Goal: Task Accomplishment & Management: Use online tool/utility

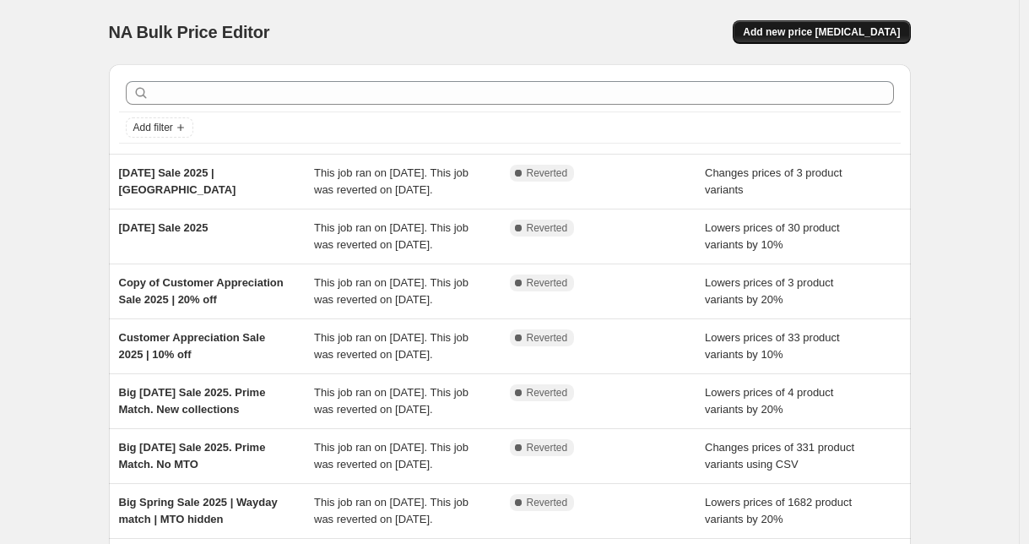
click at [815, 39] on button "Add new price [MEDICAL_DATA]" at bounding box center [821, 32] width 177 height 24
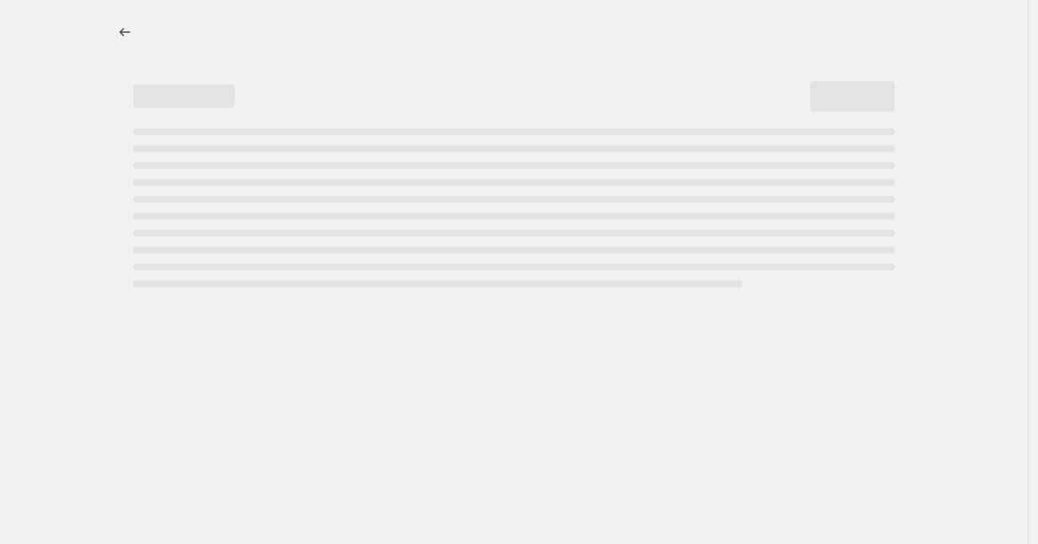
select select "percentage"
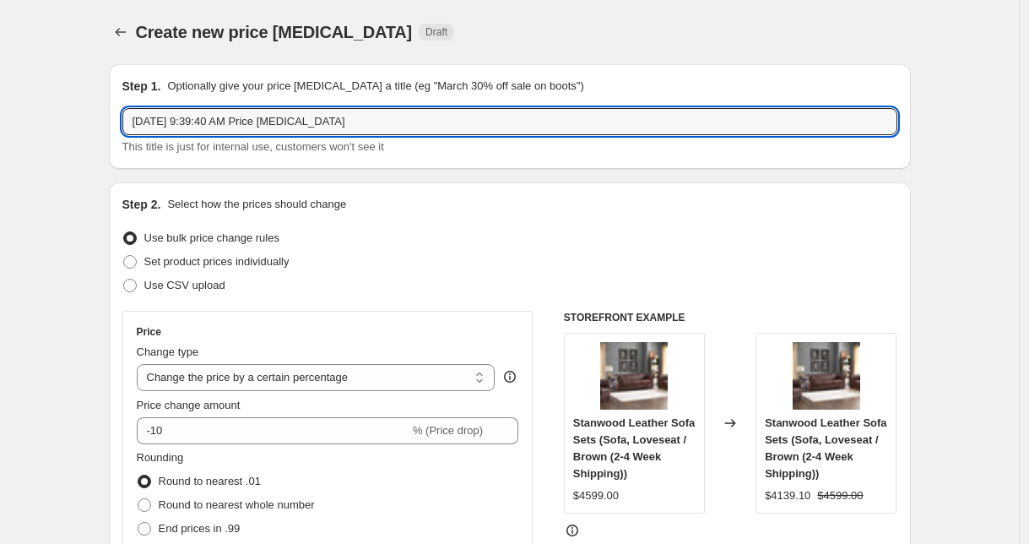
drag, startPoint x: 389, startPoint y: 121, endPoint x: 122, endPoint y: 118, distance: 266.8
click at [122, 118] on div "Step 1. Optionally give your price [MEDICAL_DATA] a title (eg "March 30% off sa…" at bounding box center [510, 116] width 802 height 105
type input "Pre [DATE][DATE] Sale 2025 | 15% off"
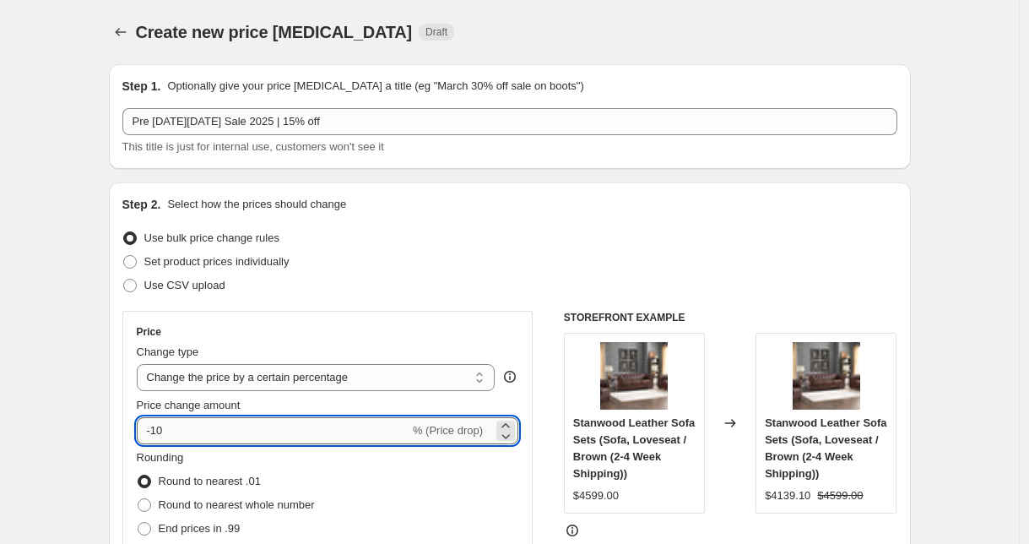
click at [224, 422] on input "-10" at bounding box center [273, 430] width 273 height 27
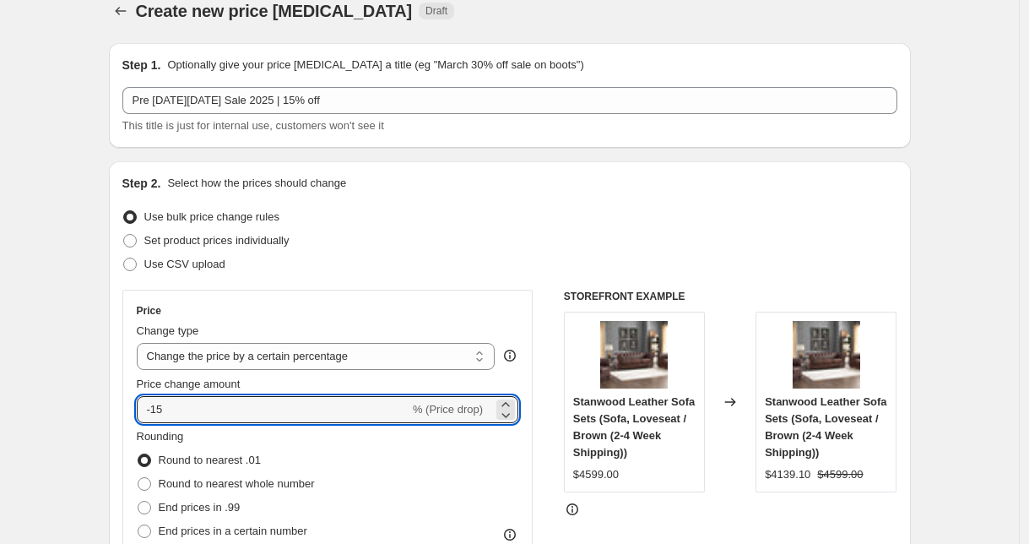
scroll to position [165, 0]
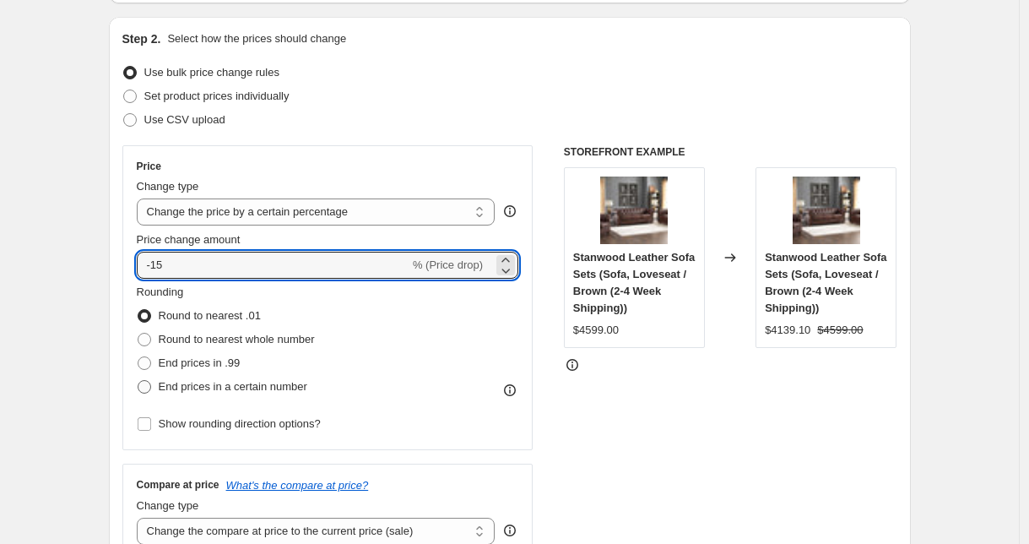
type input "-15"
click at [243, 390] on span "End prices in a certain number" at bounding box center [233, 386] width 149 height 13
click at [138, 381] on input "End prices in a certain number" at bounding box center [138, 380] width 1 height 1
radio input "true"
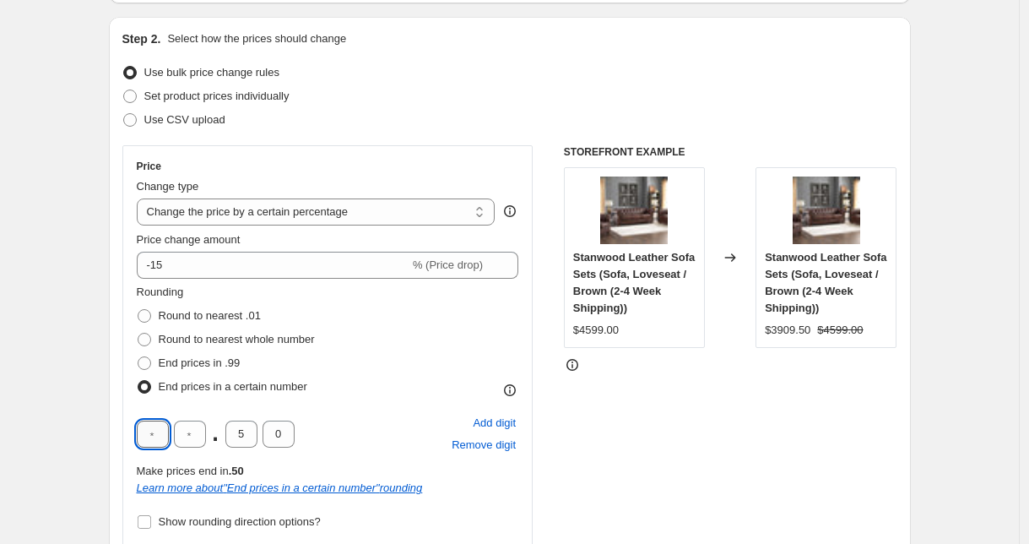
click at [161, 438] on input "text" at bounding box center [153, 433] width 32 height 27
type input "9"
type input "0"
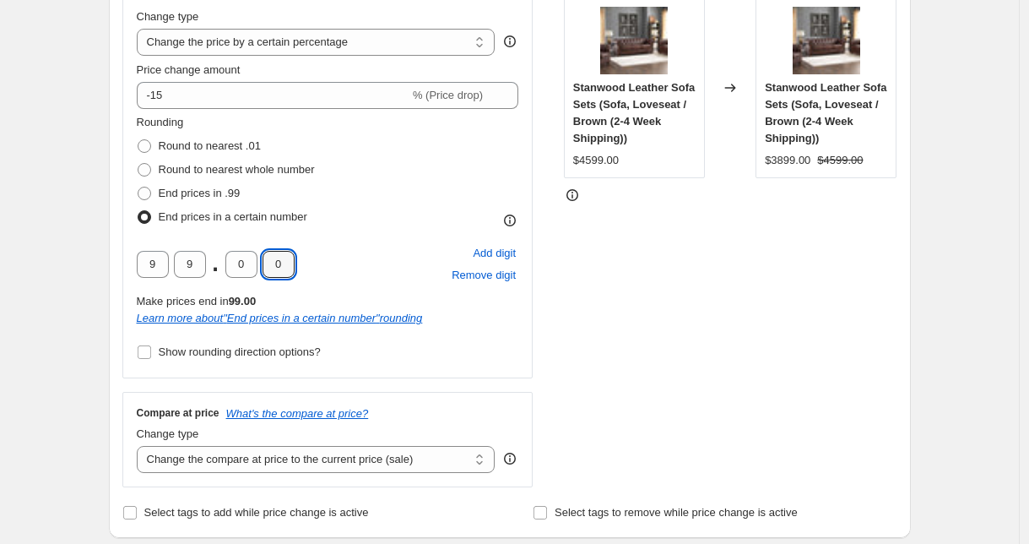
scroll to position [391, 0]
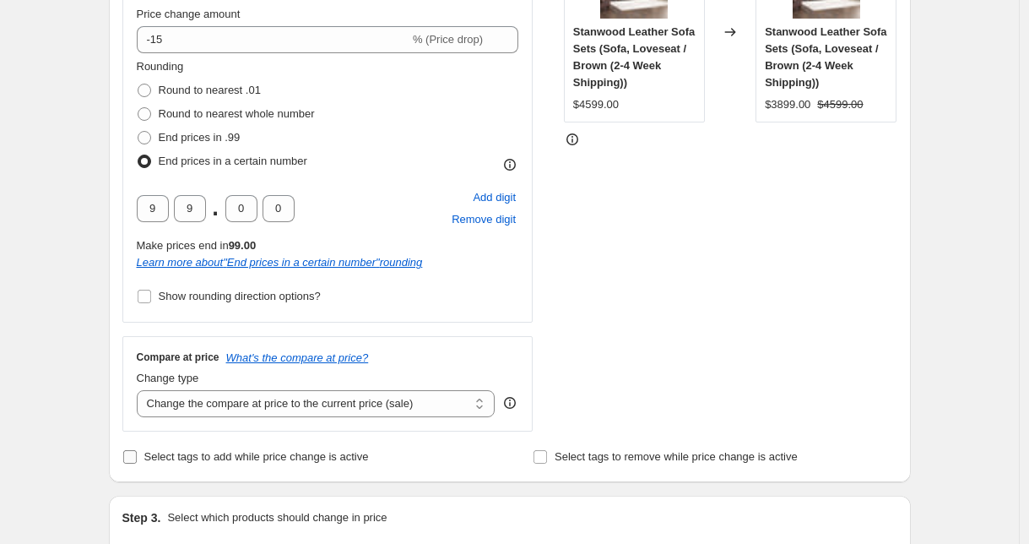
click at [277, 463] on span "Select tags to add while price change is active" at bounding box center [256, 456] width 225 height 17
click at [137, 463] on input "Select tags to add while price change is active" at bounding box center [130, 457] width 14 height 14
checkbox input "true"
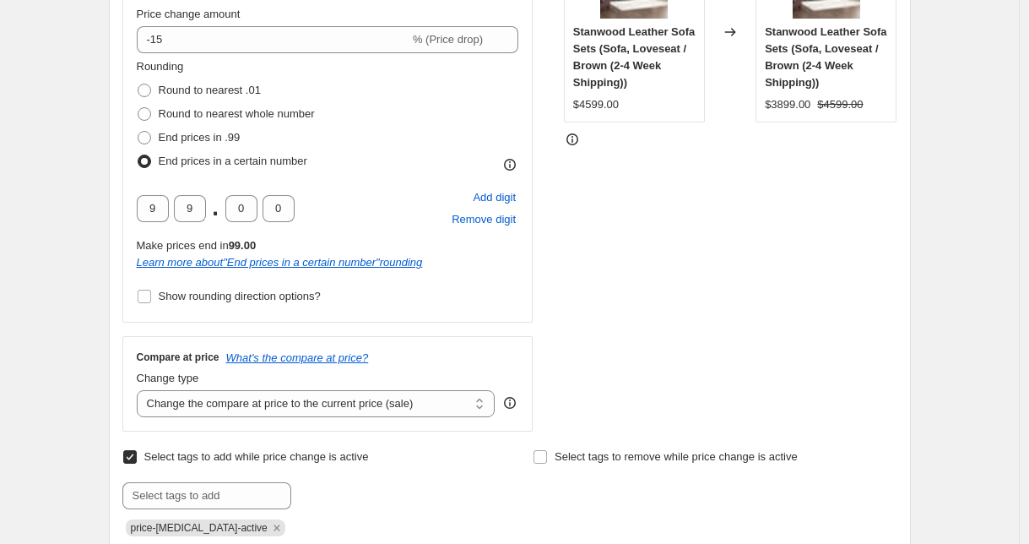
scroll to position [471, 0]
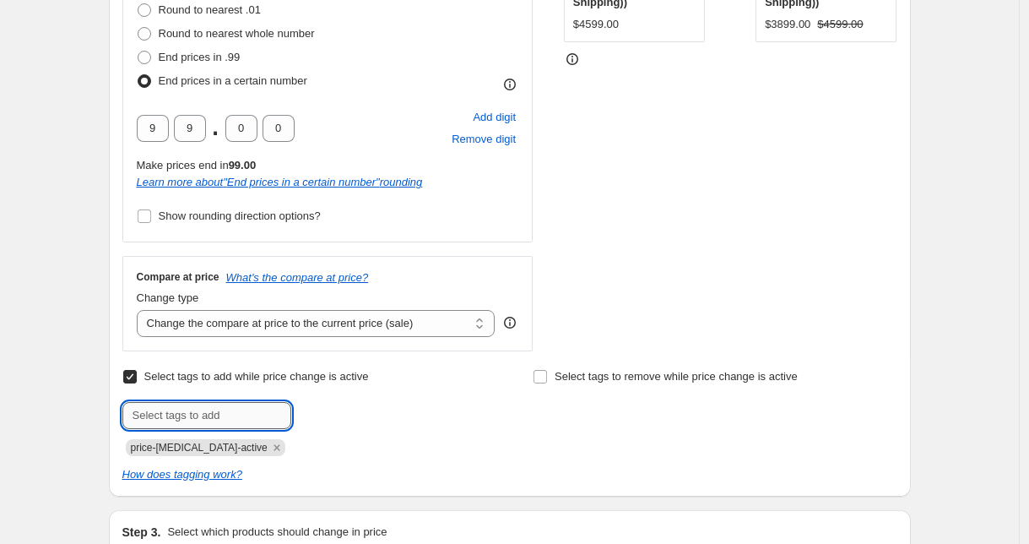
click at [179, 427] on input "text" at bounding box center [206, 415] width 169 height 27
type input "pre-bfcm"
click at [344, 415] on span "pre-bfcm" at bounding box center [349, 414] width 43 height 12
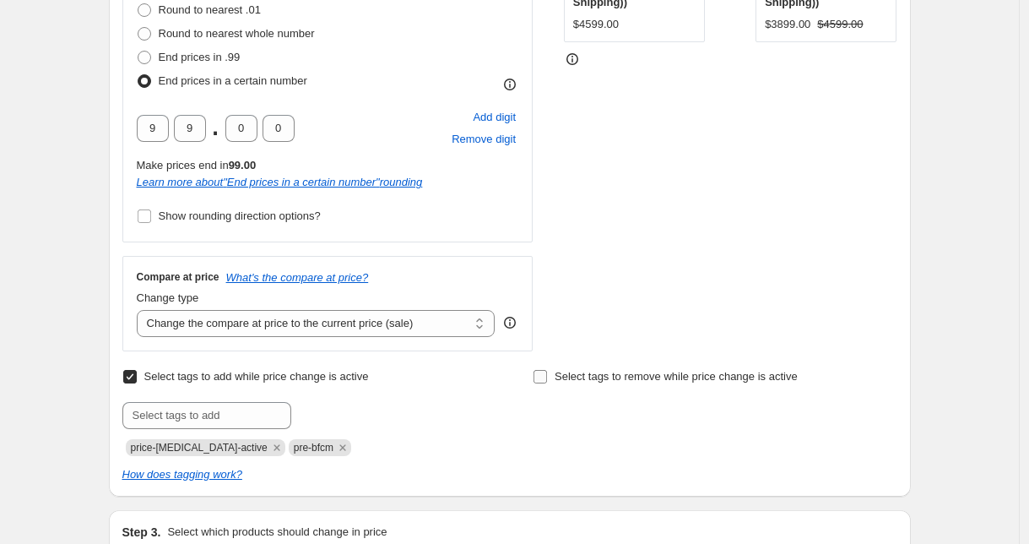
click at [652, 381] on span "Select tags to remove while price change is active" at bounding box center [676, 376] width 243 height 13
click at [547, 381] on input "Select tags to remove while price change is active" at bounding box center [541, 377] width 14 height 14
checkbox input "true"
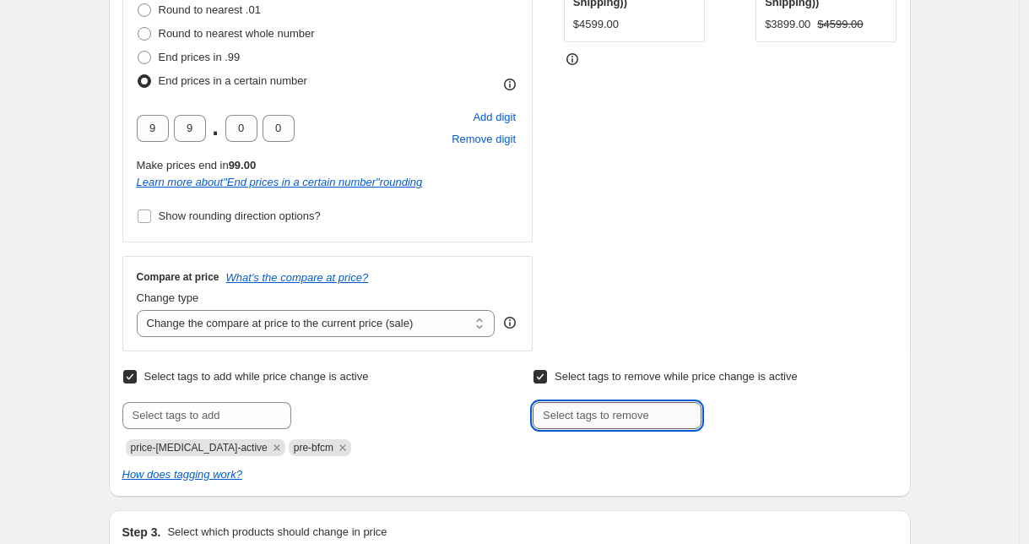
click at [600, 412] on input "text" at bounding box center [617, 415] width 169 height 27
paste input "regular-price"
type input "regular-price"
click at [755, 419] on span "regular-pric..." at bounding box center [771, 414] width 65 height 12
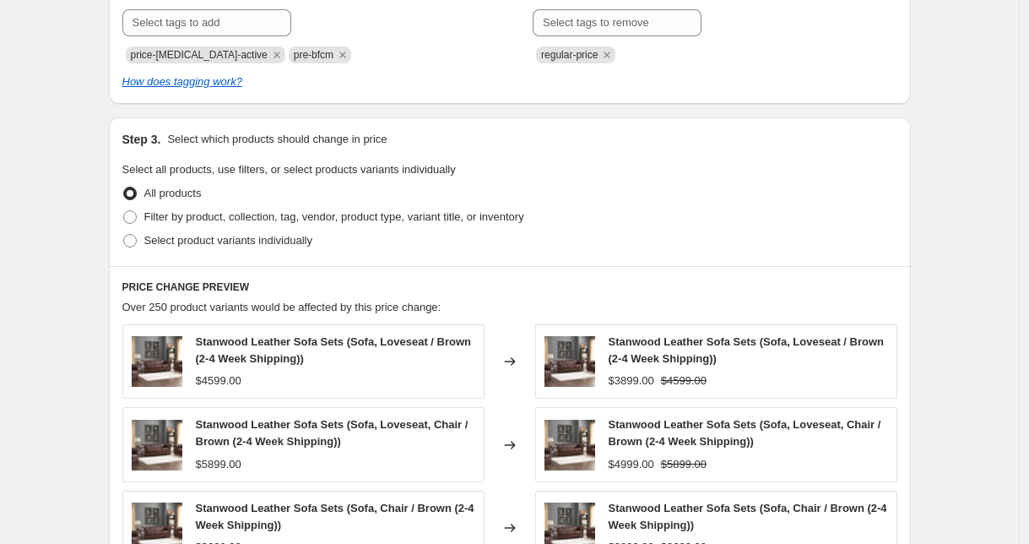
scroll to position [1038, 0]
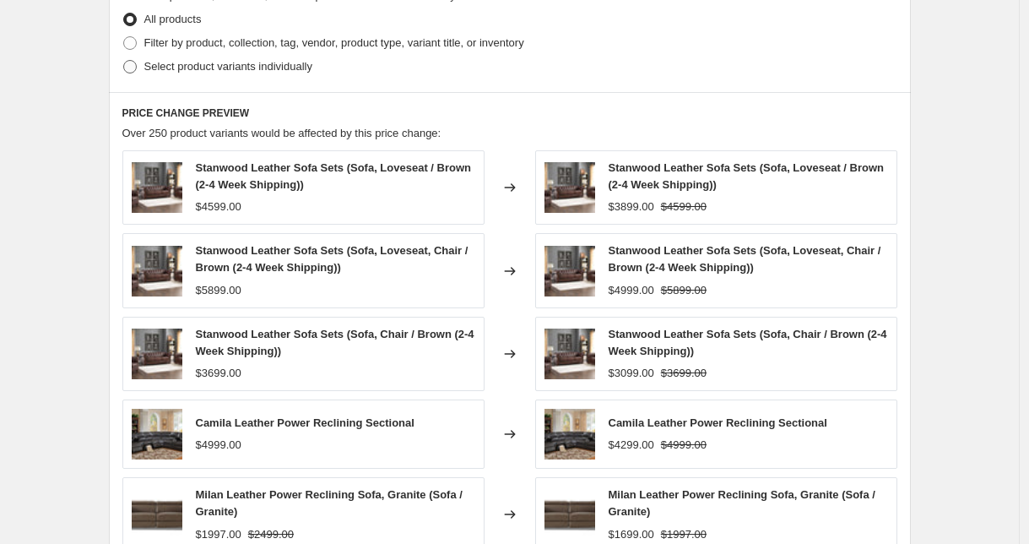
click at [224, 71] on span "Select product variants individually" at bounding box center [228, 66] width 168 height 13
click at [124, 61] on input "Select product variants individually" at bounding box center [123, 60] width 1 height 1
radio input "true"
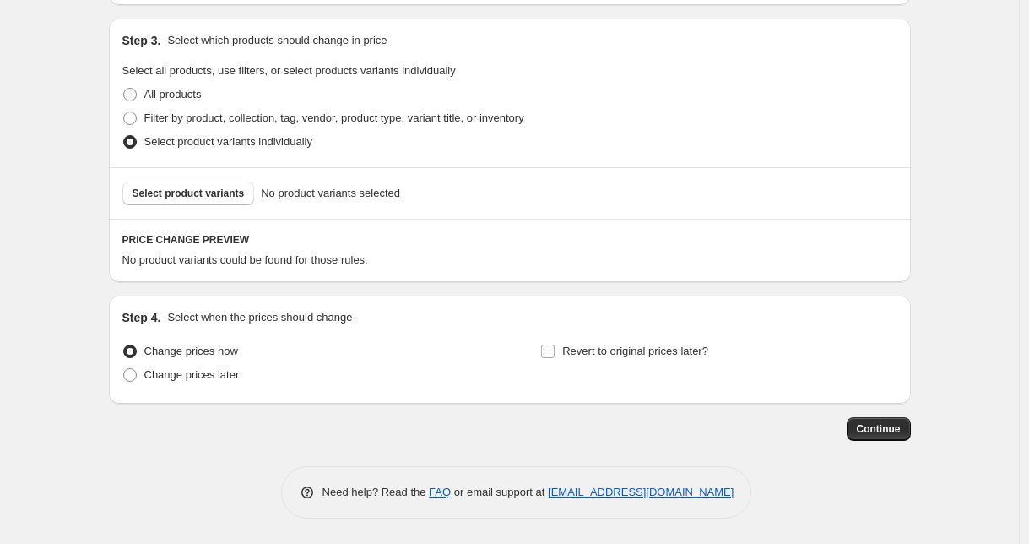
scroll to position [962, 0]
click at [225, 193] on span "Select product variants" at bounding box center [189, 194] width 112 height 14
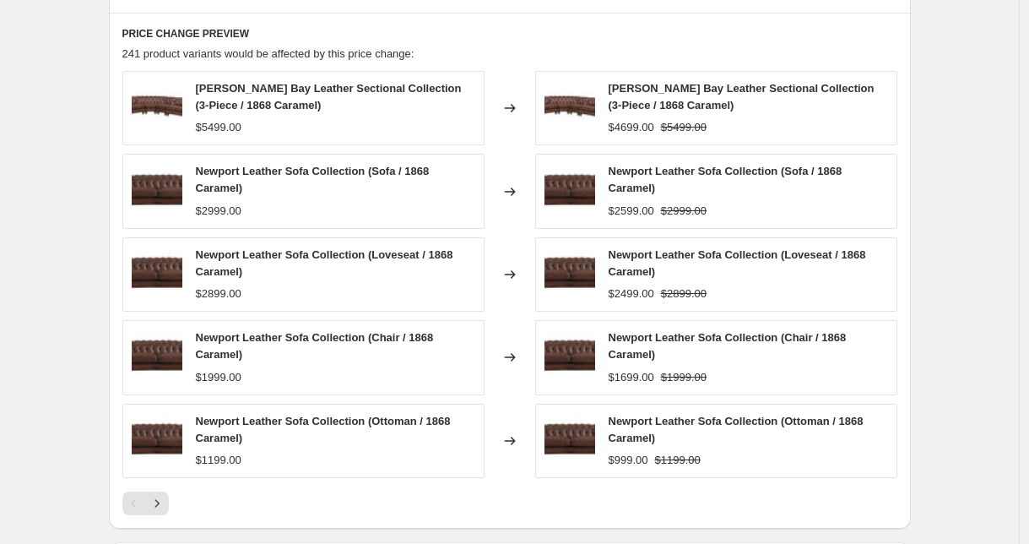
scroll to position [1190, 0]
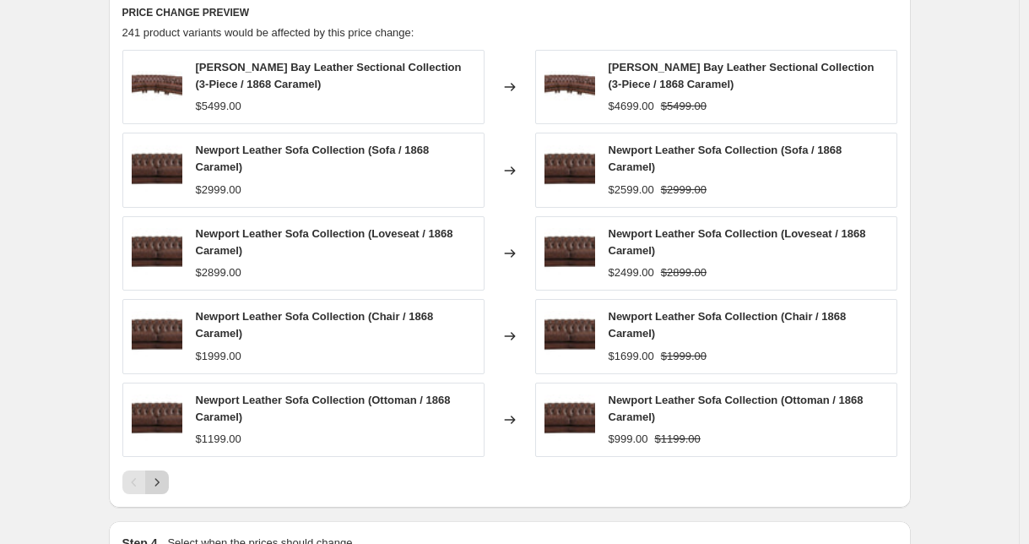
click at [156, 483] on icon "Next" at bounding box center [157, 482] width 17 height 17
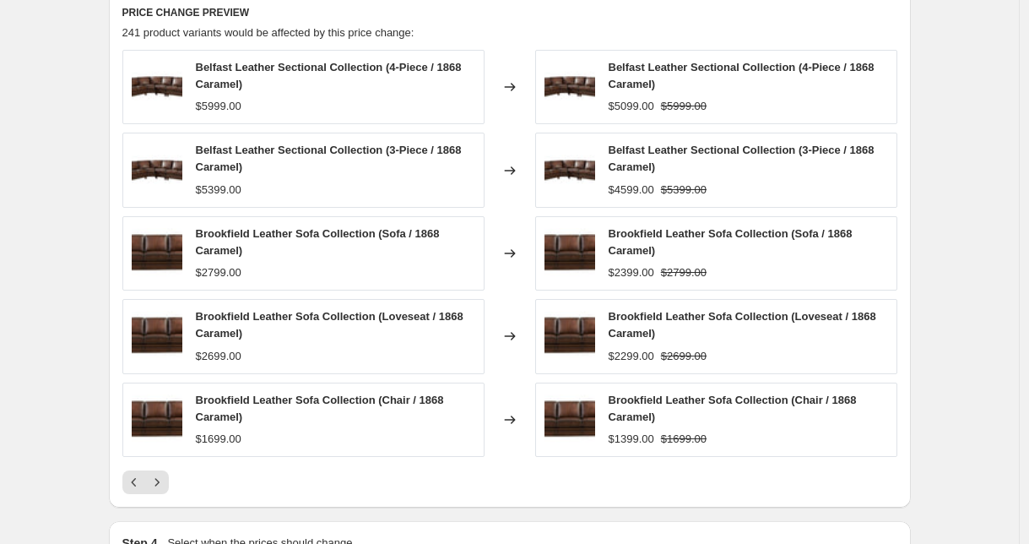
scroll to position [1211, 0]
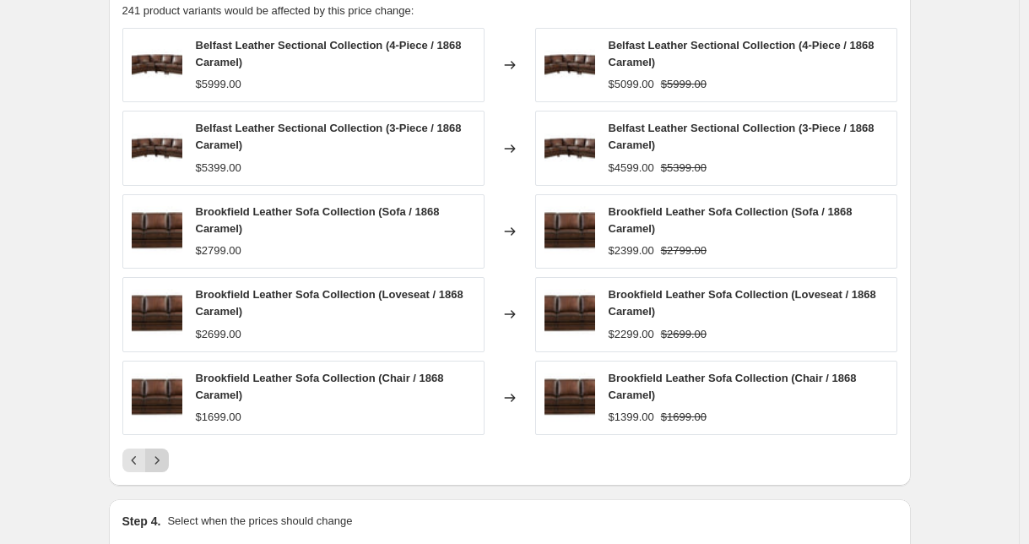
click at [165, 466] on icon "Next" at bounding box center [157, 460] width 17 height 17
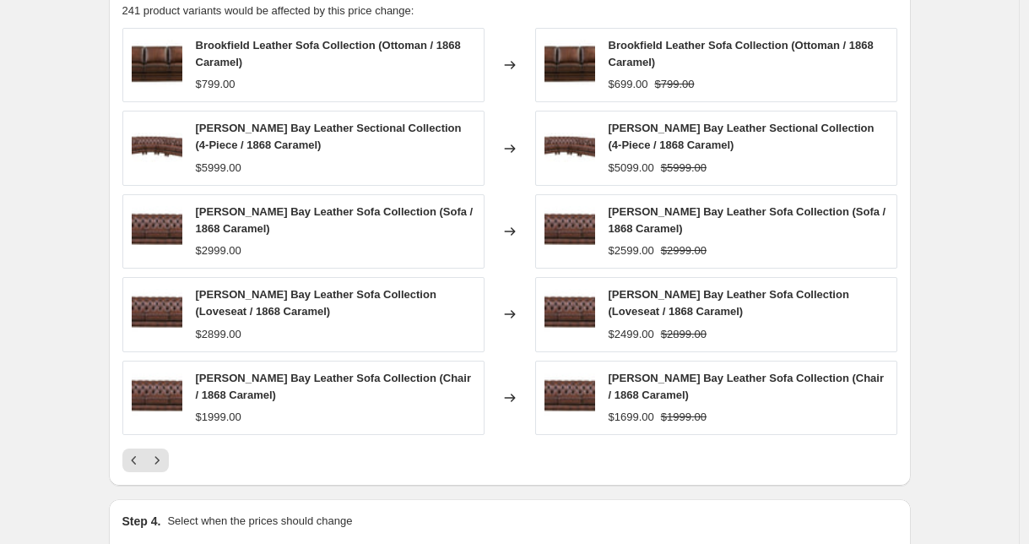
click at [159, 459] on icon "Next" at bounding box center [156, 460] width 4 height 8
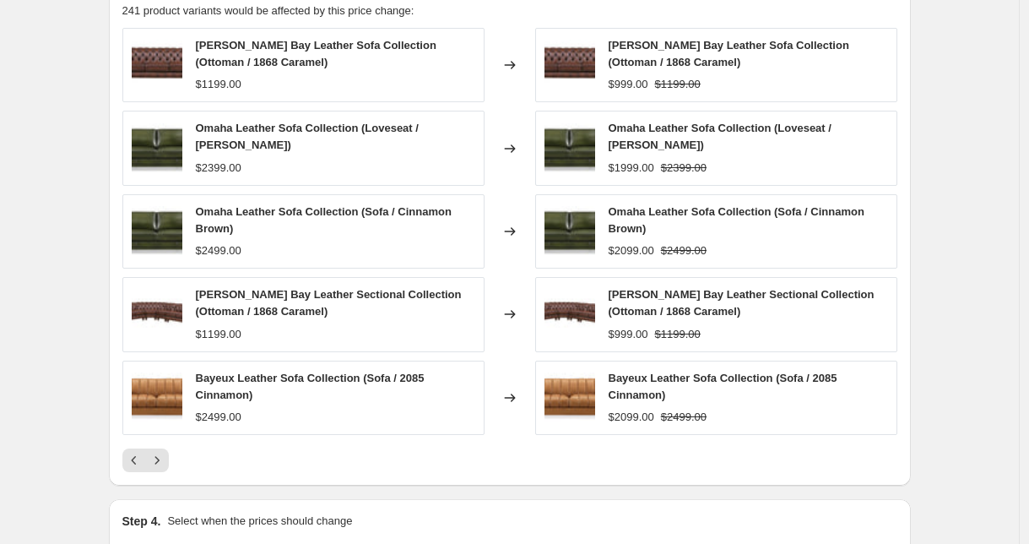
scroll to position [843, 0]
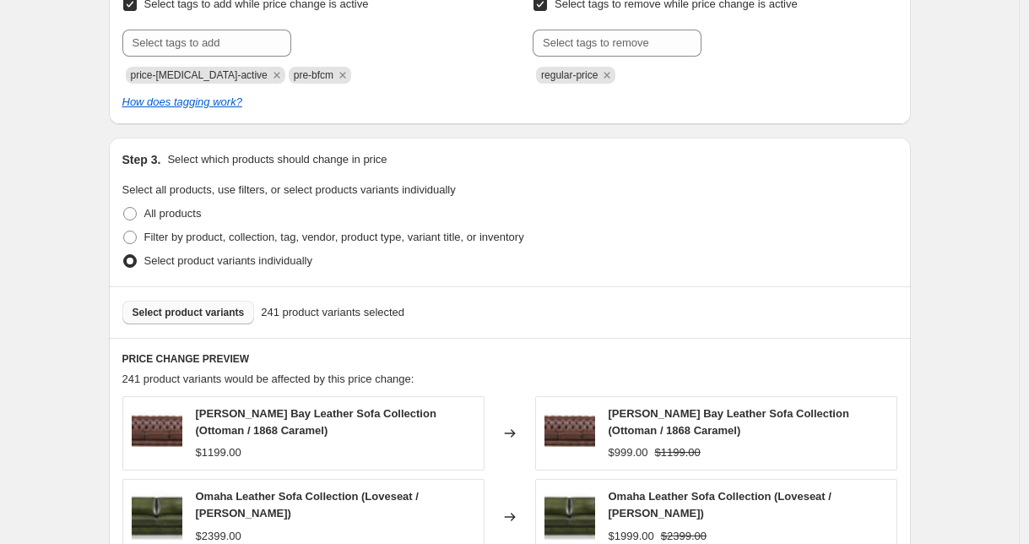
click at [185, 322] on button "Select product variants" at bounding box center [188, 313] width 133 height 24
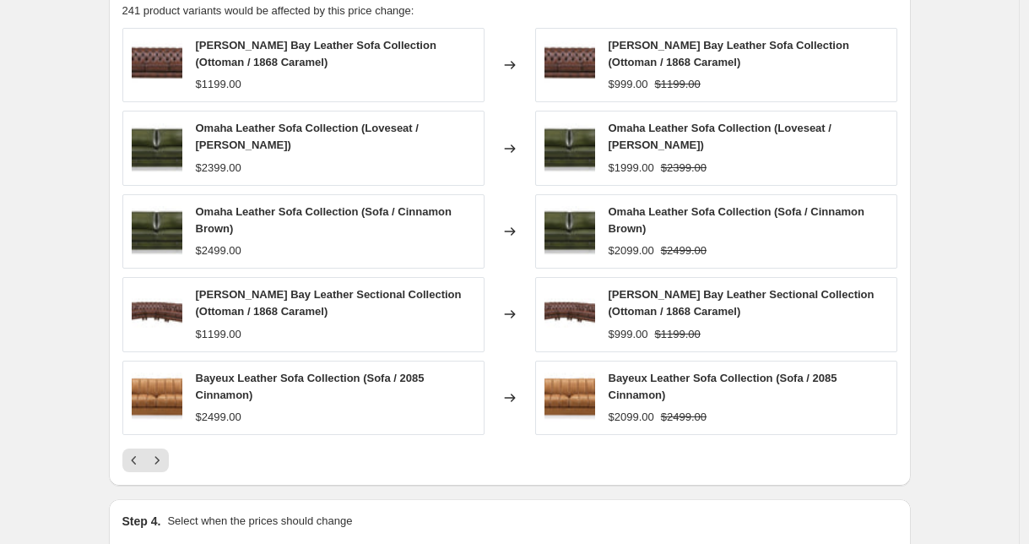
scroll to position [1298, 0]
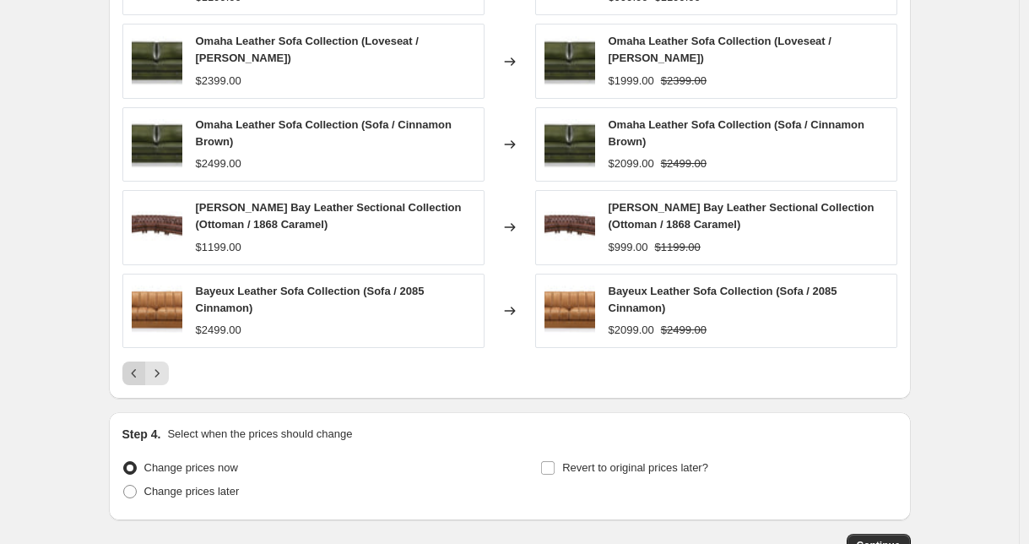
click at [143, 378] on icon "Previous" at bounding box center [134, 373] width 17 height 17
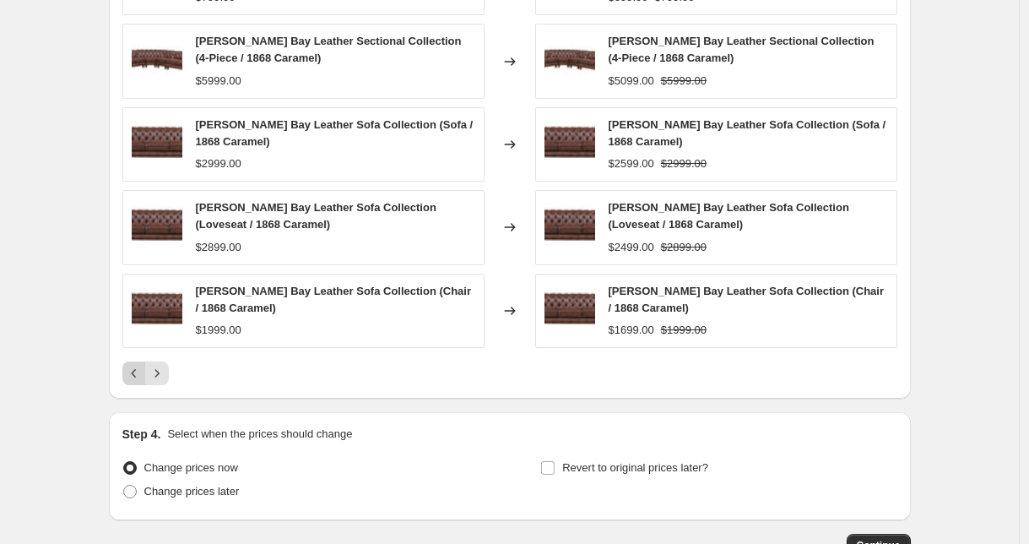
click at [139, 374] on icon "Previous" at bounding box center [134, 373] width 17 height 17
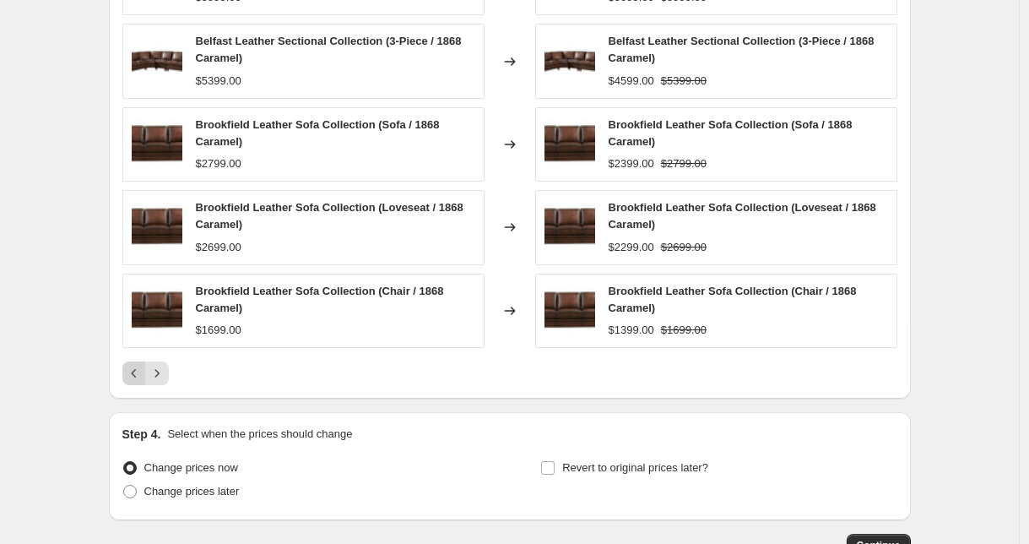
click at [139, 374] on icon "Previous" at bounding box center [134, 373] width 17 height 17
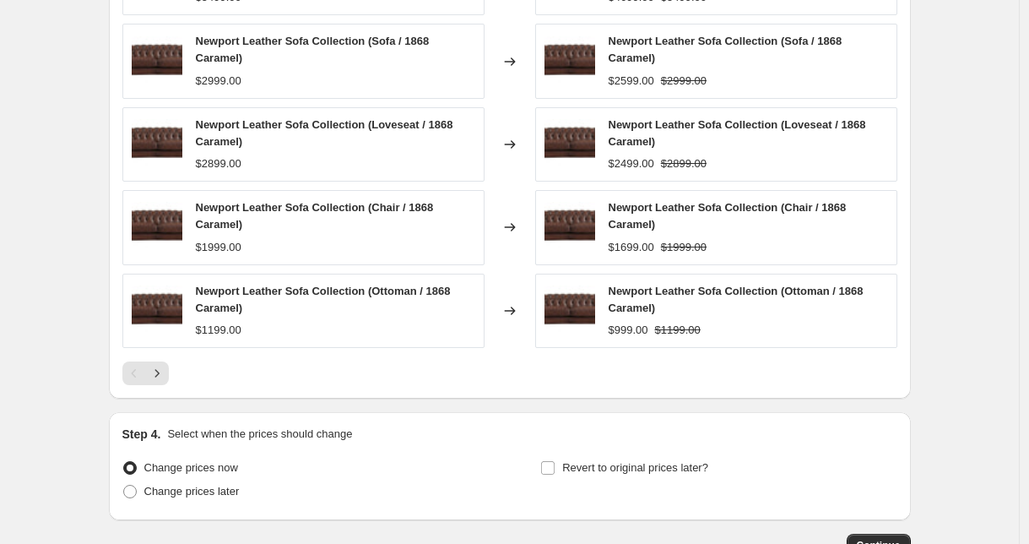
click at [139, 368] on div "Pagination" at bounding box center [134, 373] width 24 height 24
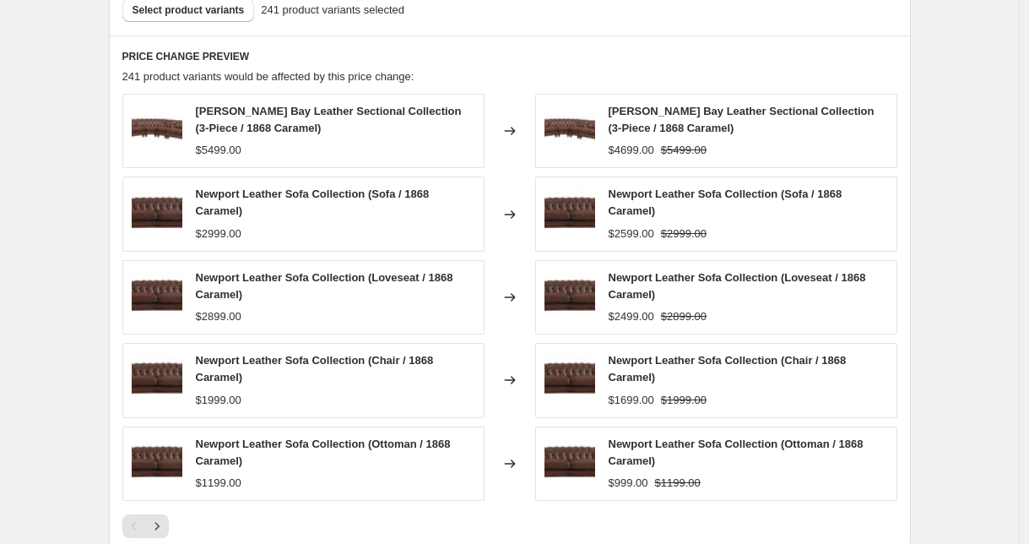
scroll to position [1079, 0]
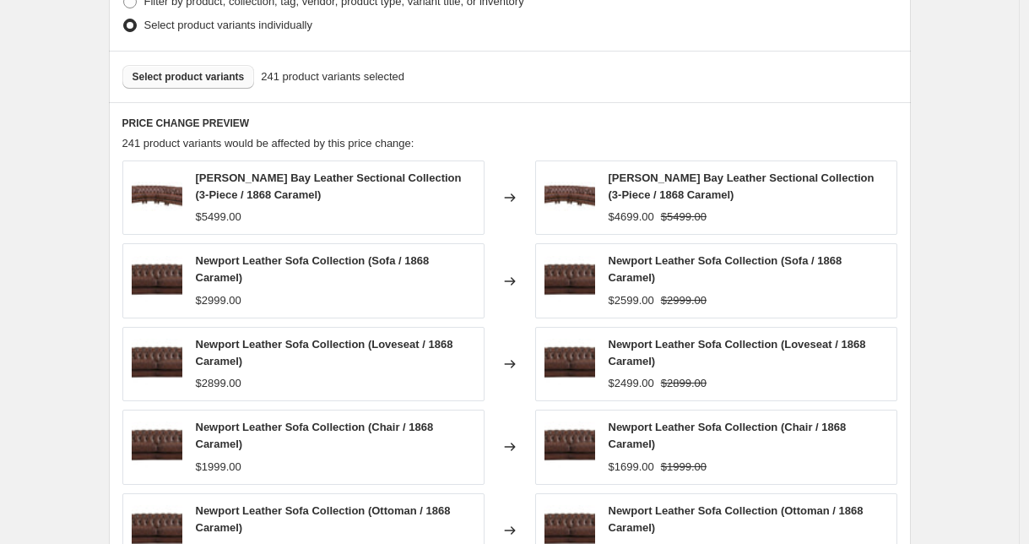
click at [218, 72] on span "Select product variants" at bounding box center [189, 77] width 112 height 14
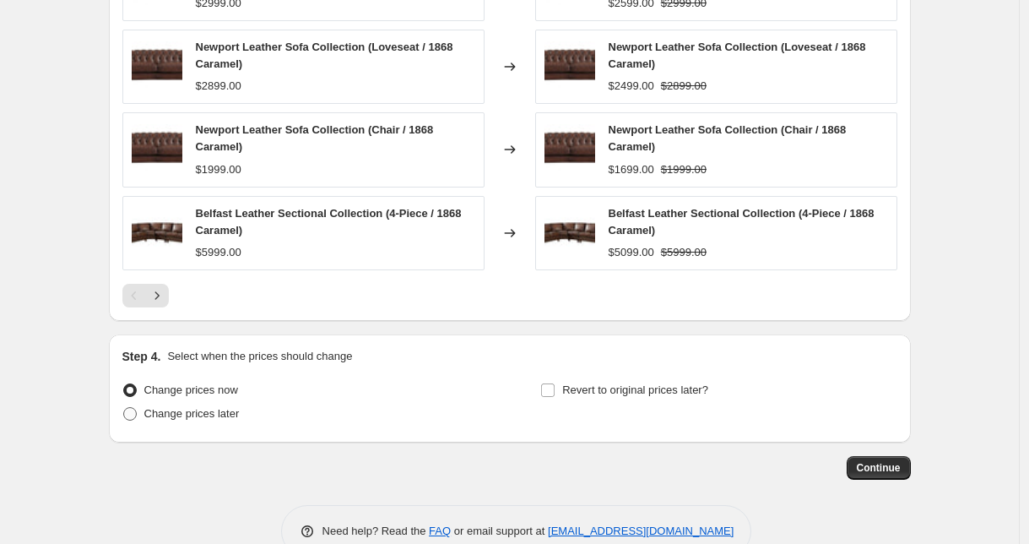
click at [211, 420] on span "Change prices later" at bounding box center [191, 413] width 95 height 13
click at [124, 408] on input "Change prices later" at bounding box center [123, 407] width 1 height 1
radio input "true"
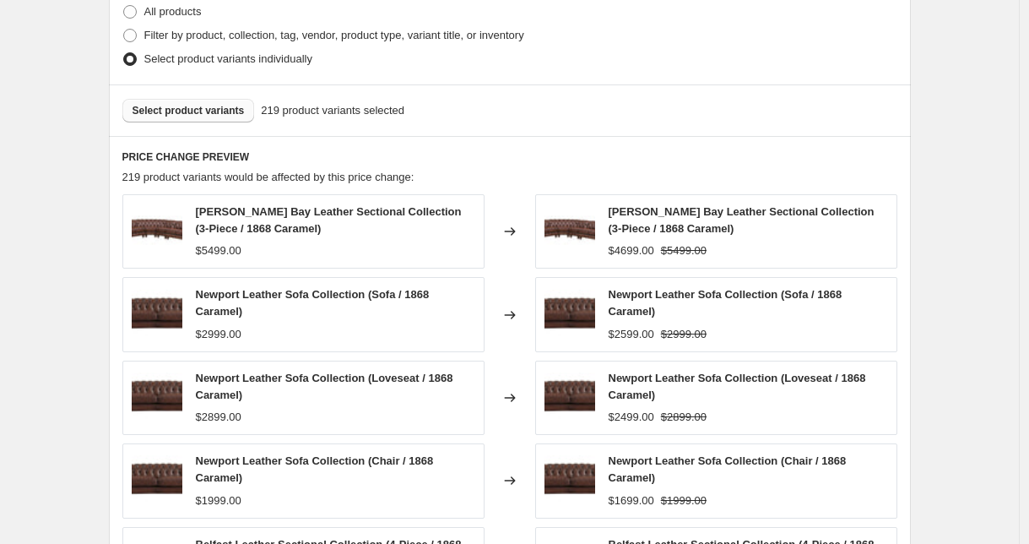
scroll to position [958, 0]
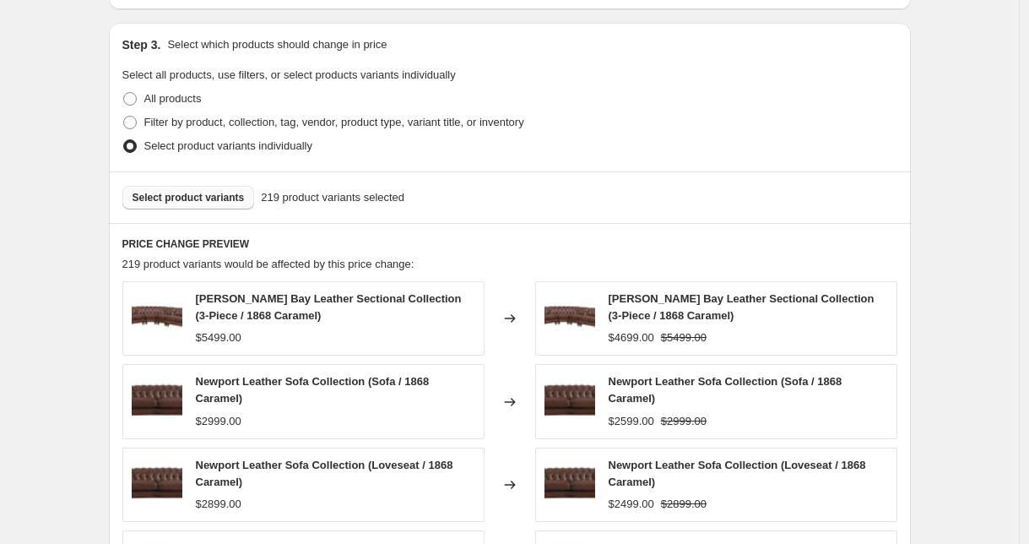
click at [228, 196] on span "Select product variants" at bounding box center [189, 198] width 112 height 14
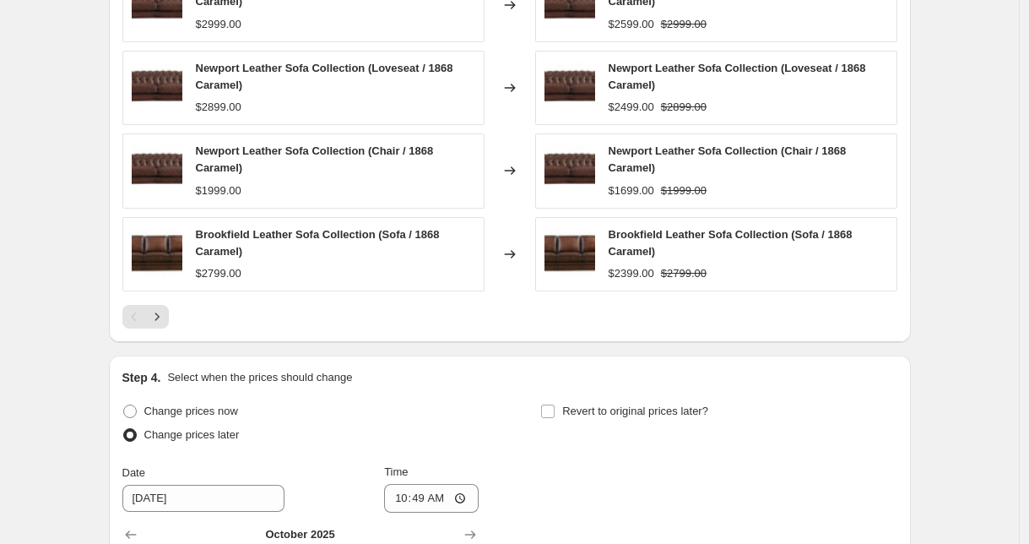
scroll to position [1344, 0]
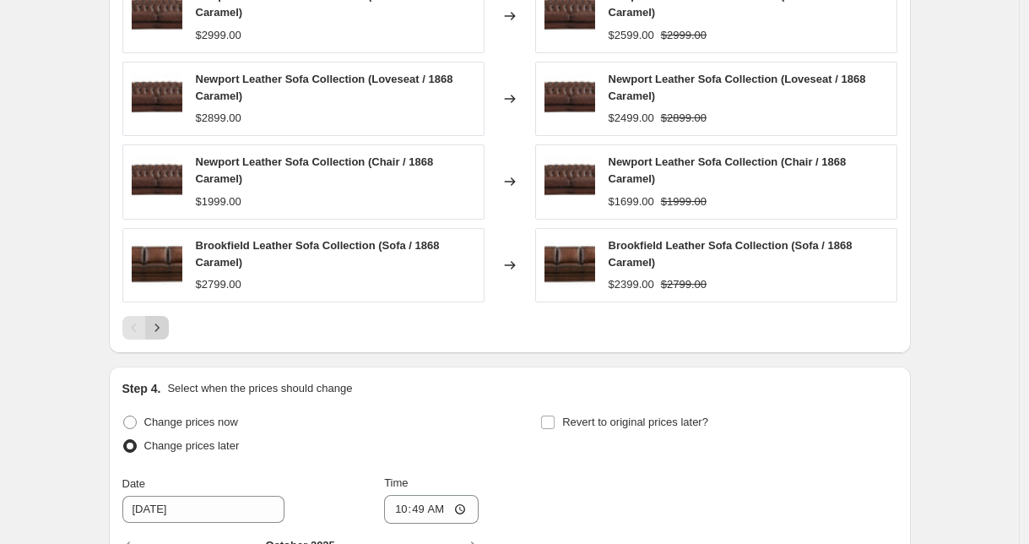
click at [160, 339] on button "Next" at bounding box center [157, 328] width 24 height 24
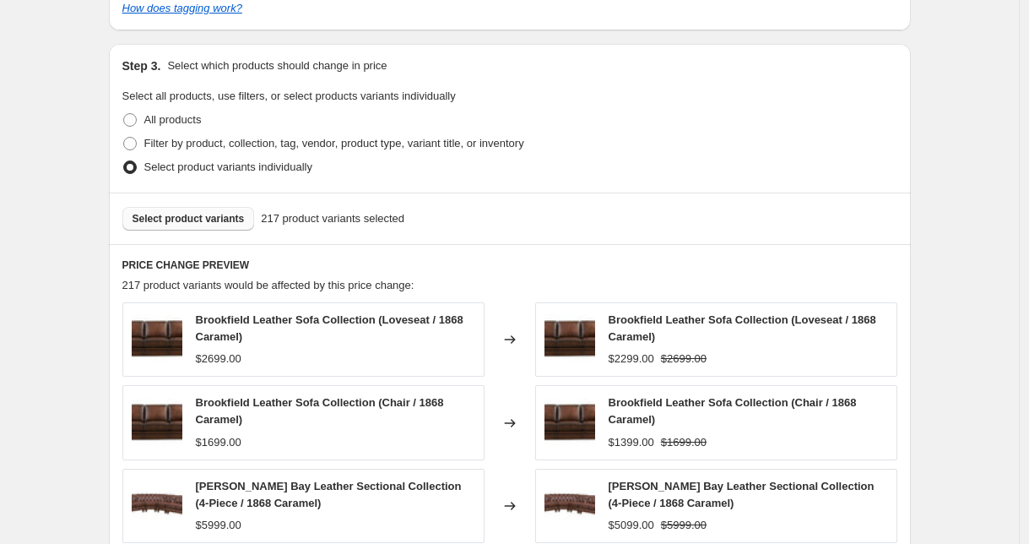
scroll to position [763, 0]
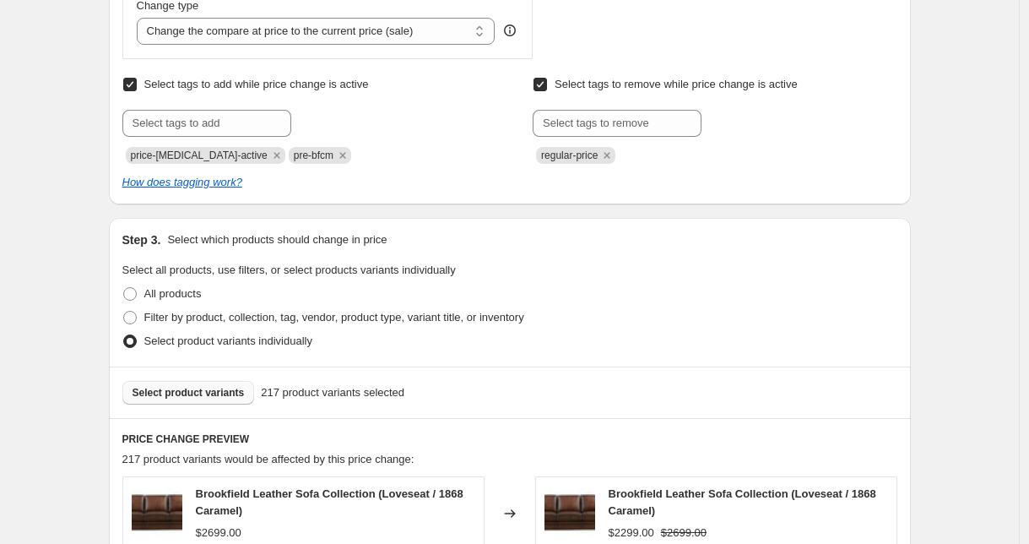
click at [239, 388] on span "Select product variants" at bounding box center [189, 393] width 112 height 14
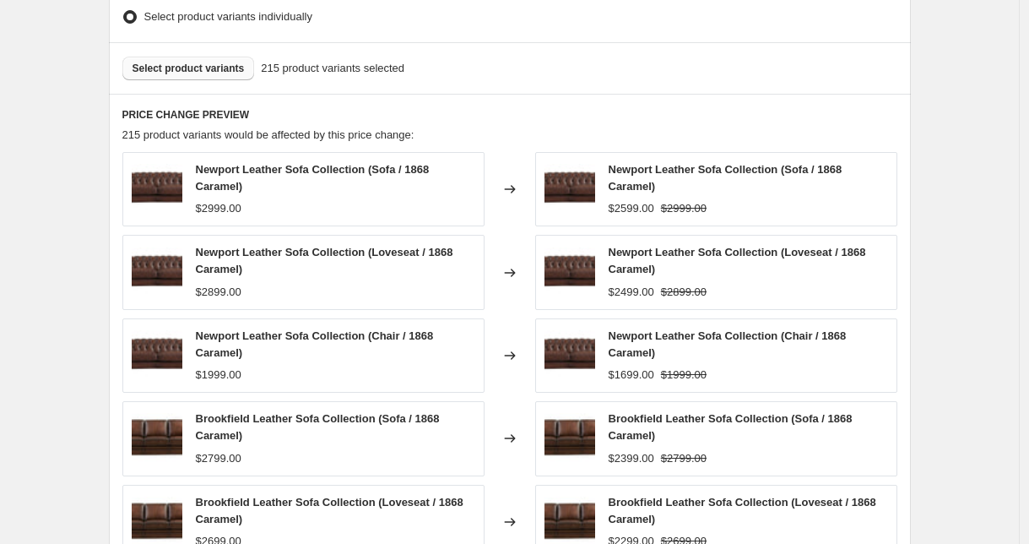
scroll to position [1261, 0]
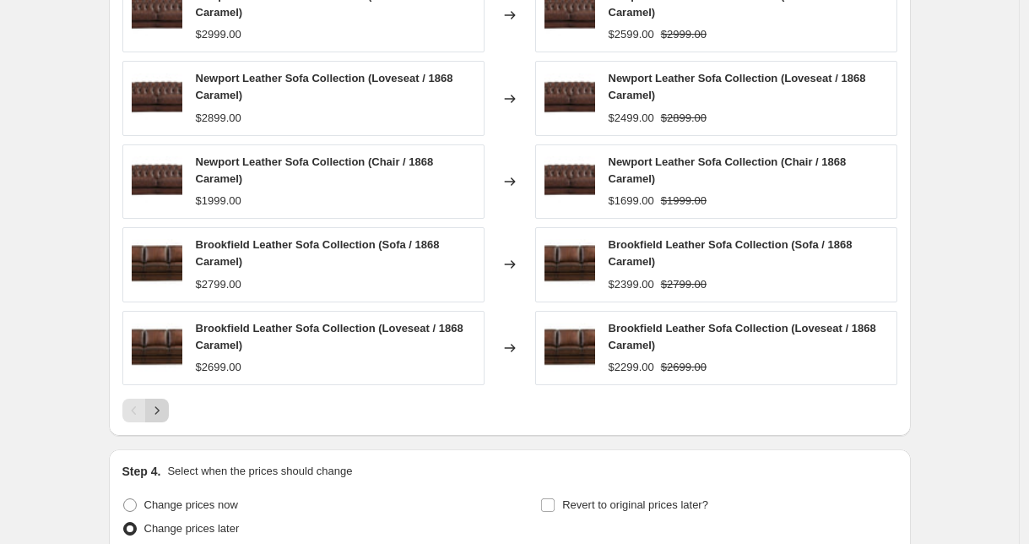
click at [160, 420] on button "Next" at bounding box center [157, 410] width 24 height 24
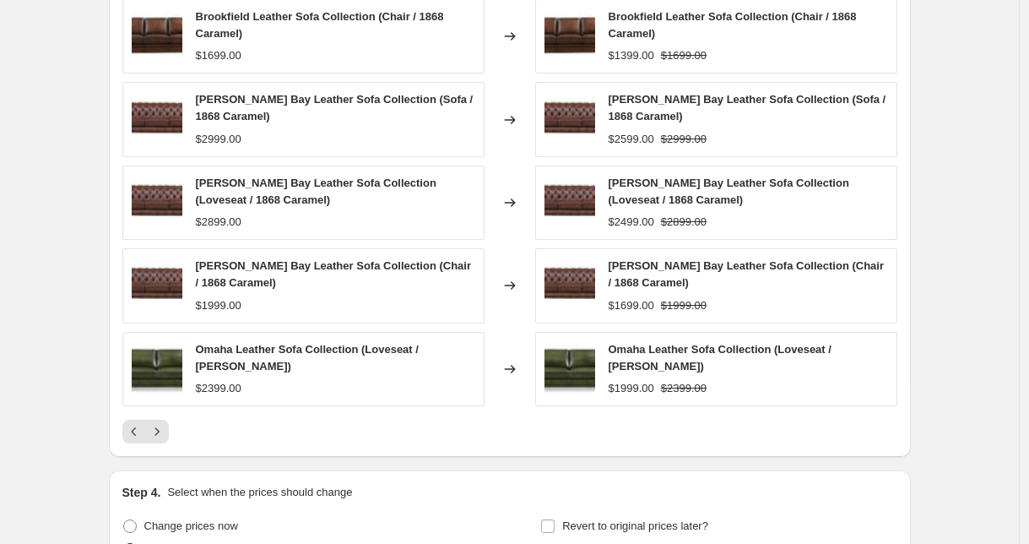
scroll to position [1218, 0]
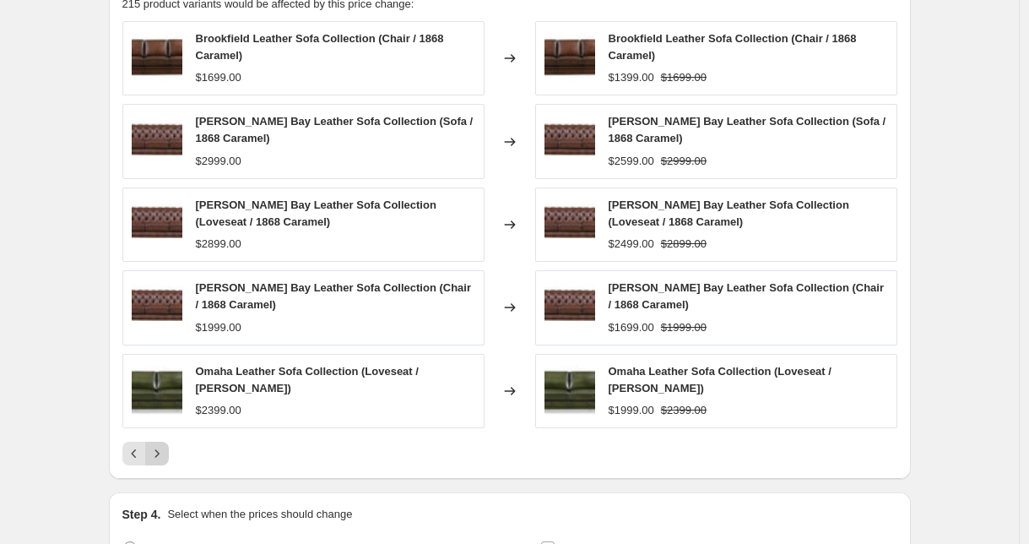
click at [159, 454] on icon "Next" at bounding box center [157, 453] width 17 height 17
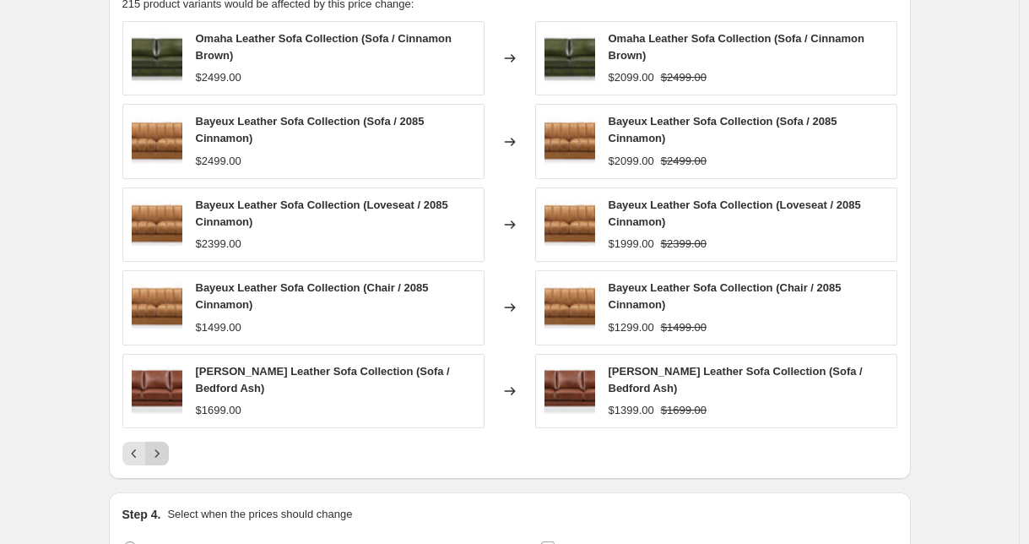
click at [165, 447] on icon "Next" at bounding box center [157, 453] width 17 height 17
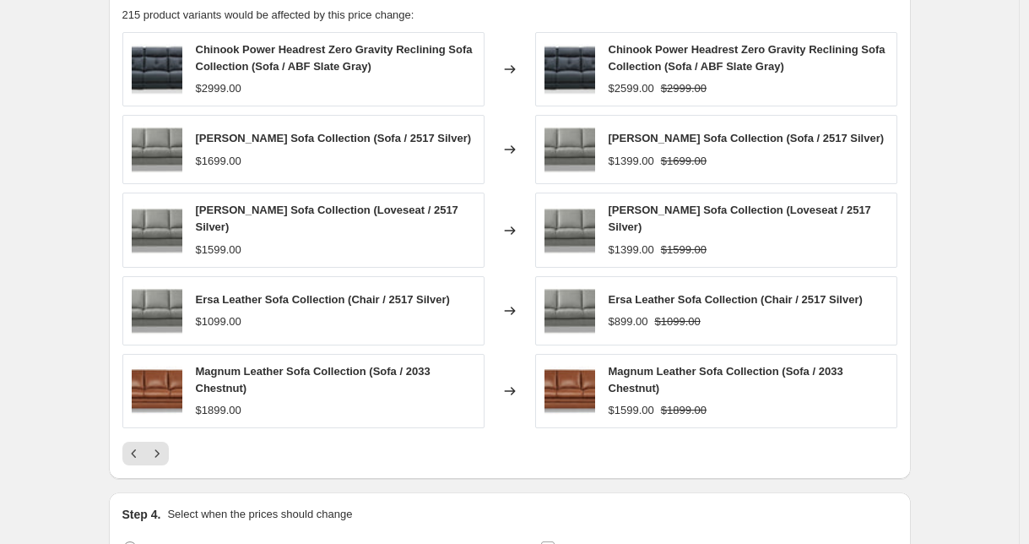
scroll to position [1196, 0]
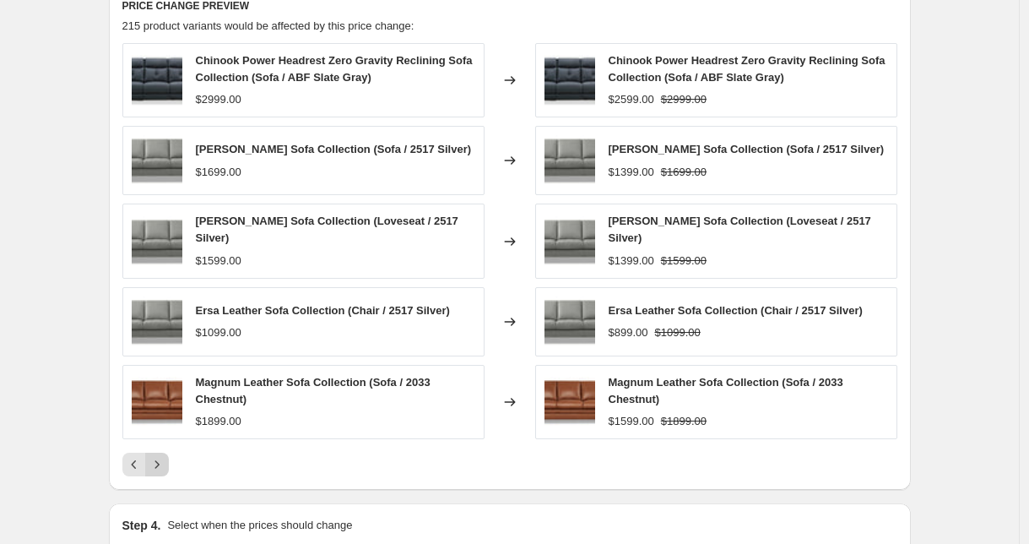
click at [160, 469] on icon "Next" at bounding box center [157, 464] width 17 height 17
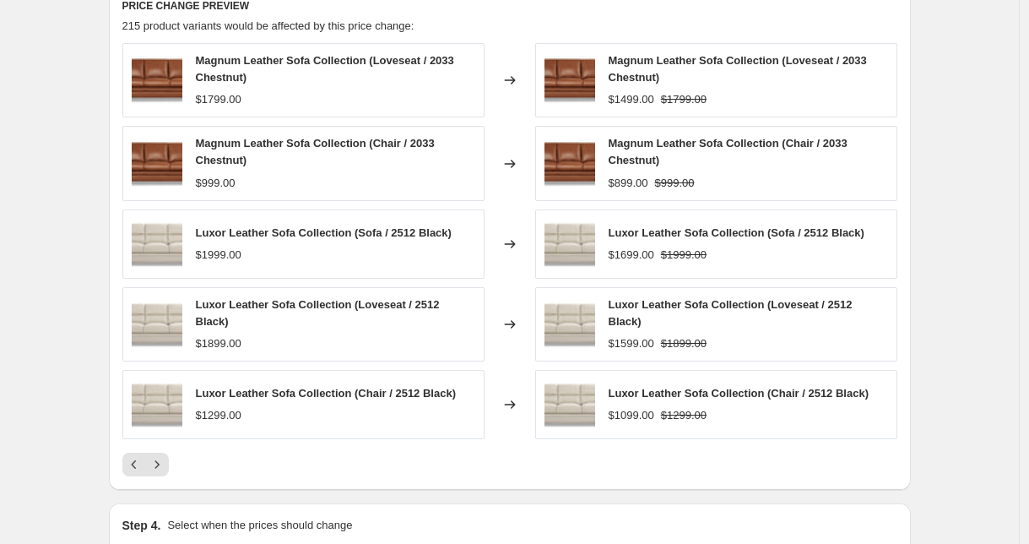
scroll to position [1206, 0]
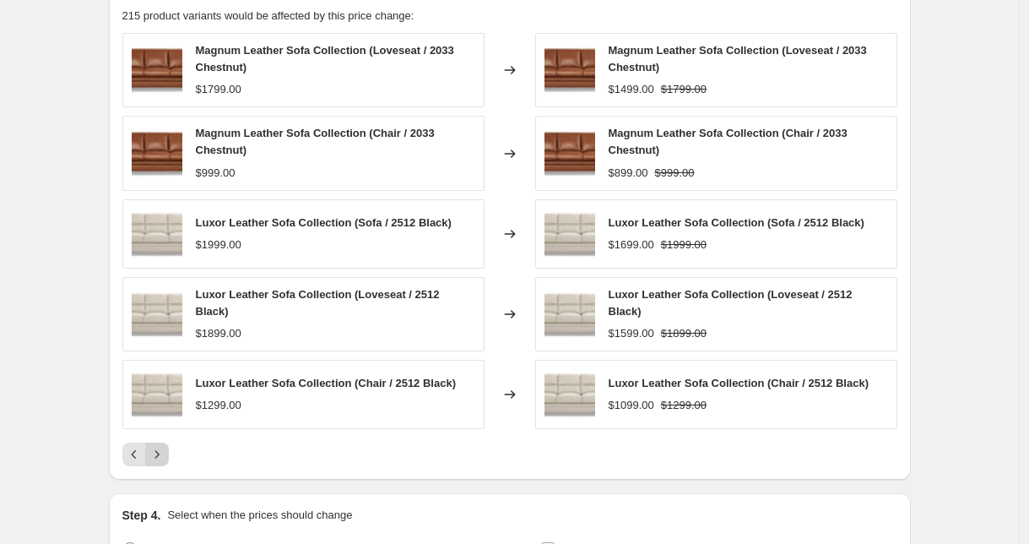
click at [154, 456] on icon "Next" at bounding box center [157, 454] width 17 height 17
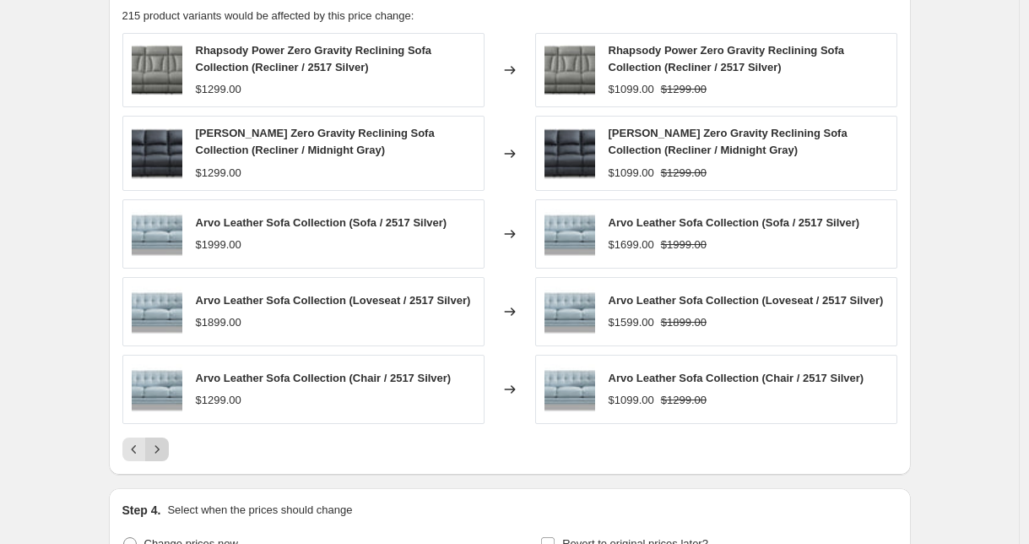
click at [160, 445] on button "Next" at bounding box center [157, 449] width 24 height 24
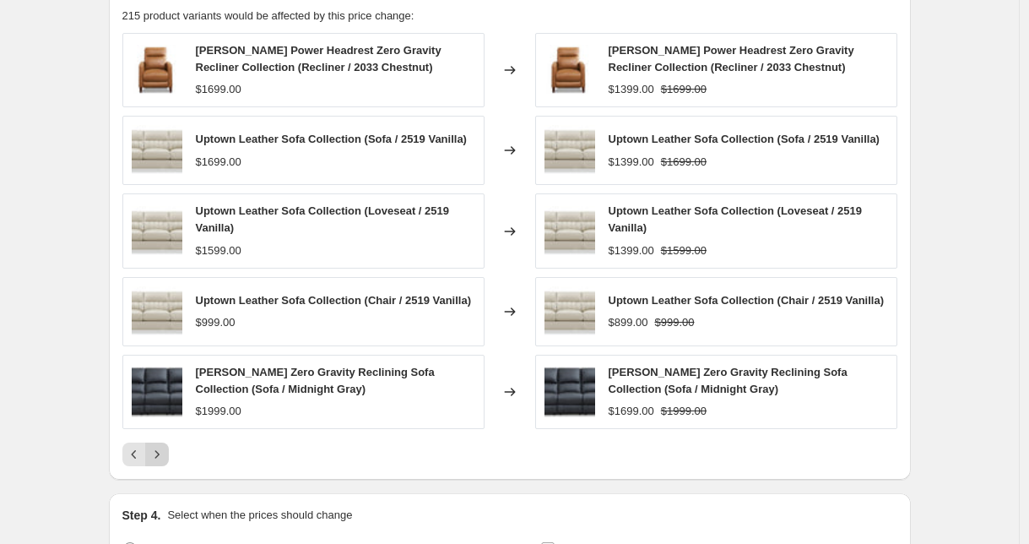
click at [165, 463] on icon "Next" at bounding box center [157, 454] width 17 height 17
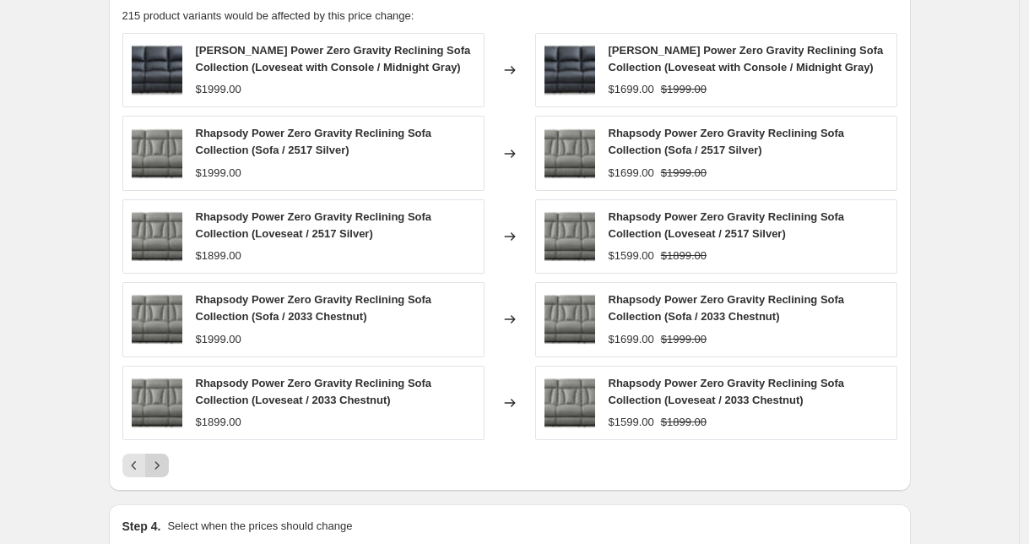
click at [165, 467] on icon "Next" at bounding box center [157, 465] width 17 height 17
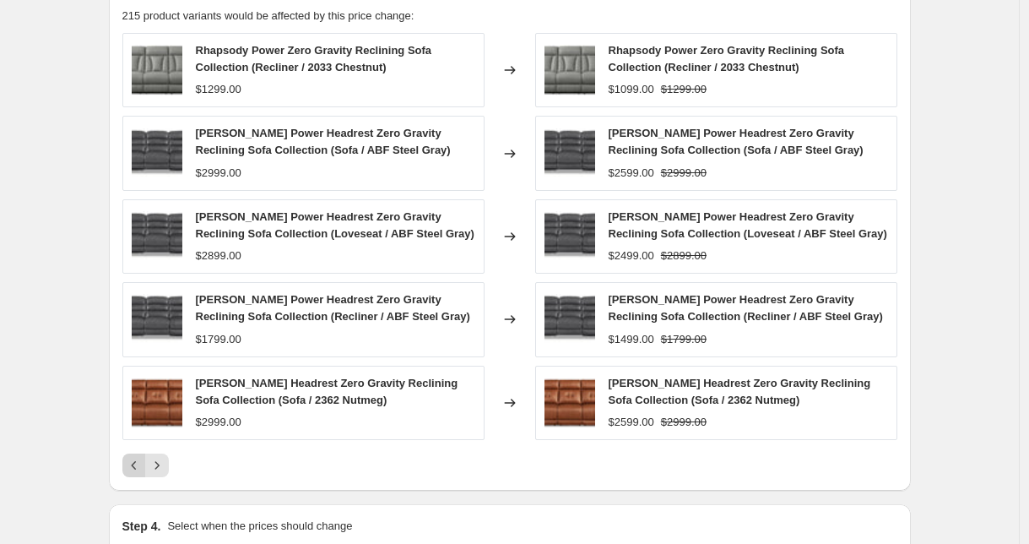
click at [137, 464] on icon "Previous" at bounding box center [134, 465] width 17 height 17
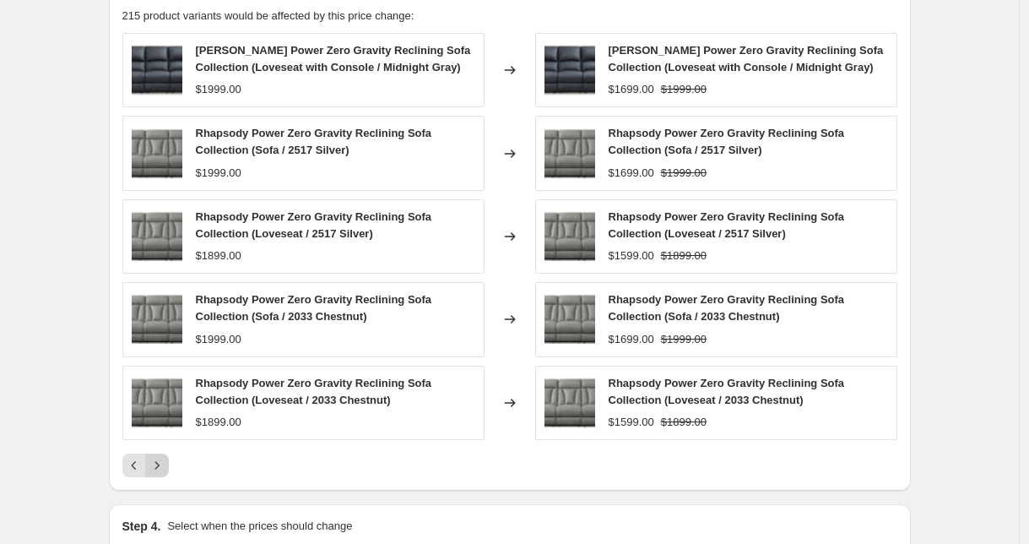
click at [159, 464] on icon "Next" at bounding box center [156, 465] width 4 height 8
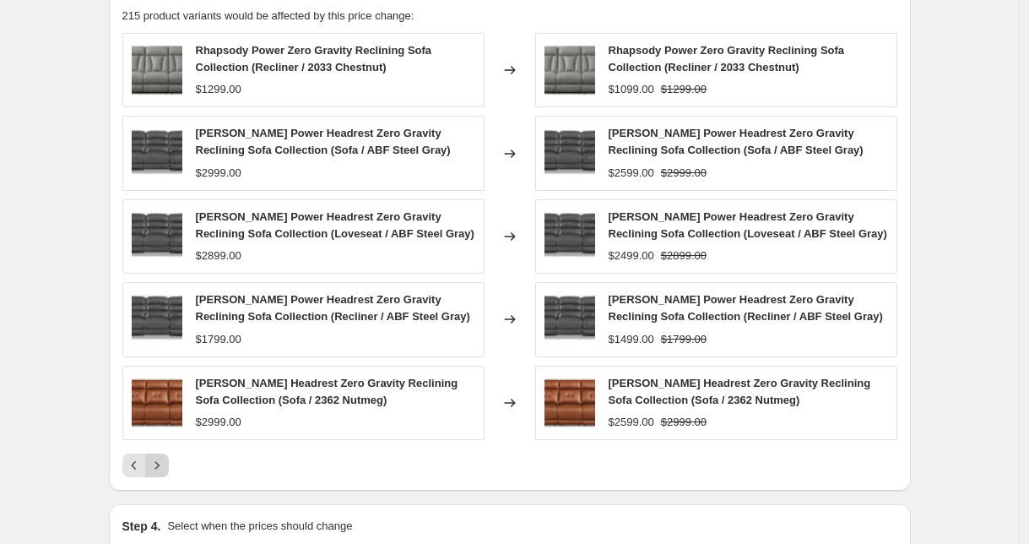
click at [154, 460] on icon "Next" at bounding box center [157, 465] width 17 height 17
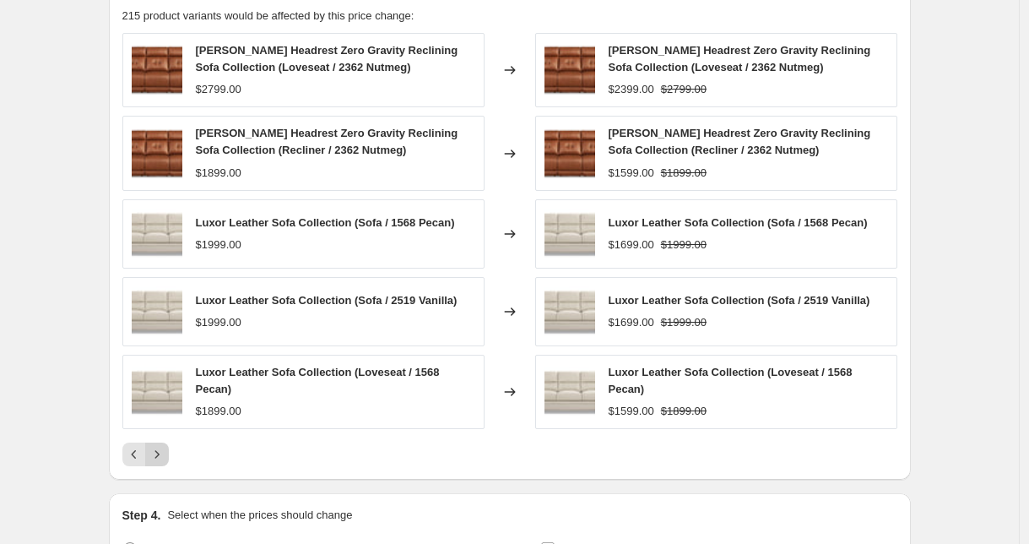
click at [165, 462] on icon "Next" at bounding box center [157, 454] width 17 height 17
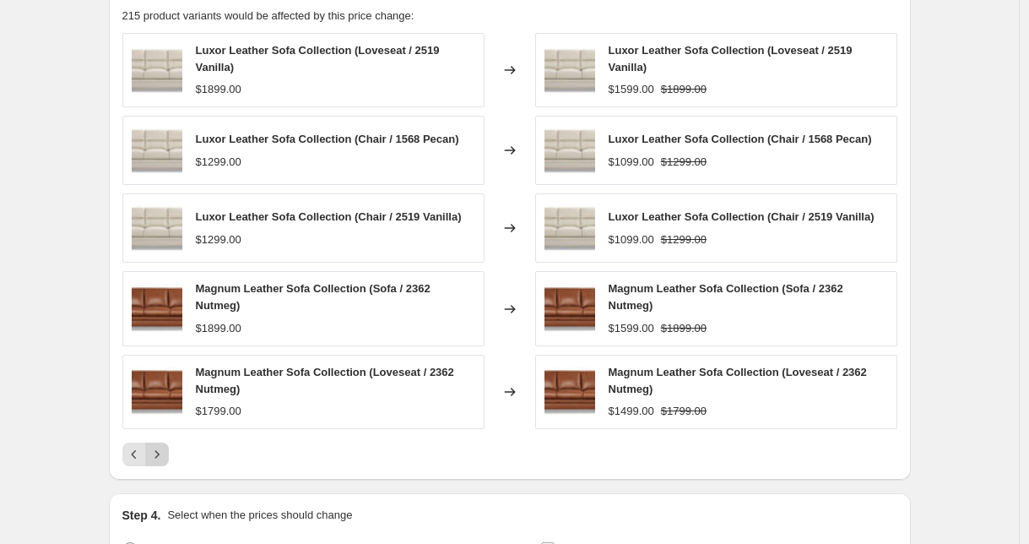
click at [165, 462] on icon "Next" at bounding box center [157, 454] width 17 height 17
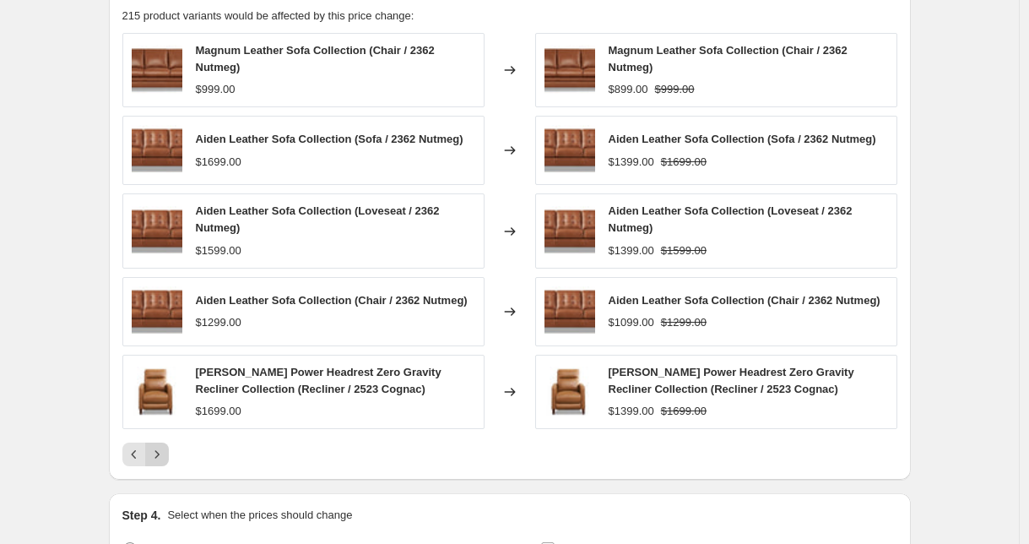
click at [165, 462] on icon "Next" at bounding box center [157, 454] width 17 height 17
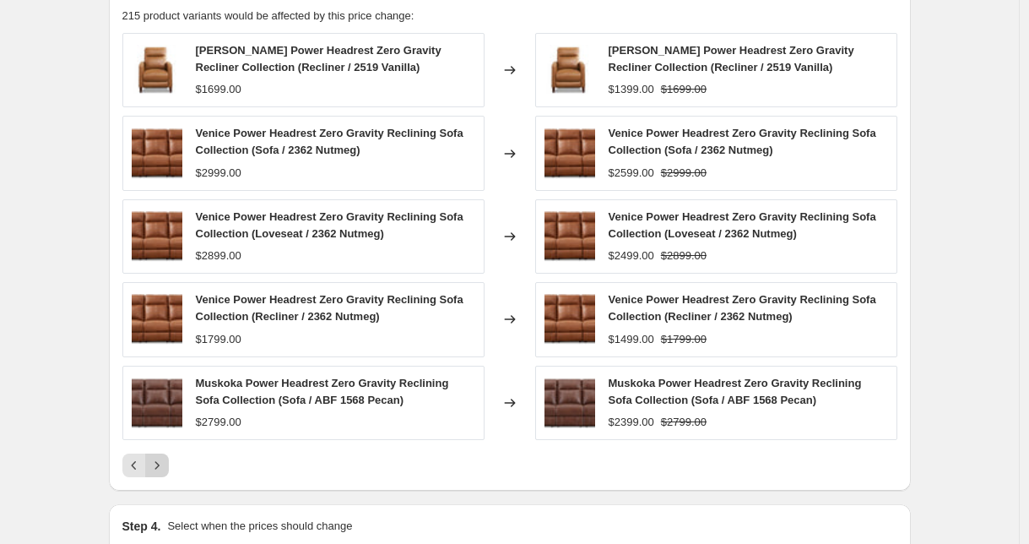
click at [169, 466] on button "Next" at bounding box center [157, 465] width 24 height 24
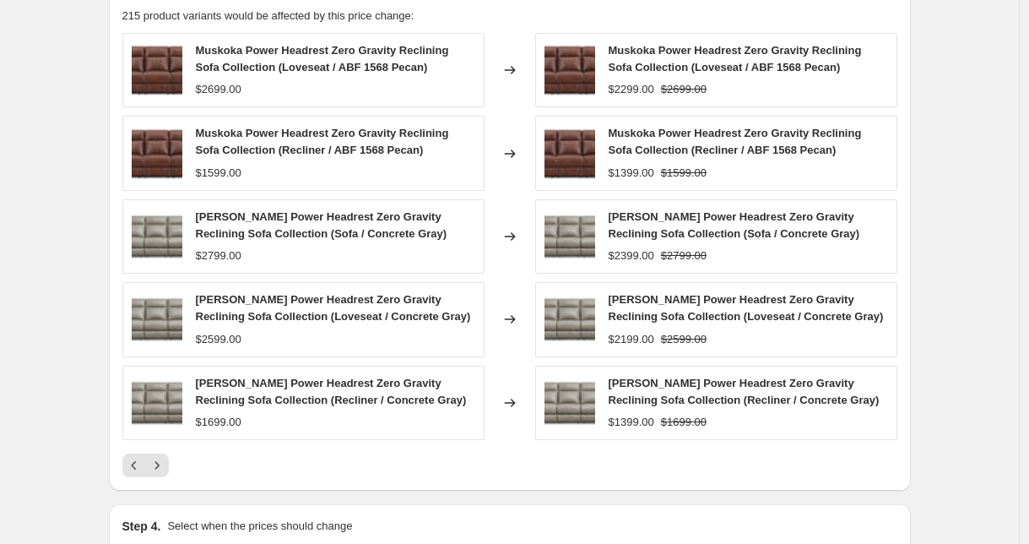
click at [169, 478] on div "PRICE CHANGE PREVIEW 215 product variants would be affected by this price chang…" at bounding box center [510, 233] width 802 height 516
click at [165, 473] on icon "Next" at bounding box center [157, 465] width 17 height 17
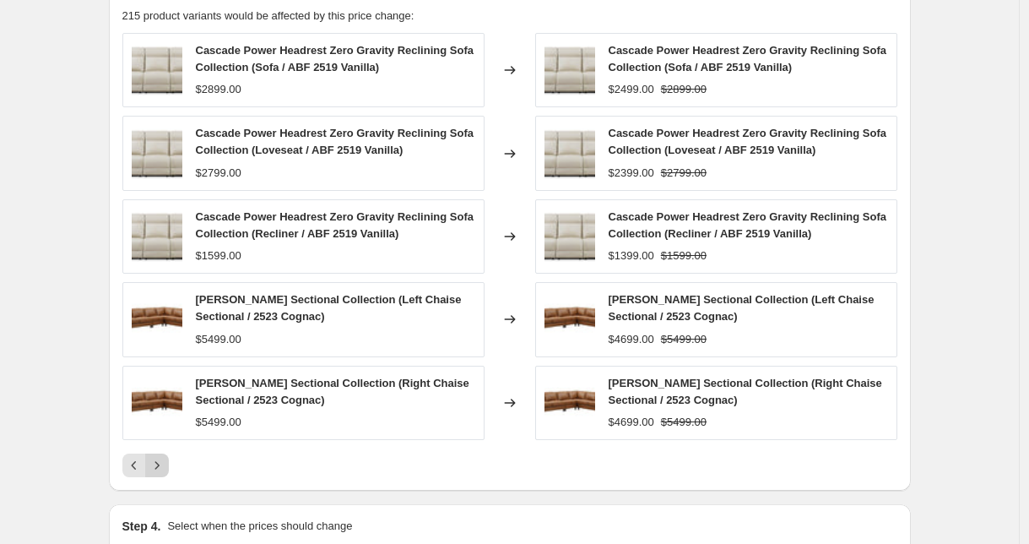
click at [155, 462] on icon "Next" at bounding box center [157, 465] width 17 height 17
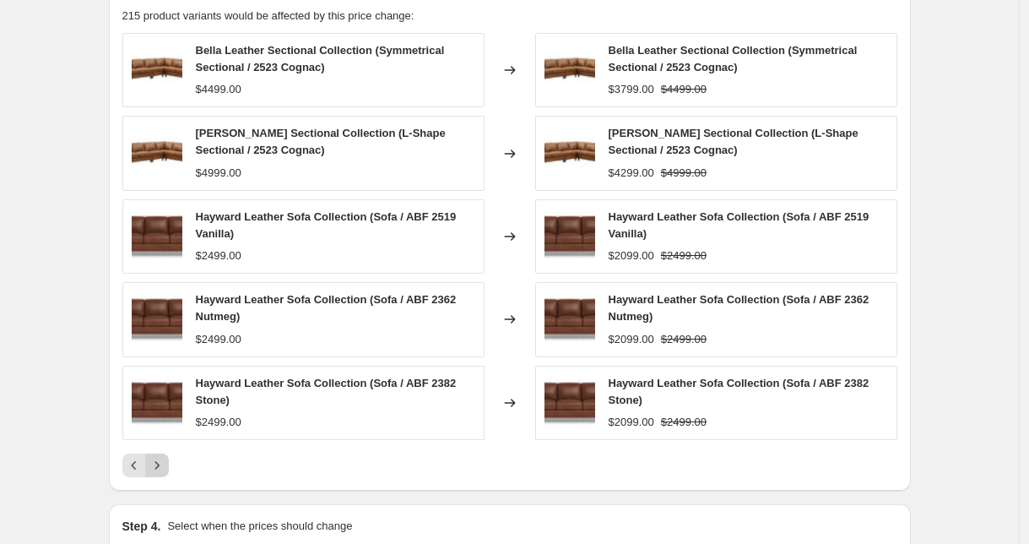
click at [165, 468] on icon "Next" at bounding box center [157, 465] width 17 height 17
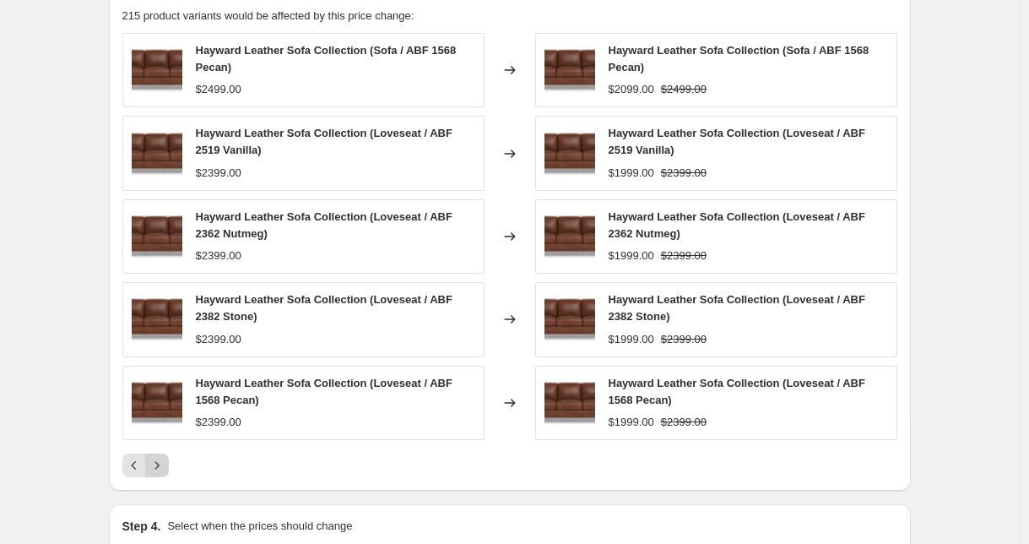
click at [165, 464] on icon "Next" at bounding box center [157, 465] width 17 height 17
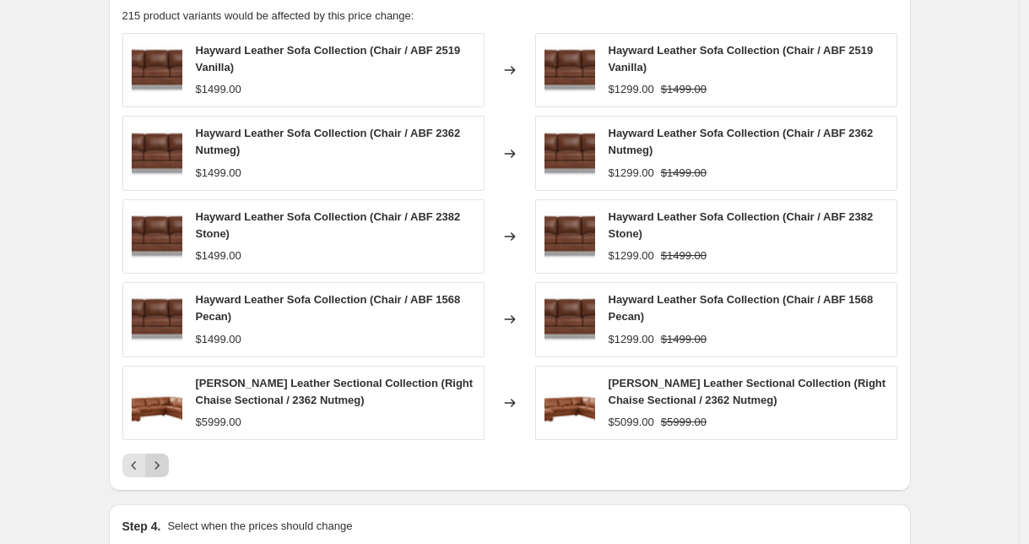
click at [156, 469] on icon "Next" at bounding box center [157, 465] width 17 height 17
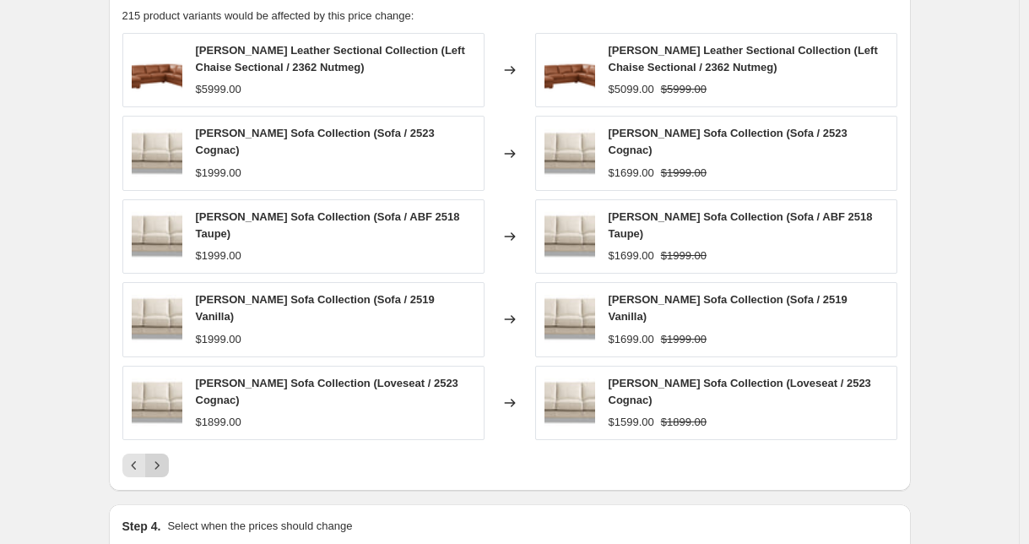
click at [162, 457] on icon "Next" at bounding box center [157, 465] width 17 height 17
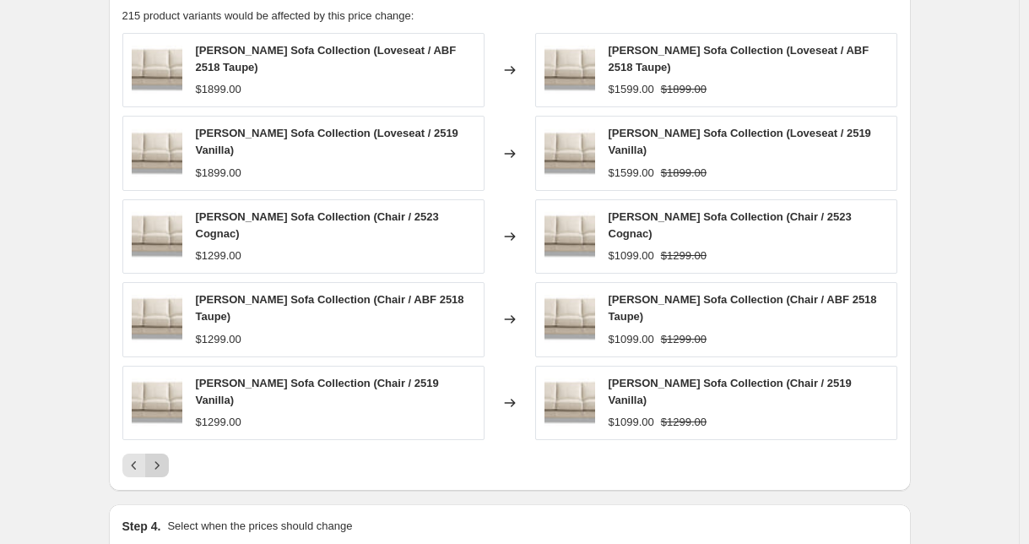
click at [162, 457] on icon "Next" at bounding box center [157, 465] width 17 height 17
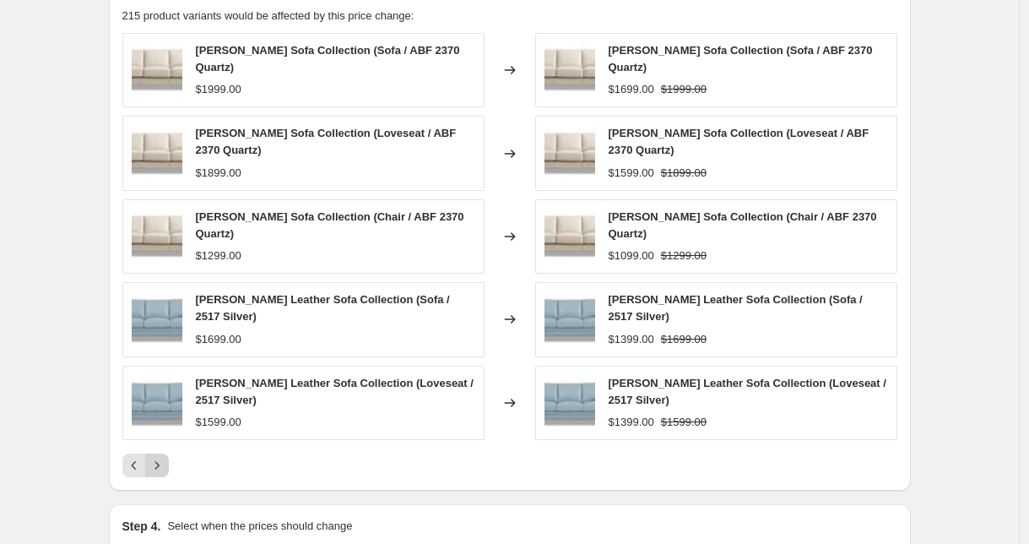
click at [165, 469] on icon "Next" at bounding box center [157, 465] width 17 height 17
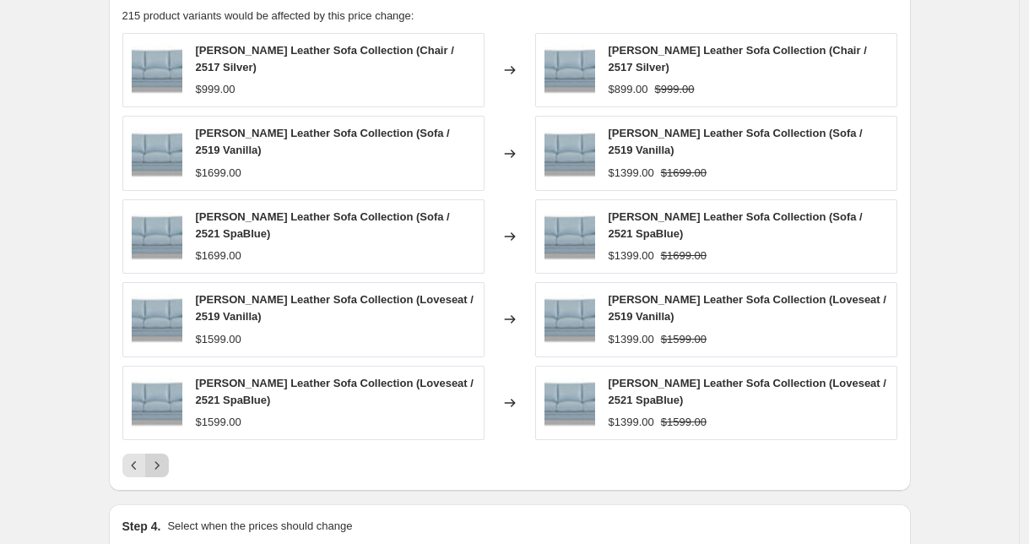
click at [165, 469] on icon "Next" at bounding box center [157, 465] width 17 height 17
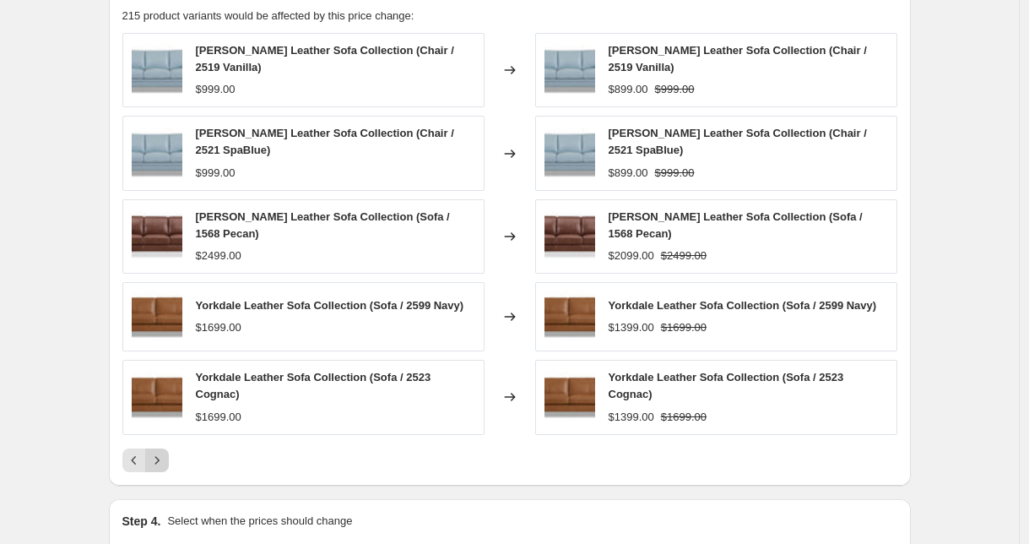
click at [165, 468] on icon "Next" at bounding box center [157, 460] width 17 height 17
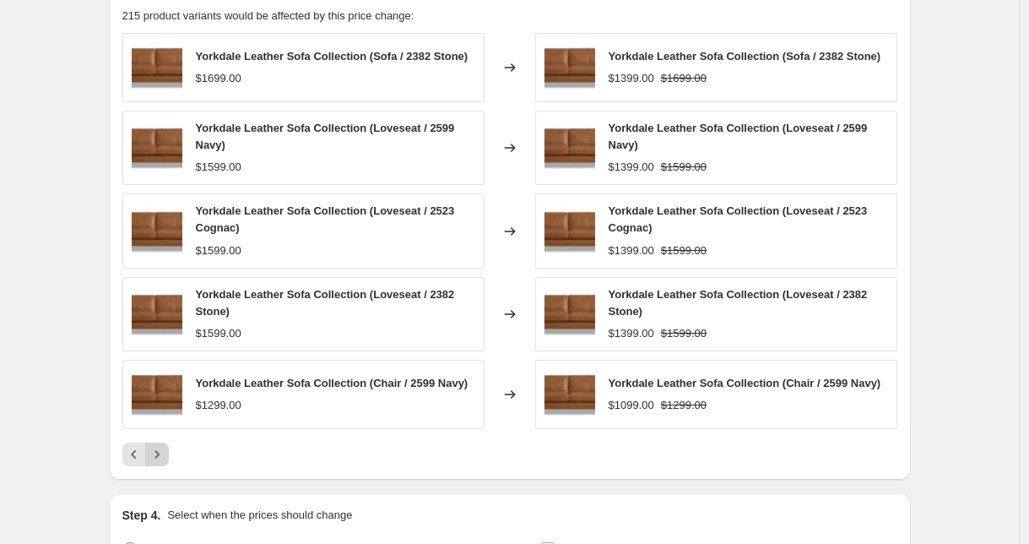
click at [165, 463] on icon "Next" at bounding box center [157, 454] width 17 height 17
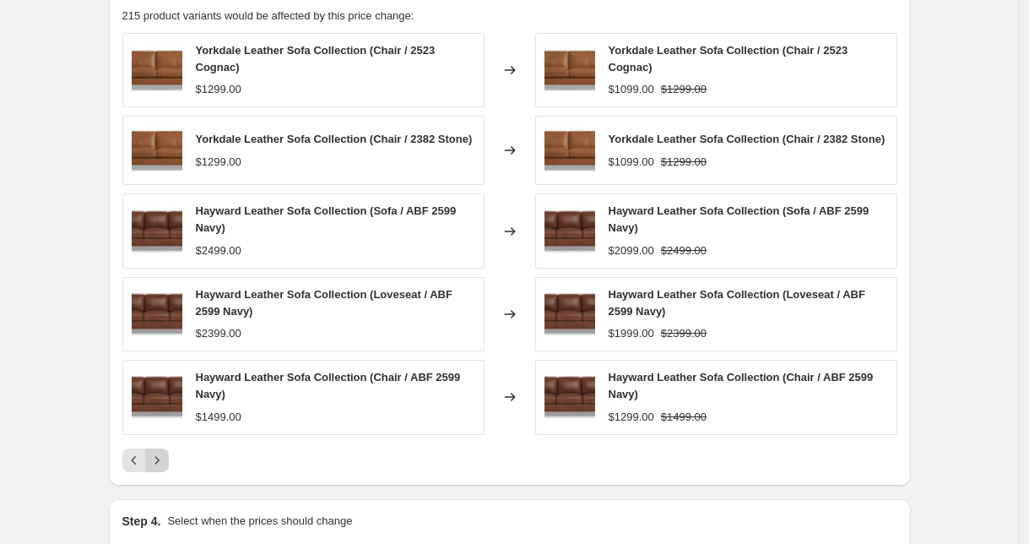
click at [165, 467] on icon "Next" at bounding box center [157, 460] width 17 height 17
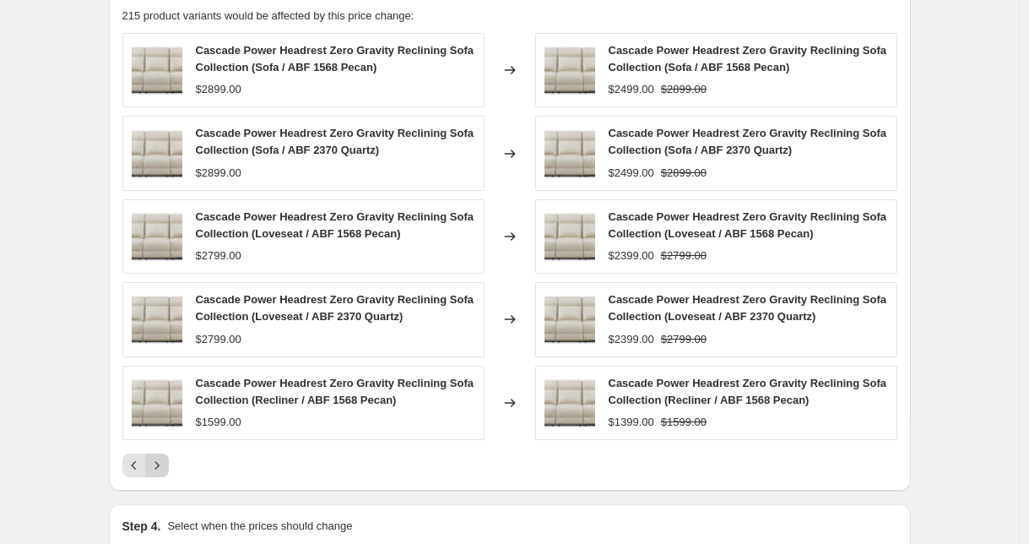
click at [165, 465] on icon "Next" at bounding box center [157, 465] width 17 height 17
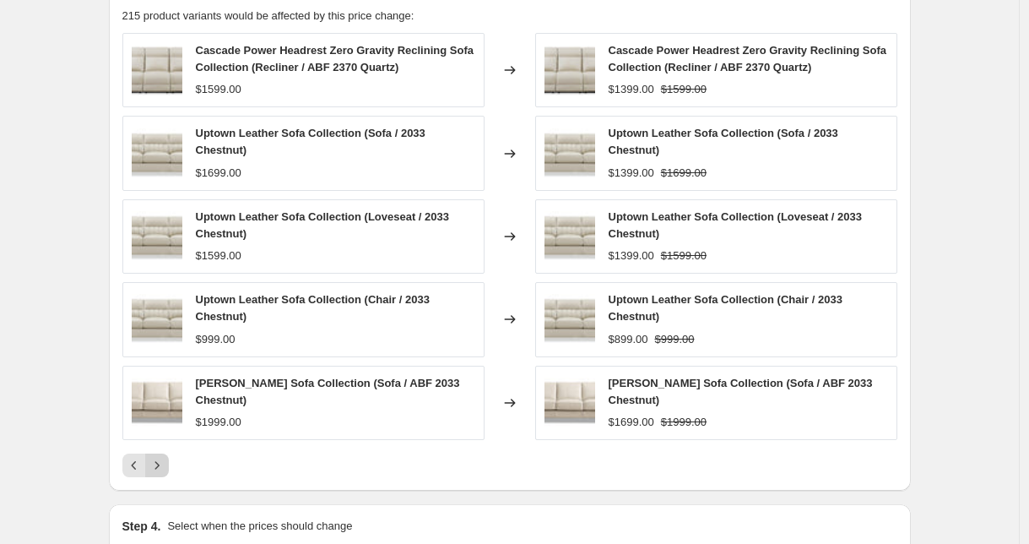
click at [169, 460] on button "Next" at bounding box center [157, 465] width 24 height 24
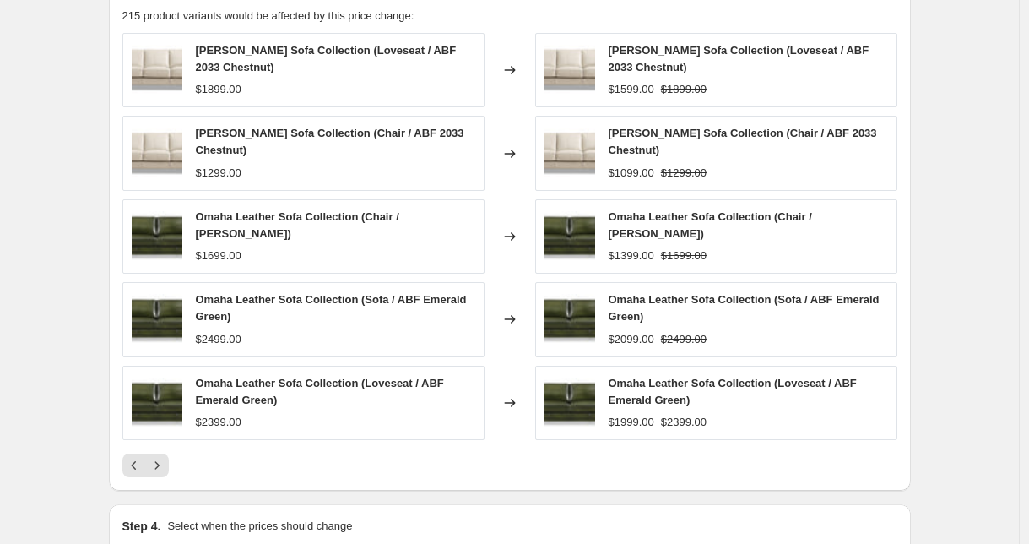
click at [173, 453] on div at bounding box center [509, 465] width 775 height 24
click at [161, 473] on icon "Next" at bounding box center [157, 465] width 17 height 17
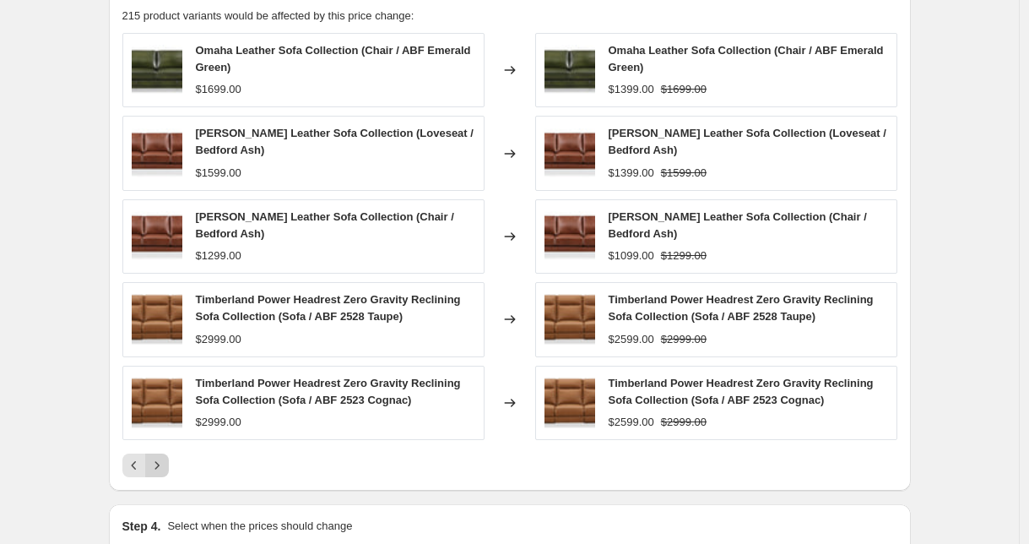
click at [160, 457] on icon "Next" at bounding box center [157, 465] width 17 height 17
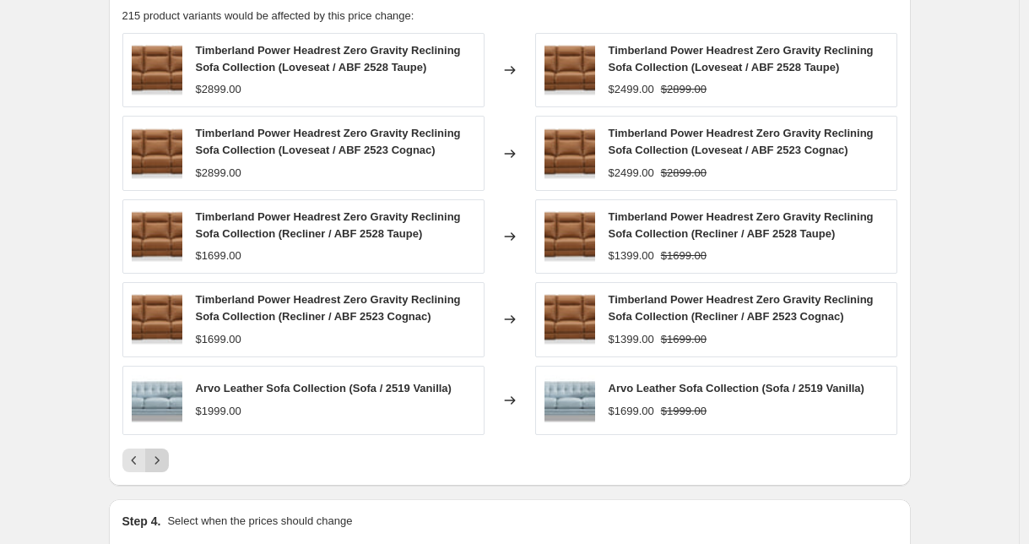
click at [162, 456] on icon "Next" at bounding box center [157, 460] width 17 height 17
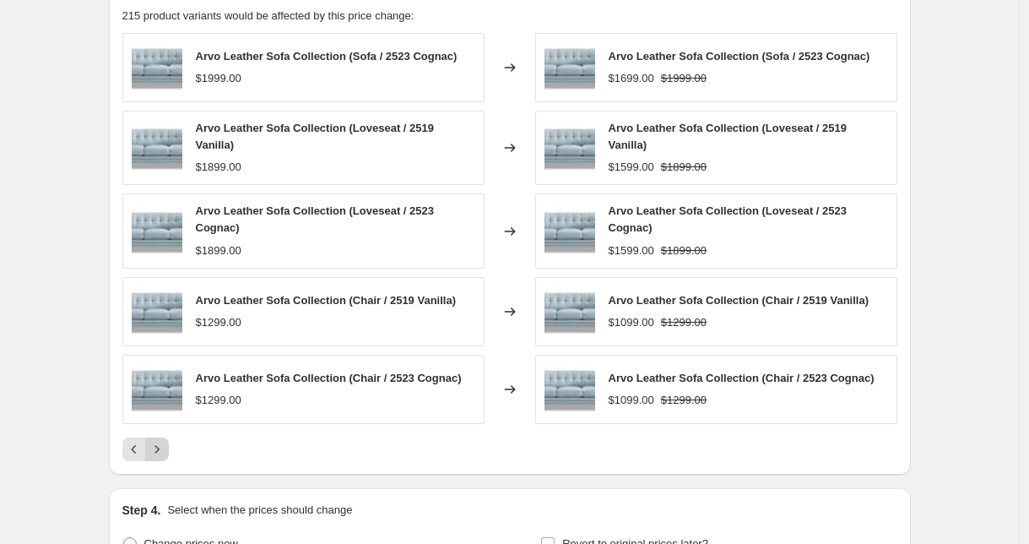
click at [162, 456] on icon "Next" at bounding box center [157, 449] width 17 height 17
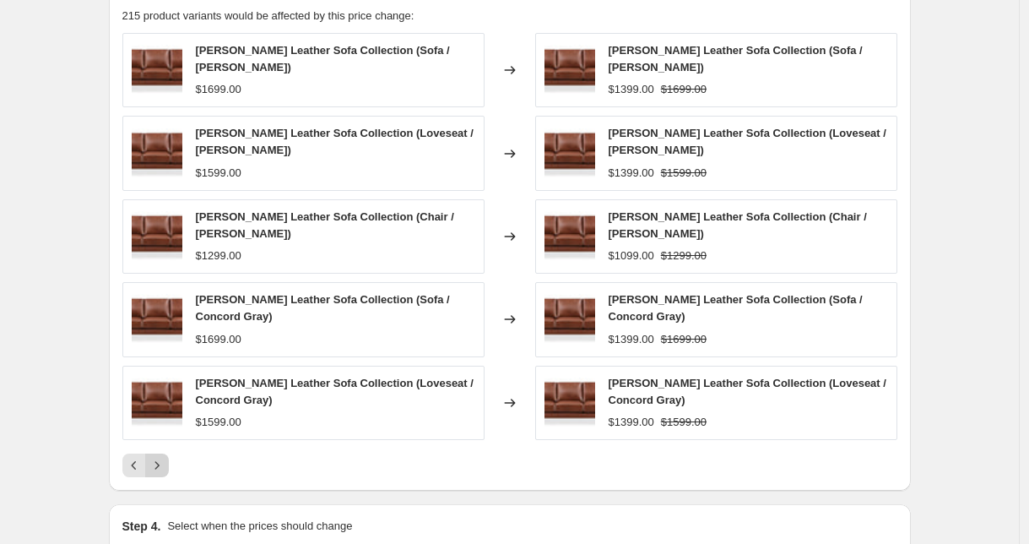
click at [162, 457] on icon "Next" at bounding box center [157, 465] width 17 height 17
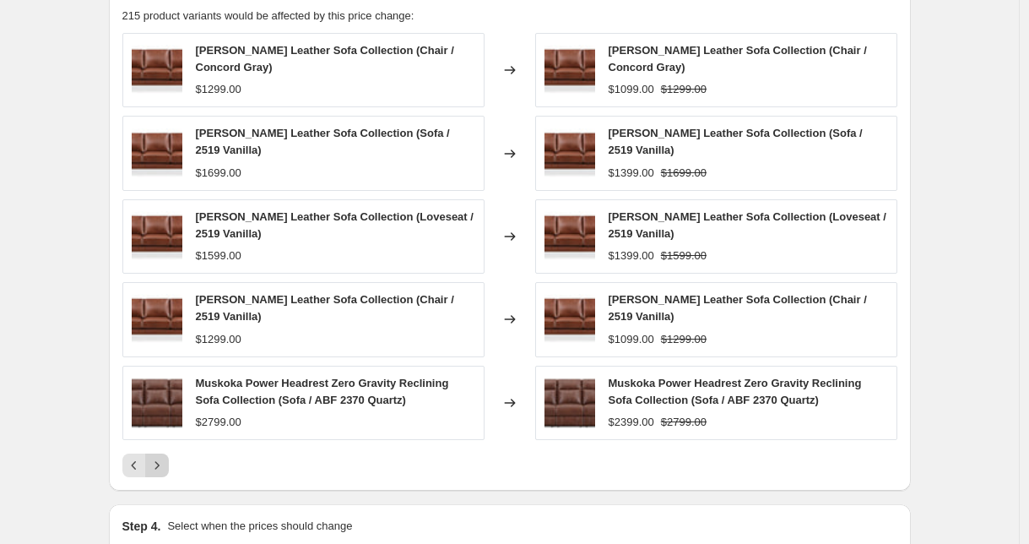
click at [159, 461] on icon "Next" at bounding box center [156, 465] width 4 height 8
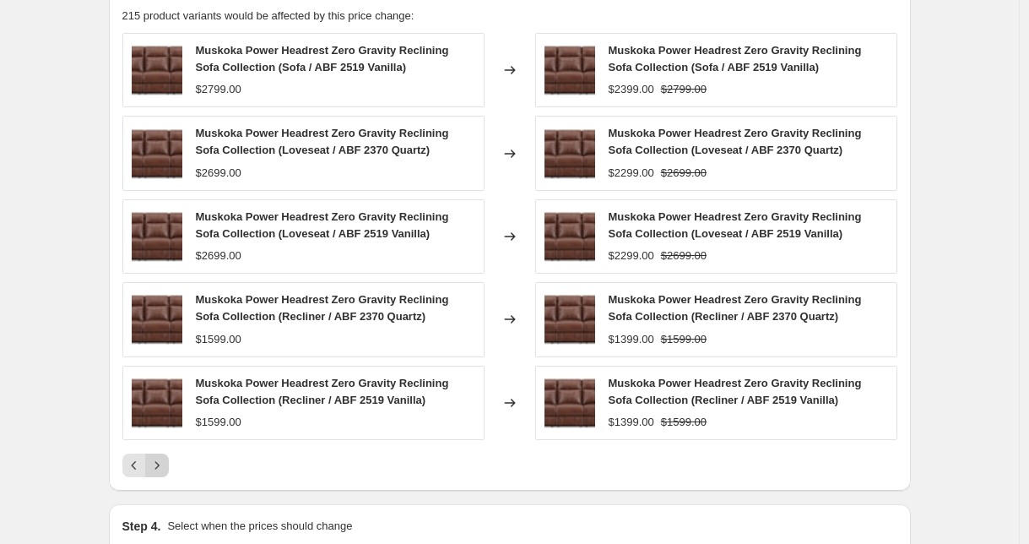
click at [162, 456] on button "Next" at bounding box center [157, 465] width 24 height 24
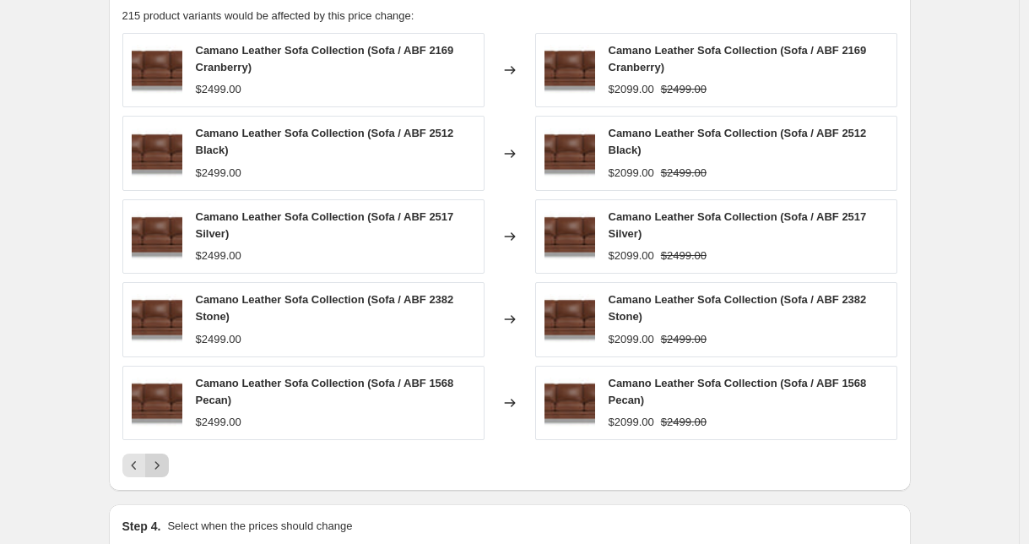
click at [160, 471] on icon "Next" at bounding box center [157, 465] width 17 height 17
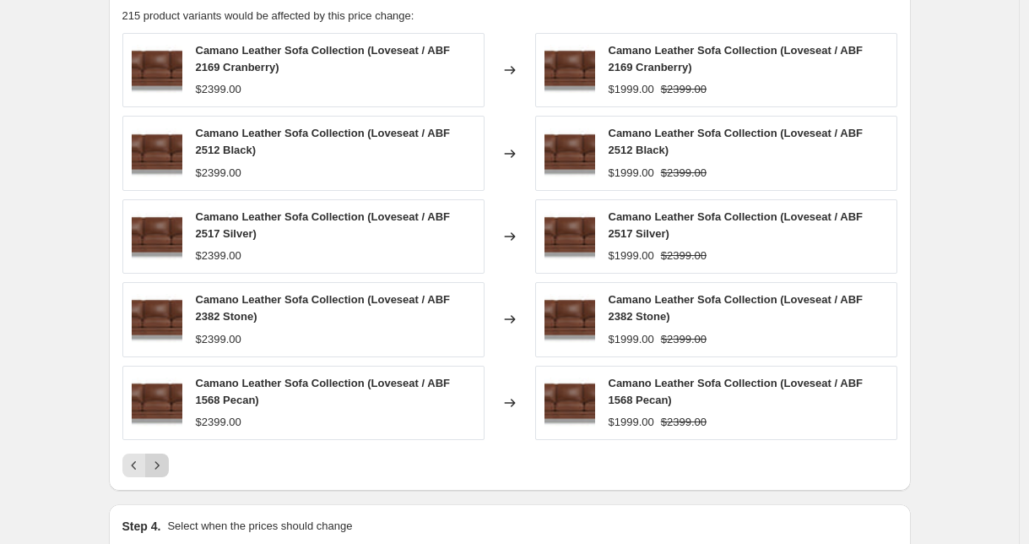
click at [160, 468] on icon "Next" at bounding box center [157, 465] width 17 height 17
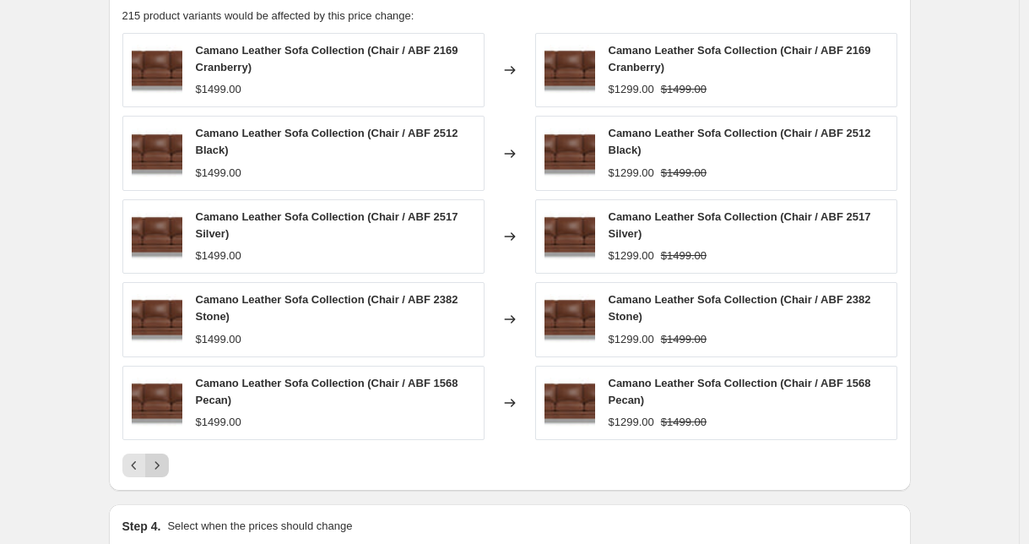
click at [165, 464] on icon "Next" at bounding box center [157, 465] width 17 height 17
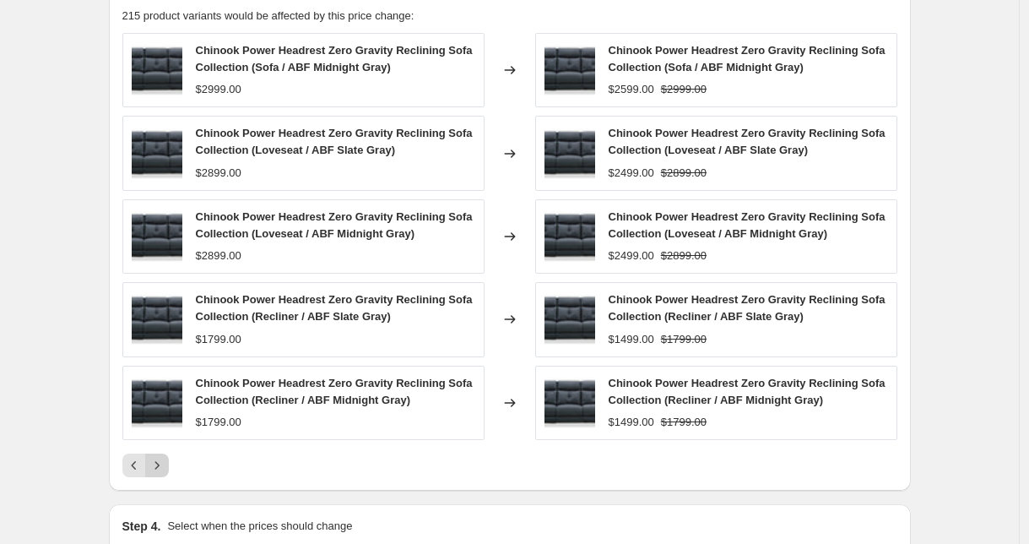
click at [165, 465] on icon "Next" at bounding box center [157, 465] width 17 height 17
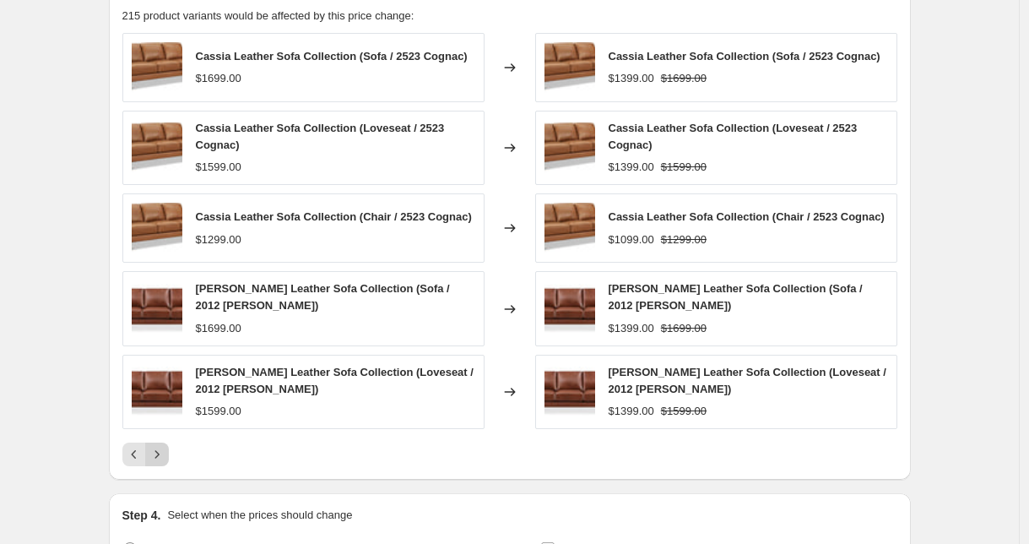
click at [150, 456] on button "Next" at bounding box center [157, 454] width 24 height 24
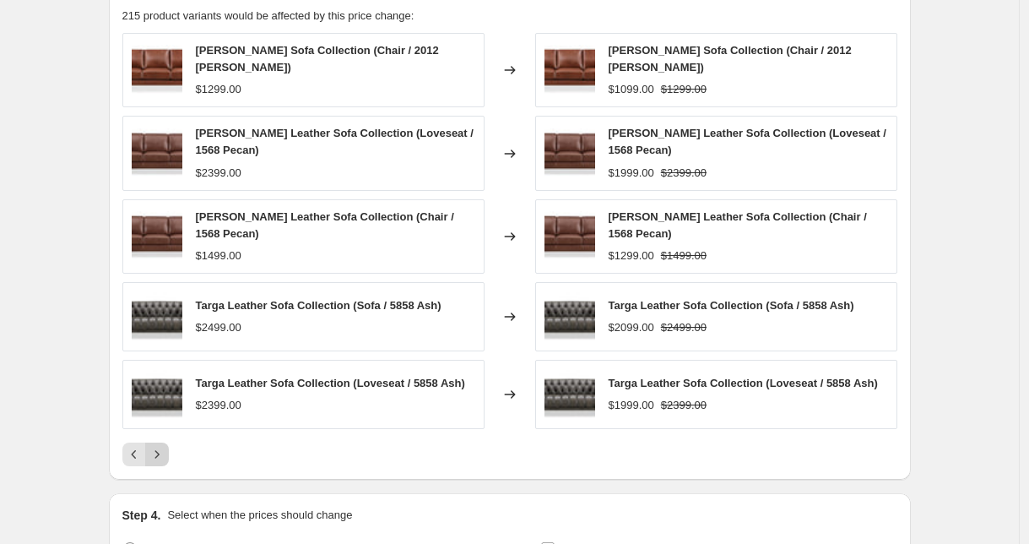
click at [169, 460] on button "Next" at bounding box center [157, 454] width 24 height 24
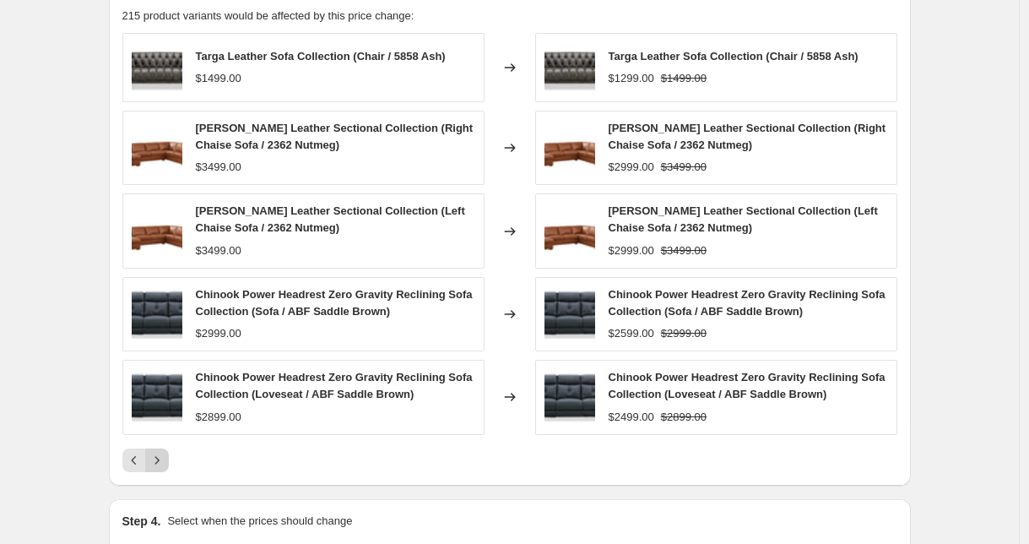
click at [169, 460] on button "Next" at bounding box center [157, 460] width 24 height 24
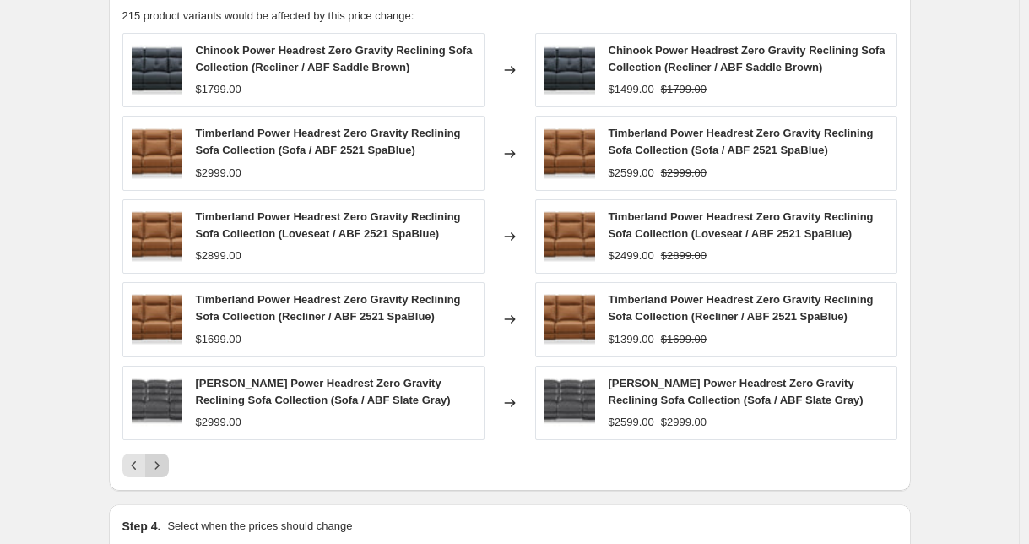
click at [169, 460] on button "Next" at bounding box center [157, 465] width 24 height 24
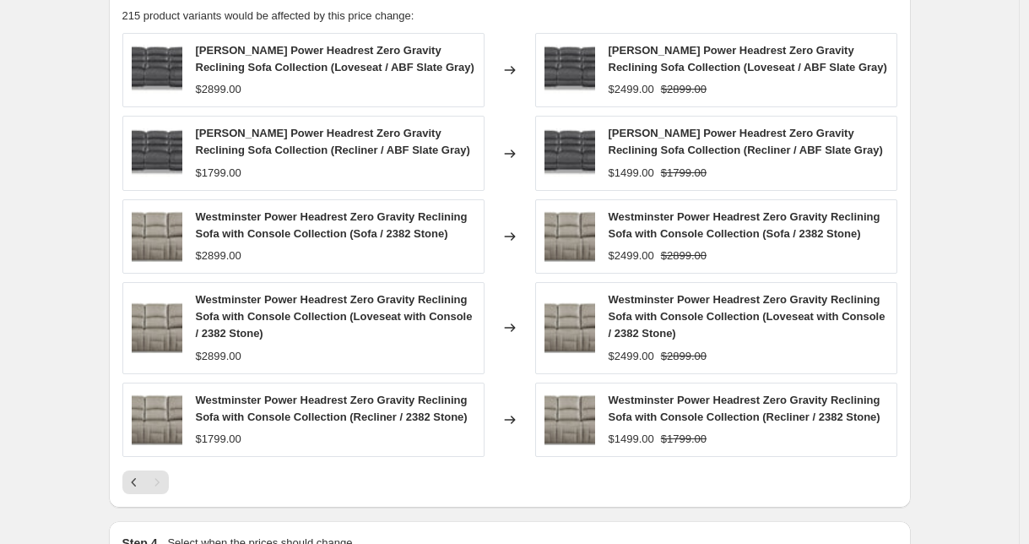
scroll to position [999, 0]
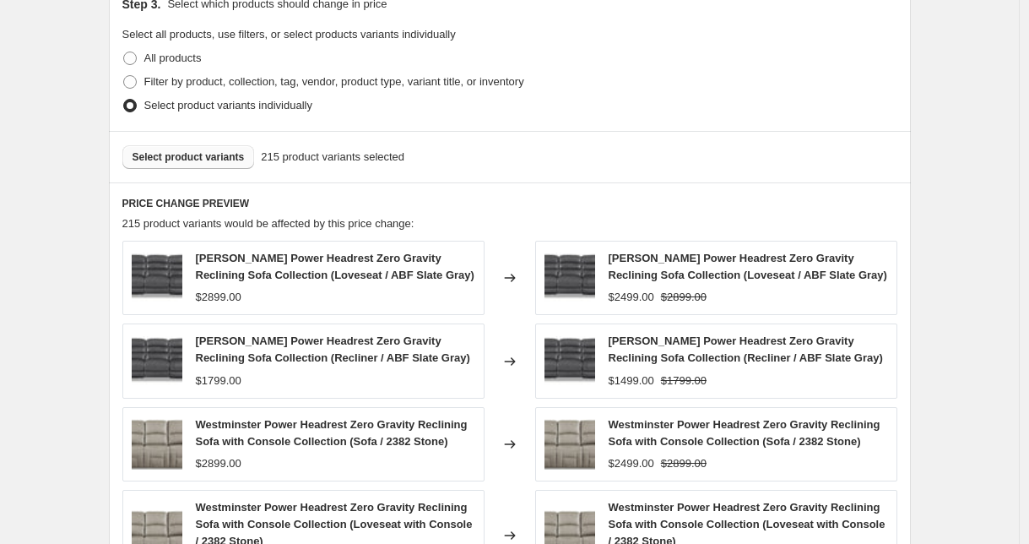
click at [216, 161] on span "Select product variants" at bounding box center [189, 157] width 112 height 14
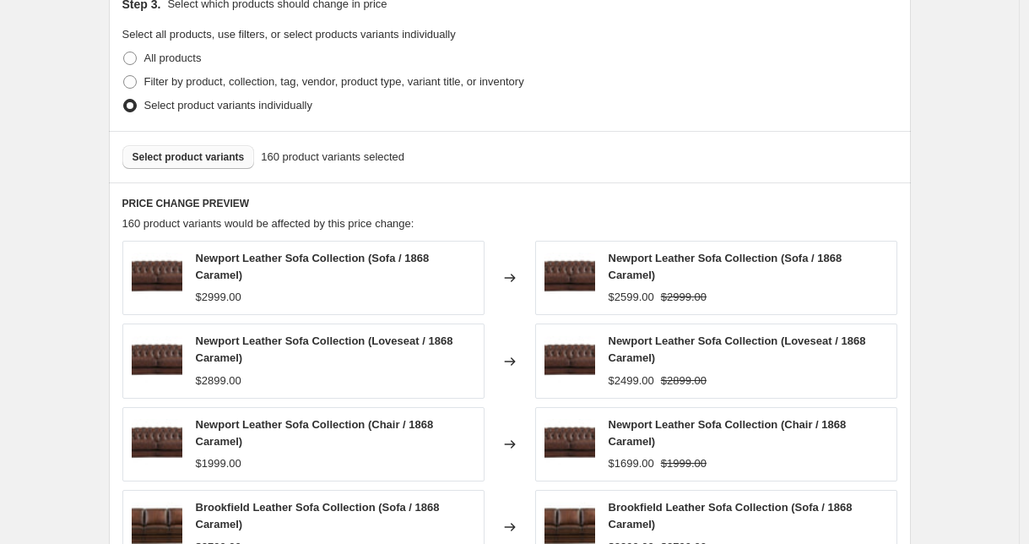
click at [235, 147] on button "Select product variants" at bounding box center [188, 157] width 133 height 24
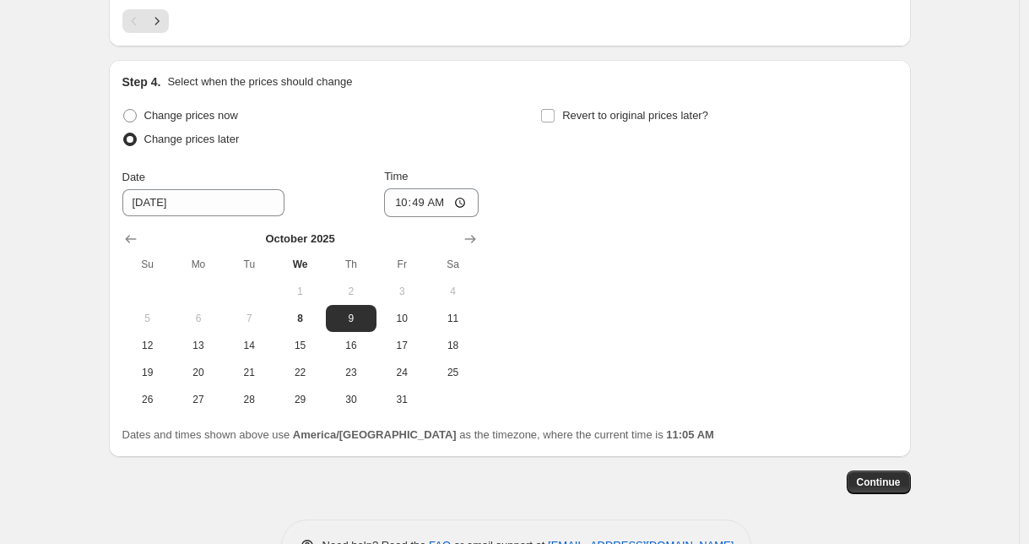
scroll to position [1705, 0]
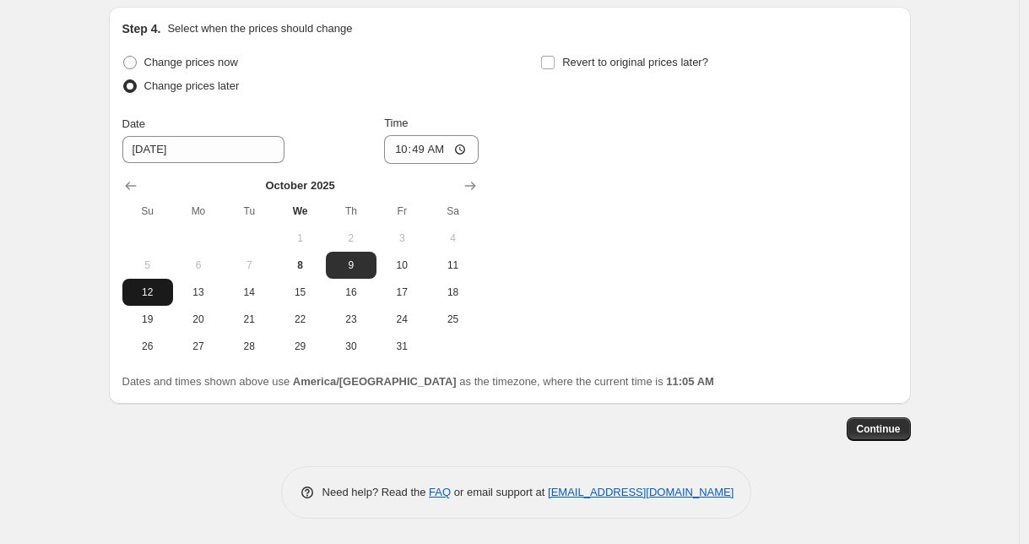
click at [156, 294] on span "12" at bounding box center [147, 292] width 37 height 14
type input "[DATE]"
click at [443, 150] on input "10:49" at bounding box center [431, 149] width 95 height 29
click at [426, 150] on input "10:49" at bounding box center [431, 149] width 95 height 29
click at [440, 144] on input "22:50" at bounding box center [431, 149] width 95 height 29
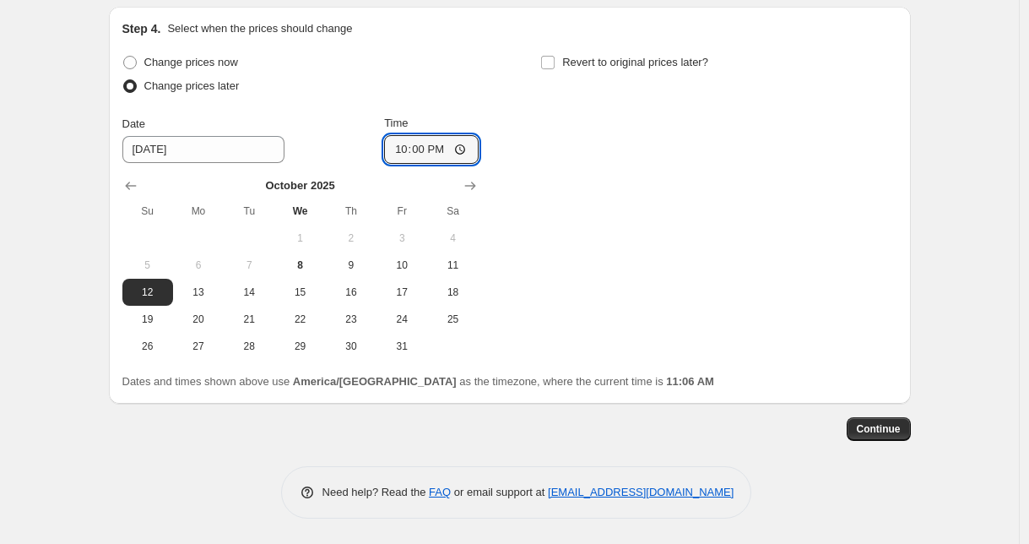
type input "22:00"
click at [662, 175] on div "Change prices now Change prices later Date [DATE] Time 22:00 [DATE] Su Mo Tu We…" at bounding box center [509, 205] width 775 height 309
click at [870, 437] on button "Continue" at bounding box center [879, 429] width 64 height 24
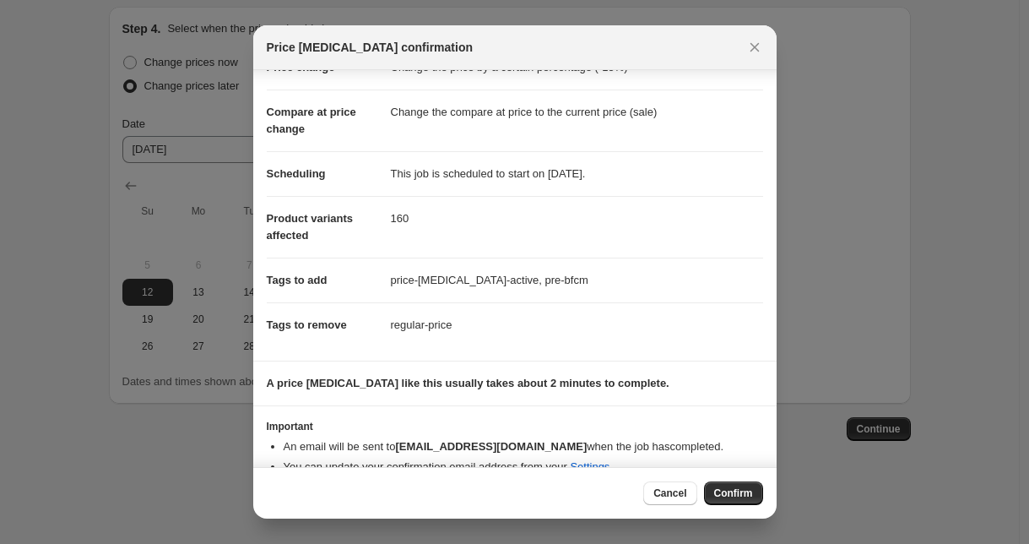
scroll to position [97, 0]
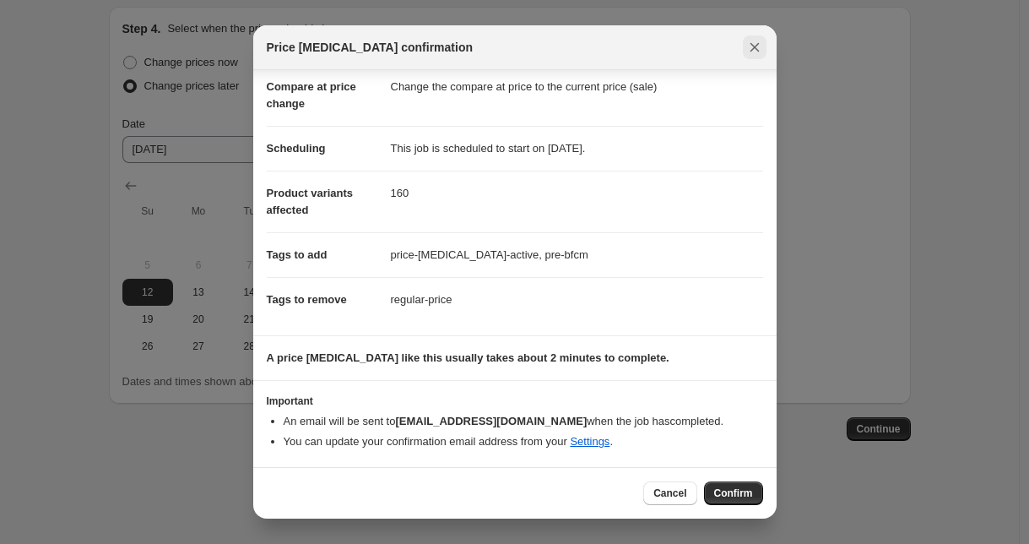
click at [756, 49] on icon "Close" at bounding box center [754, 47] width 9 height 9
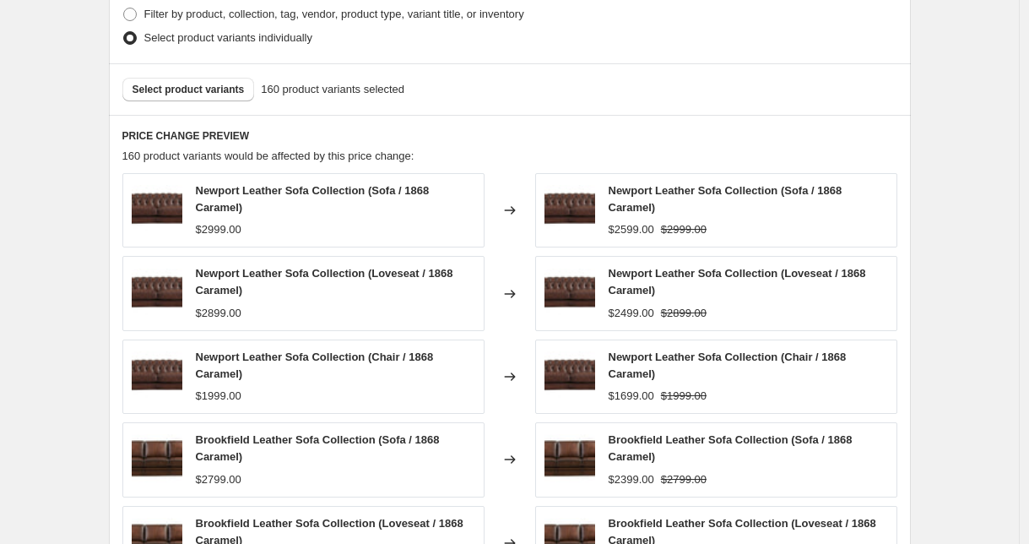
scroll to position [621, 0]
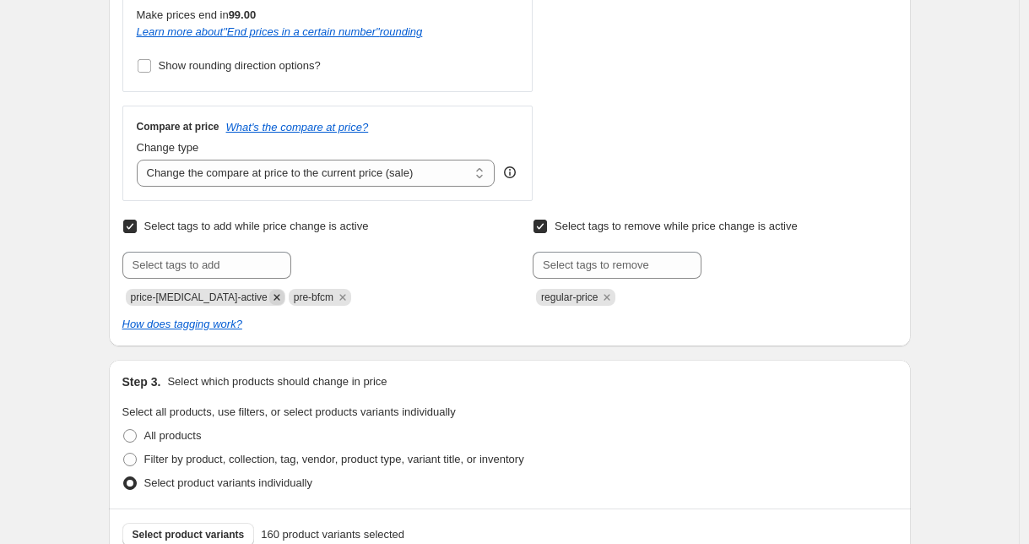
click at [269, 296] on icon "Remove price-change-job-active" at bounding box center [276, 297] width 15 height 15
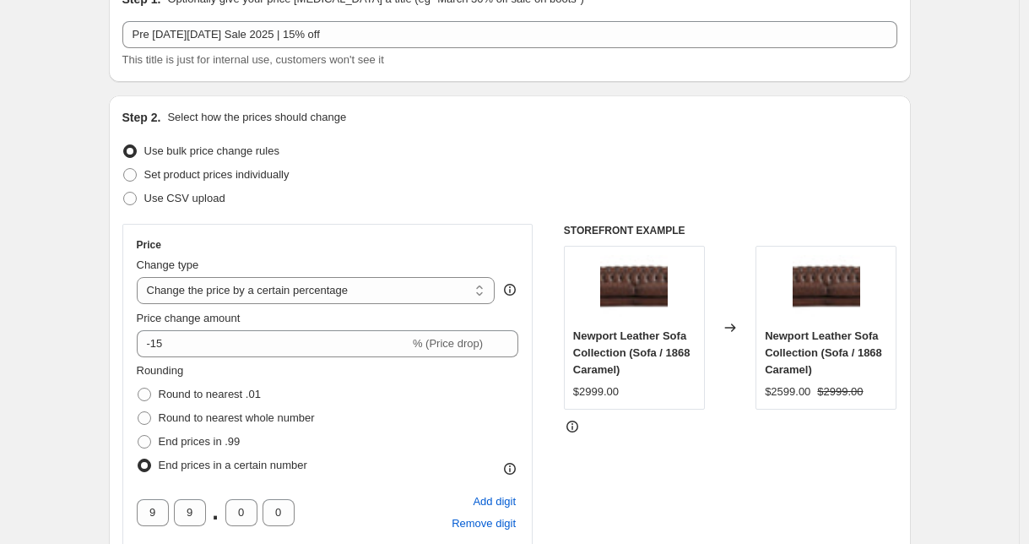
scroll to position [0, 0]
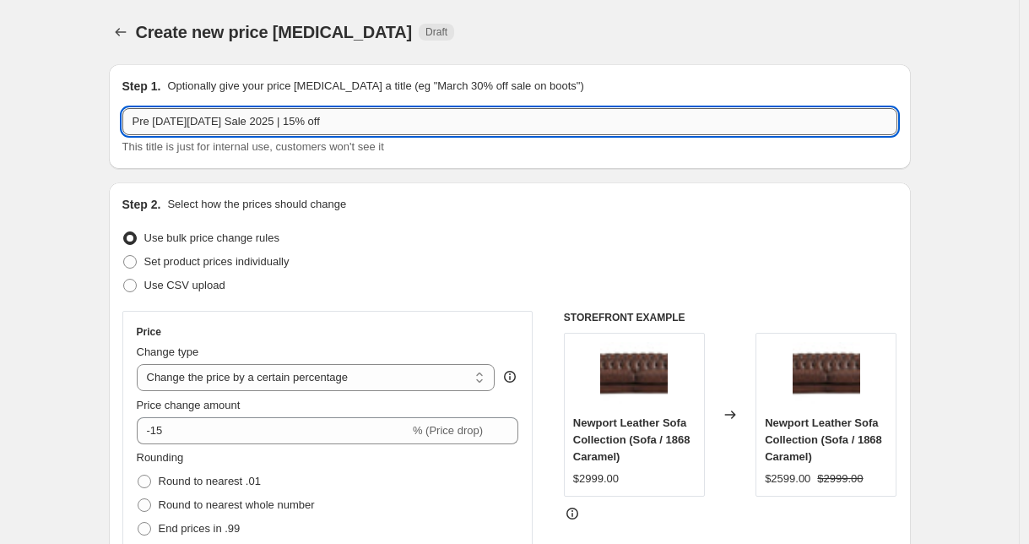
drag, startPoint x: 319, startPoint y: 119, endPoint x: 138, endPoint y: 115, distance: 181.6
click at [138, 115] on input "Pre [DATE][DATE] Sale 2025 | 15% off" at bounding box center [509, 121] width 775 height 27
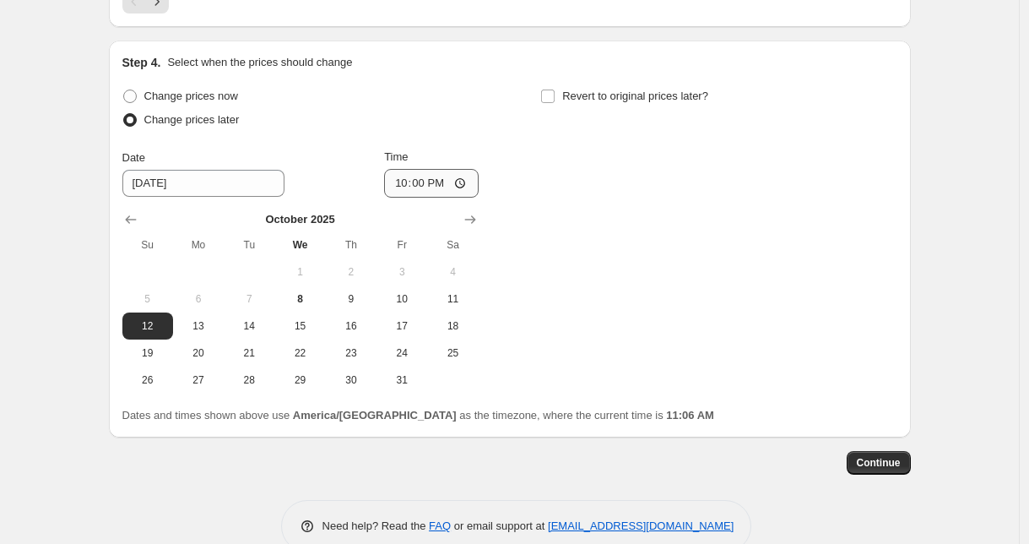
scroll to position [1705, 0]
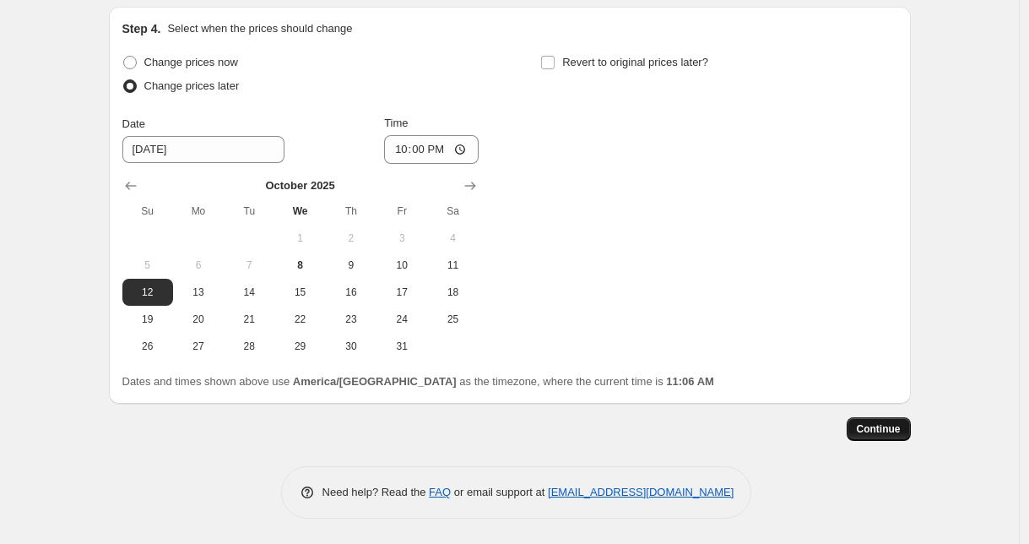
click at [866, 431] on span "Continue" at bounding box center [879, 429] width 44 height 14
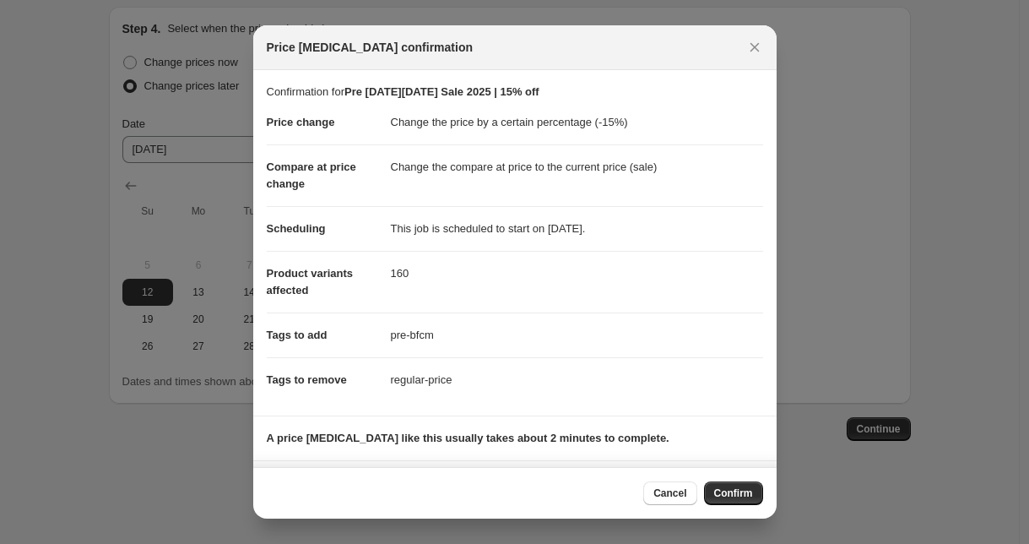
scroll to position [97, 0]
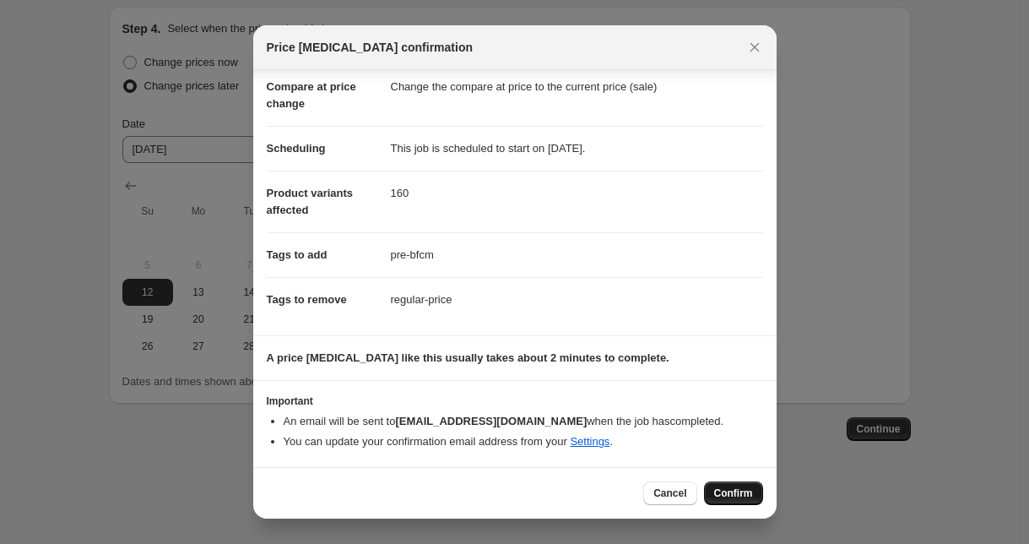
click at [734, 496] on span "Confirm" at bounding box center [733, 493] width 39 height 14
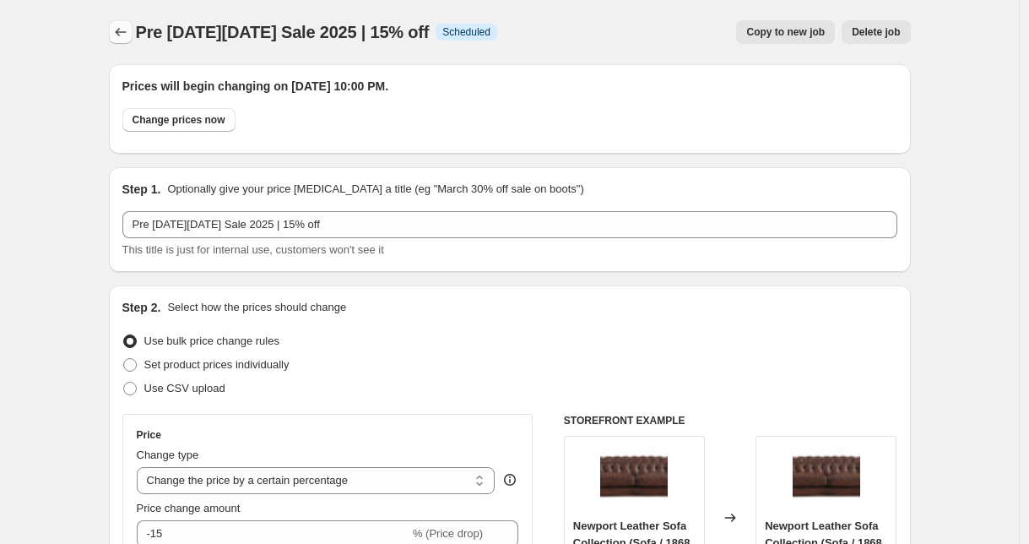
click at [127, 30] on icon "Price change jobs" at bounding box center [120, 32] width 17 height 17
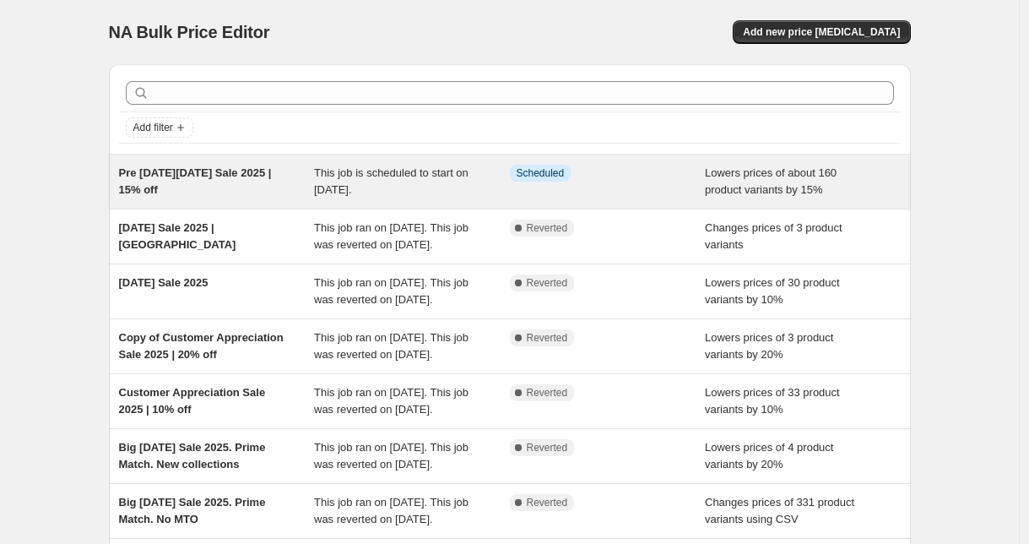
click at [637, 191] on div "Info Scheduled" at bounding box center [608, 182] width 196 height 34
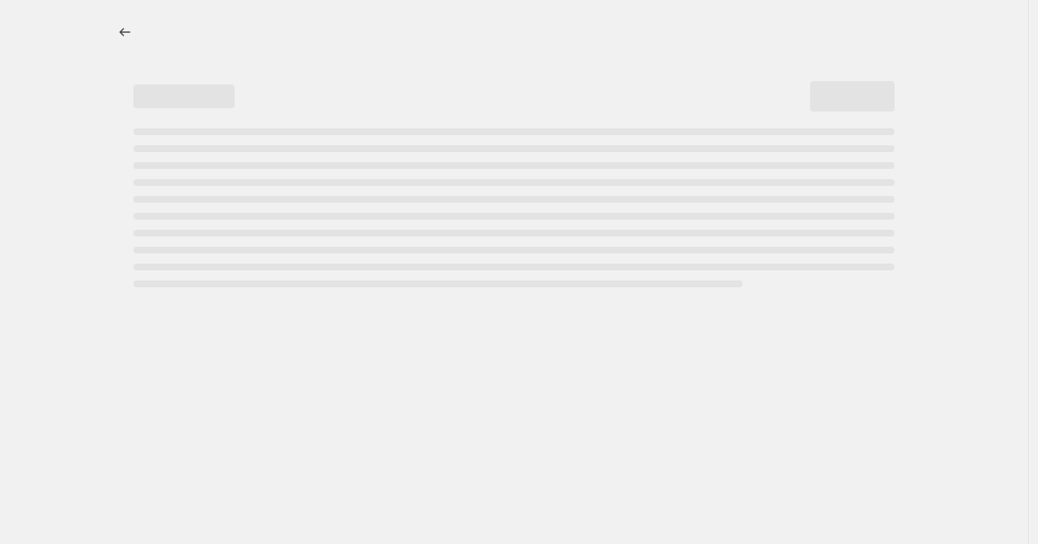
select select "percentage"
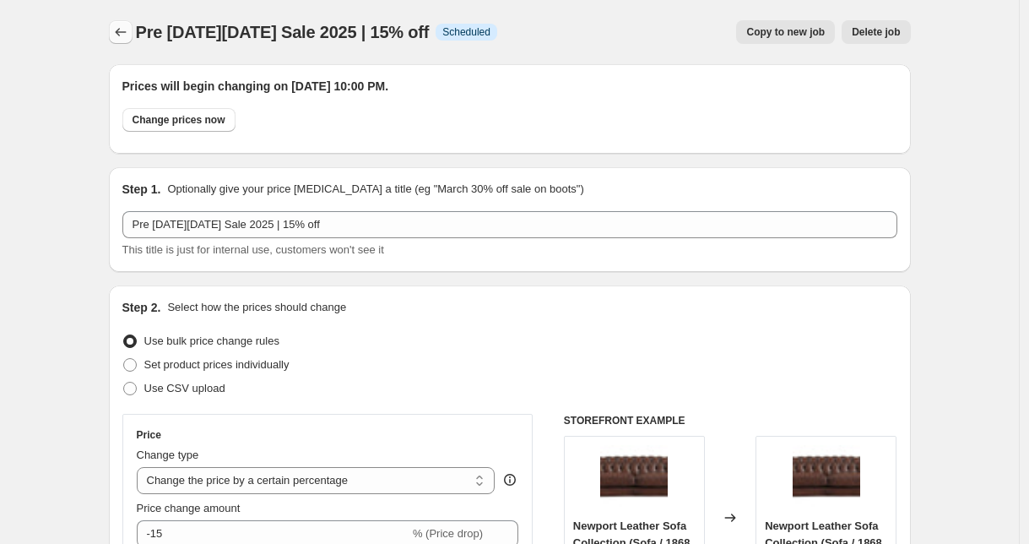
click at [133, 26] on button "Price change jobs" at bounding box center [121, 32] width 24 height 24
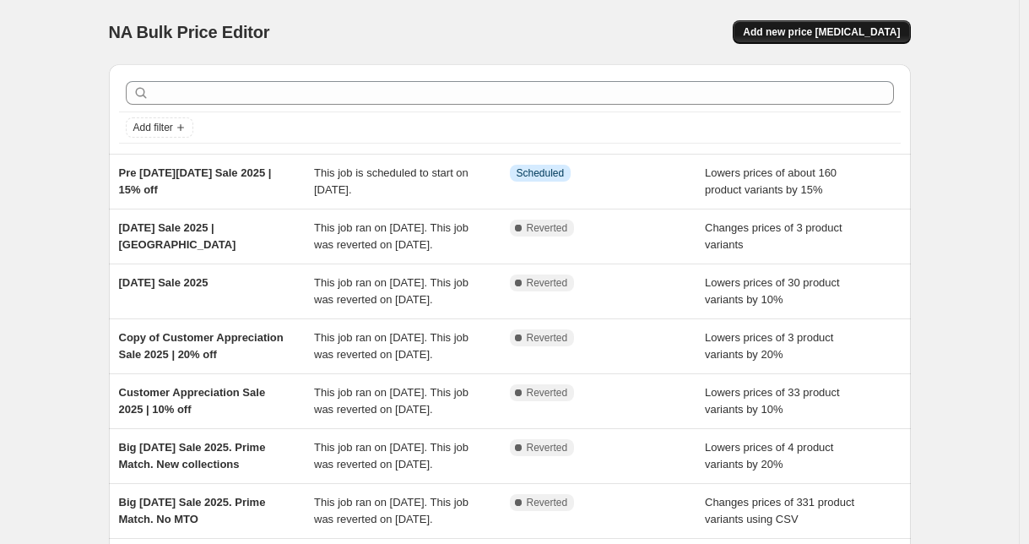
click at [824, 35] on span "Add new price [MEDICAL_DATA]" at bounding box center [821, 32] width 157 height 14
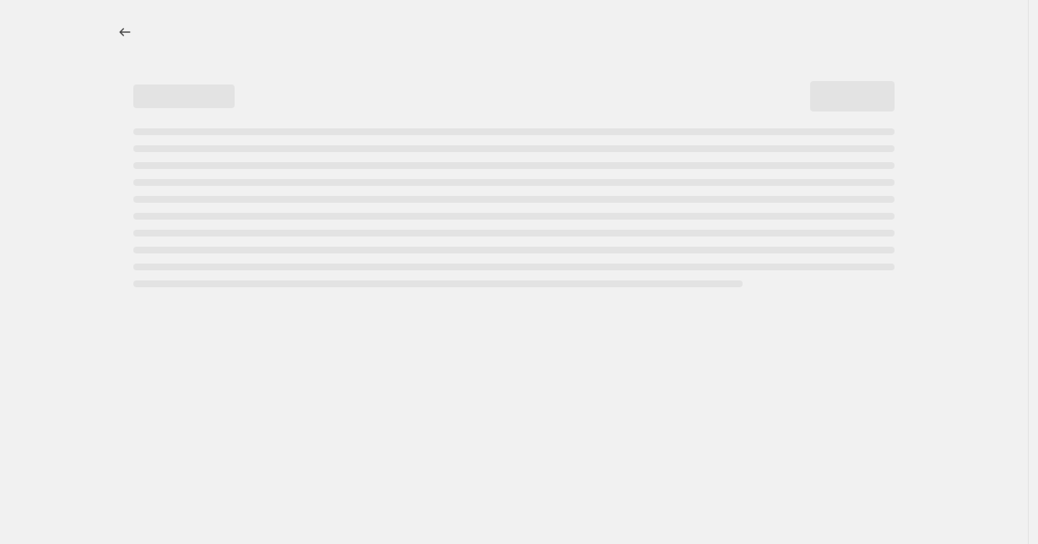
select select "percentage"
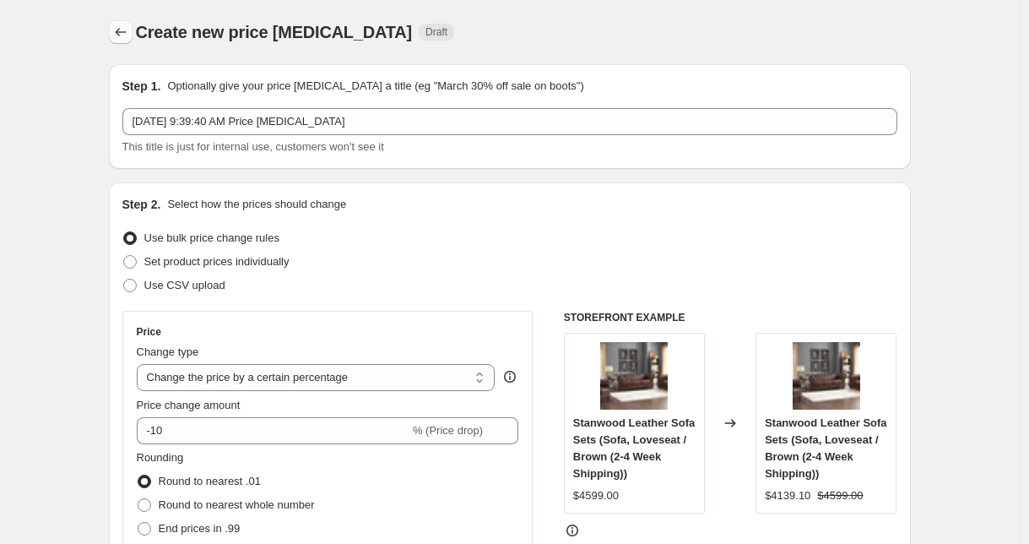
click at [129, 34] on icon "Price change jobs" at bounding box center [120, 32] width 17 height 17
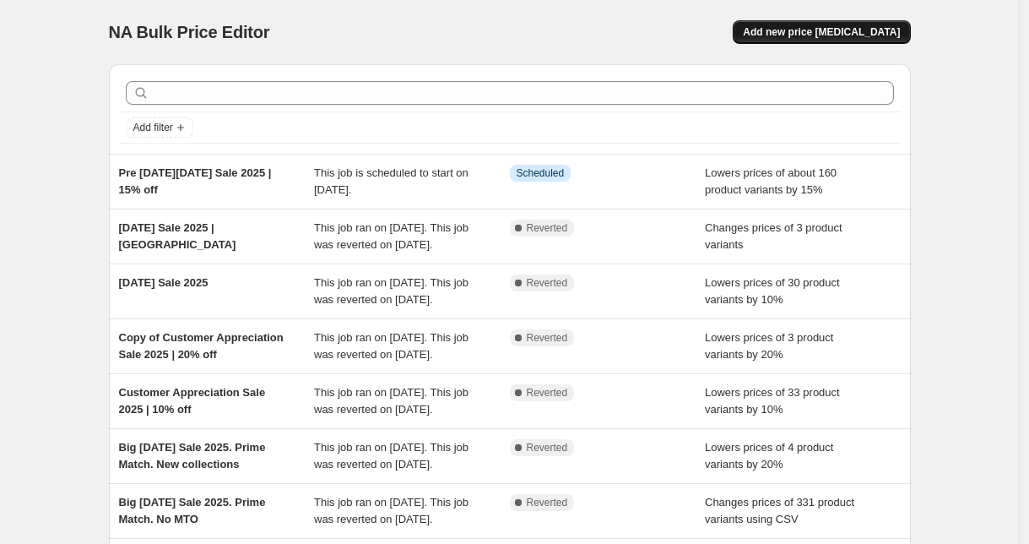
click at [872, 21] on button "Add new price [MEDICAL_DATA]" at bounding box center [821, 32] width 177 height 24
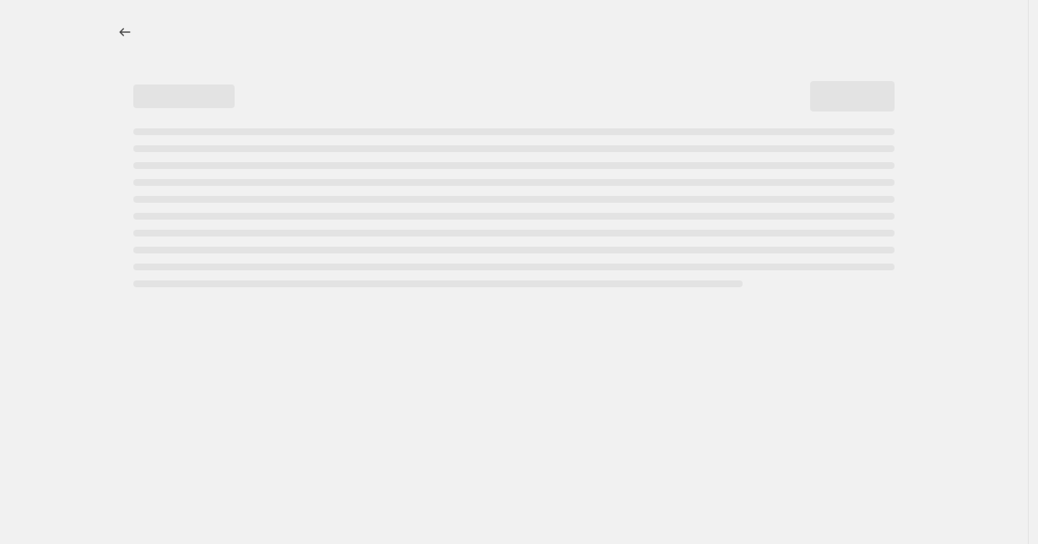
select select "percentage"
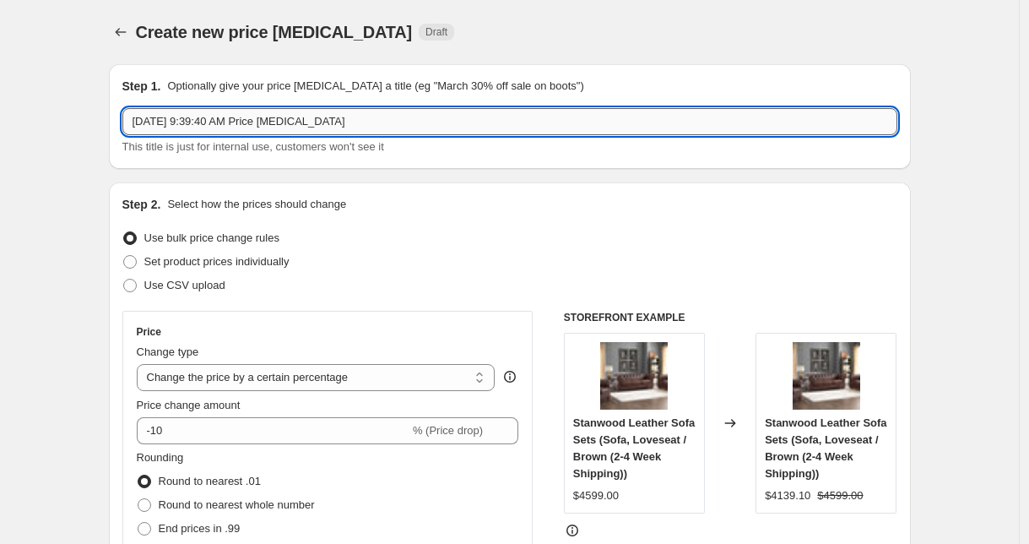
drag, startPoint x: 365, startPoint y: 123, endPoint x: 135, endPoint y: 117, distance: 229.7
click at [136, 117] on input "[DATE] 9:39:40 AM Price [MEDICAL_DATA]" at bounding box center [509, 121] width 775 height 27
paste input "Pre [DATE][DATE] Sale 2025 | 15% off"
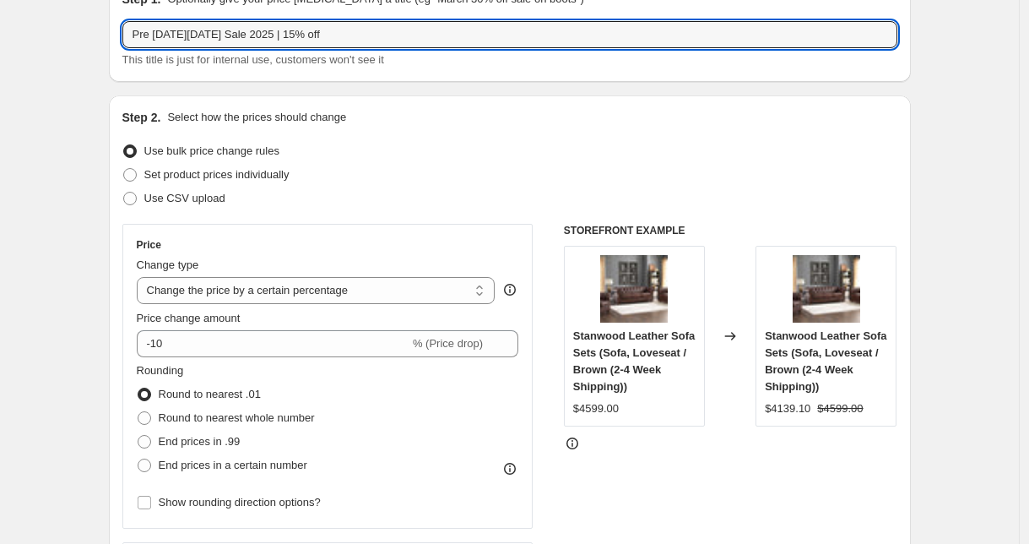
scroll to position [295, 0]
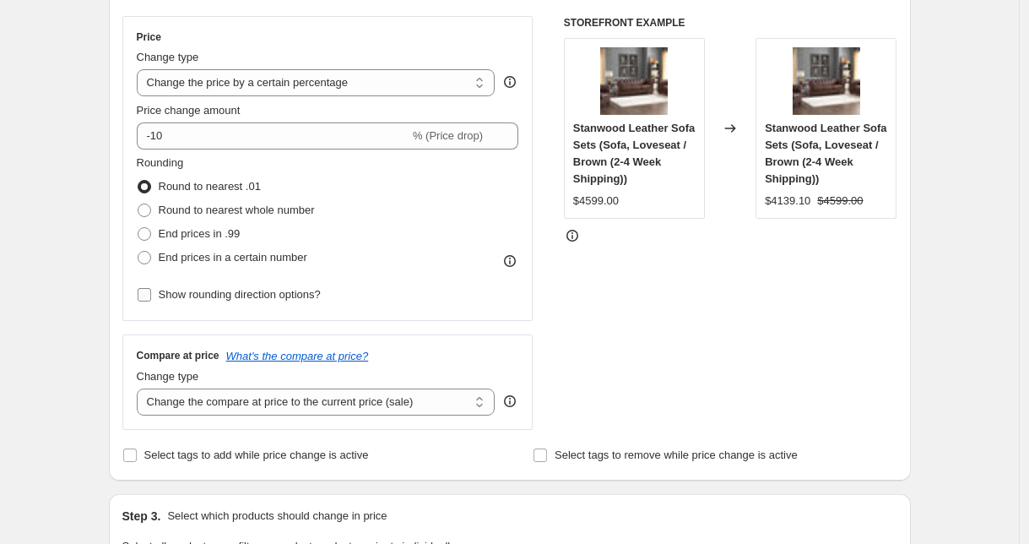
type input "Pre [DATE][DATE] Sale 2025 | 15% off"
click at [284, 294] on span "Show rounding direction options?" at bounding box center [240, 294] width 162 height 13
click at [151, 294] on input "Show rounding direction options?" at bounding box center [145, 295] width 14 height 14
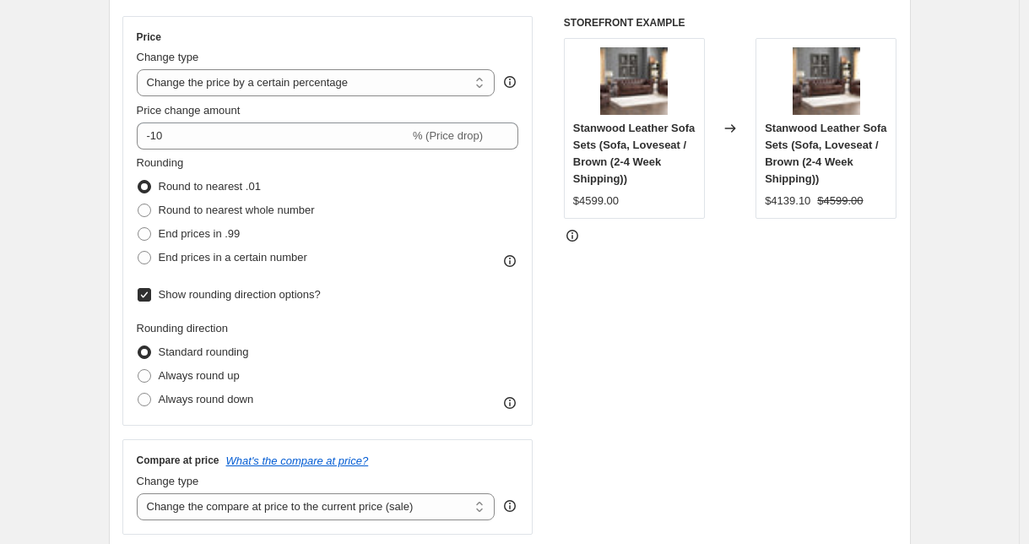
click at [284, 294] on span "Show rounding direction options?" at bounding box center [240, 294] width 162 height 13
click at [151, 294] on input "Show rounding direction options?" at bounding box center [145, 295] width 14 height 14
checkbox input "false"
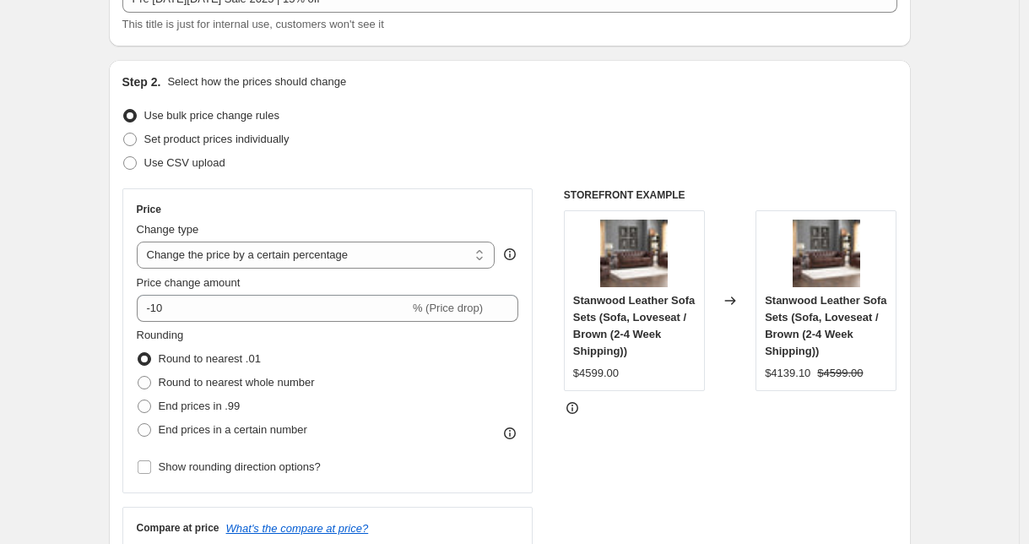
scroll to position [0, 0]
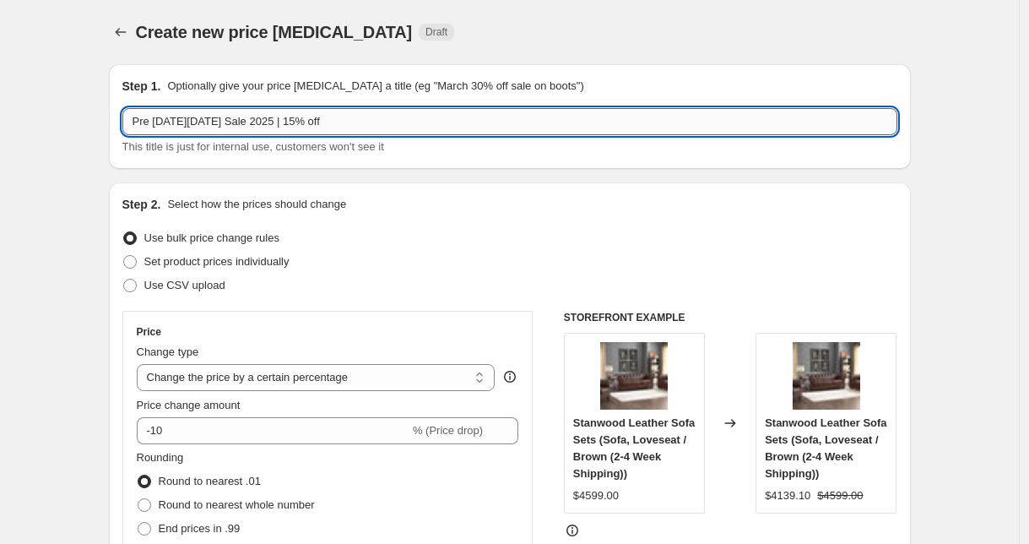
click at [366, 122] on input "Pre [DATE][DATE] Sale 2025 | 15% off" at bounding box center [509, 121] width 775 height 27
type input "Pre [DATE][DATE] Sale 2025 | 15% off - rounding"
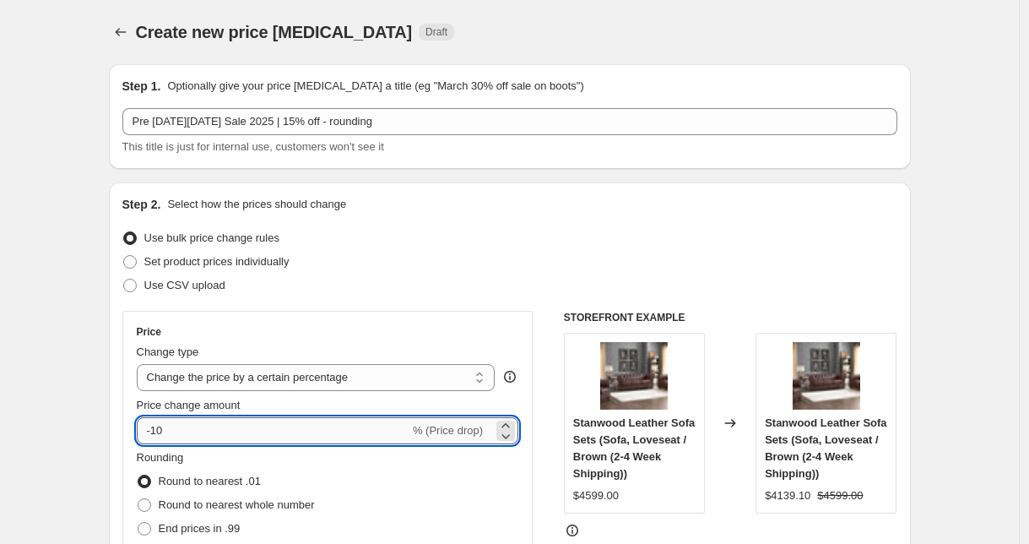
click at [186, 426] on input "-10" at bounding box center [273, 430] width 273 height 27
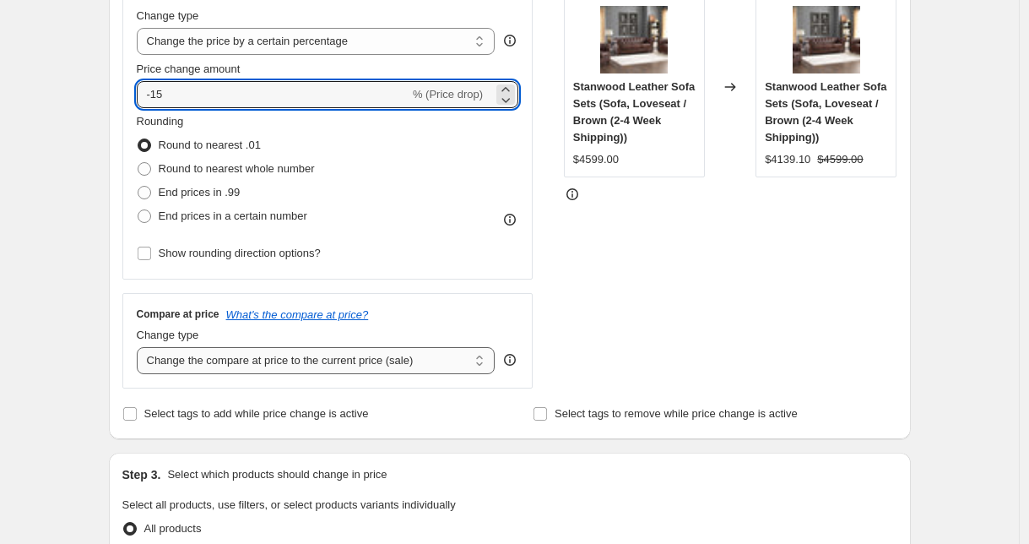
scroll to position [358, 0]
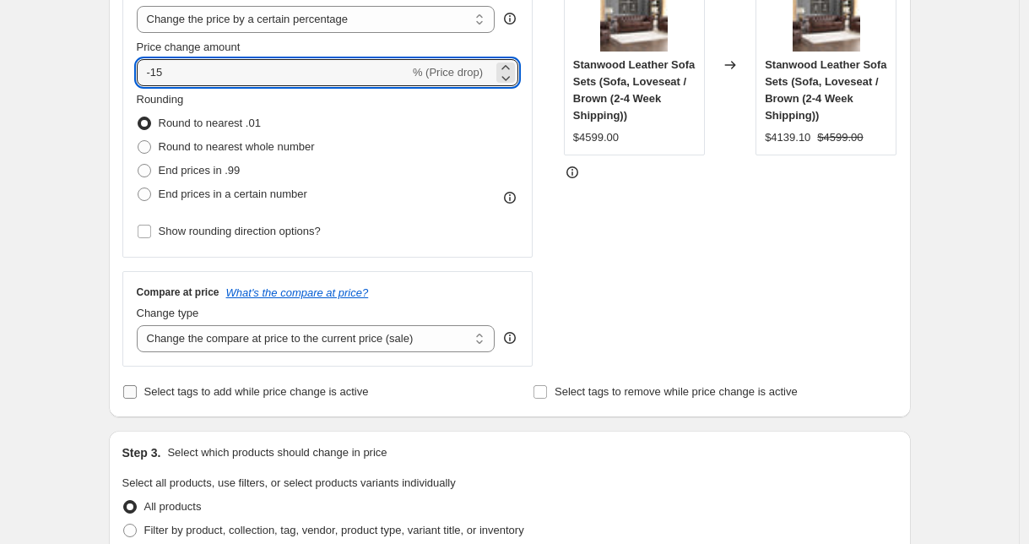
type input "-15"
click at [198, 388] on span "Select tags to add while price change is active" at bounding box center [256, 391] width 225 height 13
click at [137, 388] on input "Select tags to add while price change is active" at bounding box center [130, 392] width 14 height 14
checkbox input "true"
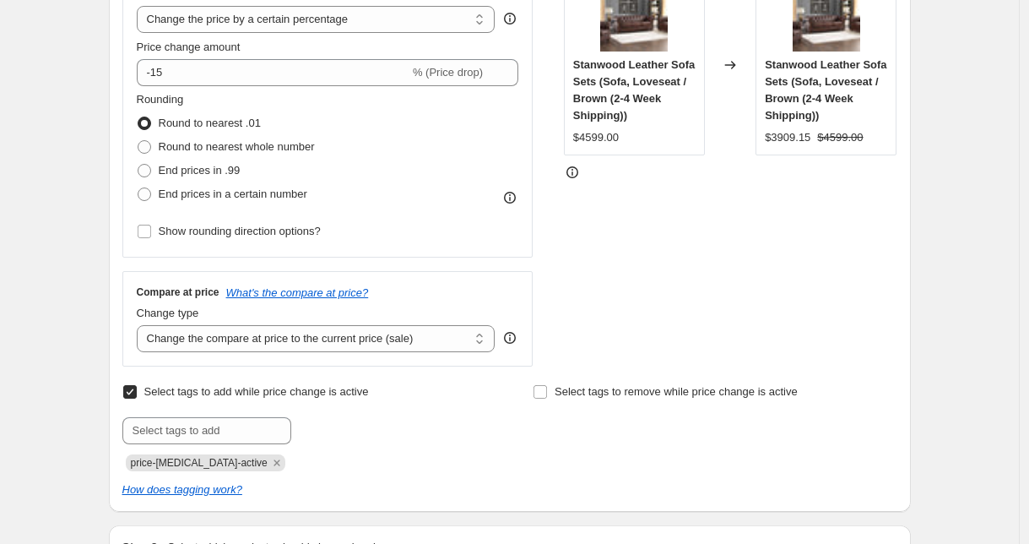
click at [269, 465] on icon "Remove price-change-job-active" at bounding box center [276, 462] width 15 height 15
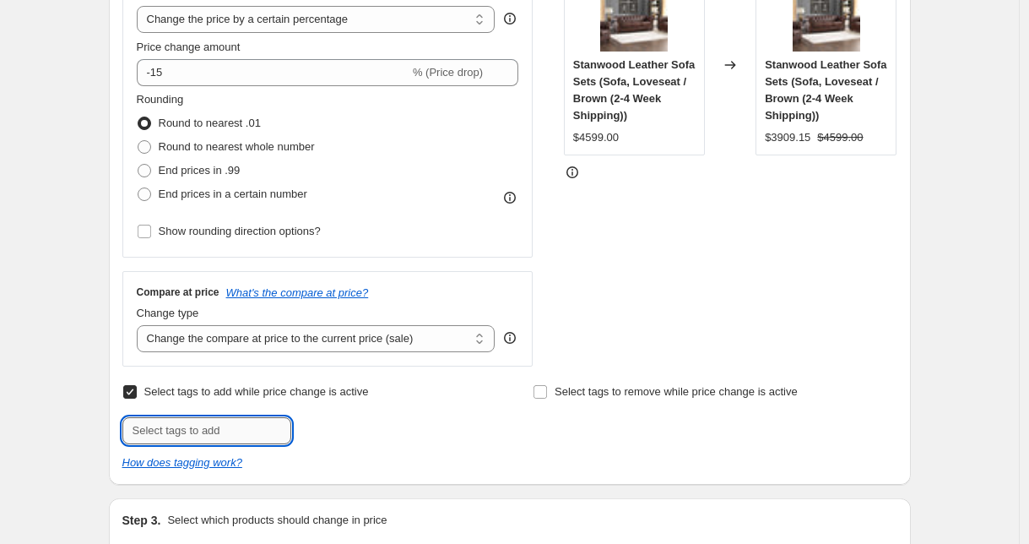
click at [237, 435] on input "text" at bounding box center [206, 430] width 169 height 27
type input "pre-bfcm"
click at [593, 396] on span "Select tags to remove while price change is active" at bounding box center [676, 391] width 243 height 13
click at [547, 396] on input "Select tags to remove while price change is active" at bounding box center [541, 392] width 14 height 14
checkbox input "true"
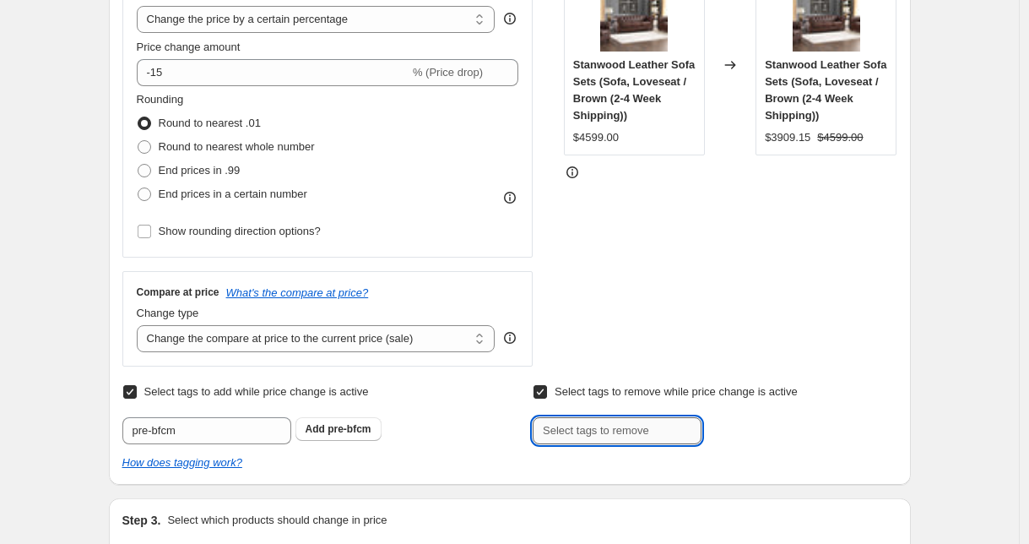
click at [579, 431] on input "text" at bounding box center [617, 430] width 169 height 27
type input "regular-price"
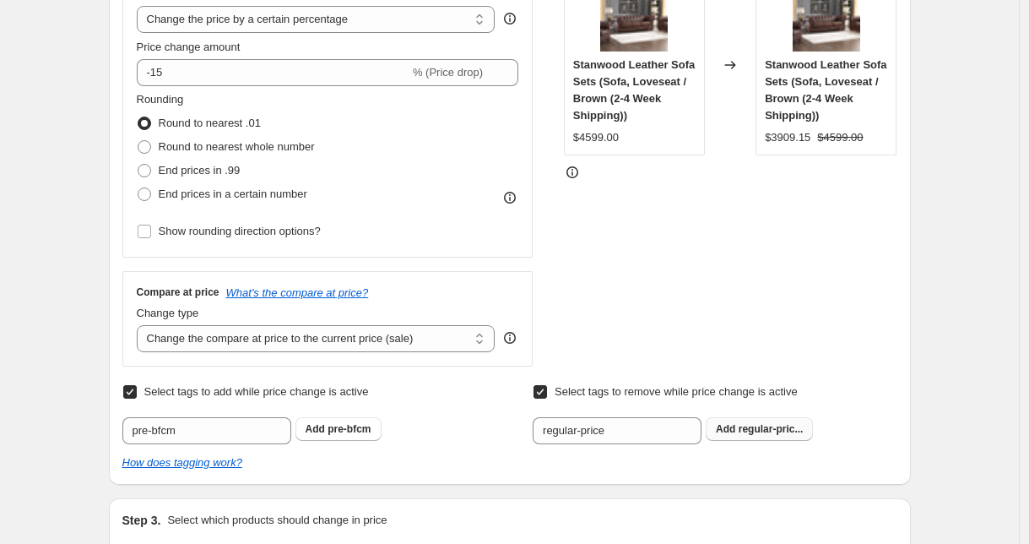
click at [715, 437] on button "Add regular-pric..." at bounding box center [759, 429] width 107 height 24
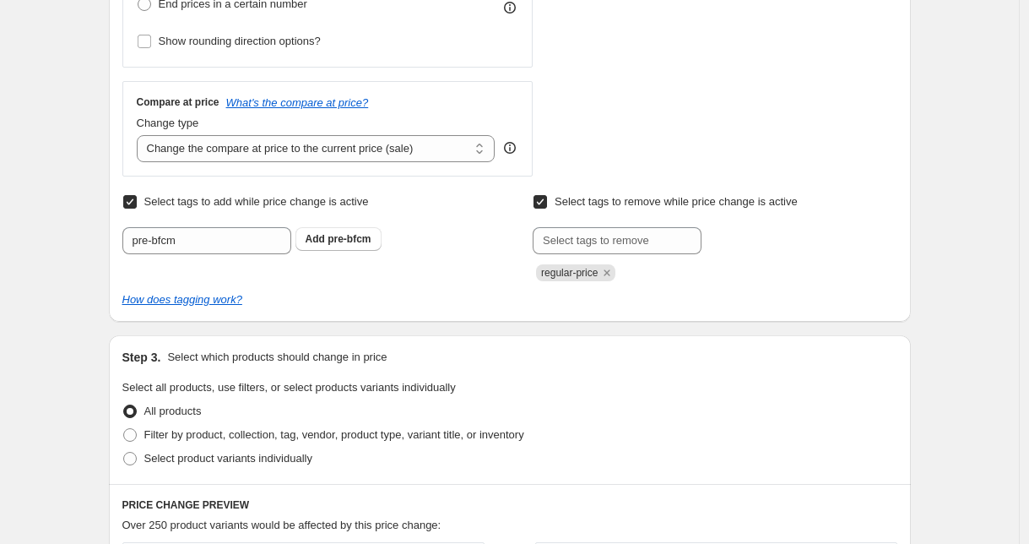
scroll to position [603, 0]
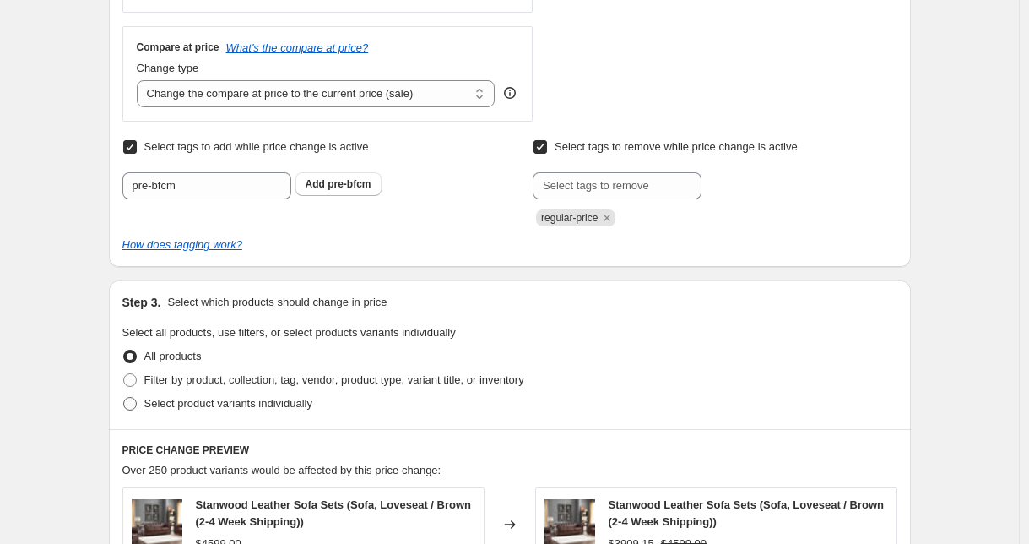
click at [229, 403] on span "Select product variants individually" at bounding box center [228, 403] width 168 height 13
click at [124, 398] on input "Select product variants individually" at bounding box center [123, 397] width 1 height 1
radio input "true"
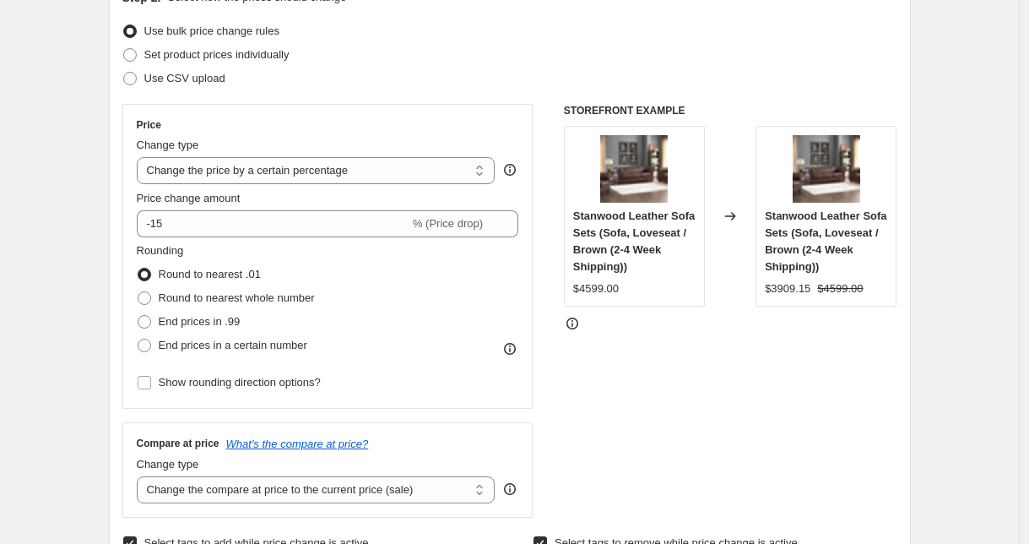
scroll to position [130, 0]
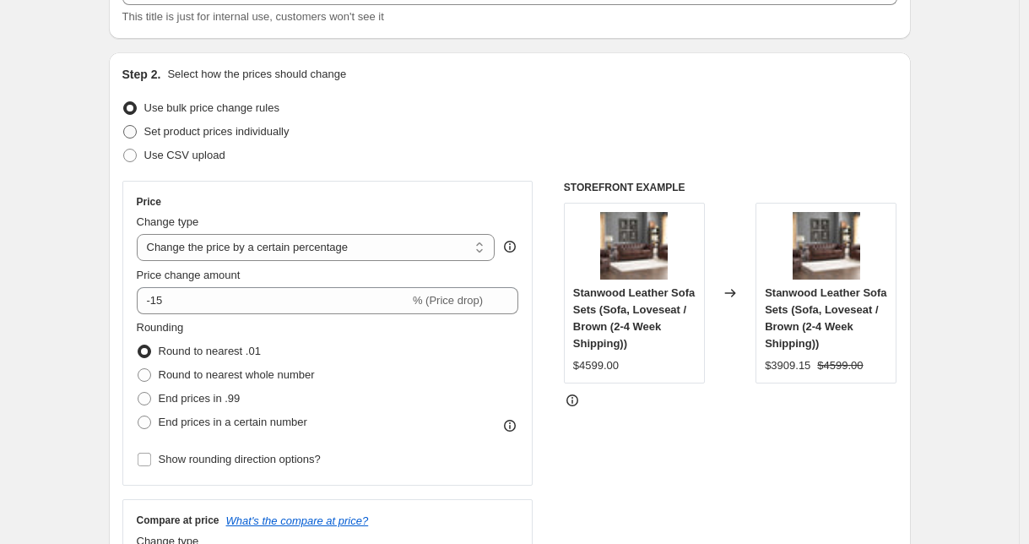
click at [238, 130] on span "Set product prices individually" at bounding box center [216, 131] width 145 height 13
click at [124, 126] on input "Set product prices individually" at bounding box center [123, 125] width 1 height 1
radio input "true"
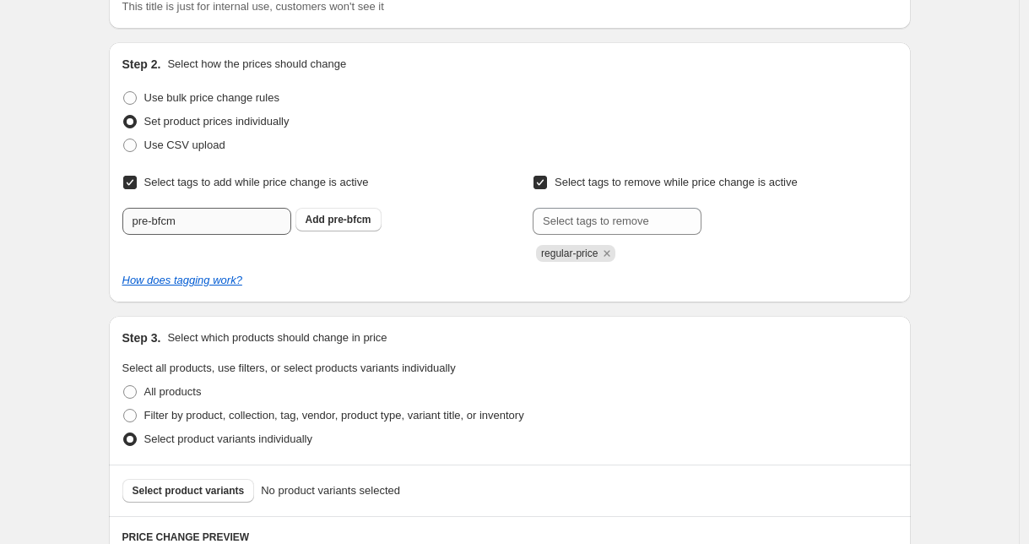
scroll to position [387, 0]
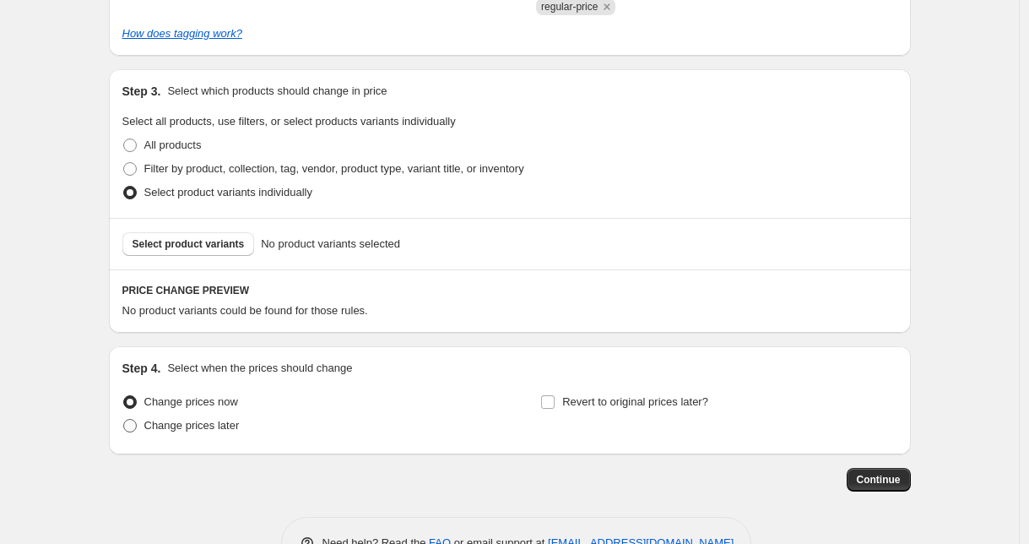
click at [165, 428] on span "Change prices later" at bounding box center [191, 425] width 95 height 13
click at [124, 420] on input "Change prices later" at bounding box center [123, 419] width 1 height 1
radio input "true"
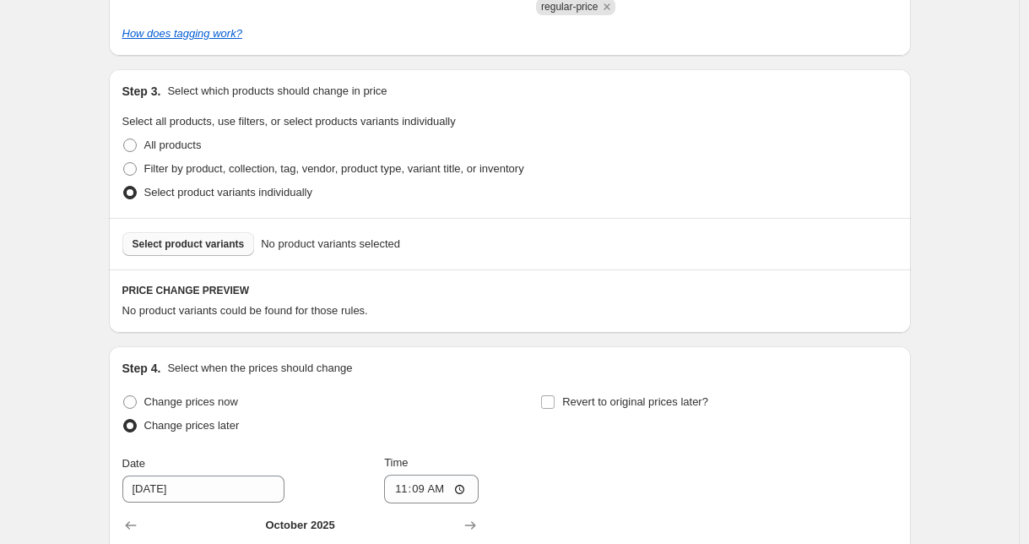
click at [198, 252] on button "Select product variants" at bounding box center [188, 244] width 133 height 24
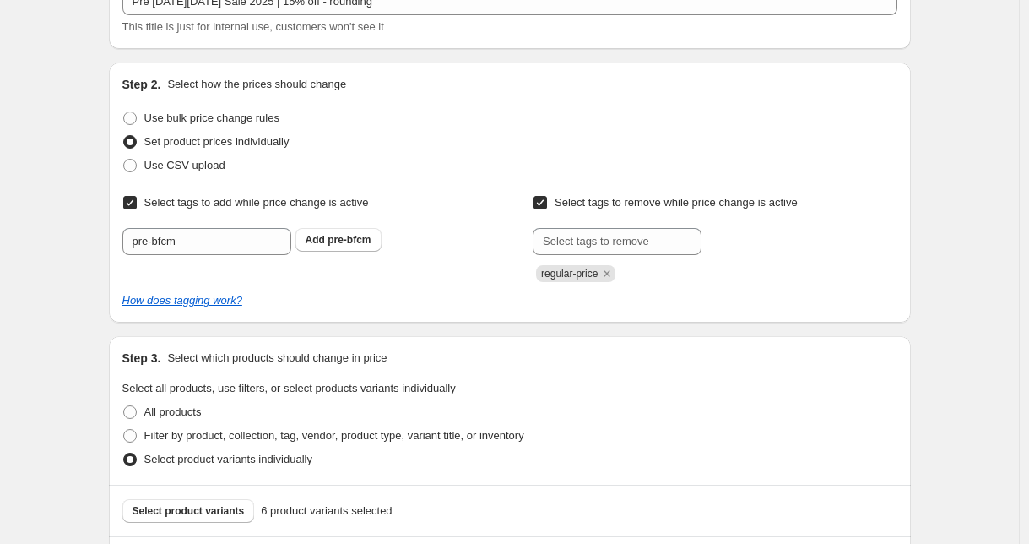
scroll to position [380, 0]
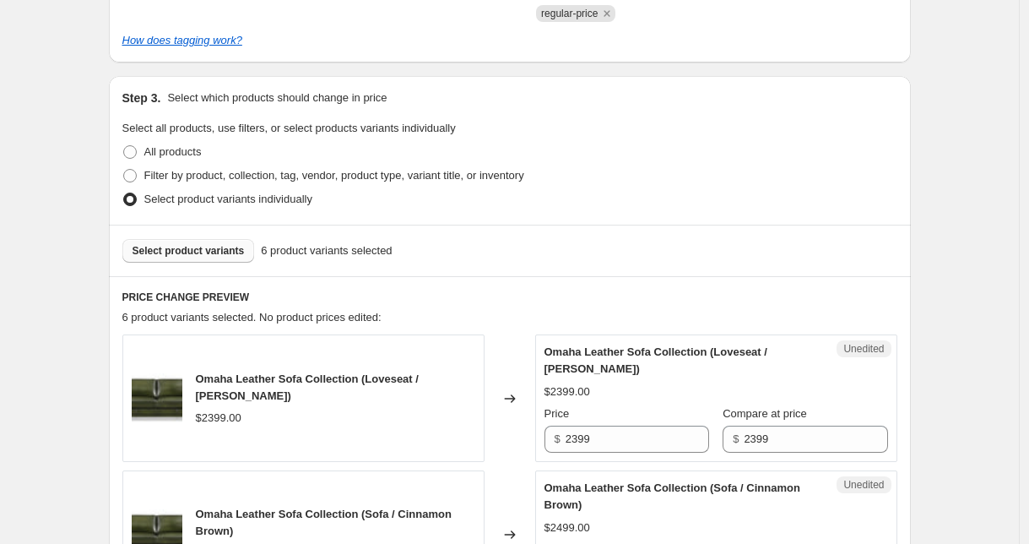
click at [220, 257] on span "Select product variants" at bounding box center [189, 251] width 112 height 14
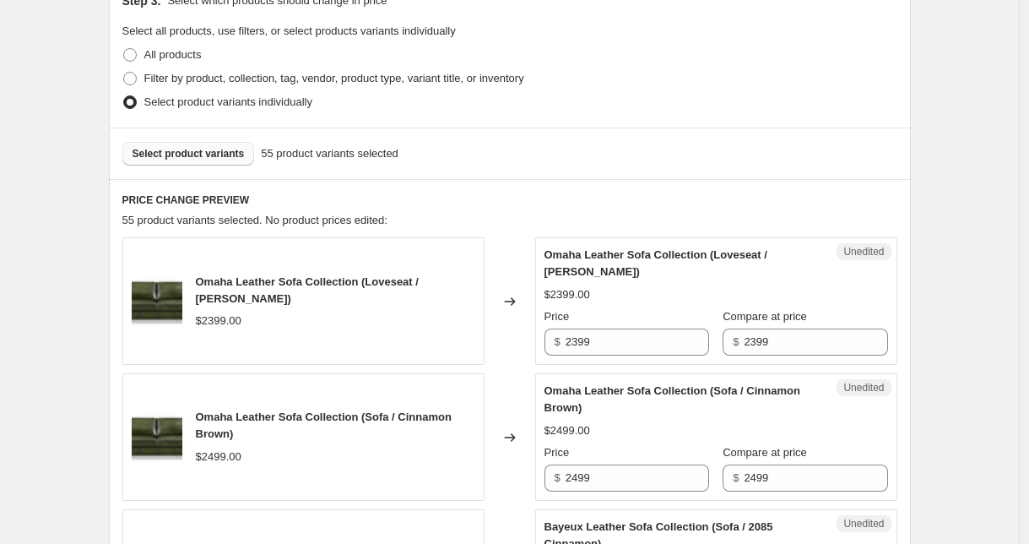
scroll to position [499, 0]
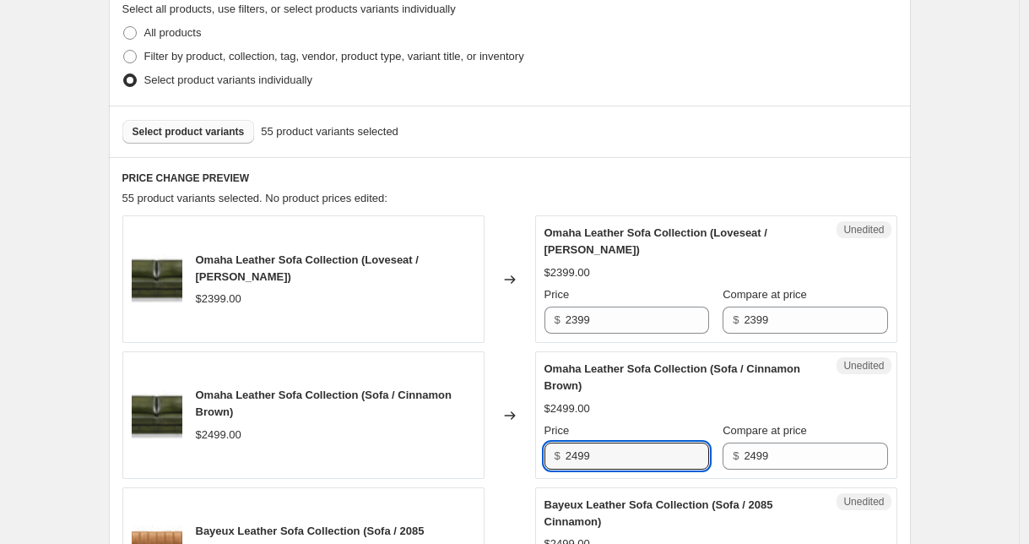
drag, startPoint x: 646, startPoint y: 458, endPoint x: 555, endPoint y: 458, distance: 91.2
click at [555, 458] on div "$ 2499" at bounding box center [627, 455] width 165 height 27
type input "1999"
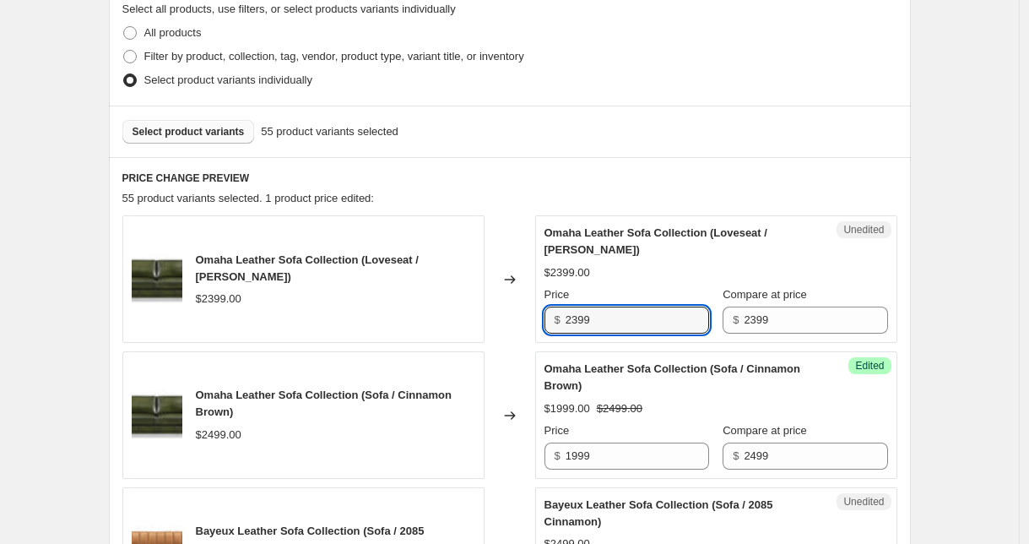
drag, startPoint x: 627, startPoint y: 325, endPoint x: 539, endPoint y: 322, distance: 87.9
click at [539, 322] on div "Unedited Omaha Leather Sofa Collection (Loveseat / Cinnamon Brown) $2399.00 Pri…" at bounding box center [716, 278] width 362 height 127
drag, startPoint x: 624, startPoint y: 318, endPoint x: 561, endPoint y: 318, distance: 63.3
click at [561, 318] on div "$ 2099" at bounding box center [627, 319] width 165 height 27
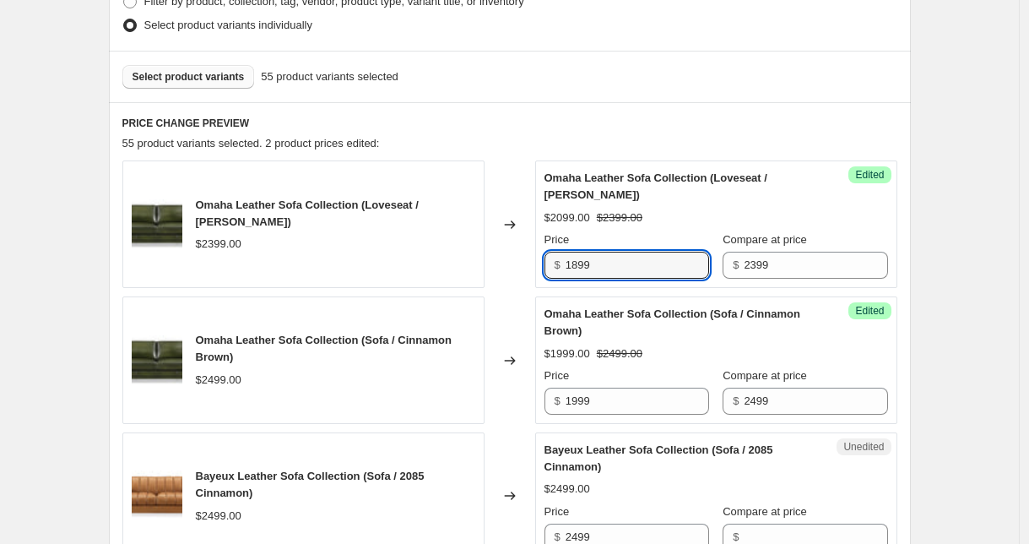
scroll to position [603, 0]
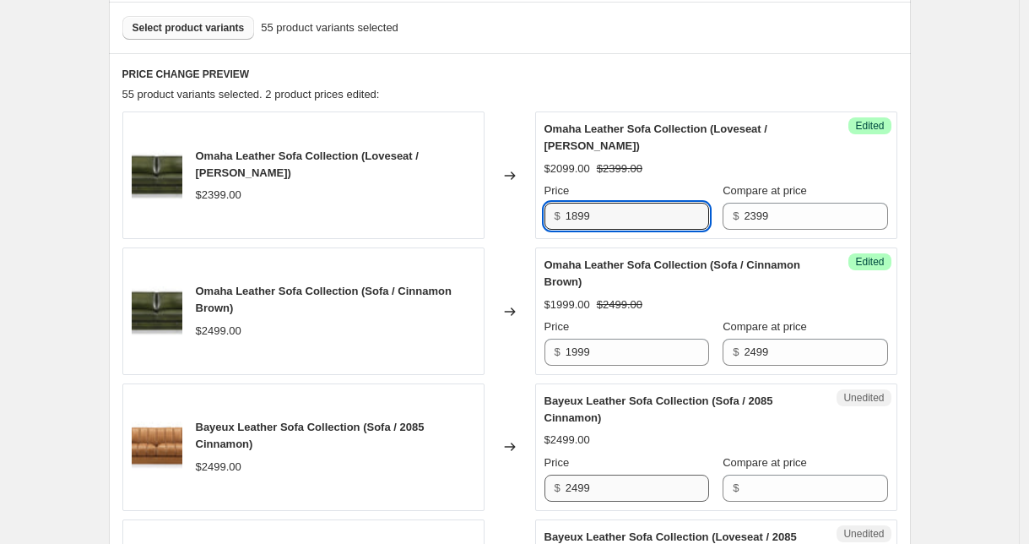
type input "1899"
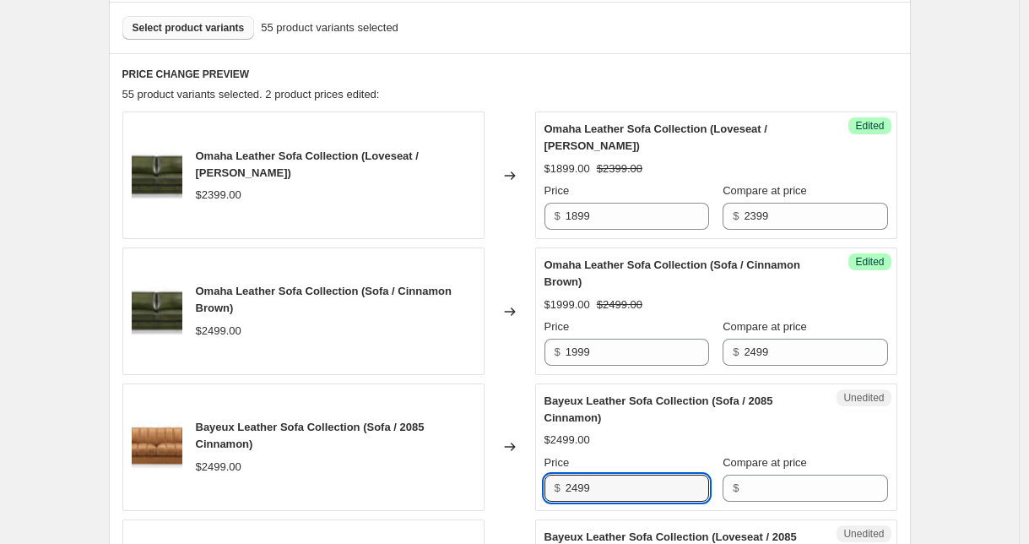
drag, startPoint x: 626, startPoint y: 489, endPoint x: 544, endPoint y: 488, distance: 82.7
click at [544, 488] on div "Unedited Bayeux Leather Sofa Collection (Sofa / 2085 Cinnamon) $2499.00 Price $…" at bounding box center [716, 446] width 362 height 127
click at [778, 486] on input "Compare at price" at bounding box center [816, 487] width 144 height 27
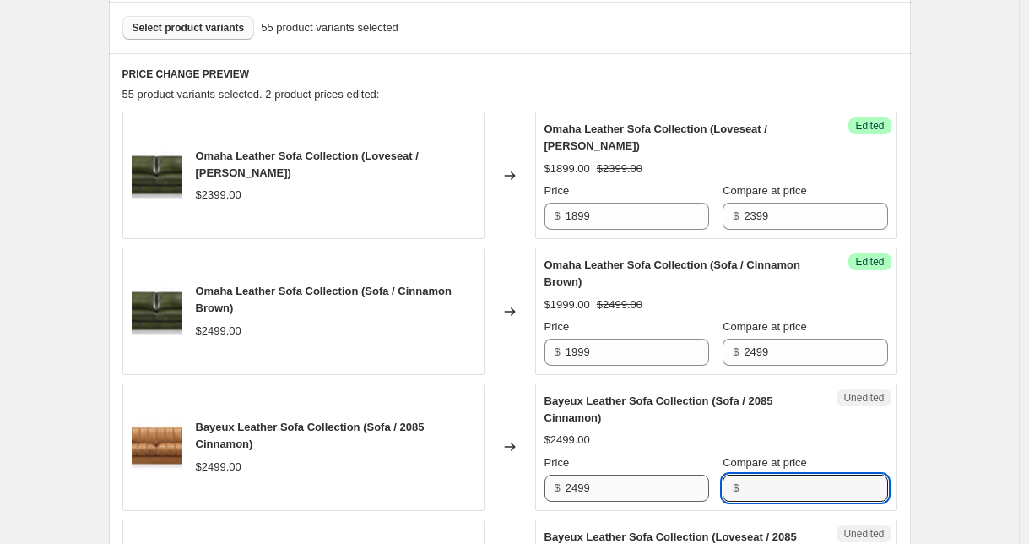
paste input "2499"
type input "2499"
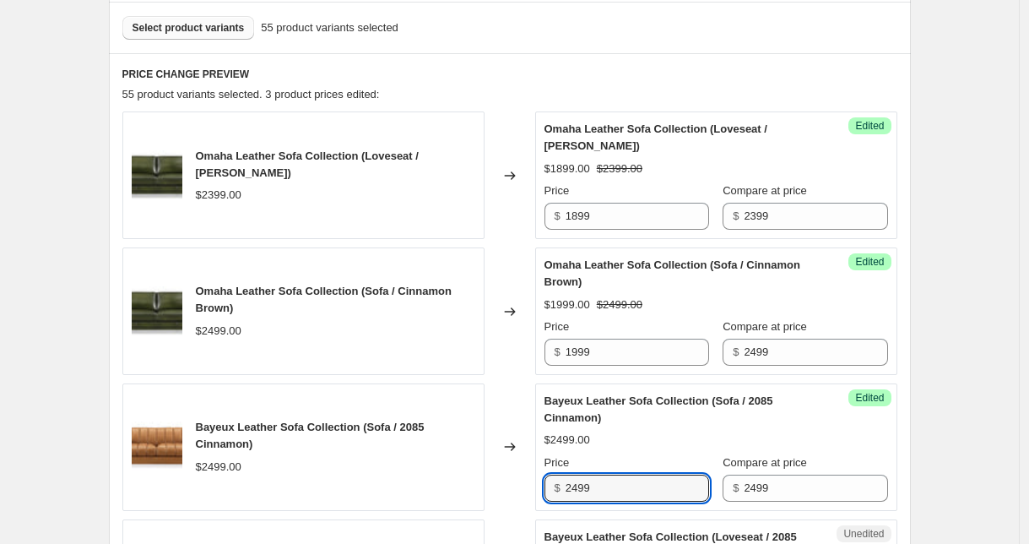
drag, startPoint x: 624, startPoint y: 494, endPoint x: 519, endPoint y: 482, distance: 105.4
click at [521, 482] on div "Bayeux Leather Sofa Collection (Sofa / 2085 Cinnamon) $2499.00 Changed to Succe…" at bounding box center [509, 446] width 775 height 127
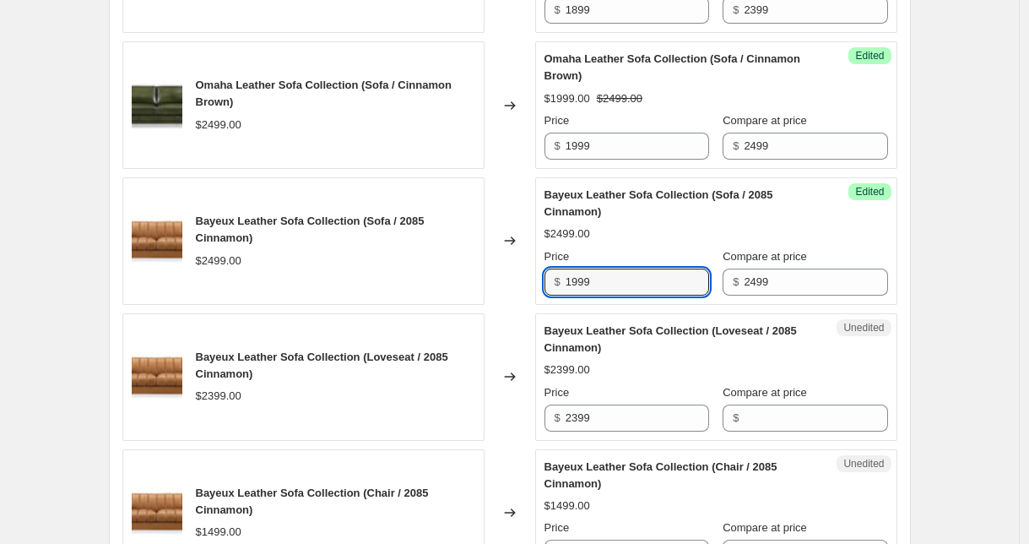
scroll to position [831, 0]
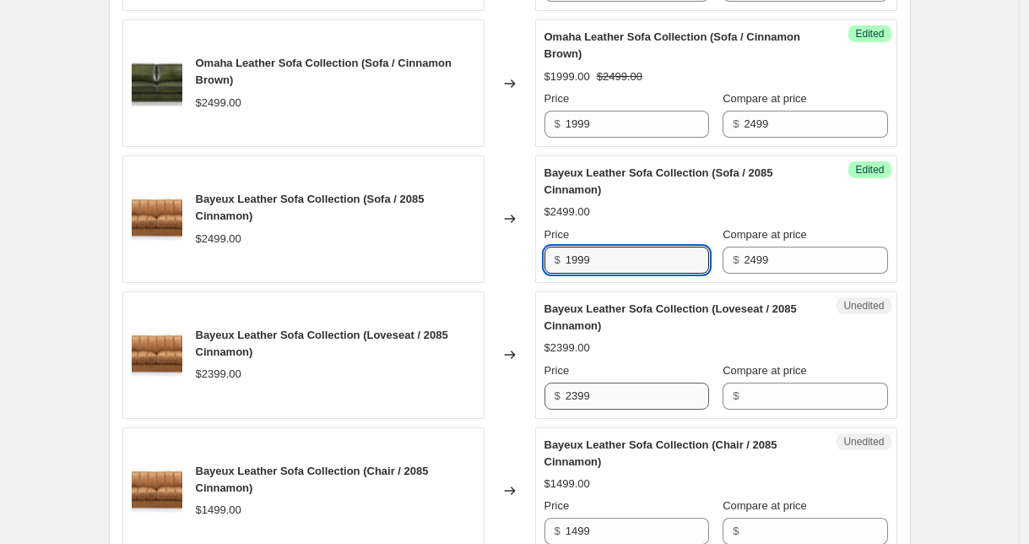
type input "1999"
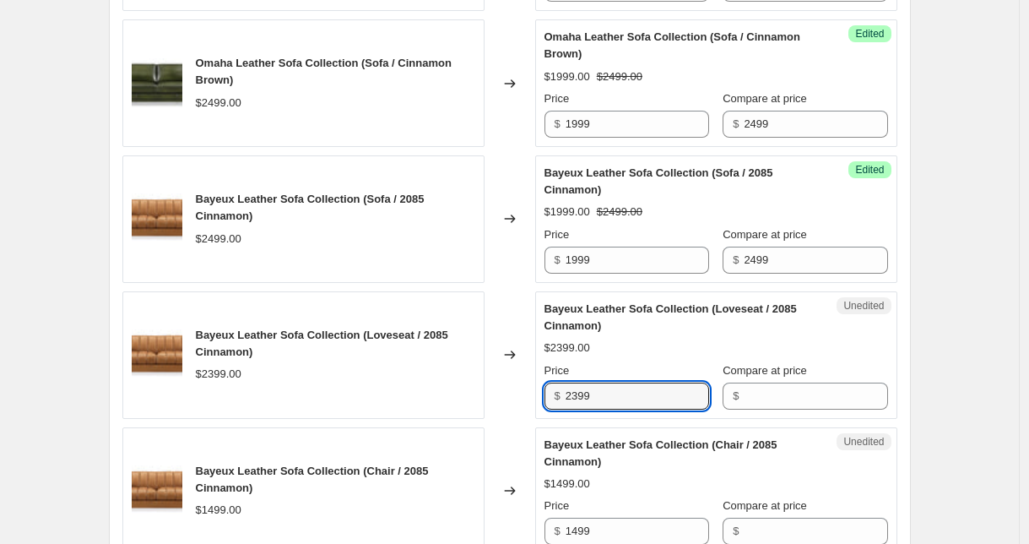
drag, startPoint x: 610, startPoint y: 398, endPoint x: 509, endPoint y: 394, distance: 100.5
click at [509, 394] on div "Bayeux Leather Sofa Collection (Loveseat / 2085 Cinnamon) $2399.00 Changed to U…" at bounding box center [509, 354] width 775 height 127
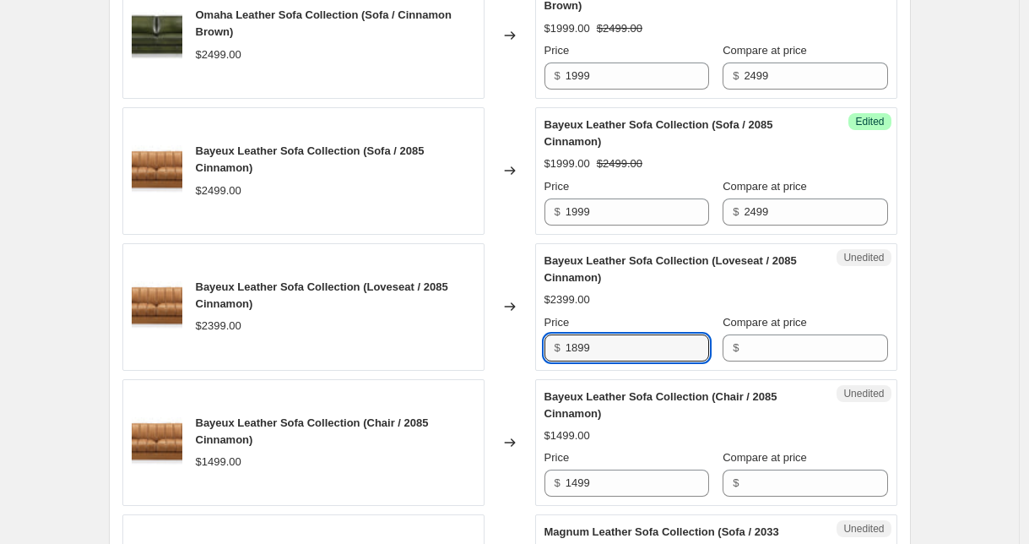
scroll to position [919, 0]
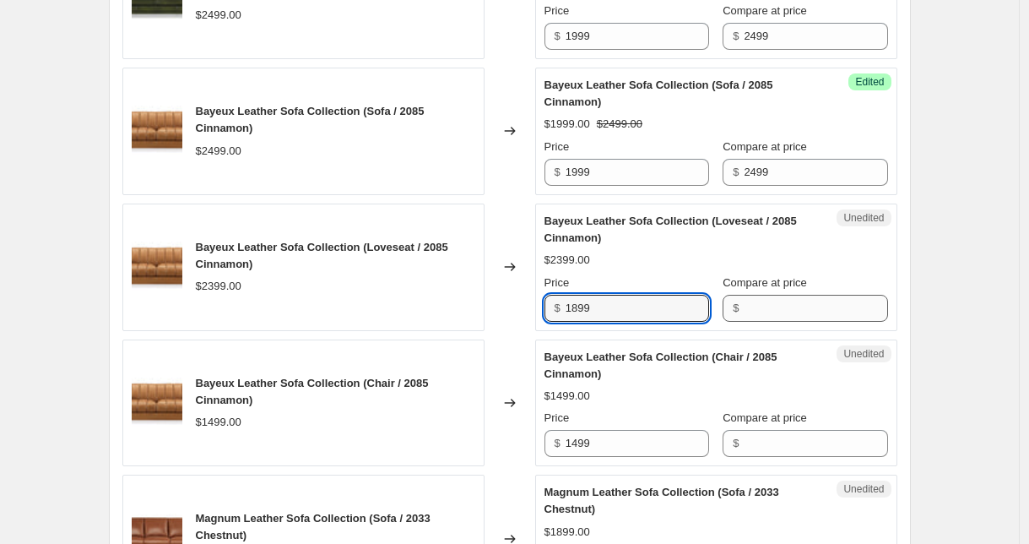
type input "1899"
click at [779, 307] on input "Compare at price" at bounding box center [816, 308] width 144 height 27
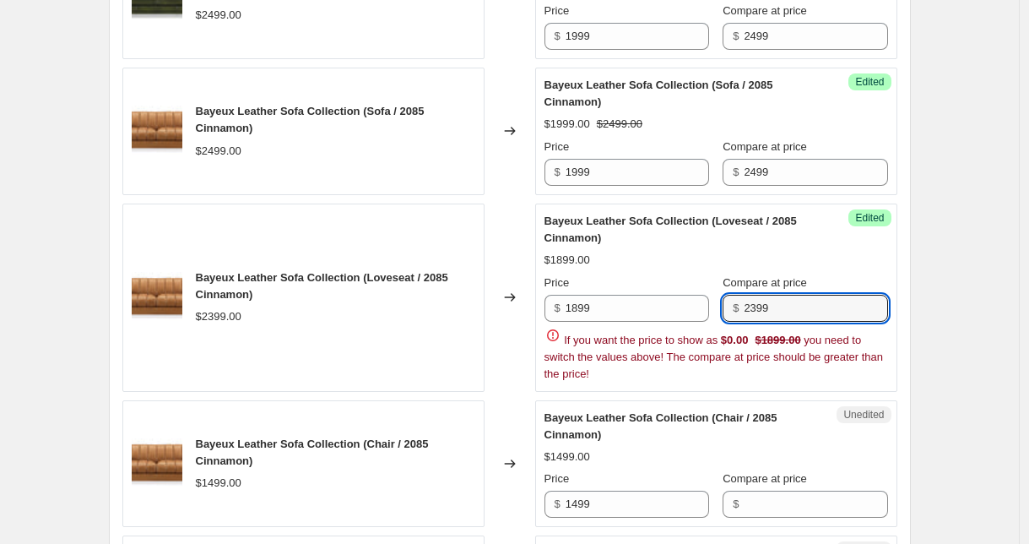
type input "2399"
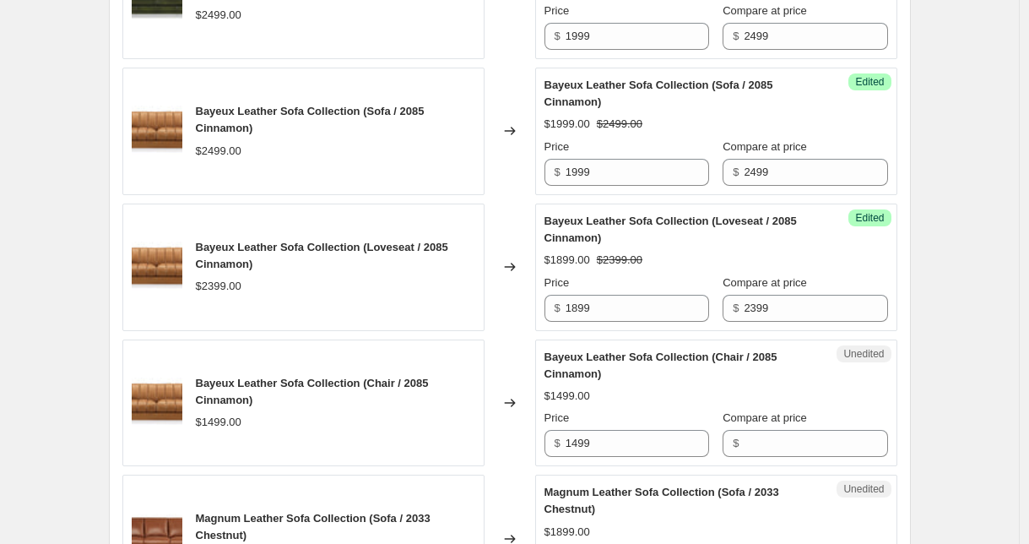
click at [773, 445] on input "Compare at price" at bounding box center [816, 443] width 144 height 27
type input "1499"
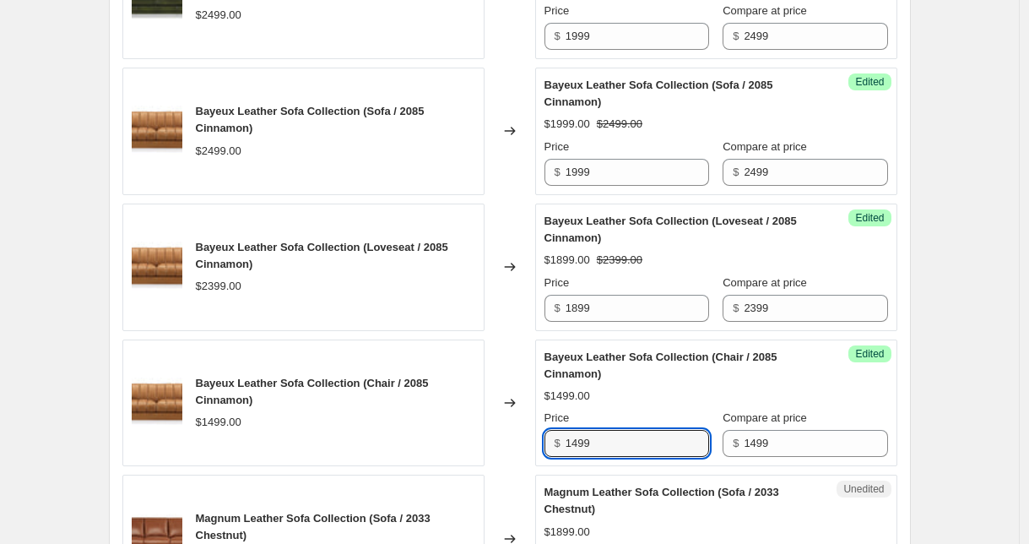
drag, startPoint x: 611, startPoint y: 451, endPoint x: 525, endPoint y: 446, distance: 86.3
click at [525, 446] on div "Bayeux Leather Sofa Collection (Chair / 2085 Cinnamon) $1499.00 Changed to Succ…" at bounding box center [509, 402] width 775 height 127
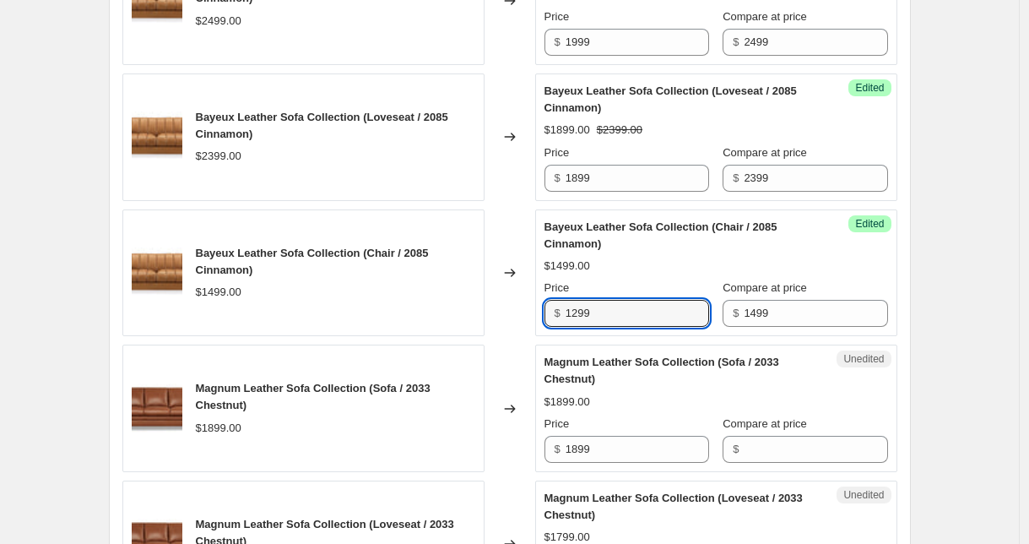
scroll to position [1103, 0]
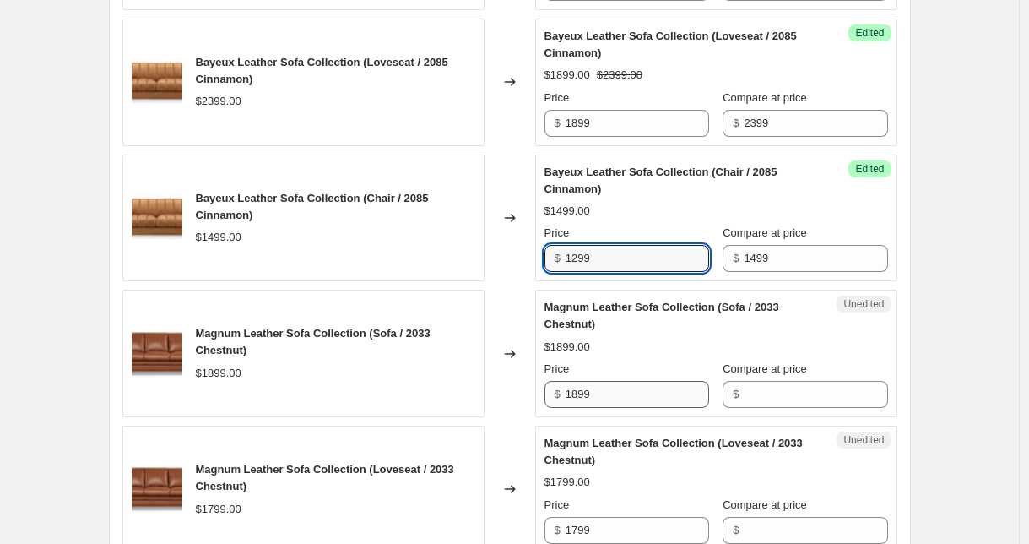
type input "1299"
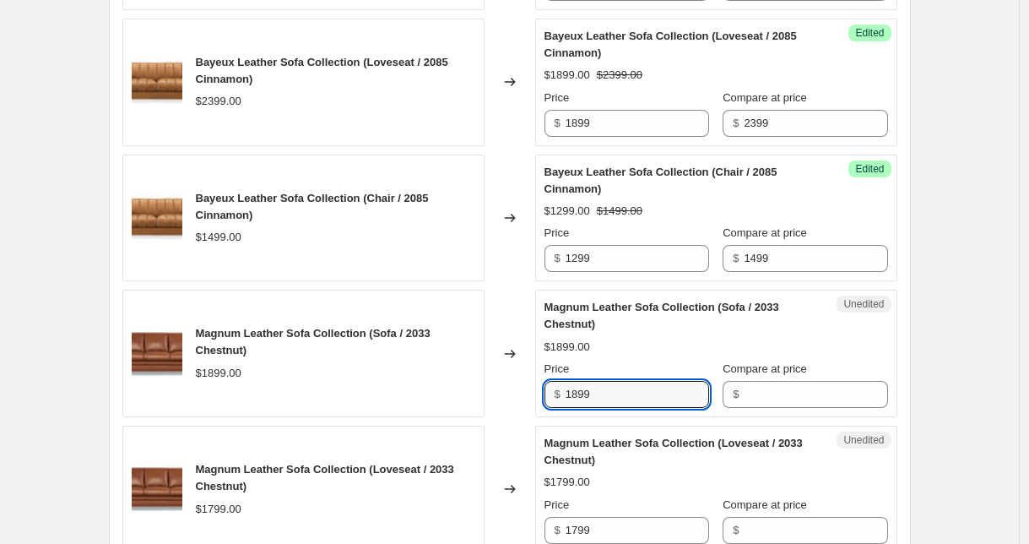
drag, startPoint x: 637, startPoint y: 394, endPoint x: 545, endPoint y: 388, distance: 92.2
click at [545, 388] on div "Unedited Magnum Leather Sofa Collection (Sofa / 2033 Chestnut) $1899.00 Price $…" at bounding box center [716, 353] width 362 height 127
click at [813, 382] on input "Compare at price" at bounding box center [816, 394] width 144 height 27
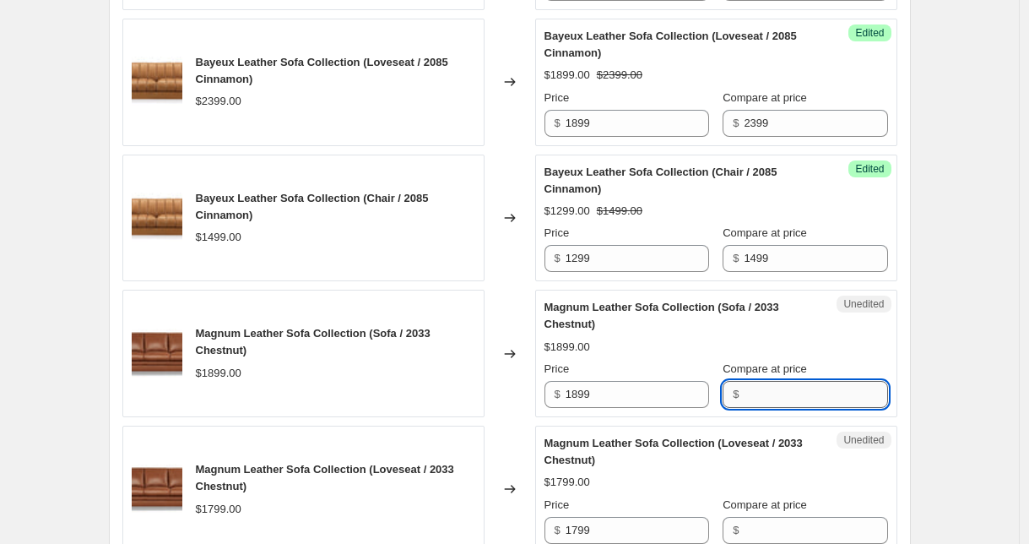
paste input "1899"
type input "1899"
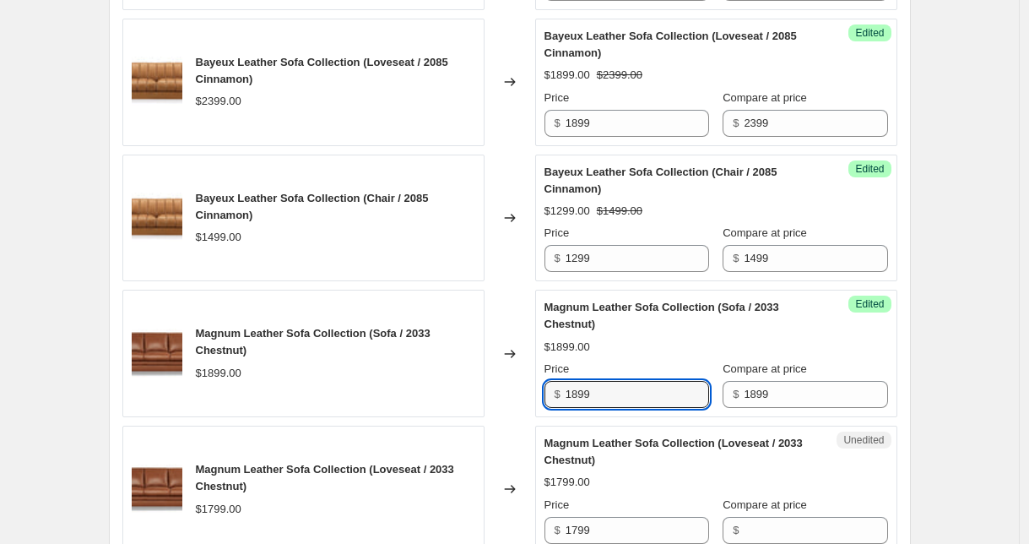
drag, startPoint x: 631, startPoint y: 401, endPoint x: 522, endPoint y: 398, distance: 109.0
click at [522, 398] on div "Magnum Leather Sofa Collection (Sofa / 2033 Chestnut) $1899.00 Changed to Succe…" at bounding box center [509, 353] width 775 height 127
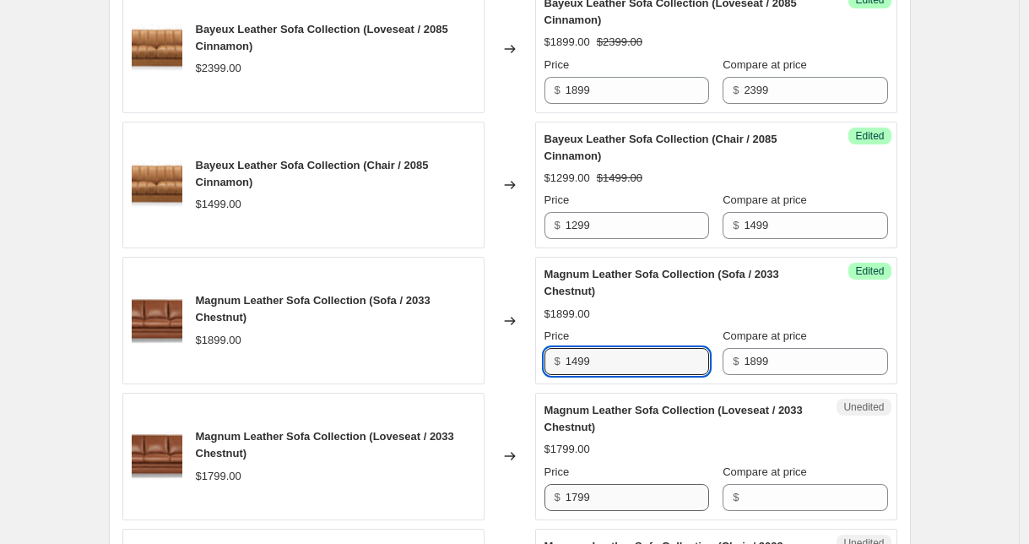
type input "1499"
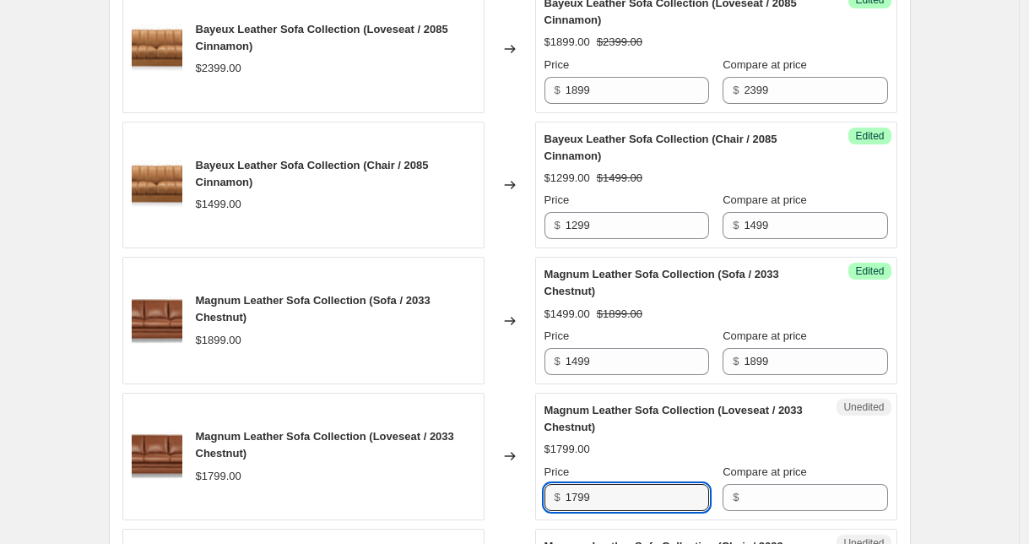
drag, startPoint x: 615, startPoint y: 497, endPoint x: 543, endPoint y: 492, distance: 72.8
click at [543, 492] on div "Unedited Magnum Leather Sofa Collection (Loveseat / 2033 Chestnut) $1799.00 Pri…" at bounding box center [716, 456] width 362 height 127
click at [824, 496] on input "Compare at price" at bounding box center [816, 497] width 144 height 27
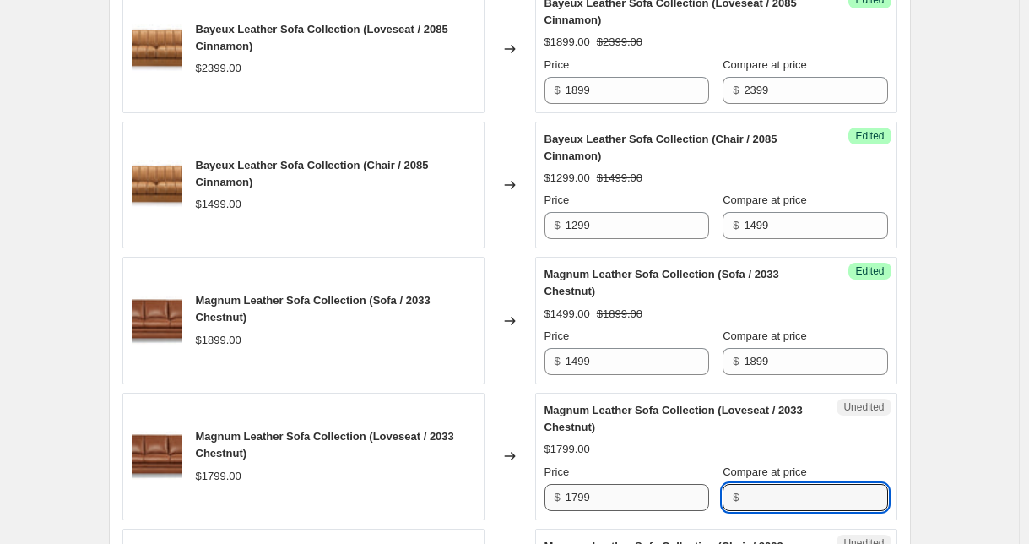
paste input "1799"
type input "1799"
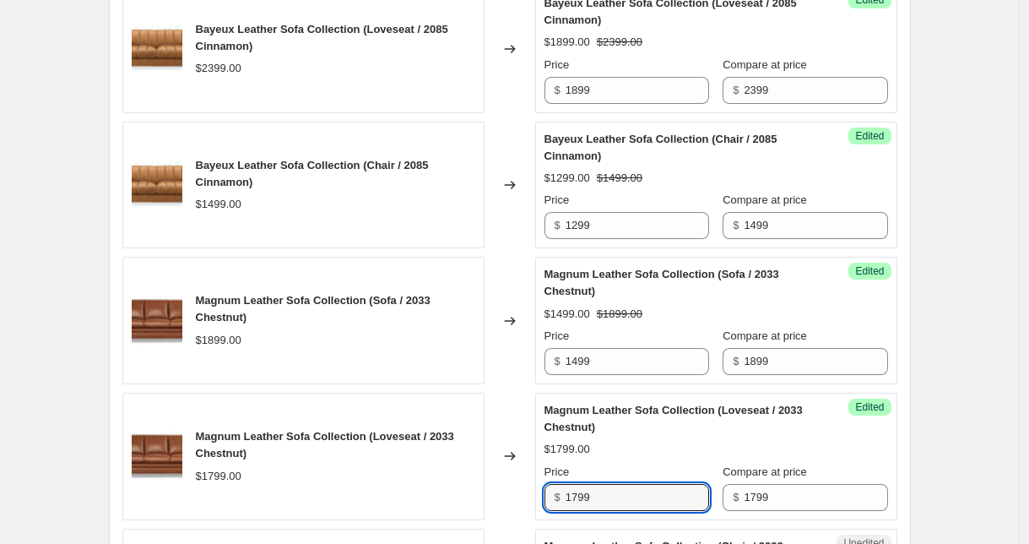
drag, startPoint x: 621, startPoint y: 498, endPoint x: 549, endPoint y: 495, distance: 72.7
click at [549, 495] on div "$ 1799" at bounding box center [627, 497] width 165 height 27
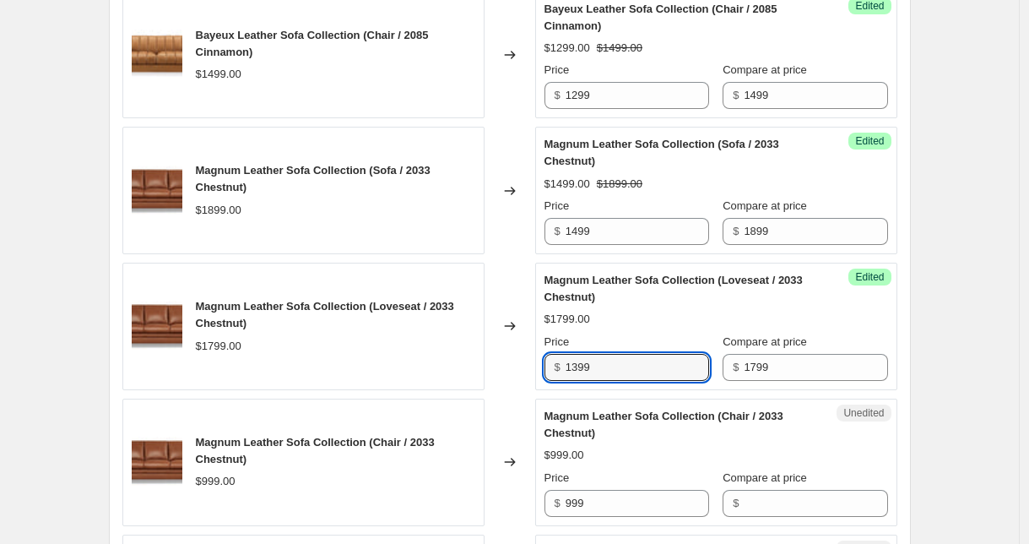
scroll to position [1450, 0]
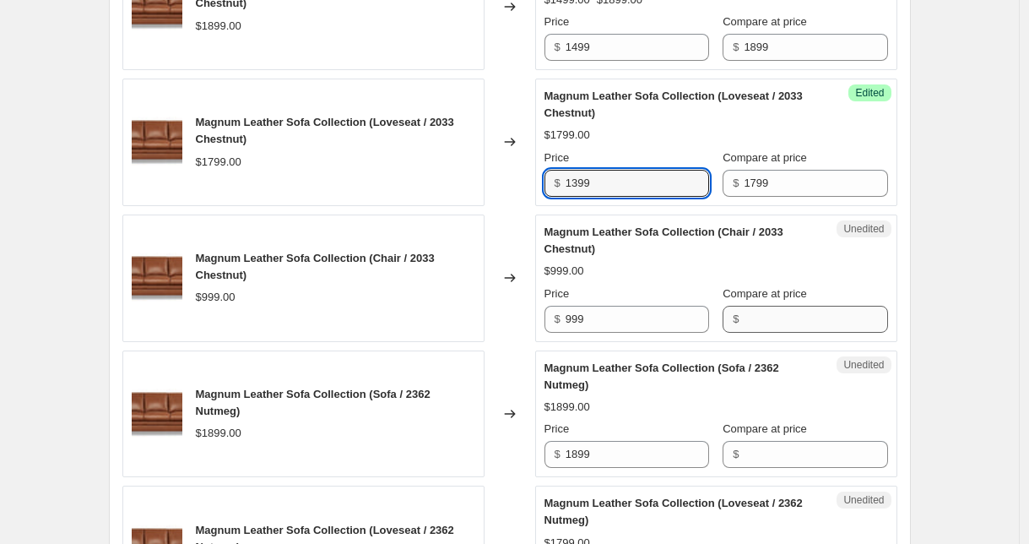
type input "1399"
click at [757, 319] on input "Compare at price" at bounding box center [816, 319] width 144 height 27
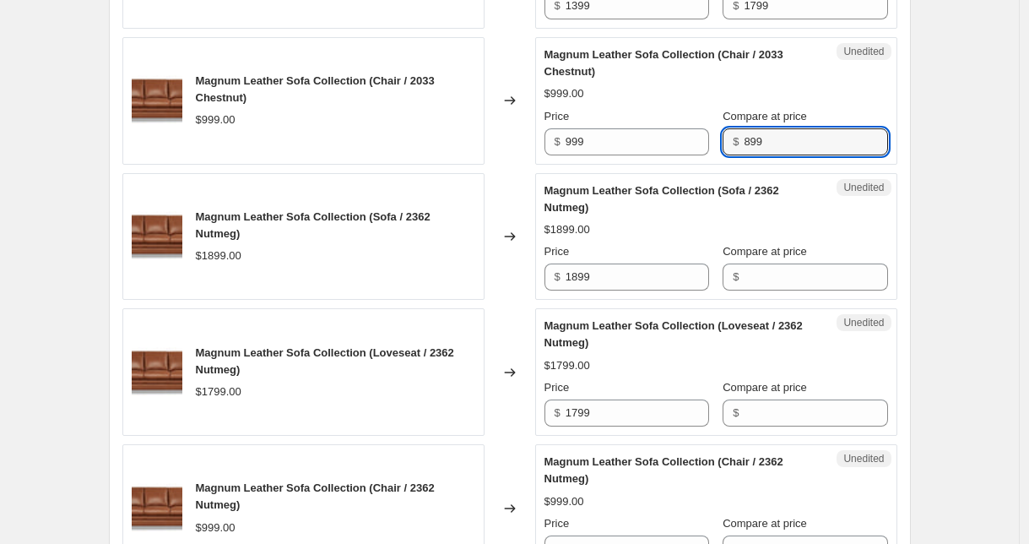
scroll to position [1639, 0]
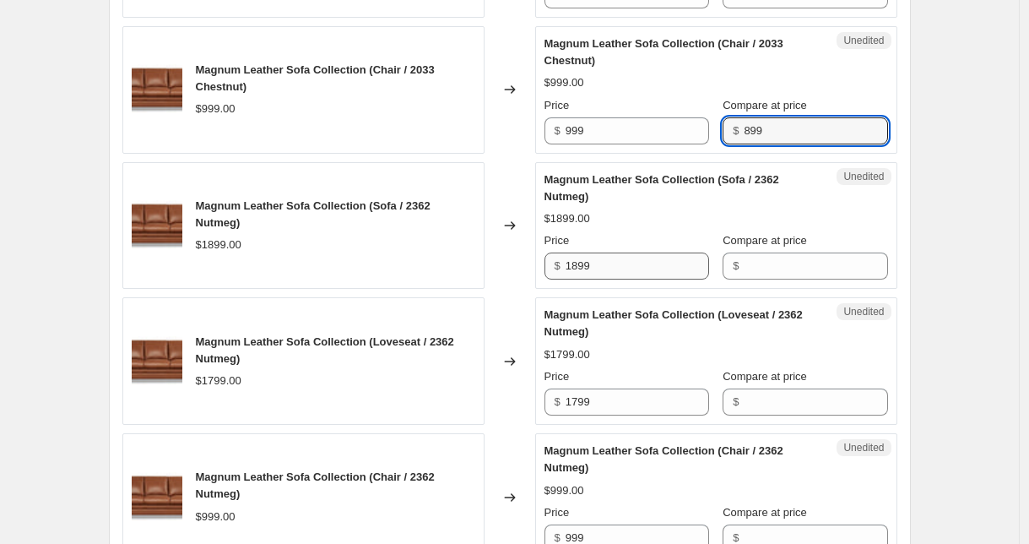
type input "899"
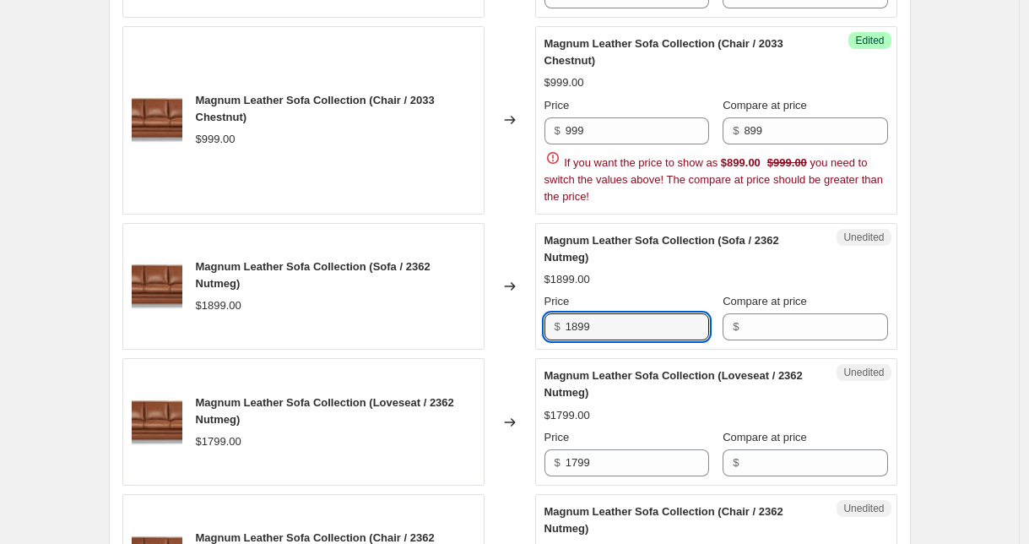
drag, startPoint x: 609, startPoint y: 271, endPoint x: 539, endPoint y: 261, distance: 70.0
click at [539, 261] on div "Unedited Magnum Leather Sofa Collection (Sofa / 2362 Nutmeg) $1899.00 Price $ 1…" at bounding box center [716, 286] width 362 height 127
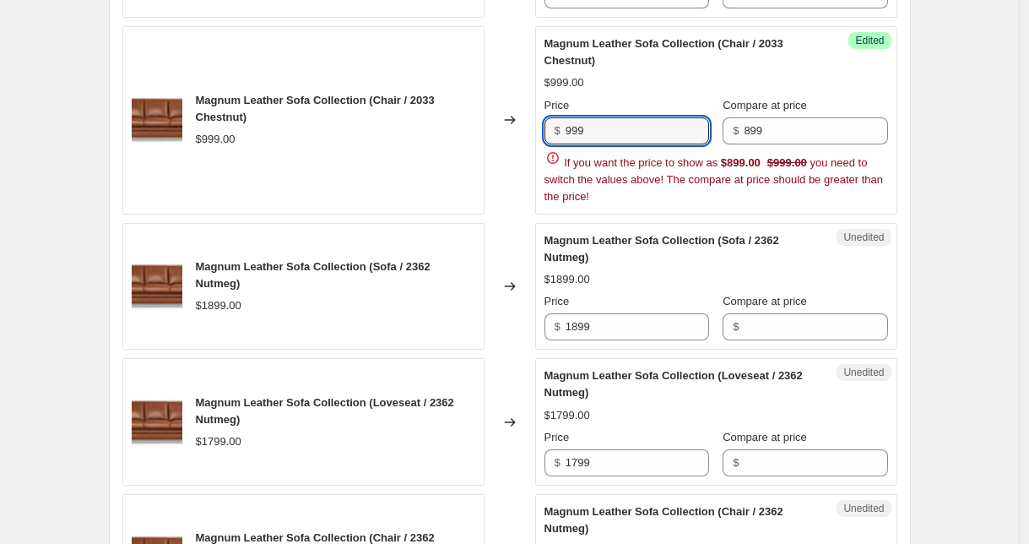
drag, startPoint x: 615, startPoint y: 135, endPoint x: 556, endPoint y: 131, distance: 60.1
click at [556, 131] on div "$ 999" at bounding box center [627, 130] width 165 height 27
type input "899"
drag, startPoint x: 783, startPoint y: 126, endPoint x: 705, endPoint y: 126, distance: 77.7
click at [705, 126] on div "Price $ 899 Compare at price $ 899" at bounding box center [717, 120] width 344 height 47
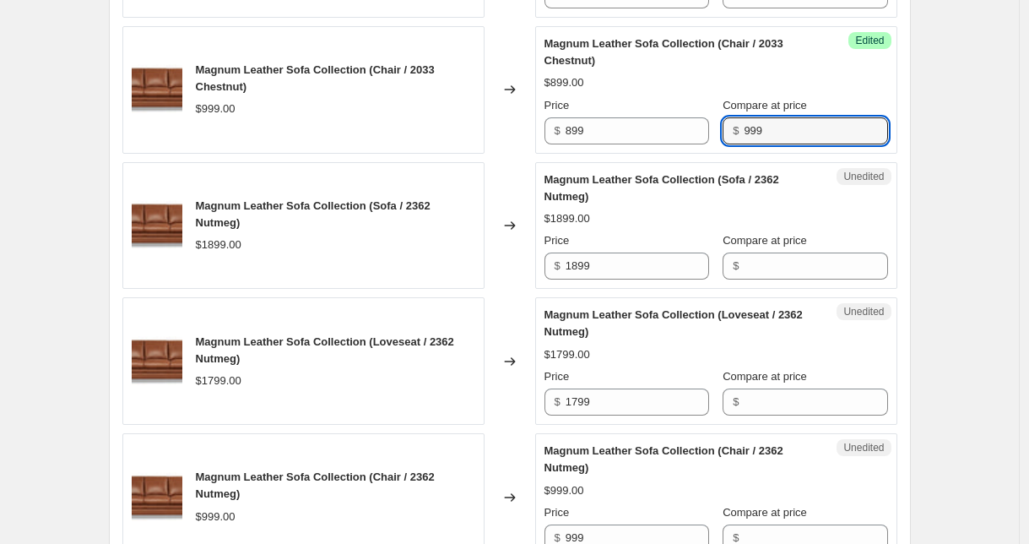
type input "999"
click at [965, 163] on div "Create new price [MEDICAL_DATA]. This page is ready Create new price [MEDICAL_D…" at bounding box center [509, 372] width 1019 height 4022
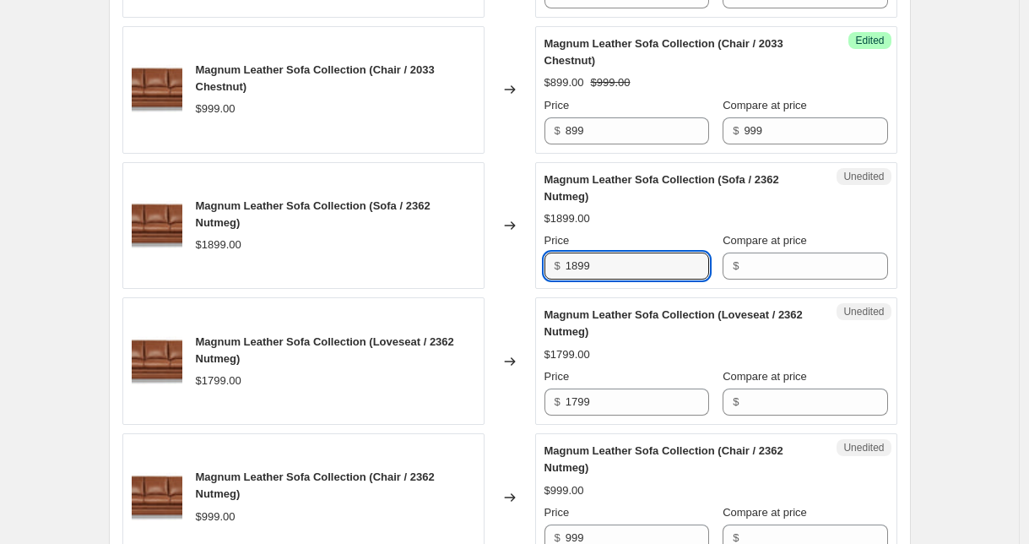
drag, startPoint x: 602, startPoint y: 264, endPoint x: 538, endPoint y: 262, distance: 64.2
click at [538, 262] on div "Magnum Leather Sofa Collection (Sofa / 2362 Nutmeg) $1899.00 Changed to Unedite…" at bounding box center [509, 225] width 775 height 127
click at [783, 260] on input "Compare at price" at bounding box center [816, 265] width 144 height 27
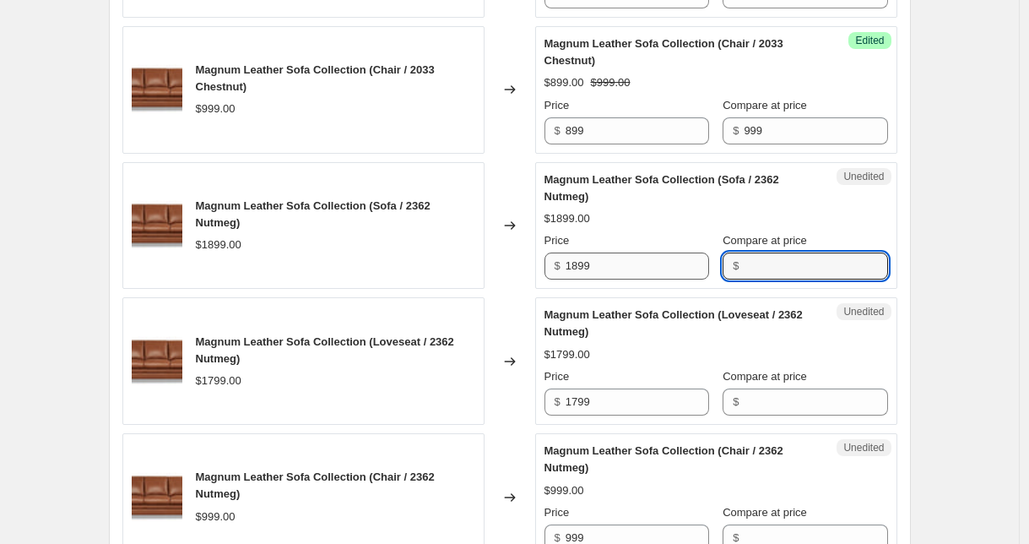
paste input "1899"
type input "1899"
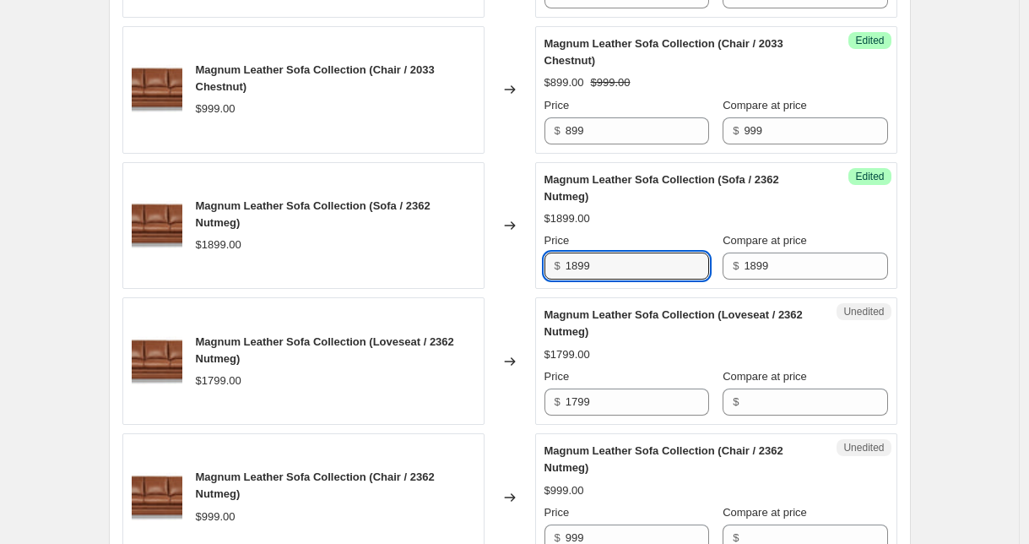
drag, startPoint x: 621, startPoint y: 263, endPoint x: 551, endPoint y: 262, distance: 69.2
click at [552, 262] on div "$ 1899" at bounding box center [627, 265] width 165 height 27
type input "1499"
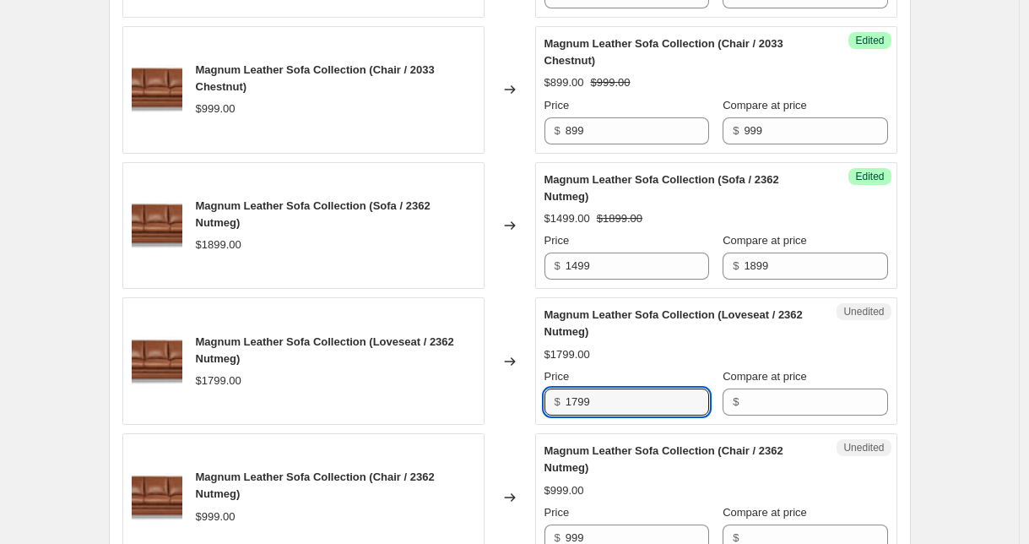
drag, startPoint x: 619, startPoint y: 402, endPoint x: 546, endPoint y: 398, distance: 72.7
click at [546, 398] on div "Unedited Magnum Leather Sofa Collection (Loveseat / 2362 Nutmeg) $1799.00 Price…" at bounding box center [716, 360] width 362 height 127
click at [776, 391] on input "Compare at price" at bounding box center [816, 401] width 144 height 27
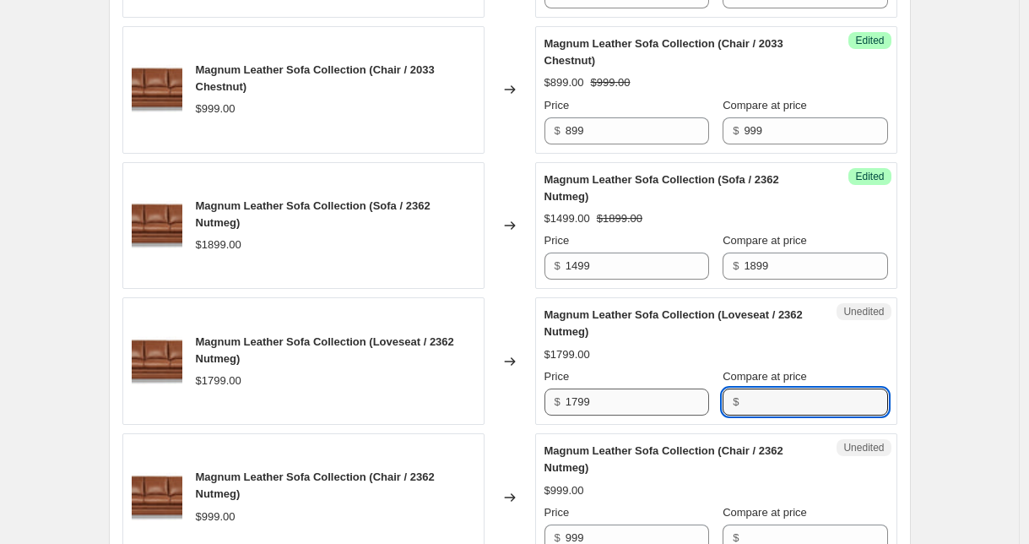
paste input "1799"
type input "1799"
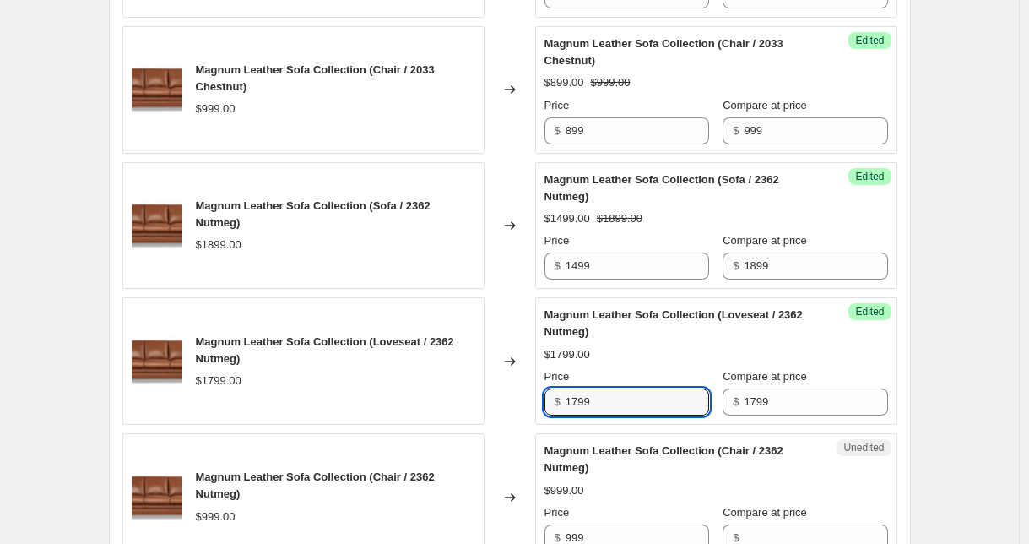
drag, startPoint x: 610, startPoint y: 398, endPoint x: 531, endPoint y: 395, distance: 78.6
click at [532, 395] on div "Magnum Leather Sofa Collection (Loveseat / 2362 Nutmeg) $1799.00 Changed to Suc…" at bounding box center [509, 360] width 775 height 127
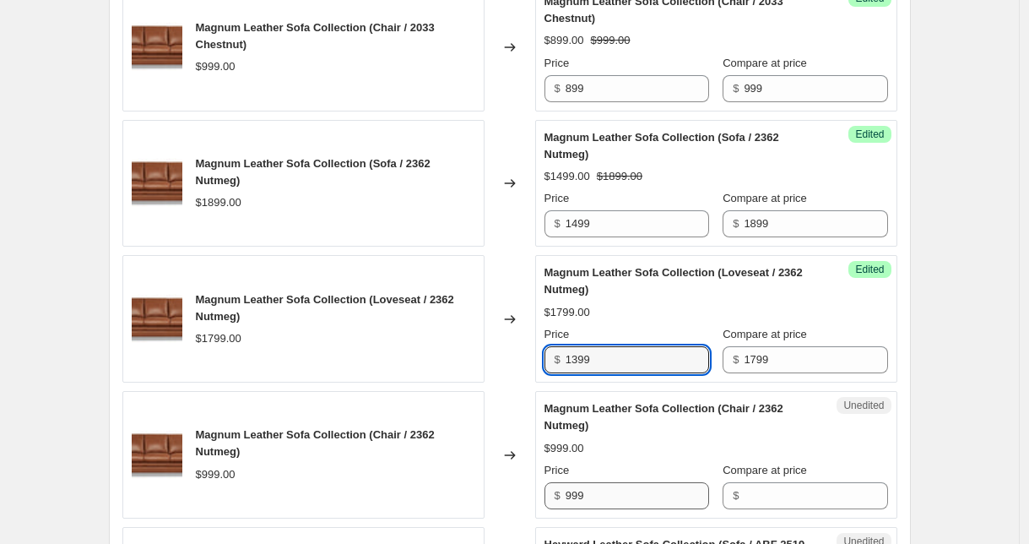
type input "1399"
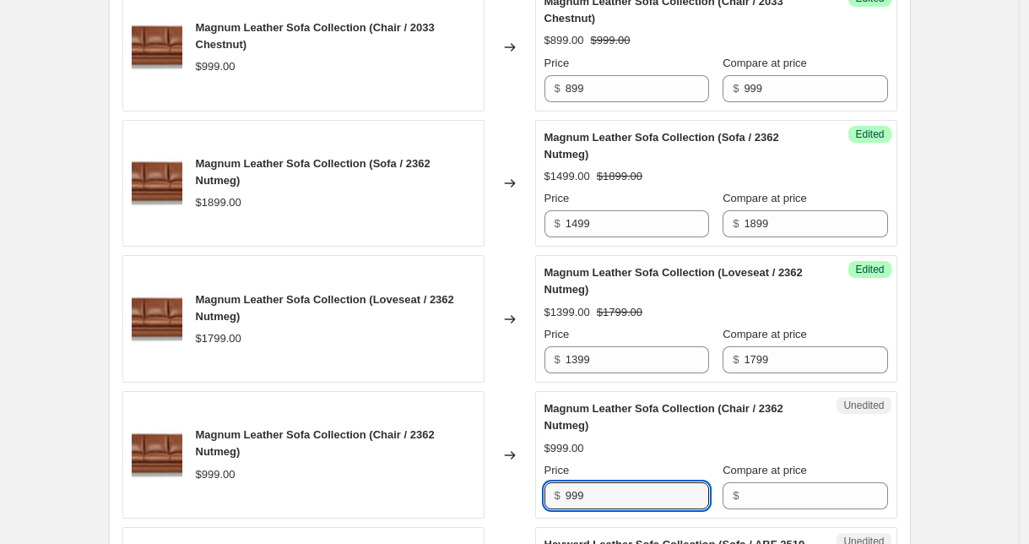
drag, startPoint x: 599, startPoint y: 491, endPoint x: 551, endPoint y: 488, distance: 47.4
click at [551, 488] on div "$ 999" at bounding box center [627, 495] width 165 height 27
click at [804, 498] on input "Compare at price" at bounding box center [816, 495] width 144 height 27
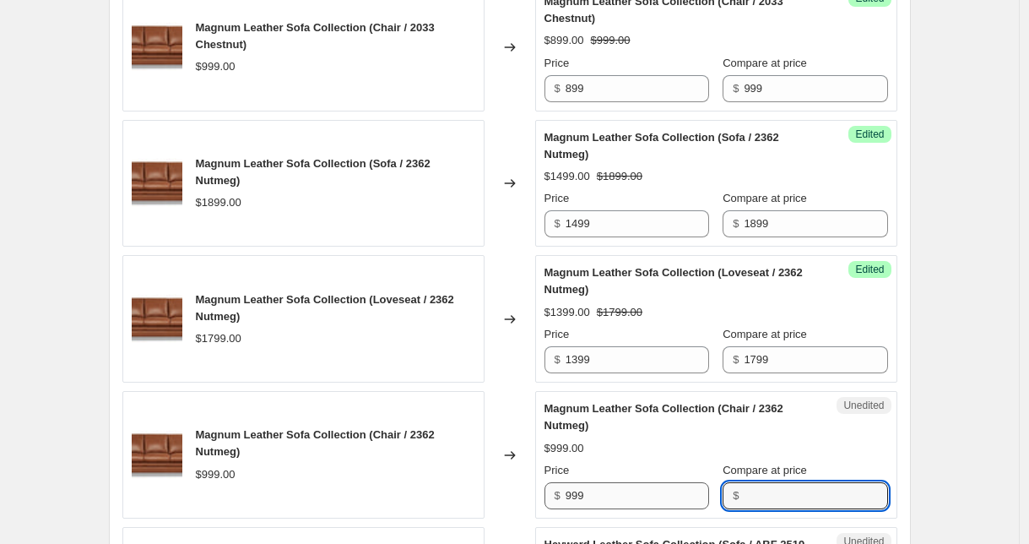
paste input "999"
type input "999"
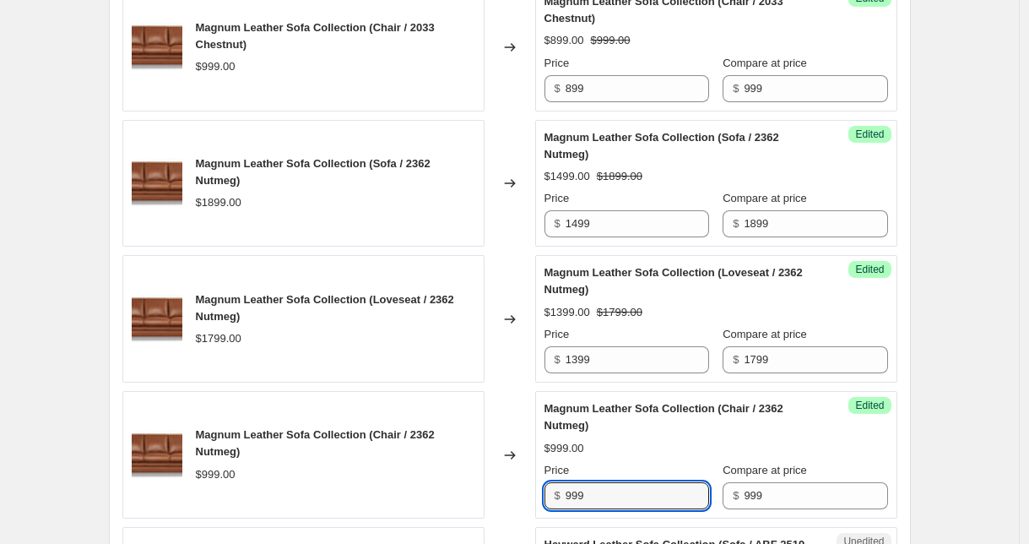
drag, startPoint x: 609, startPoint y: 493, endPoint x: 512, endPoint y: 490, distance: 96.3
click at [515, 490] on div "Magnum Leather Sofa Collection (Chair / 2362 Nutmeg) $999.00 Changed to Success…" at bounding box center [509, 454] width 775 height 127
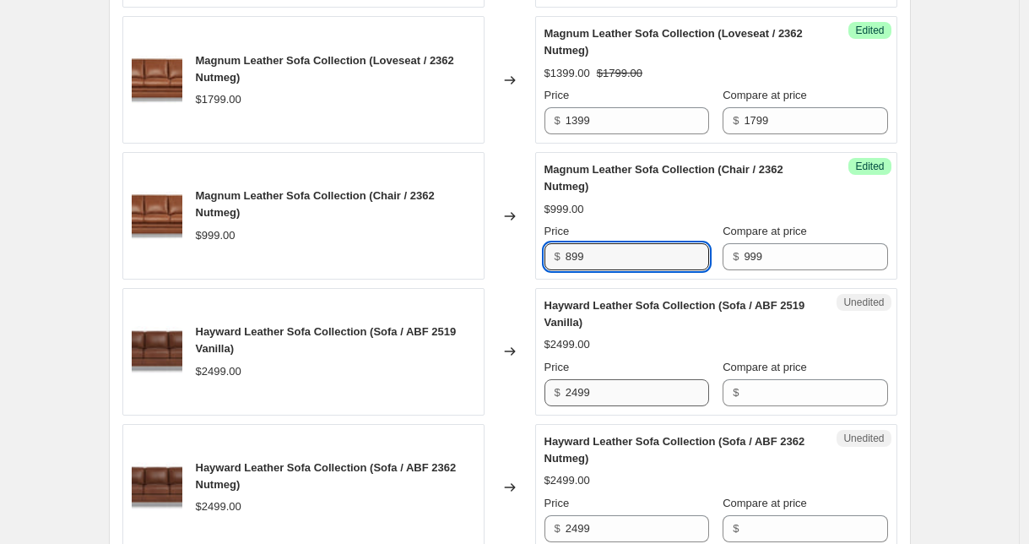
scroll to position [1931, 0]
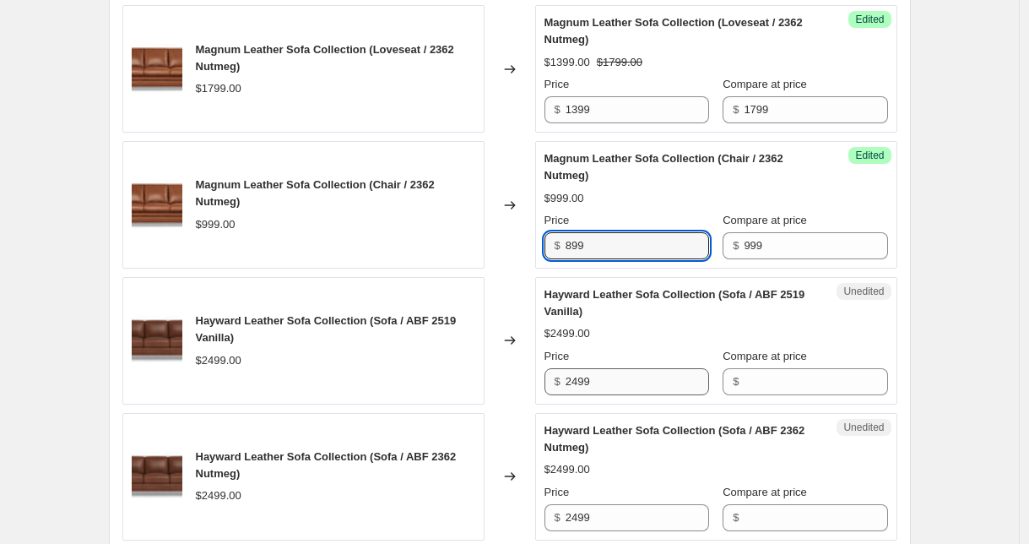
type input "899"
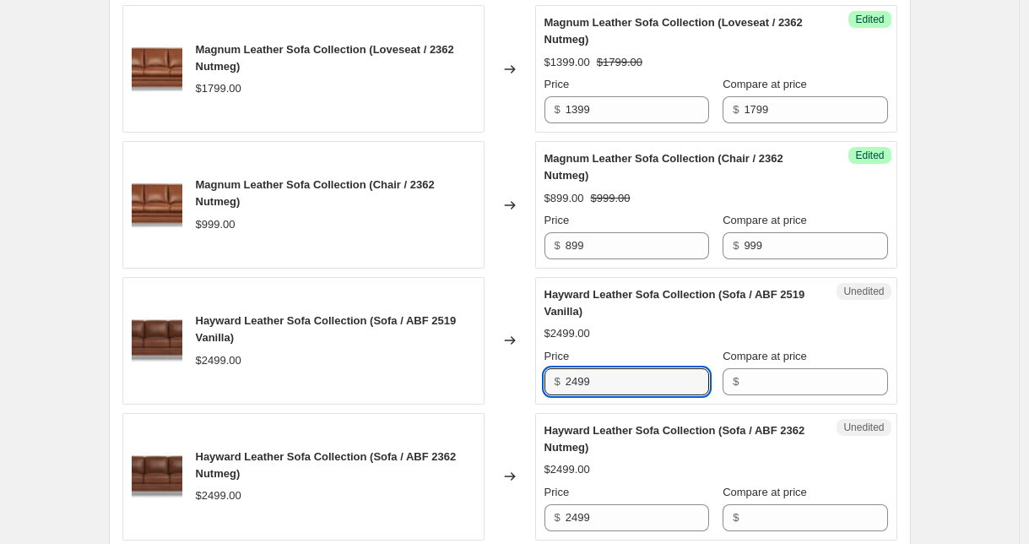
drag, startPoint x: 604, startPoint y: 388, endPoint x: 544, endPoint y: 374, distance: 62.5
click at [544, 374] on div "Unedited Hayward Leather Sofa Collection (Sofa / ABF 2519 Vanilla) $2499.00 Pri…" at bounding box center [716, 340] width 362 height 127
click at [810, 392] on input "Compare at price" at bounding box center [816, 381] width 144 height 27
paste input "2499"
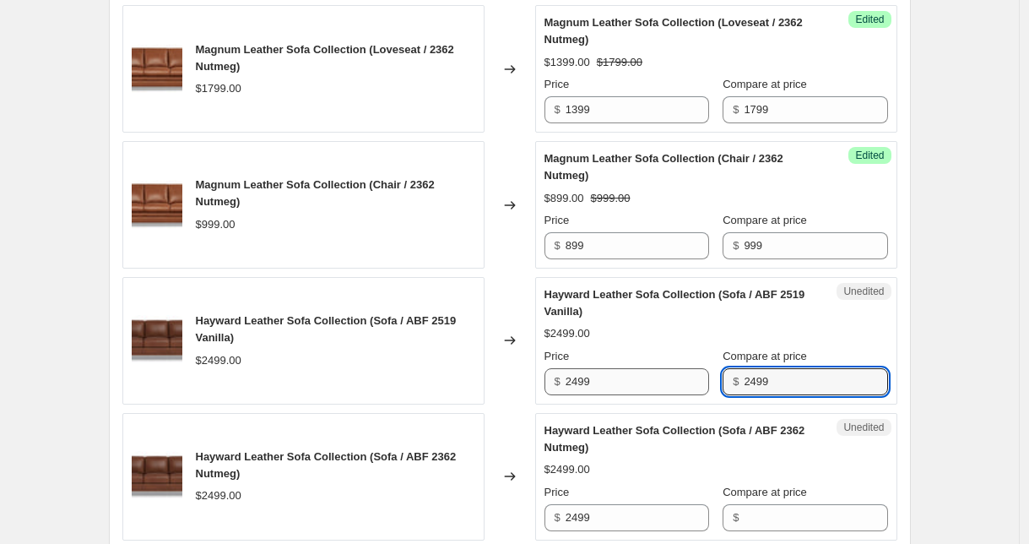
type input "2499"
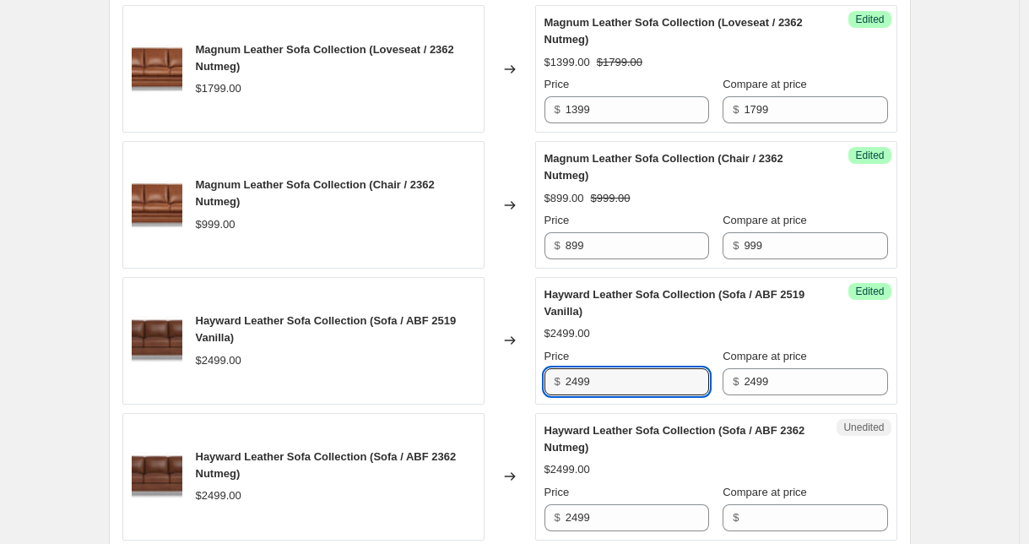
drag, startPoint x: 596, startPoint y: 380, endPoint x: 522, endPoint y: 376, distance: 74.4
click at [522, 376] on div "Hayward Leather Sofa Collection (Sofa / ABF 2519 Vanilla) $2499.00 Changed to S…" at bounding box center [509, 340] width 775 height 127
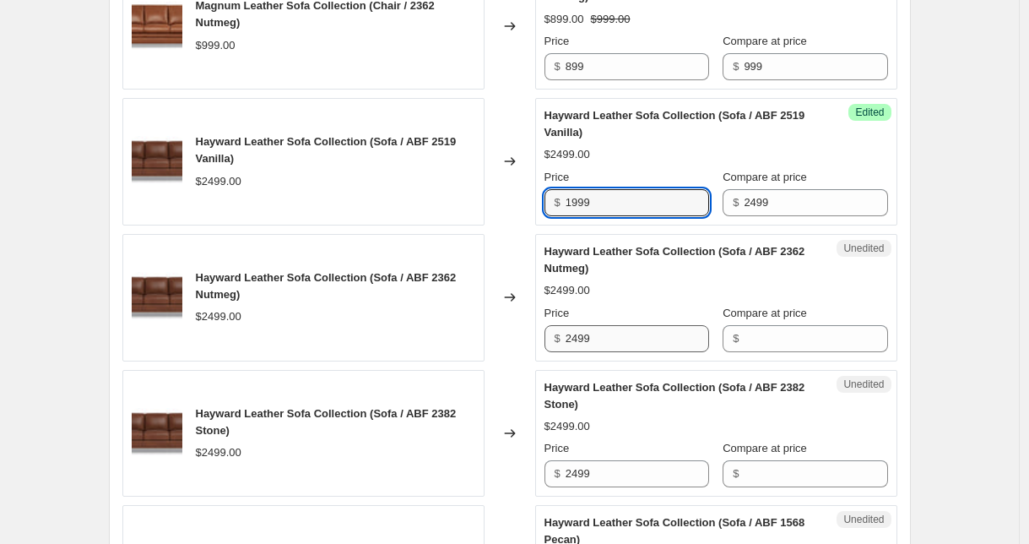
type input "1999"
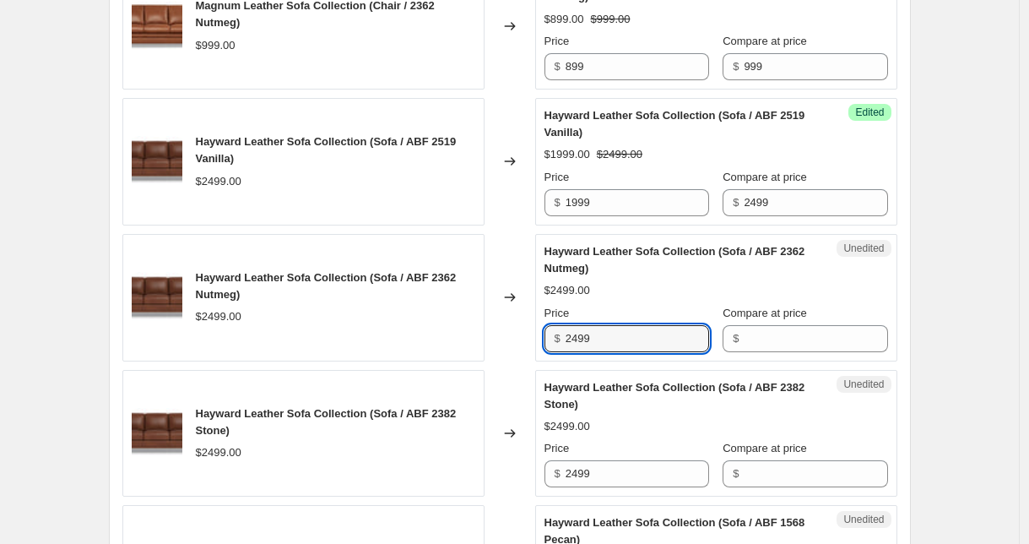
drag, startPoint x: 616, startPoint y: 343, endPoint x: 548, endPoint y: 336, distance: 68.7
click at [548, 336] on div "Unedited Hayward Leather Sofa Collection (Sofa / ABF 2362 Nutmeg) $2499.00 Pric…" at bounding box center [716, 297] width 362 height 127
click at [816, 344] on input "Compare at price" at bounding box center [816, 338] width 144 height 27
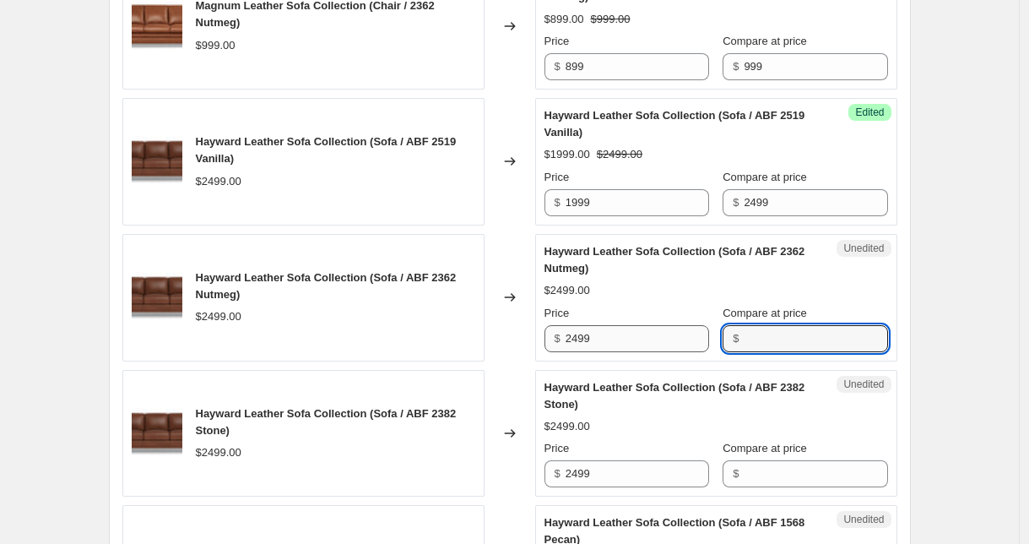
paste input "2499"
type input "2499"
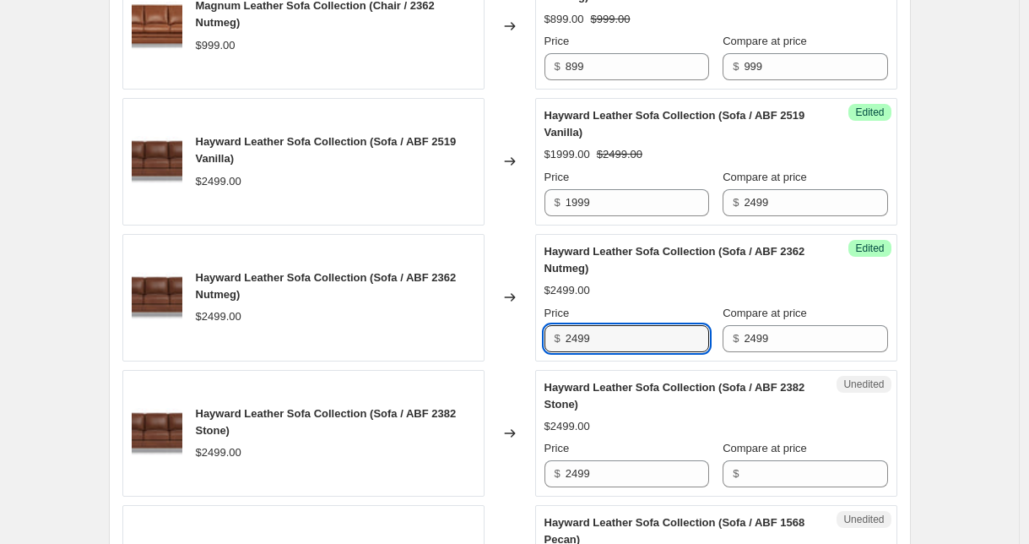
drag, startPoint x: 621, startPoint y: 345, endPoint x: 517, endPoint y: 341, distance: 103.9
click at [518, 341] on div "Hayward Leather Sofa Collection (Sofa / ABF 2362 Nutmeg) $2499.00 Changed to Su…" at bounding box center [509, 297] width 775 height 127
type input "1999"
click at [772, 473] on input "Compare at price" at bounding box center [816, 473] width 144 height 27
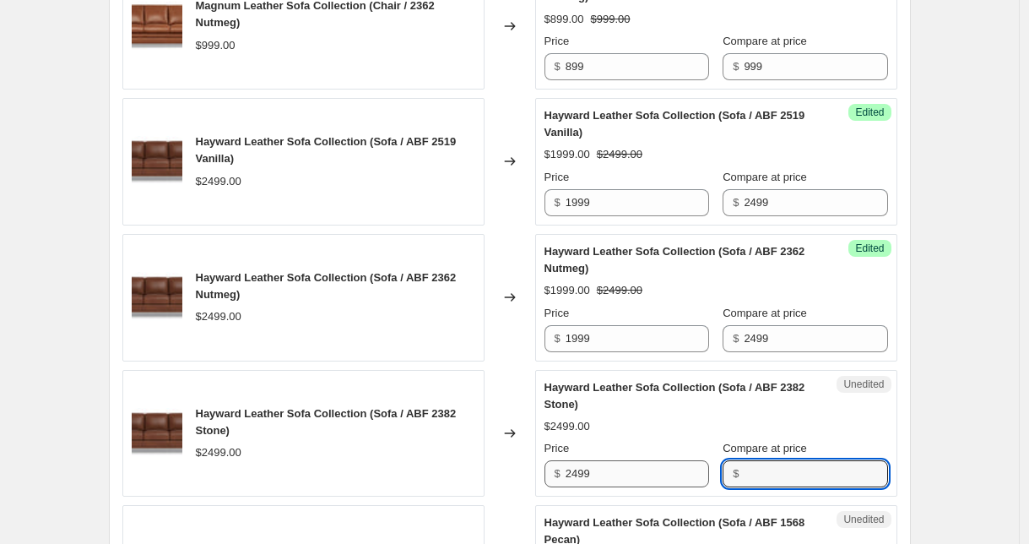
paste input "2499"
type input "2499"
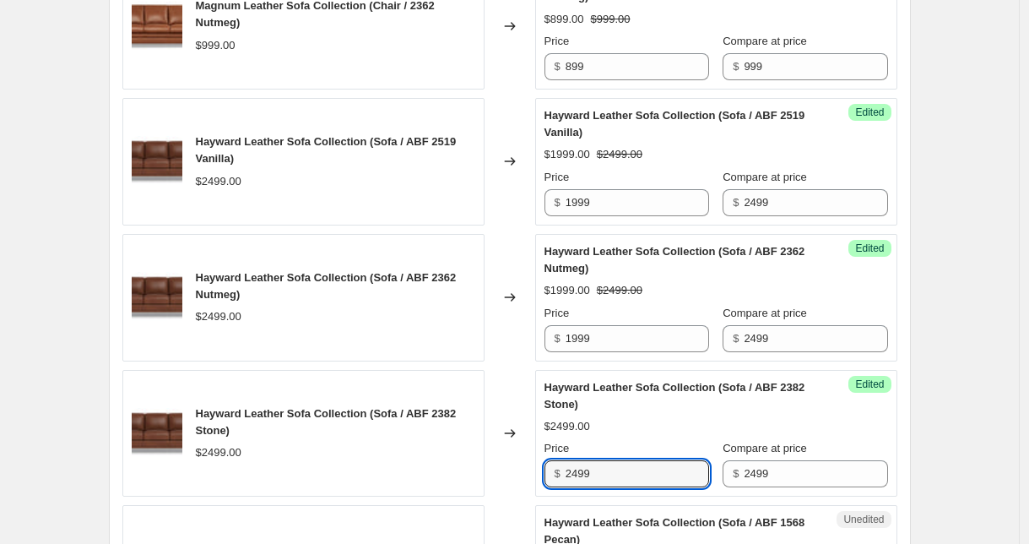
drag, startPoint x: 686, startPoint y: 477, endPoint x: 548, endPoint y: 470, distance: 137.8
click at [548, 470] on div "Success Edited [PERSON_NAME] Leather Sofa Collection (Sofa / ABF 2382 Stone) $2…" at bounding box center [716, 433] width 362 height 127
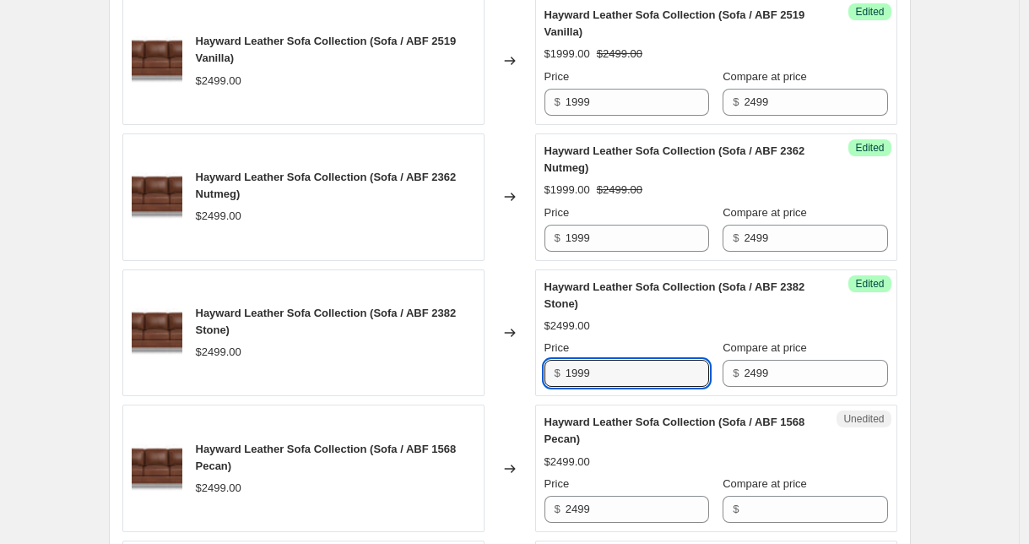
scroll to position [2262, 0]
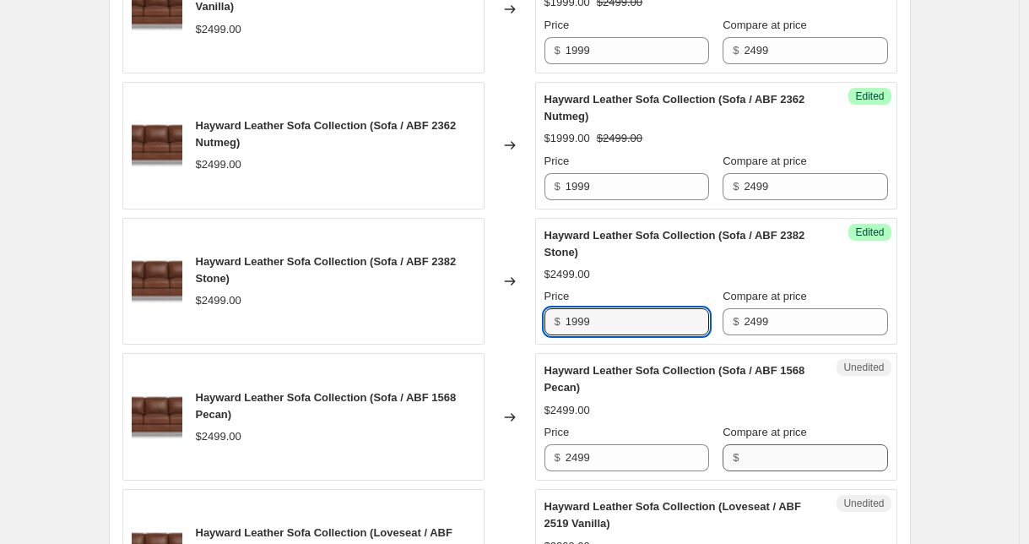
type input "1999"
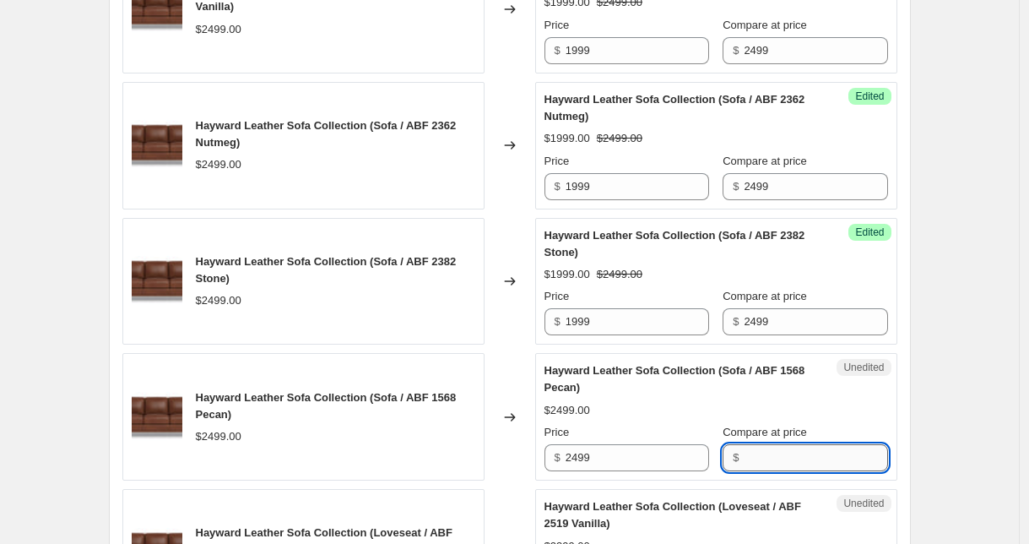
click at [756, 458] on input "Compare at price" at bounding box center [816, 457] width 144 height 27
paste input "2499"
type input "2499"
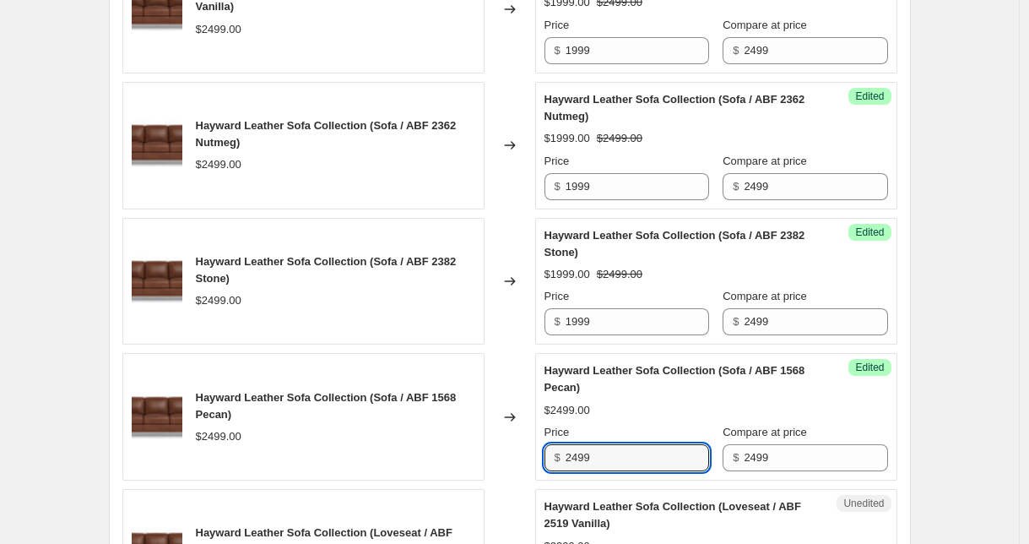
drag, startPoint x: 590, startPoint y: 458, endPoint x: 522, endPoint y: 453, distance: 68.6
click at [523, 453] on div "Hayward Leather Sofa Collection (Sofa / ABF 1568 Pecan) $2499.00 Changed to Suc…" at bounding box center [509, 416] width 775 height 127
type input "1999"
drag, startPoint x: 943, startPoint y: 438, endPoint x: 930, endPoint y: 436, distance: 12.9
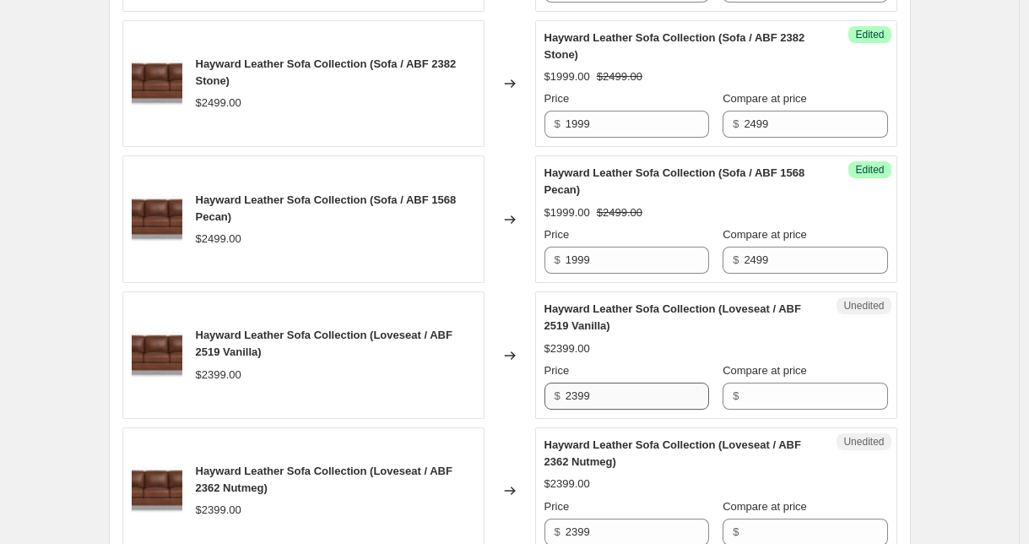
scroll to position [2470, 0]
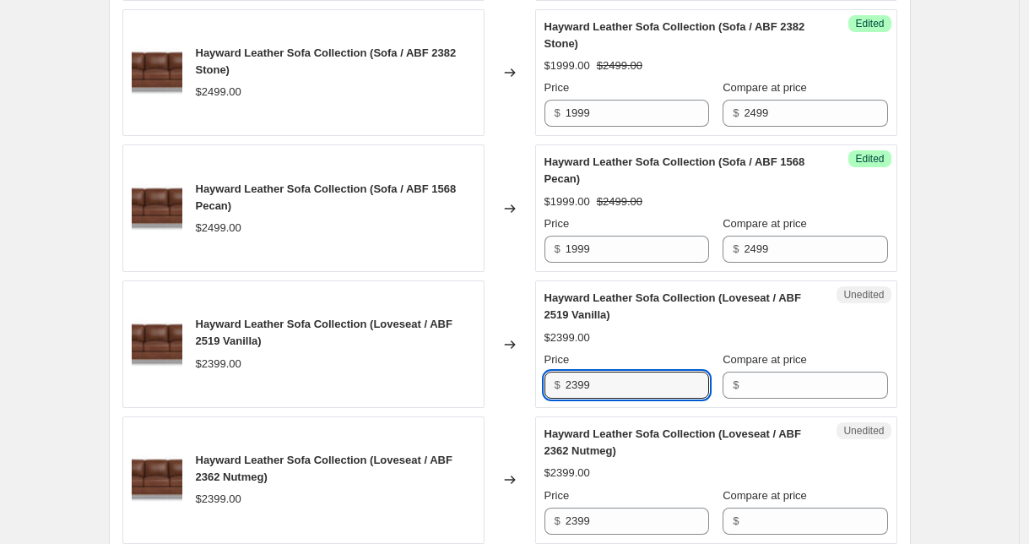
drag, startPoint x: 623, startPoint y: 385, endPoint x: 522, endPoint y: 383, distance: 101.3
click at [523, 383] on div "Hayward Leather Sofa Collection (Loveseat / ABF 2519 Vanilla) $2399.00 Changed …" at bounding box center [509, 343] width 775 height 127
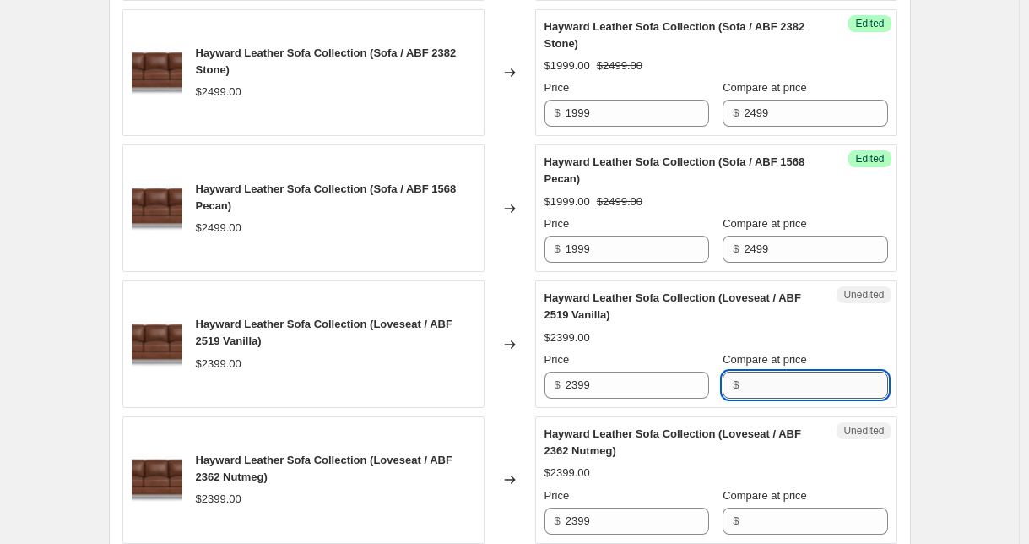
click at [783, 385] on input "Compare at price" at bounding box center [816, 384] width 144 height 27
paste input "2399"
type input "2399"
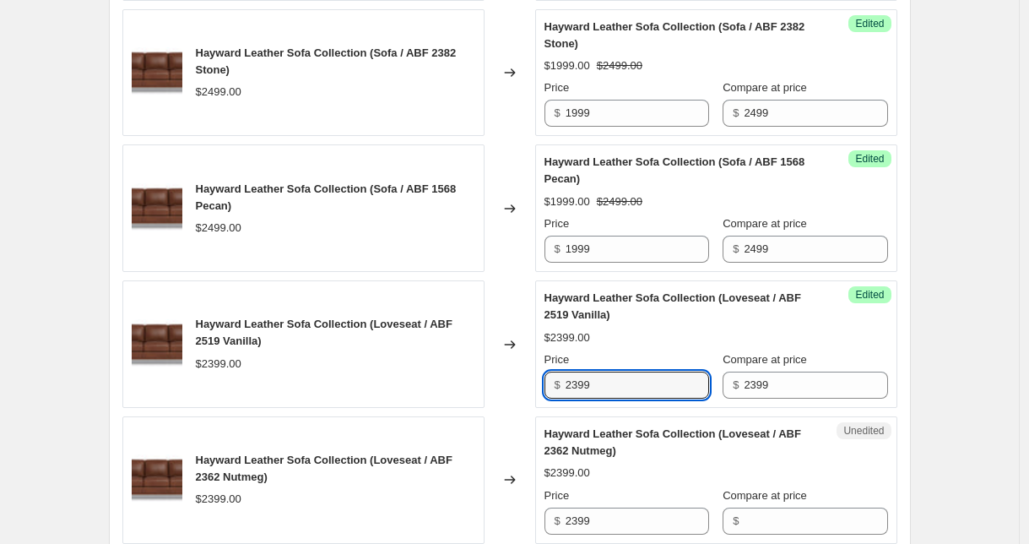
drag, startPoint x: 616, startPoint y: 395, endPoint x: 537, endPoint y: 383, distance: 80.2
click at [540, 384] on div "Success Edited Hayward Leather Sofa Collection (Loveseat / ABF 2519 Vanilla) $2…" at bounding box center [716, 343] width 362 height 127
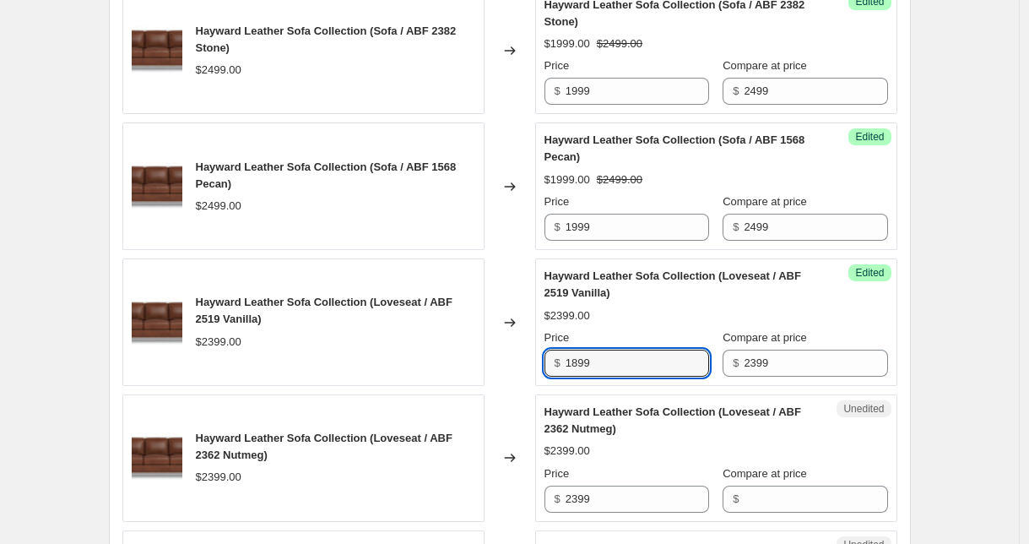
scroll to position [2554, 0]
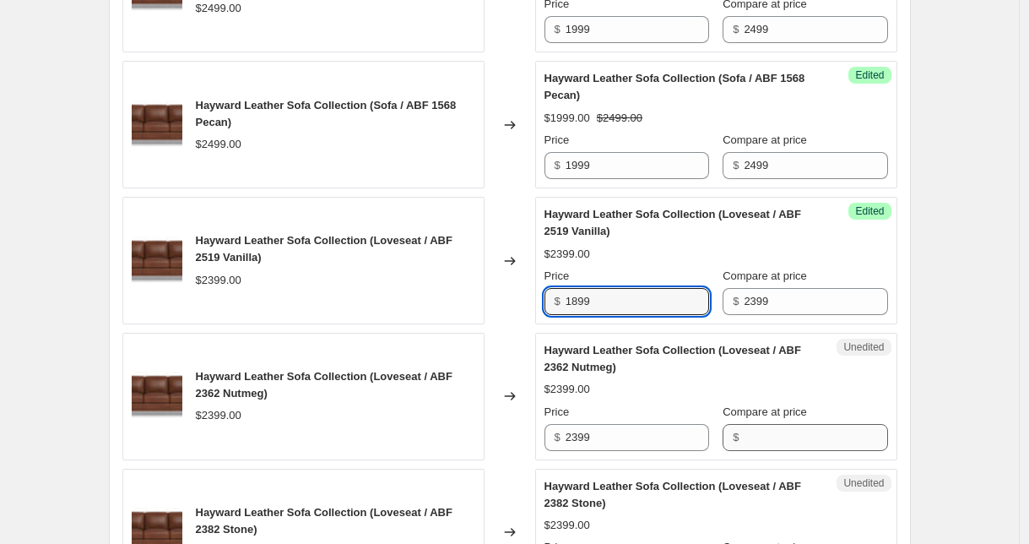
type input "1899"
click at [765, 446] on input "Compare at price" at bounding box center [816, 437] width 144 height 27
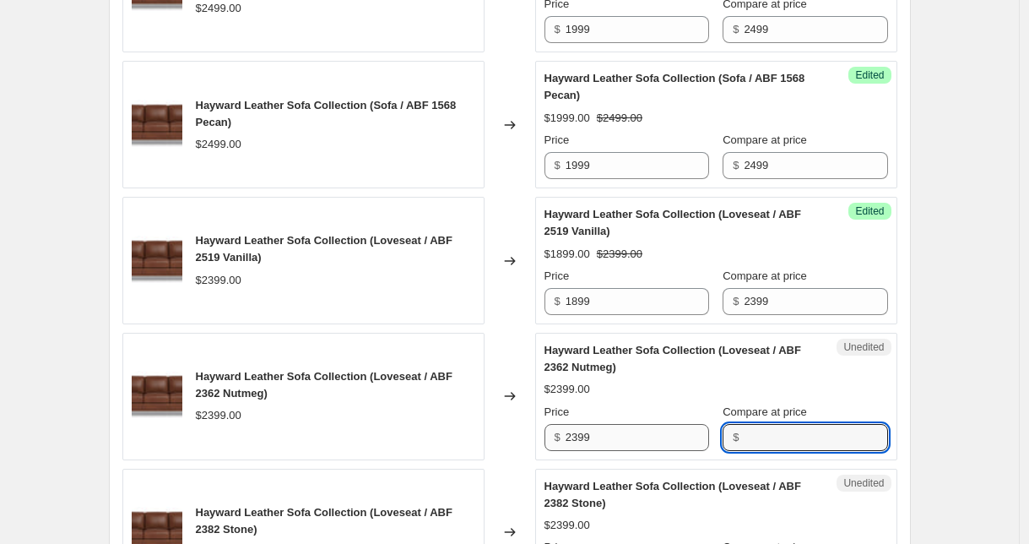
paste input "2399"
type input "2399"
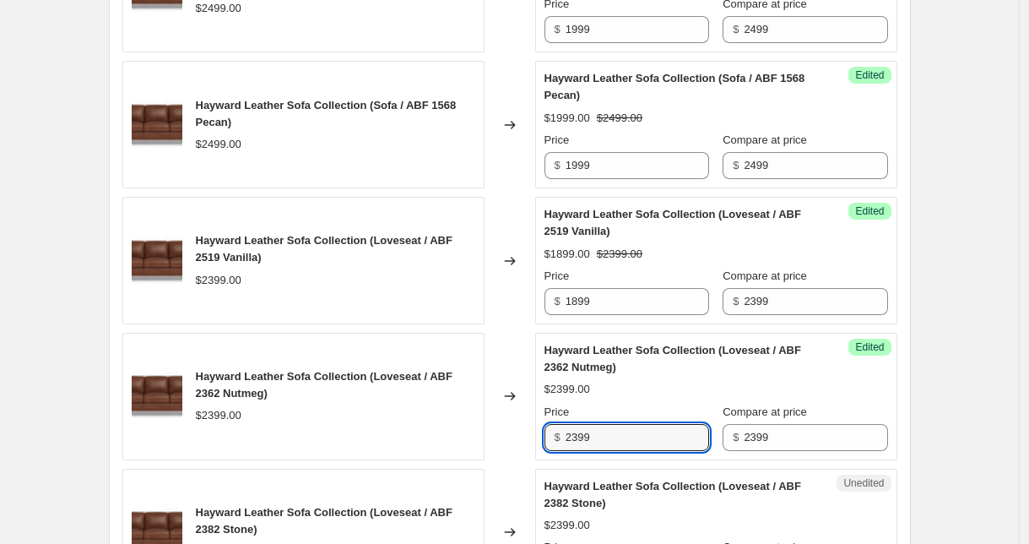
drag, startPoint x: 659, startPoint y: 437, endPoint x: 546, endPoint y: 435, distance: 112.3
click at [547, 435] on div "Success Edited [PERSON_NAME] Leather Sofa Collection (Loveseat / ABF 2362 Nutme…" at bounding box center [716, 396] width 362 height 127
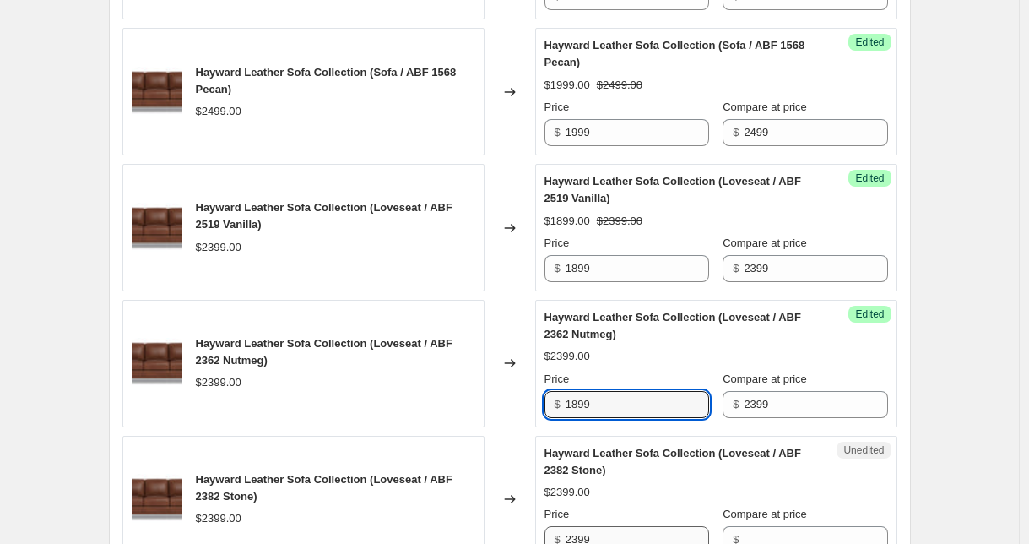
scroll to position [2730, 0]
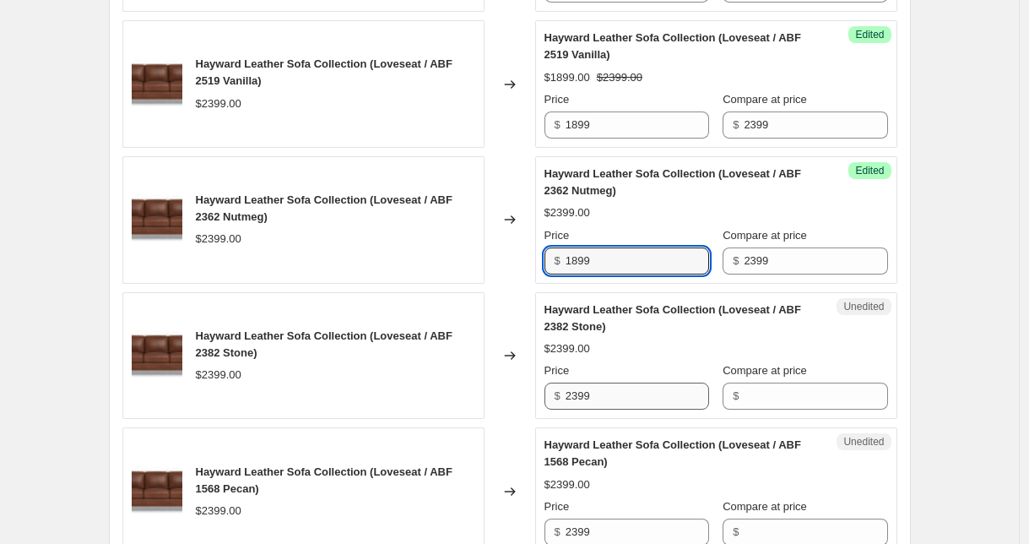
type input "1899"
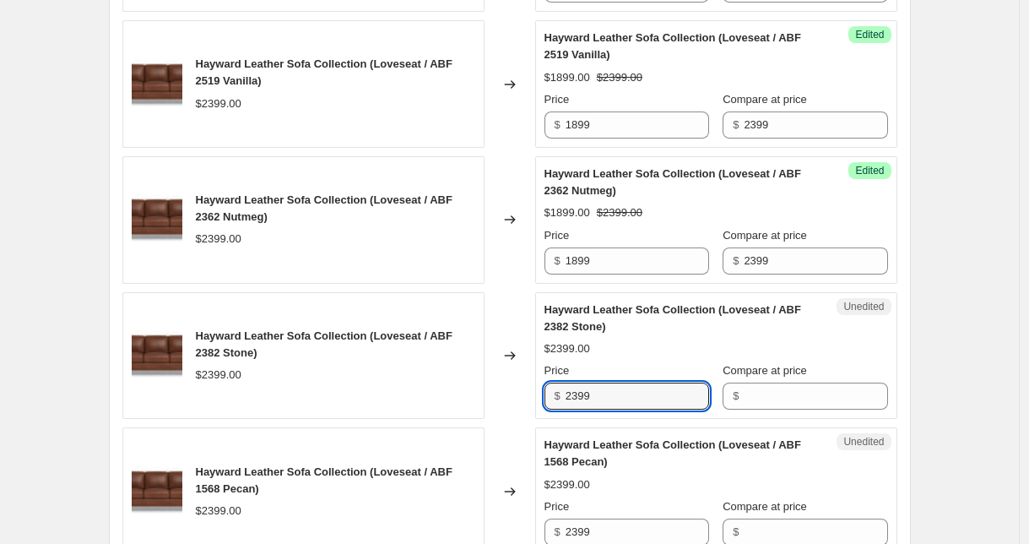
drag, startPoint x: 609, startPoint y: 396, endPoint x: 523, endPoint y: 395, distance: 86.1
click at [523, 395] on div "Hayward Leather Sofa Collection (Loveseat / ABF 2382 Stone) $2399.00 Changed to…" at bounding box center [509, 355] width 775 height 127
type input "1899"
click at [776, 395] on input "Compare at price" at bounding box center [816, 395] width 144 height 27
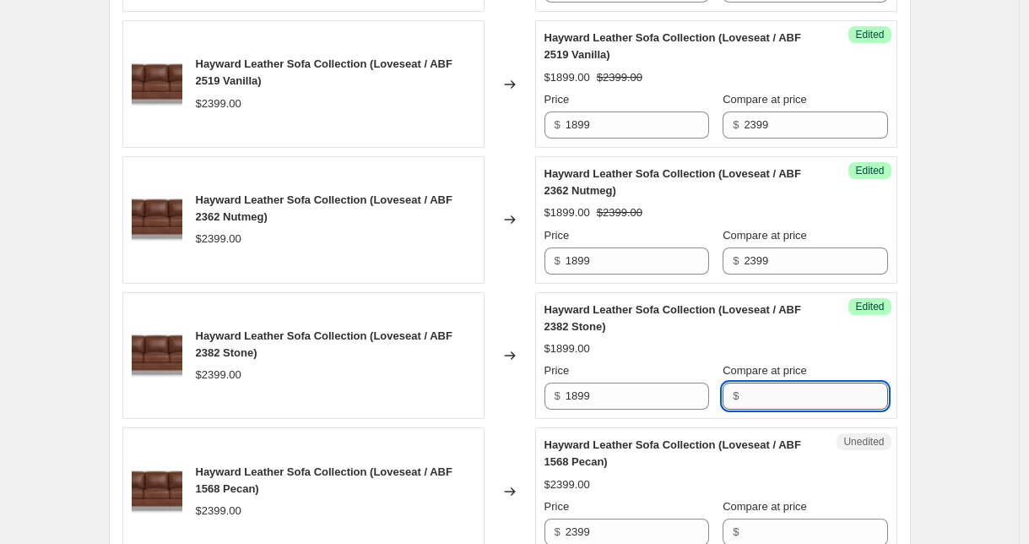
paste input "2399"
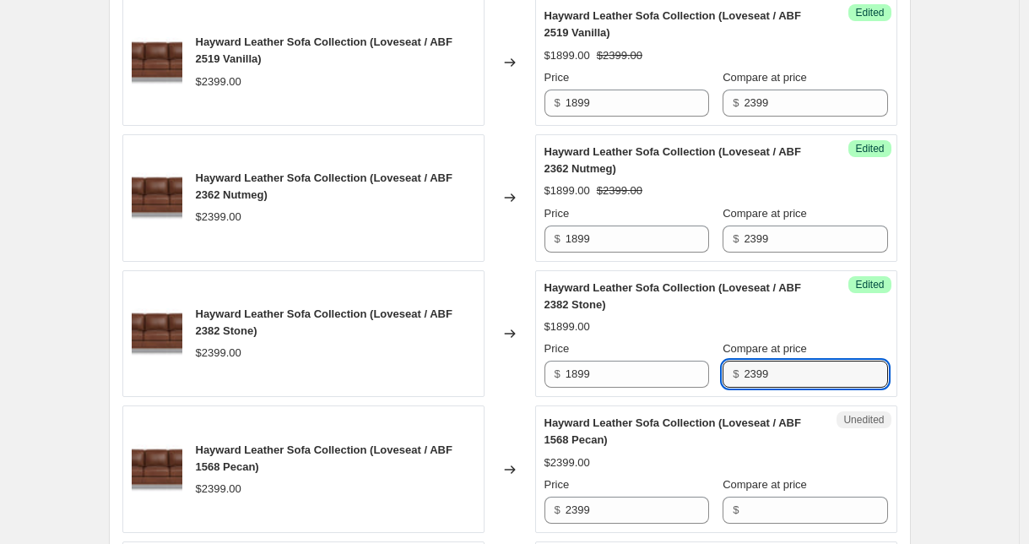
scroll to position [2794, 0]
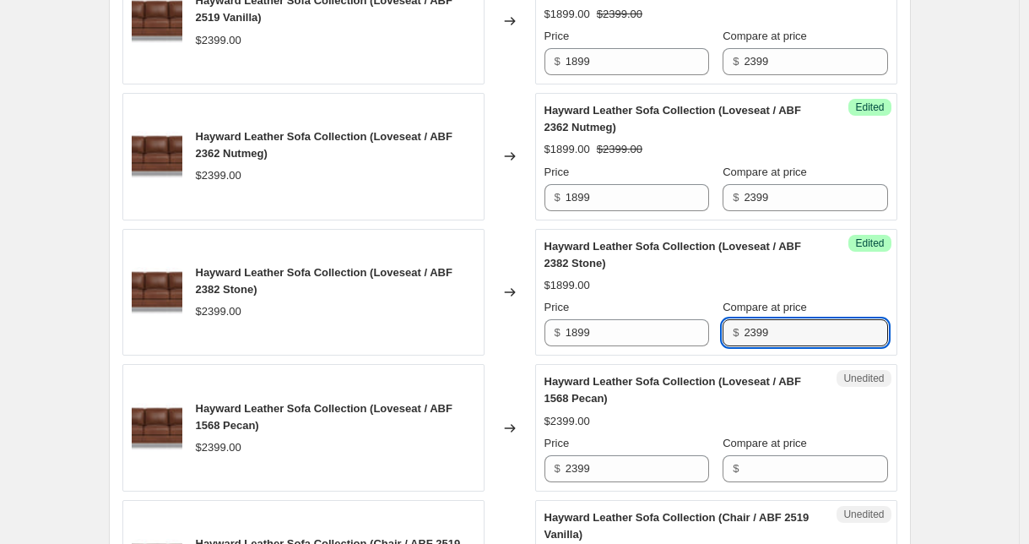
type input "2399"
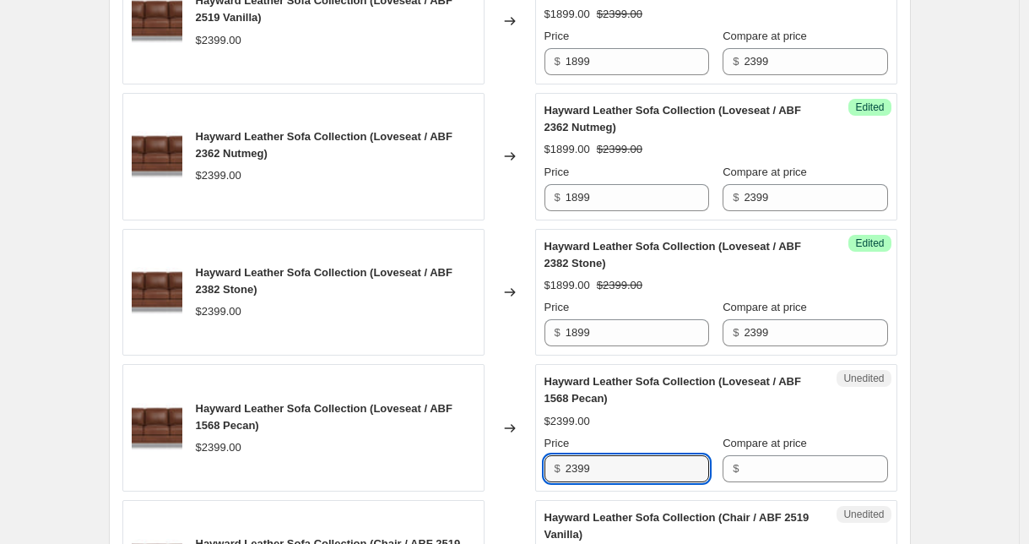
drag, startPoint x: 574, startPoint y: 454, endPoint x: 554, endPoint y: 452, distance: 20.4
click at [554, 452] on div "Price $ 2399" at bounding box center [627, 458] width 165 height 47
type input "1899"
click at [784, 475] on input "Compare at price" at bounding box center [816, 468] width 144 height 27
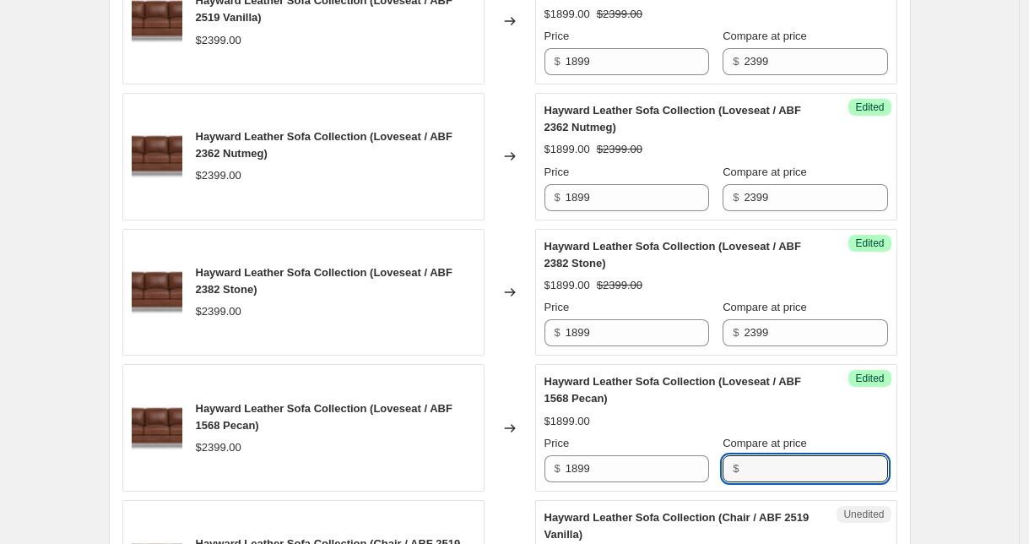
paste input "2399"
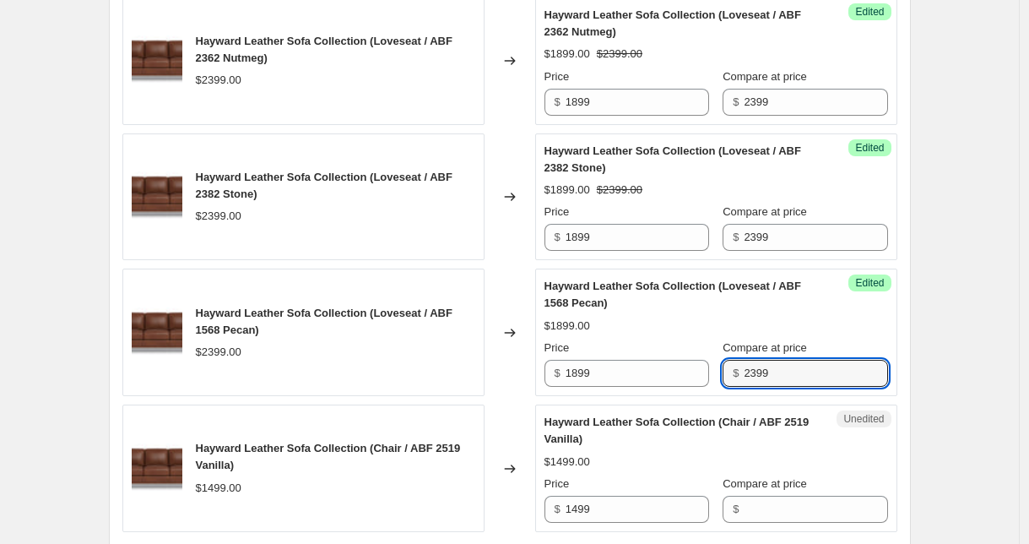
scroll to position [2938, 0]
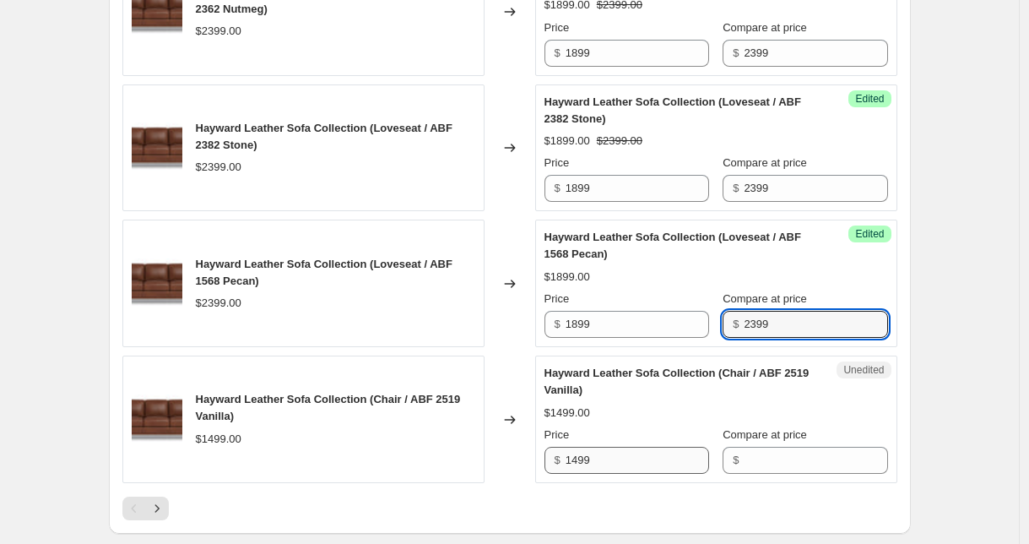
type input "2399"
drag, startPoint x: 606, startPoint y: 460, endPoint x: 531, endPoint y: 452, distance: 75.6
click at [531, 452] on div "Hayward Leather Sofa Collection (Chair / ABF 2519 Vanilla) $1499.00 Changed to …" at bounding box center [509, 418] width 775 height 127
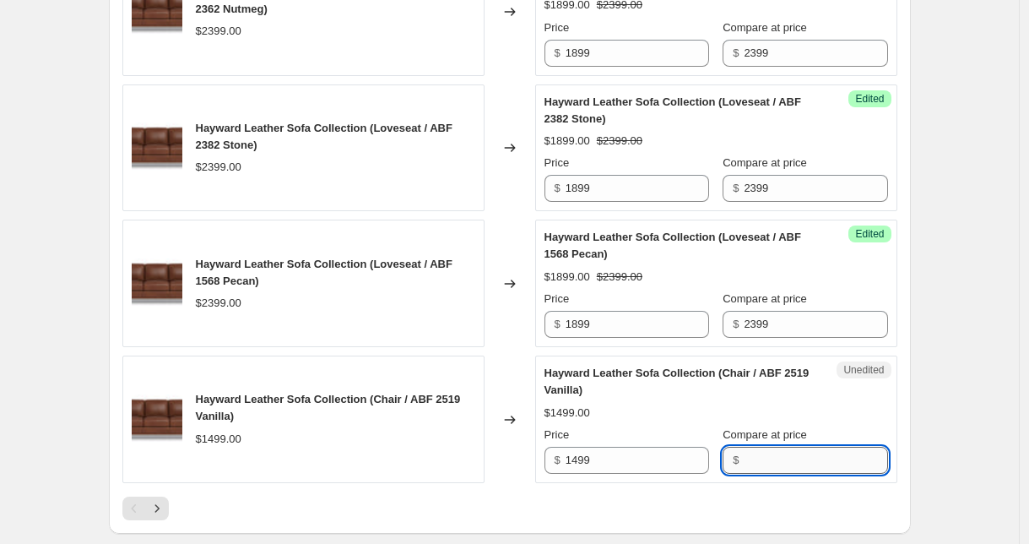
click at [797, 465] on input "Compare at price" at bounding box center [816, 460] width 144 height 27
paste input "1499"
type input "1499"
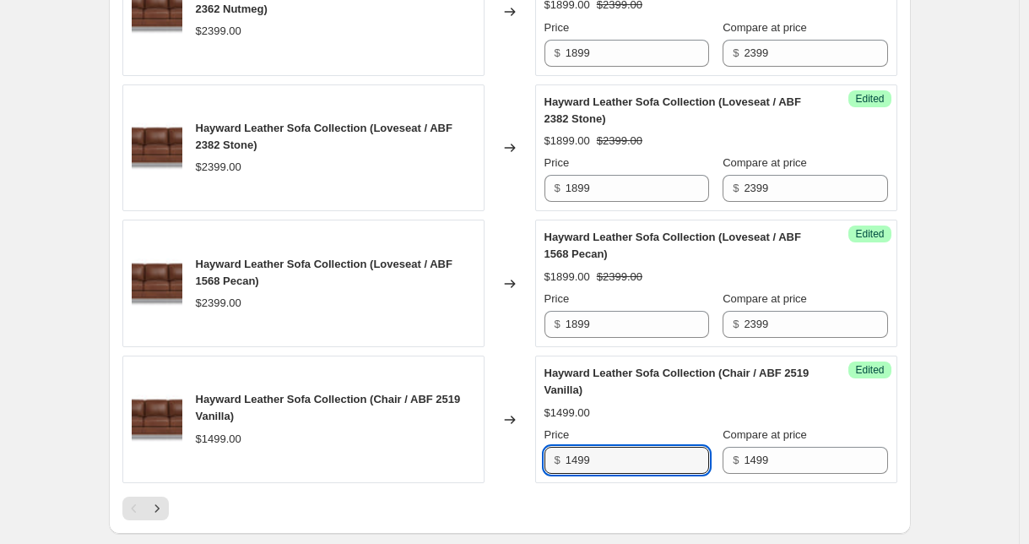
drag, startPoint x: 663, startPoint y: 457, endPoint x: 559, endPoint y: 456, distance: 103.8
click at [560, 456] on div "$ 1499" at bounding box center [627, 460] width 165 height 27
type input "1299"
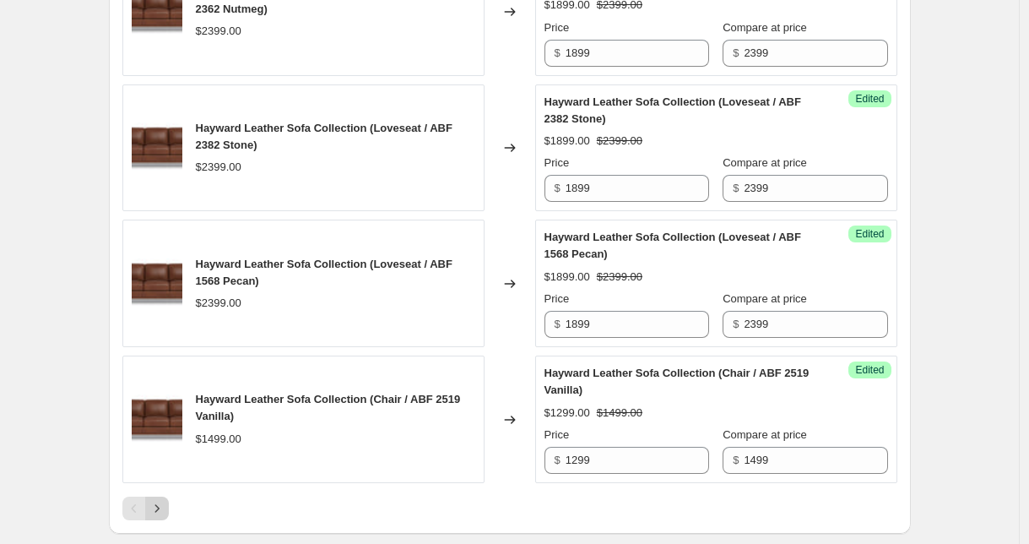
drag, startPoint x: 226, startPoint y: 507, endPoint x: 162, endPoint y: 510, distance: 64.3
click at [226, 507] on div at bounding box center [509, 508] width 775 height 24
click at [159, 513] on icon "Next" at bounding box center [157, 508] width 17 height 17
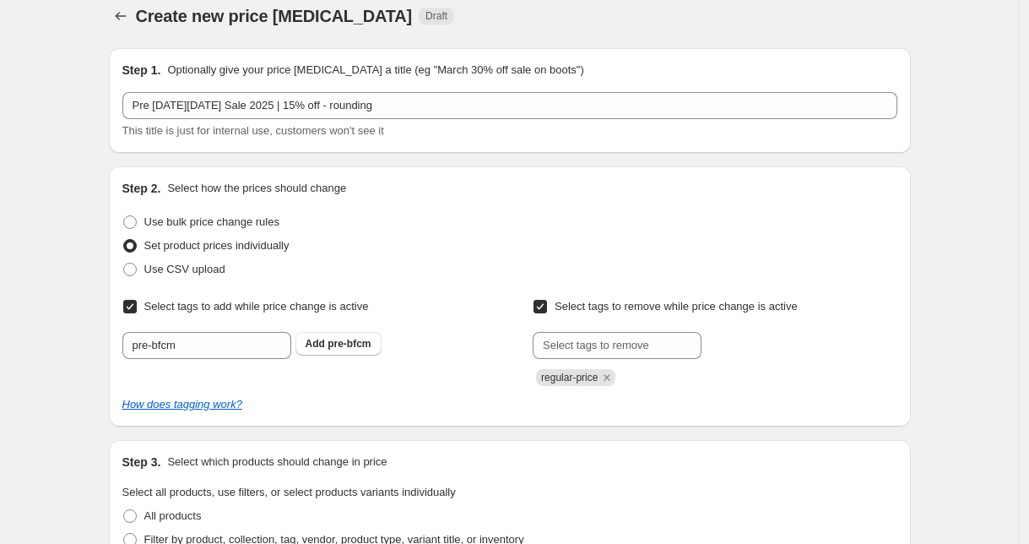
scroll to position [634, 0]
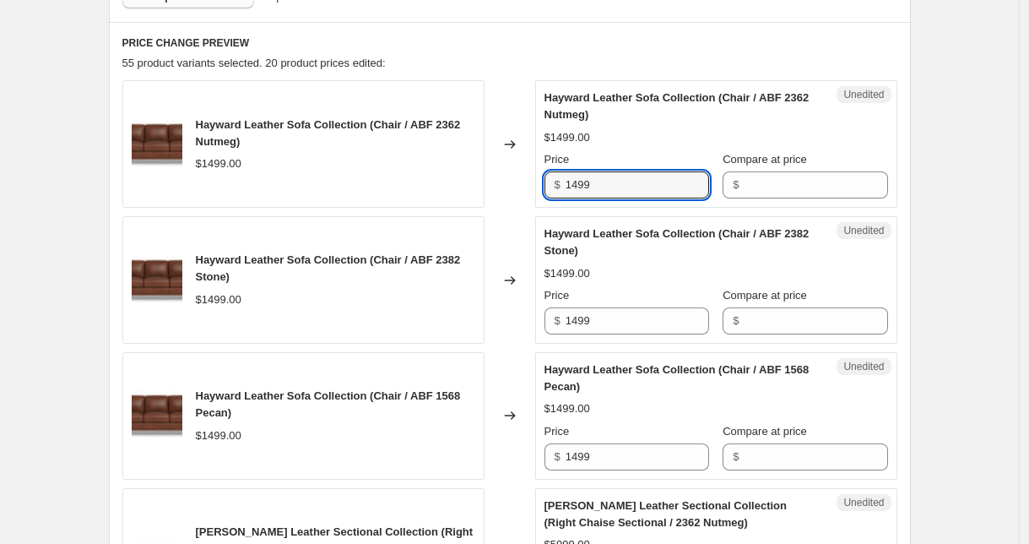
drag, startPoint x: 611, startPoint y: 186, endPoint x: 521, endPoint y: 179, distance: 90.6
click at [521, 179] on div "Hayward Leather Sofa Collection (Chair / ABF 2362 Nutmeg) $1499.00 Changed to U…" at bounding box center [509, 143] width 775 height 127
type input "1299"
click at [785, 186] on input "Compare at price" at bounding box center [816, 184] width 144 height 27
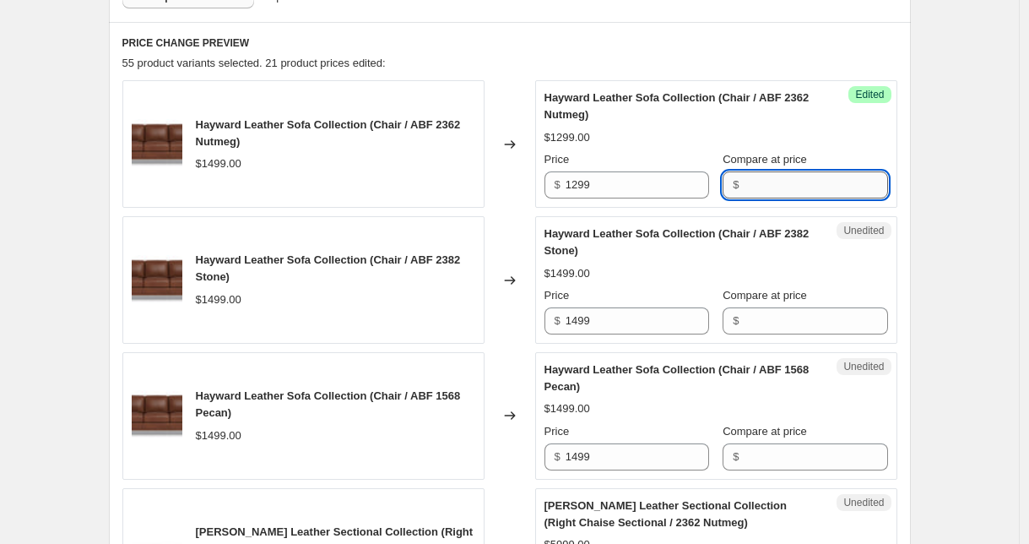
paste input "1499"
type input "1499"
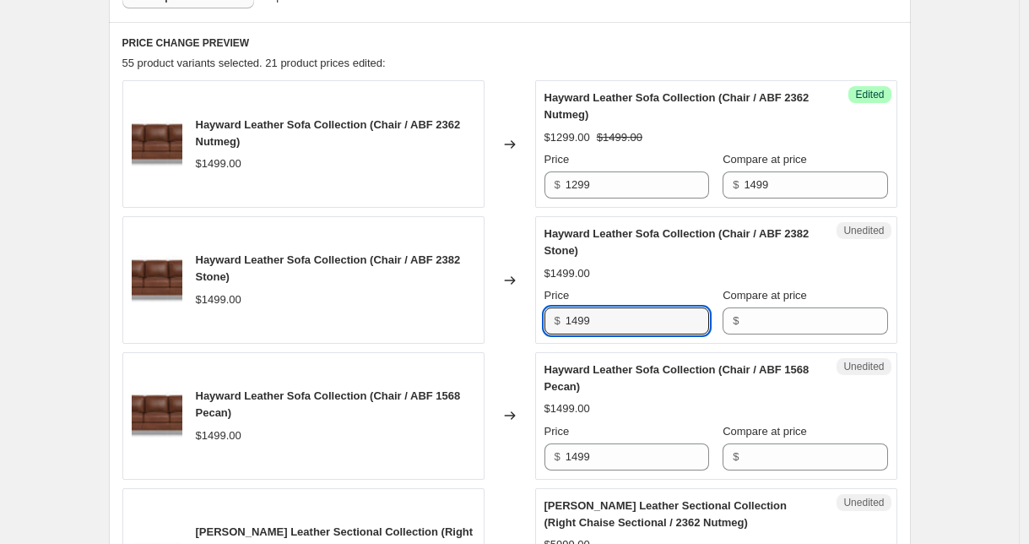
drag, startPoint x: 617, startPoint y: 313, endPoint x: 529, endPoint y: 312, distance: 87.8
click at [529, 312] on div "Hayward Leather Sofa Collection (Chair / ABF 2382 Stone) $1499.00 Changed to Un…" at bounding box center [509, 279] width 775 height 127
type input "1299"
click at [760, 312] on input "Compare at price" at bounding box center [816, 320] width 144 height 27
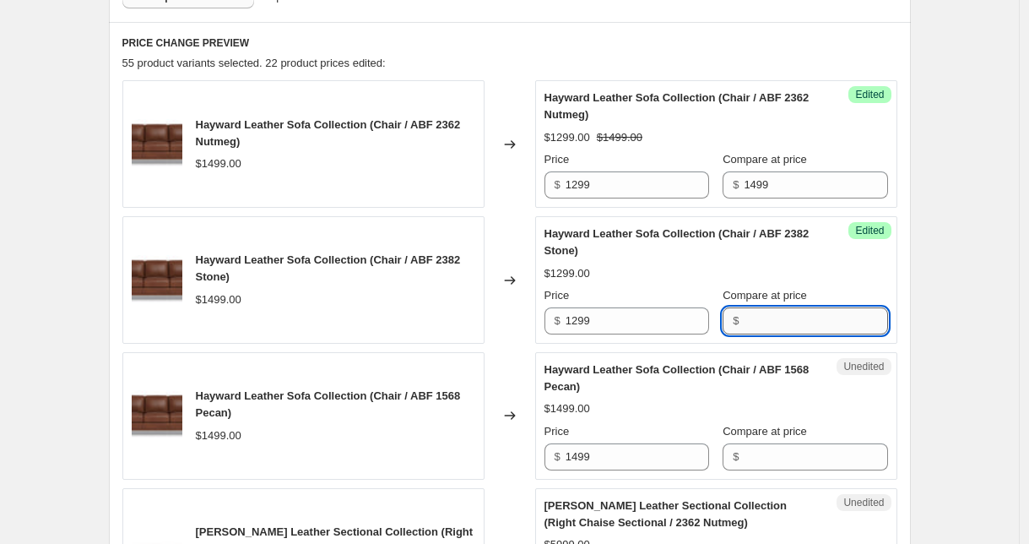
paste input "1499"
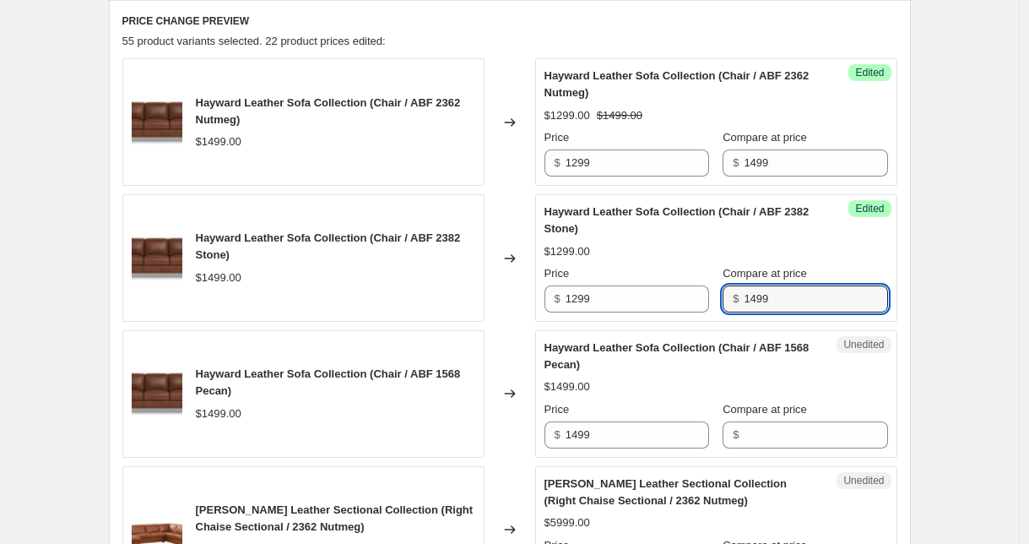
scroll to position [700, 0]
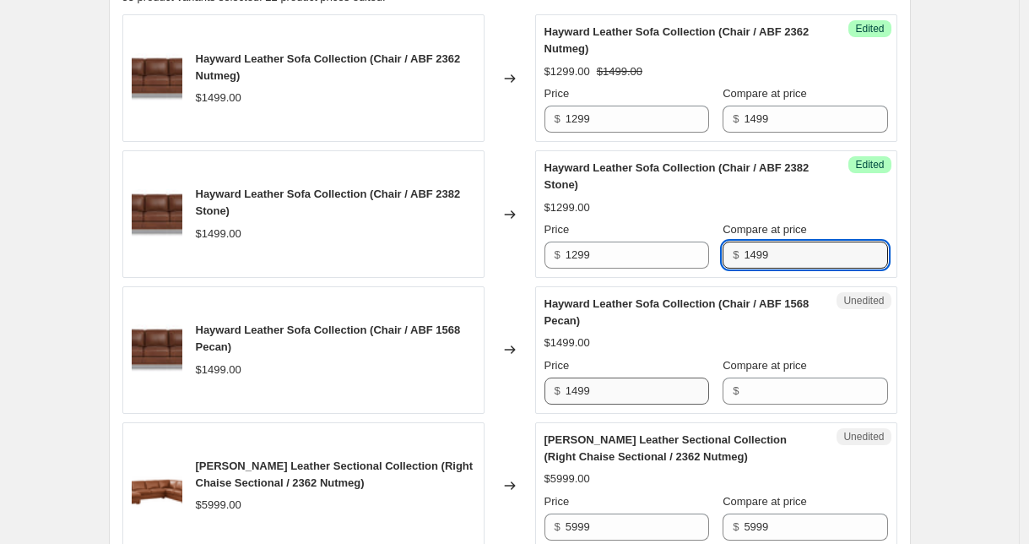
type input "1499"
drag, startPoint x: 609, startPoint y: 388, endPoint x: 521, endPoint y: 387, distance: 87.8
click at [521, 387] on div "Hayward Leather Sofa Collection (Chair / ABF 1568 Pecan) $1499.00 Changed to Un…" at bounding box center [509, 349] width 775 height 127
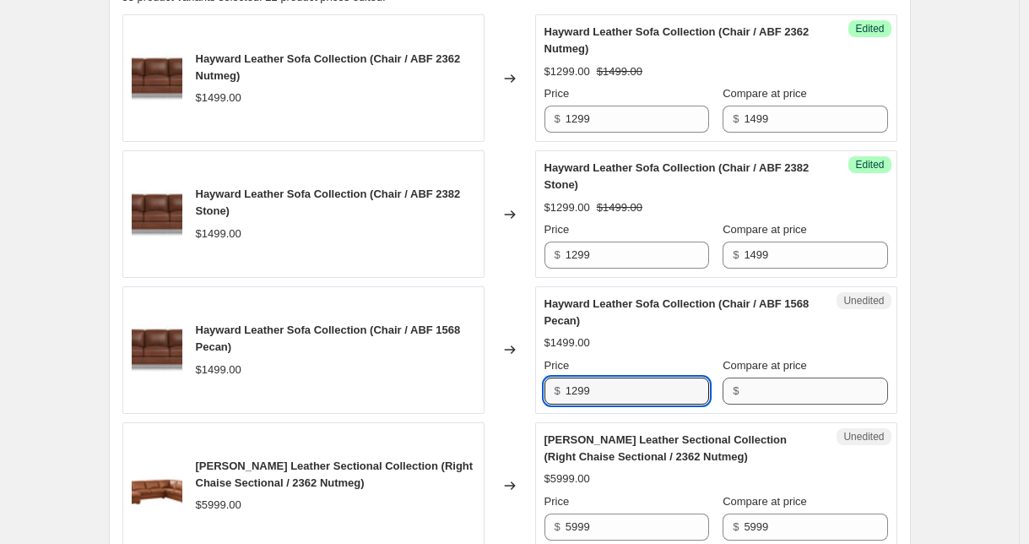
type input "1299"
click at [801, 383] on input "Compare at price" at bounding box center [816, 390] width 144 height 27
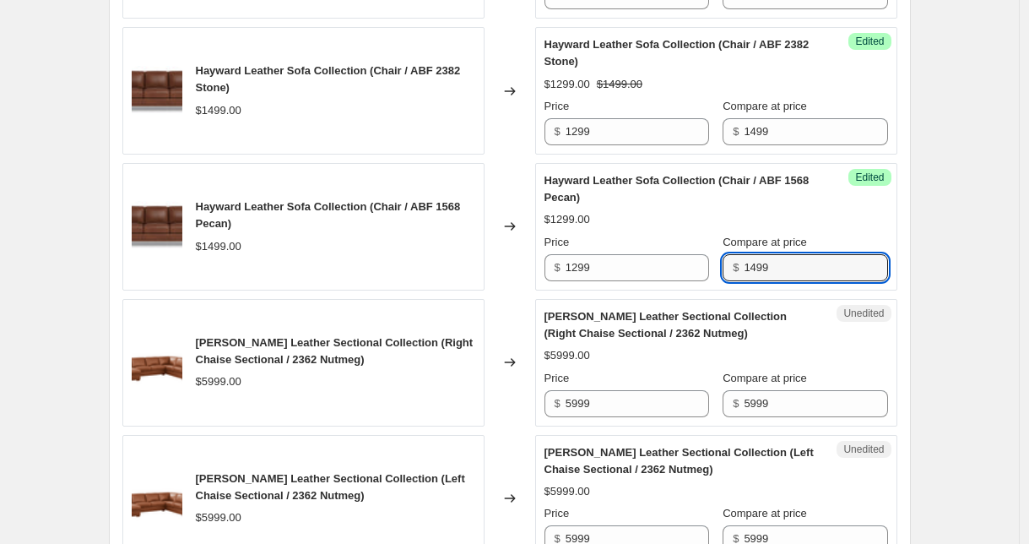
scroll to position [844, 0]
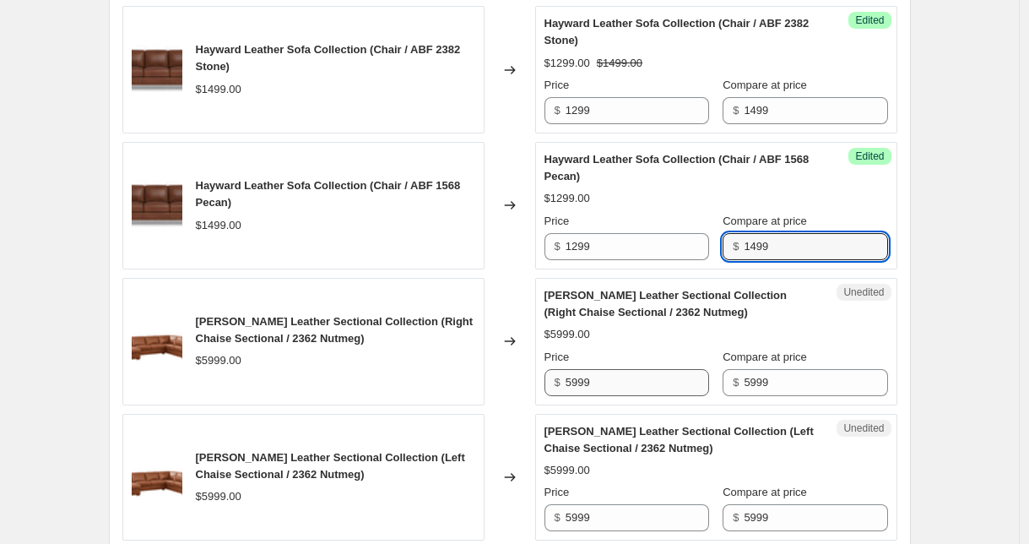
type input "1499"
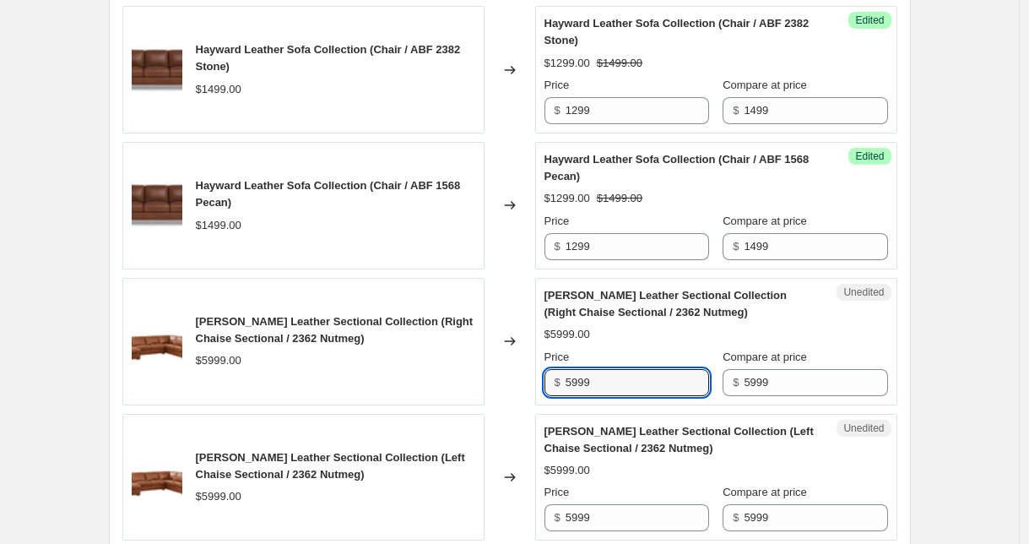
drag, startPoint x: 619, startPoint y: 383, endPoint x: 561, endPoint y: 377, distance: 58.6
click at [561, 377] on div "$ 5999" at bounding box center [627, 382] width 165 height 27
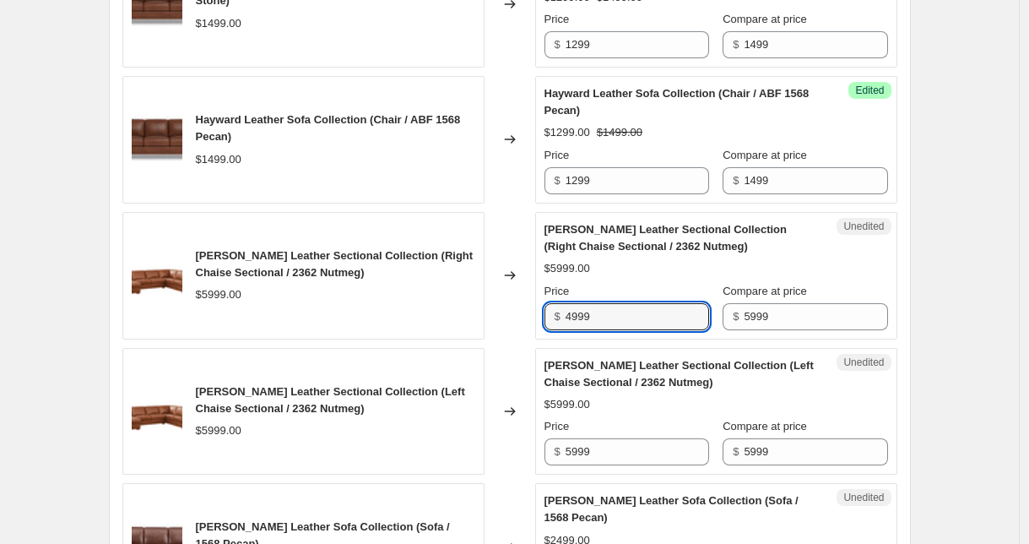
scroll to position [1064, 0]
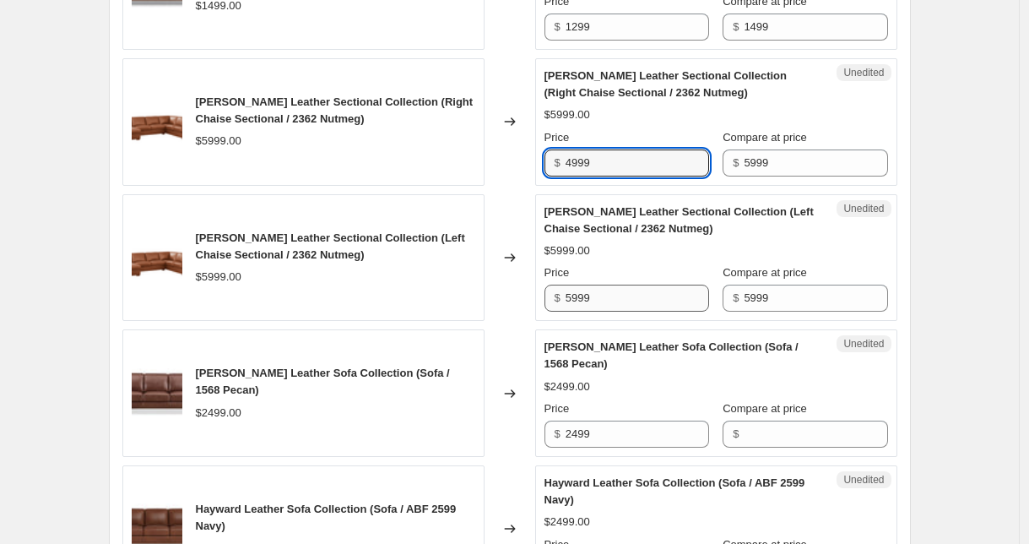
type input "4999"
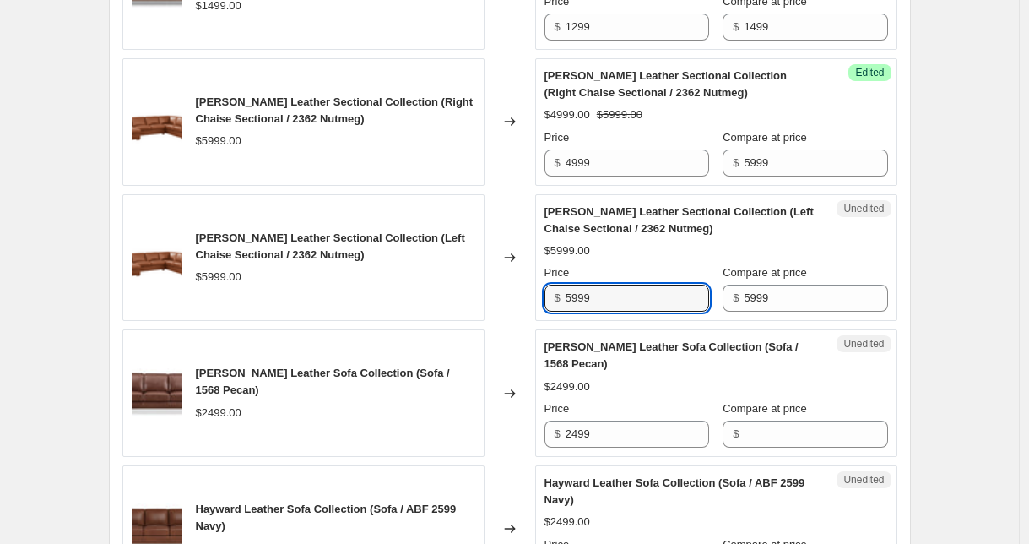
drag, startPoint x: 609, startPoint y: 296, endPoint x: 532, endPoint y: 288, distance: 77.3
click at [534, 288] on div "[PERSON_NAME] Leather Sectional Collection (Left Chaise Sectional / 2362 Nutmeg…" at bounding box center [509, 257] width 775 height 127
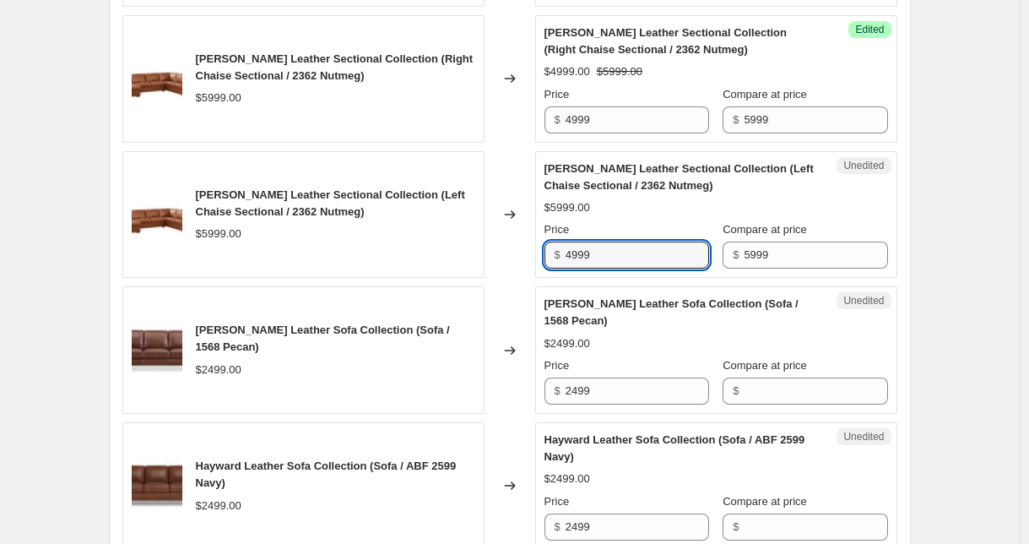
scroll to position [1118, 0]
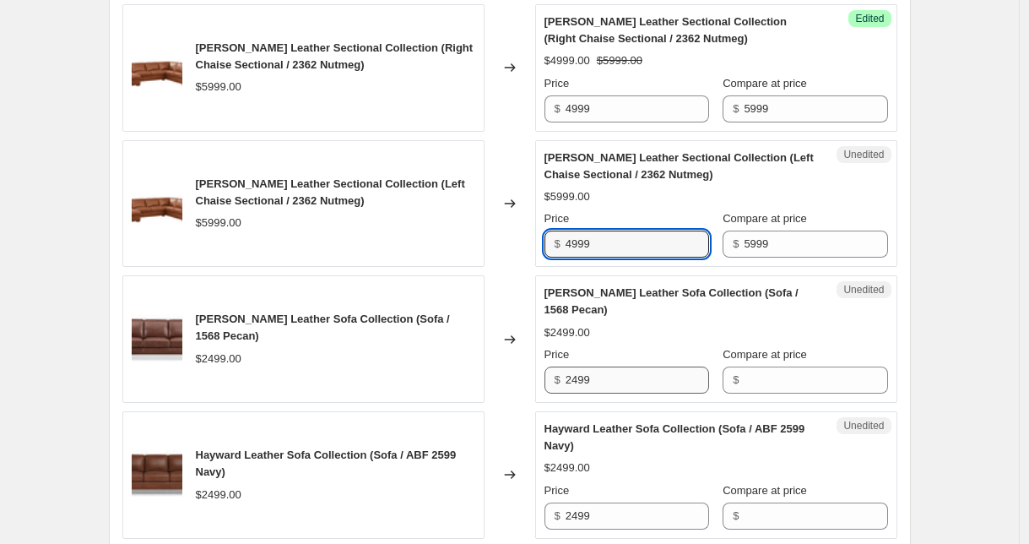
type input "4999"
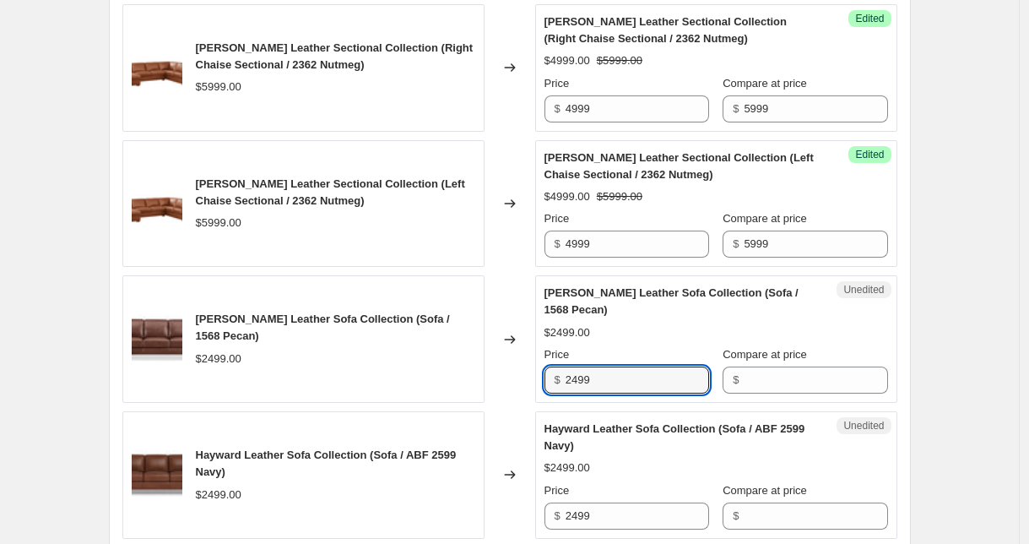
drag, startPoint x: 599, startPoint y: 382, endPoint x: 551, endPoint y: 377, distance: 47.5
click at [551, 377] on div "$ 2499" at bounding box center [627, 379] width 165 height 27
click at [772, 381] on input "Compare at price" at bounding box center [816, 379] width 144 height 27
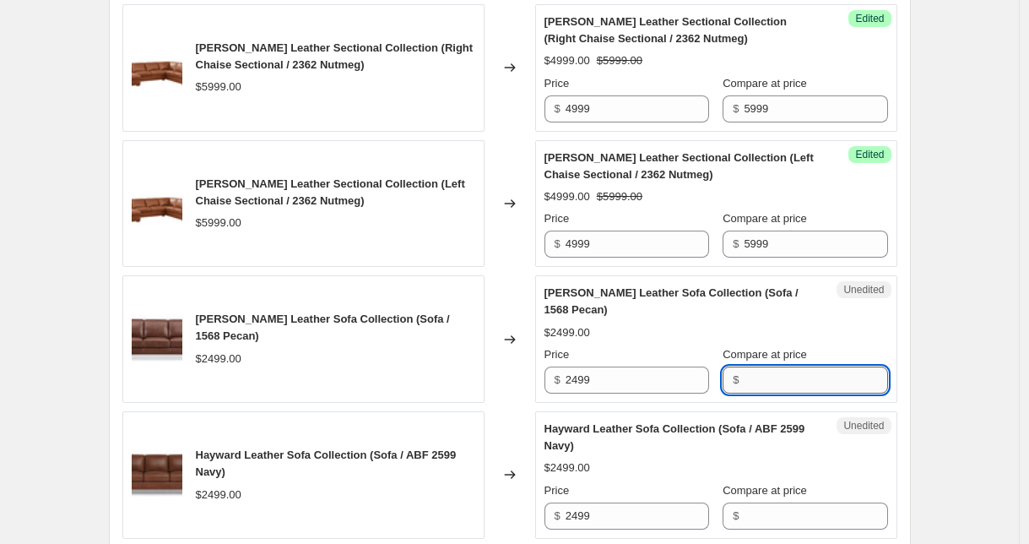
paste input "2499"
type input "2499"
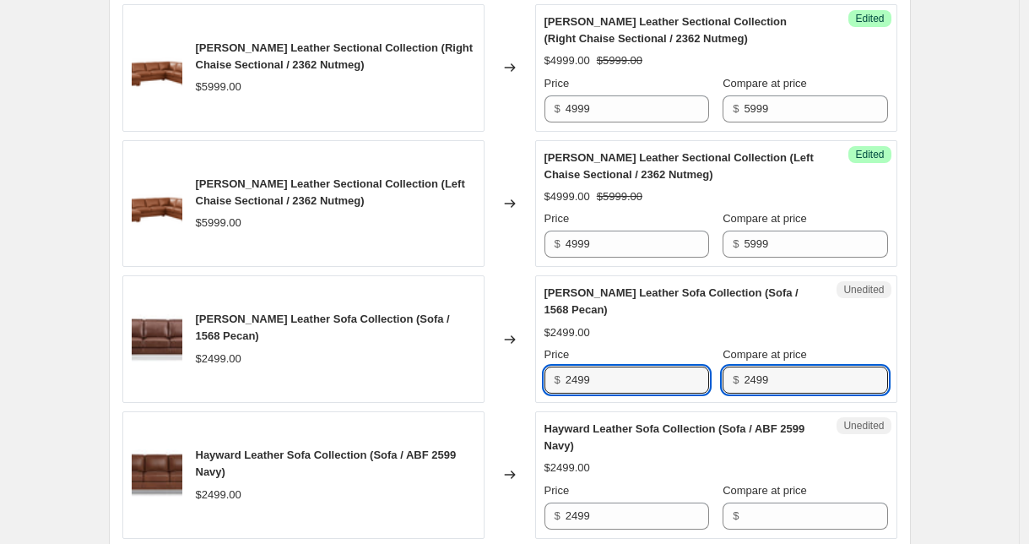
drag, startPoint x: 612, startPoint y: 379, endPoint x: 533, endPoint y: 376, distance: 79.4
click at [533, 376] on div "[PERSON_NAME] Leather Sofa Collection (Sofa / 1568 Pecan) $2499.00 Changed to U…" at bounding box center [509, 338] width 775 height 127
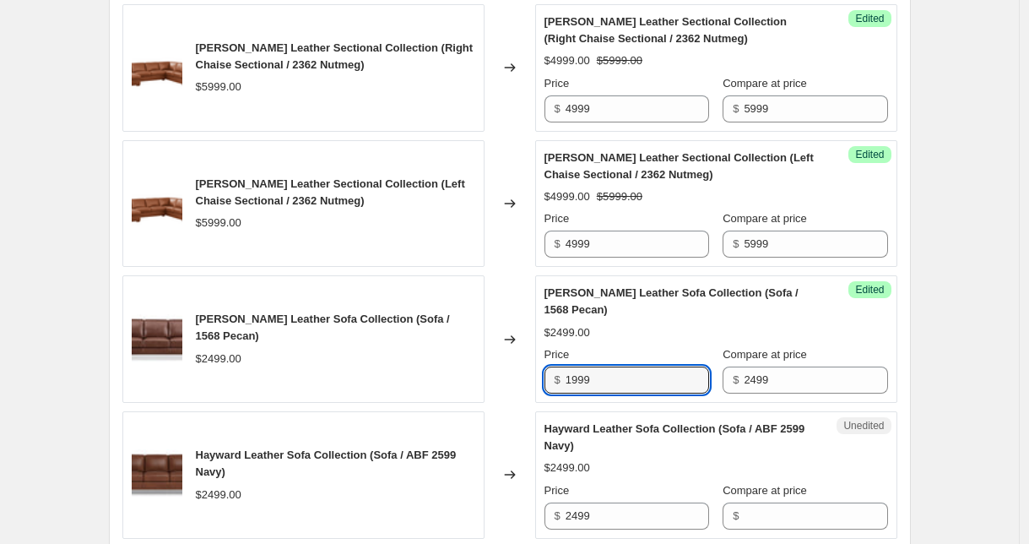
type input "1999"
click at [504, 377] on div "Changed to" at bounding box center [510, 338] width 51 height 127
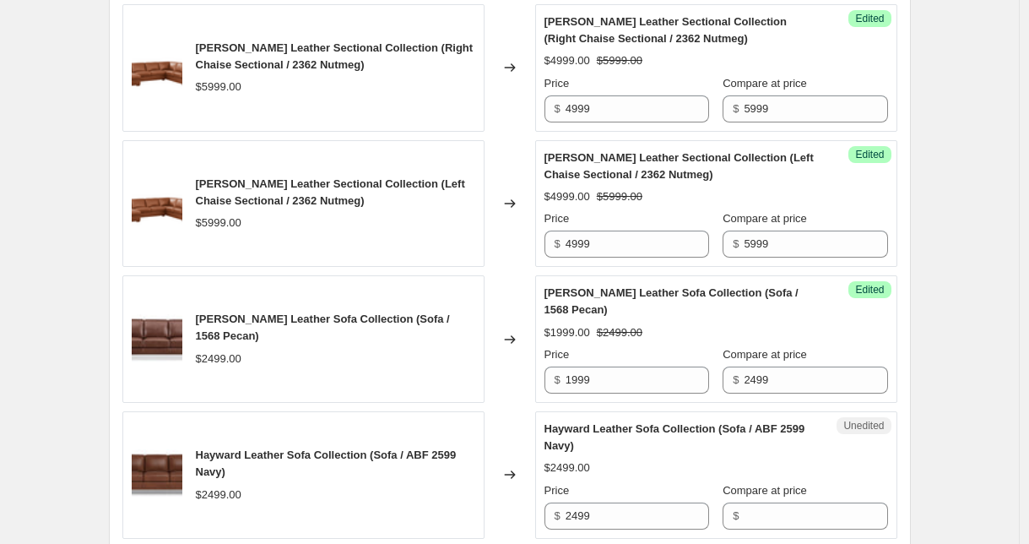
scroll to position [1140, 0]
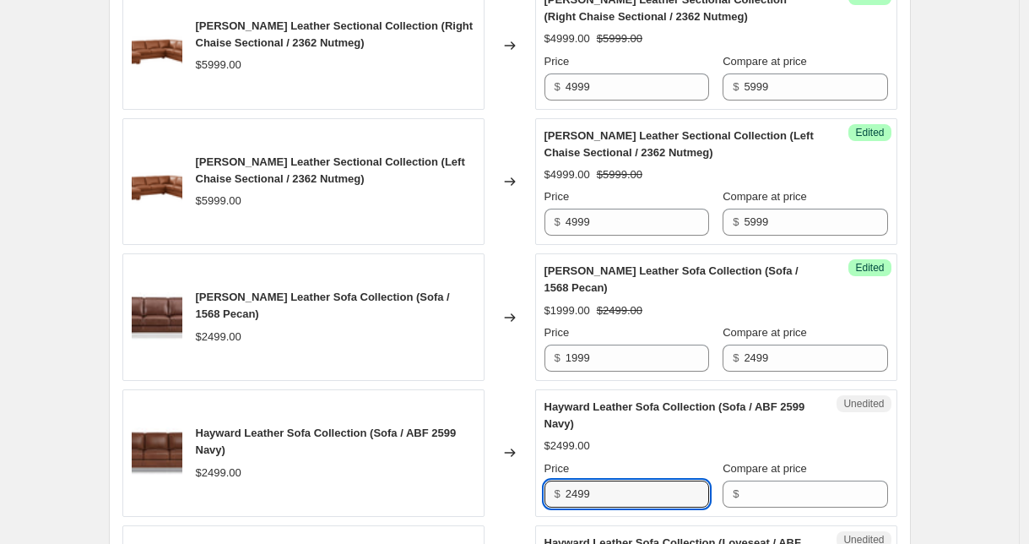
drag, startPoint x: 610, startPoint y: 490, endPoint x: 534, endPoint y: 487, distance: 76.1
click at [534, 487] on div "Hayward Leather Sofa Collection (Sofa / ABF 2599 Navy) $2499.00 Changed to Uned…" at bounding box center [509, 452] width 775 height 127
click at [797, 497] on input "Compare at price" at bounding box center [816, 493] width 144 height 27
paste input "2499"
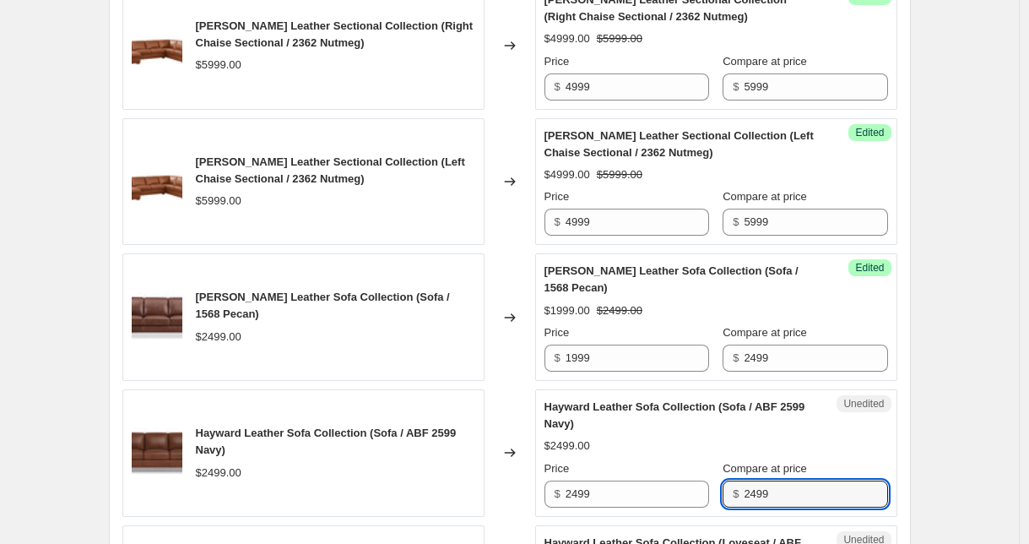
type input "2499"
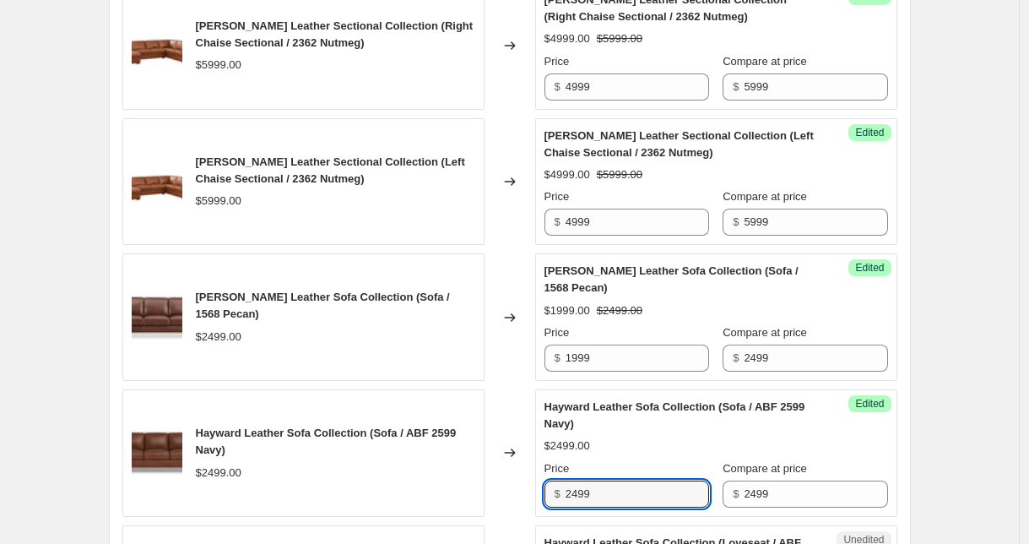
drag, startPoint x: 559, startPoint y: 493, endPoint x: 526, endPoint y: 492, distance: 32.9
click at [526, 492] on div "Hayward Leather Sofa Collection (Sofa / ABF 2599 Navy) $2499.00 Changed to Succ…" at bounding box center [509, 452] width 775 height 127
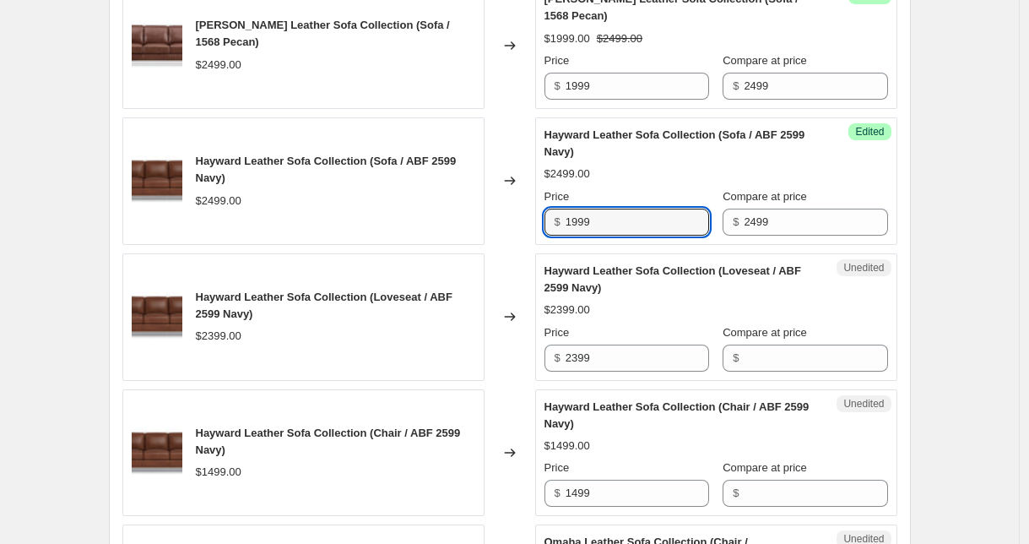
scroll to position [1498, 0]
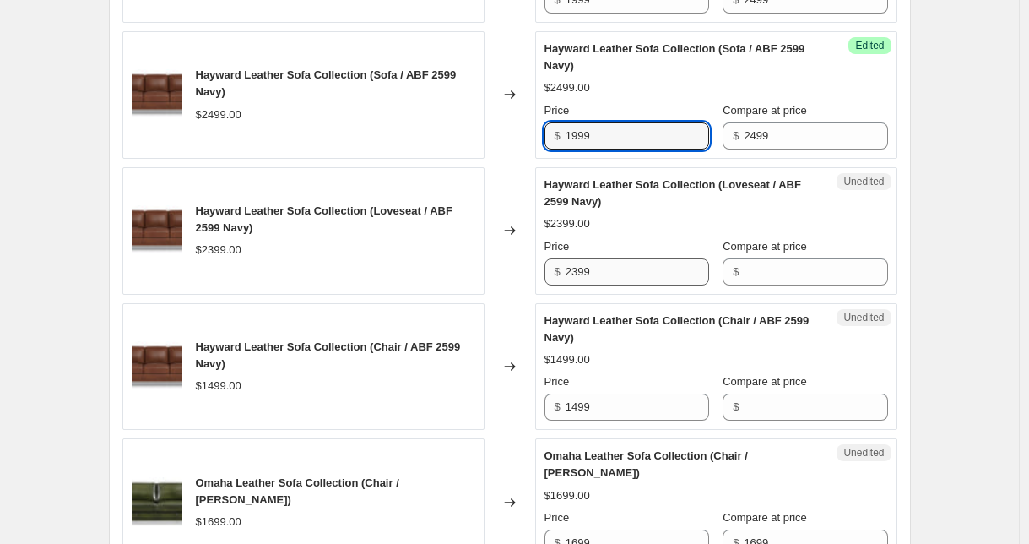
type input "1999"
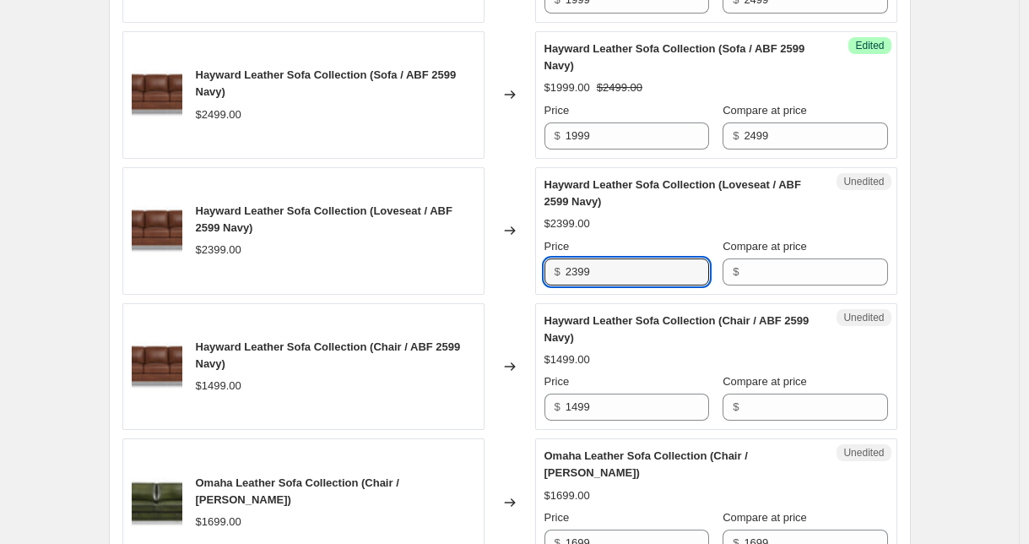
drag, startPoint x: 610, startPoint y: 272, endPoint x: 524, endPoint y: 269, distance: 86.1
click at [525, 269] on div "Hayward Leather Sofa Collection (Loveseat / ABF 2599 Navy) $2399.00 Changed to …" at bounding box center [509, 230] width 775 height 127
type input "1899"
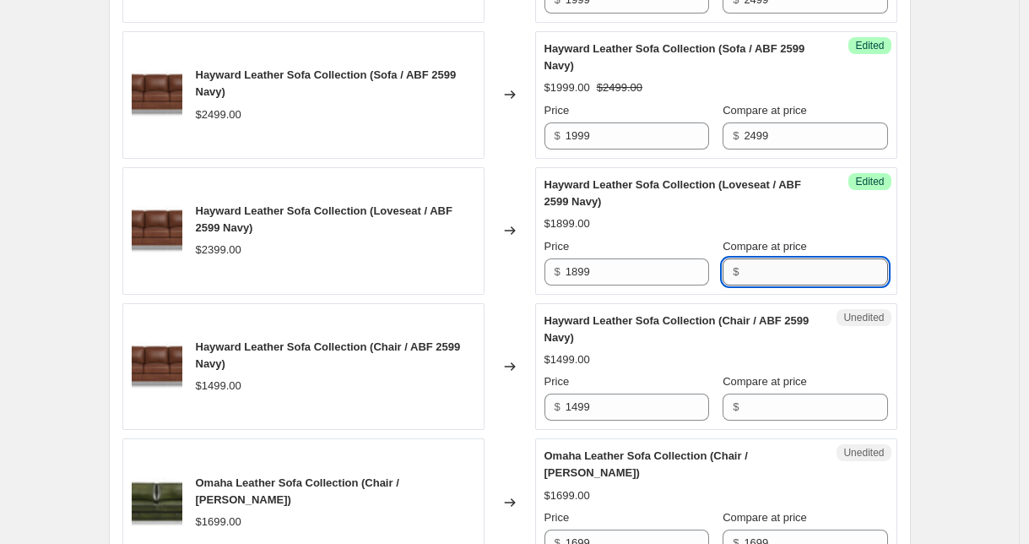
click at [807, 274] on input "Compare at price" at bounding box center [816, 271] width 144 height 27
type input "2399"
click at [995, 347] on div "Create new price [MEDICAL_DATA]. This page is ready Create new price [MEDICAL_D…" at bounding box center [509, 513] width 1019 height 4022
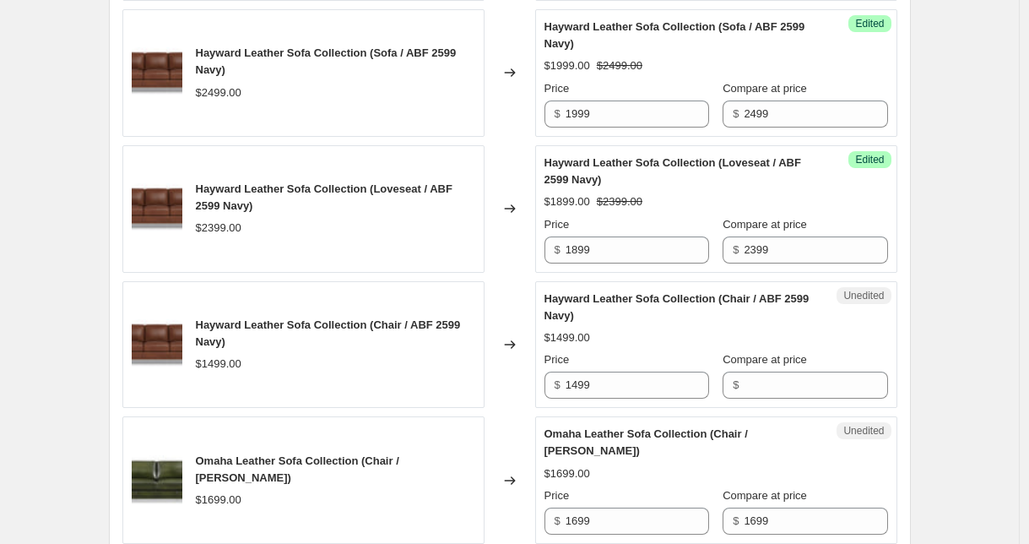
scroll to position [1555, 0]
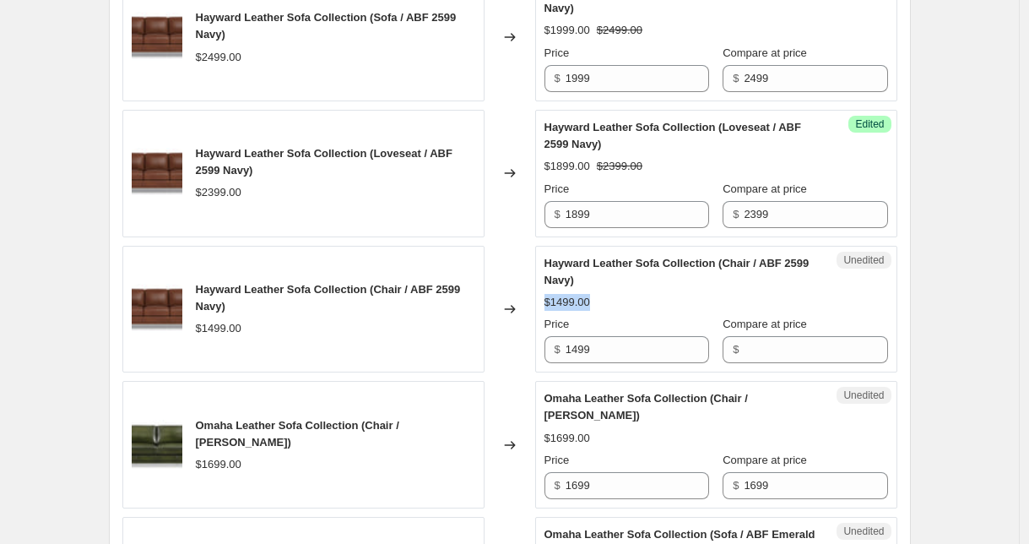
drag, startPoint x: 548, startPoint y: 300, endPoint x: 609, endPoint y: 302, distance: 60.8
click at [609, 302] on div "Unedited Hayward Leather Sofa Collection (Chair / ABF 2599 Navy) $1499.00 Price…" at bounding box center [716, 309] width 362 height 127
click at [609, 302] on div "$1499.00" at bounding box center [717, 302] width 344 height 17
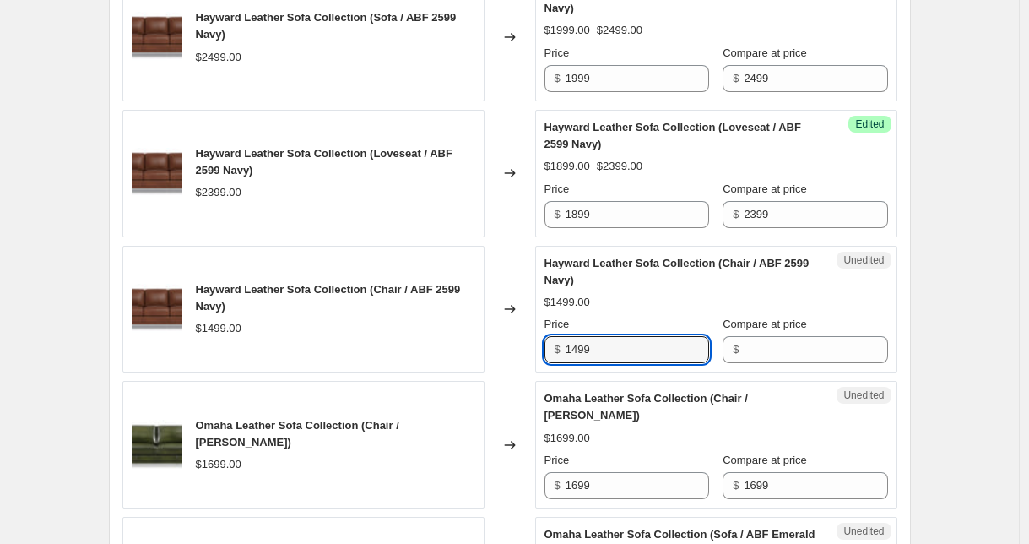
drag, startPoint x: 610, startPoint y: 350, endPoint x: 539, endPoint y: 340, distance: 72.4
click at [539, 340] on div "Hayward Leather Sofa Collection (Chair / ABF 2599 Navy) $1499.00 Changed to Une…" at bounding box center [509, 309] width 775 height 127
type input "1299"
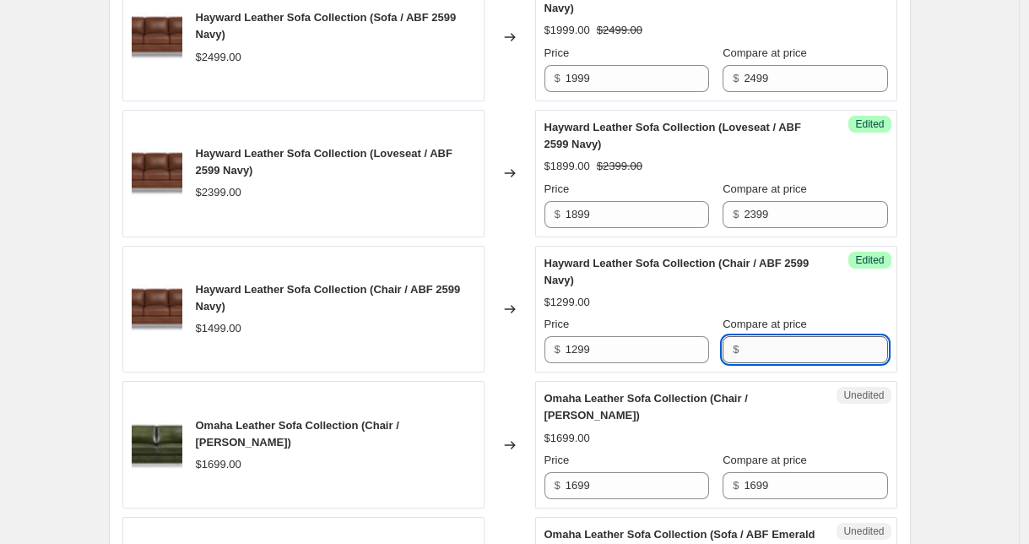
click at [785, 343] on input "Compare at price" at bounding box center [816, 349] width 144 height 27
paste input "1499"
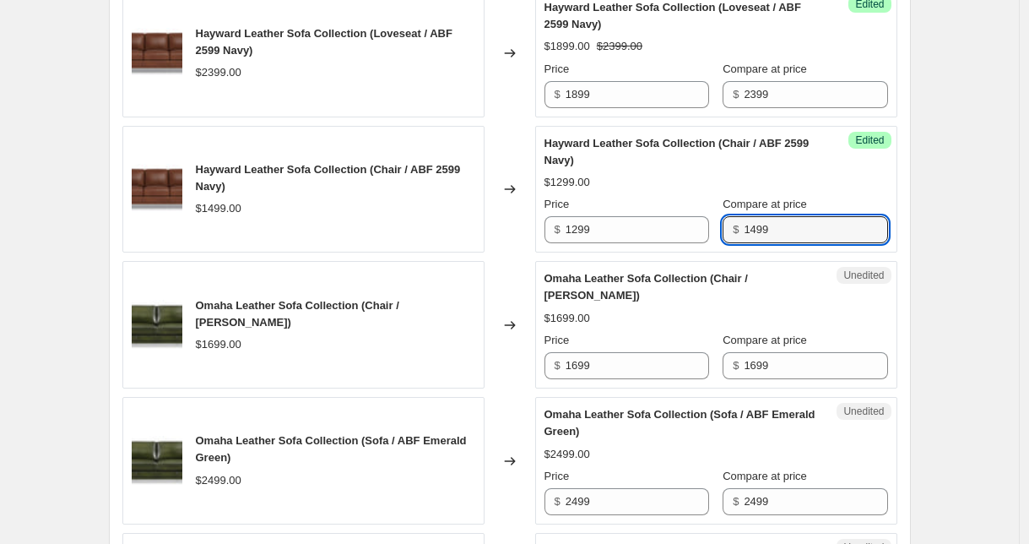
scroll to position [1686, 0]
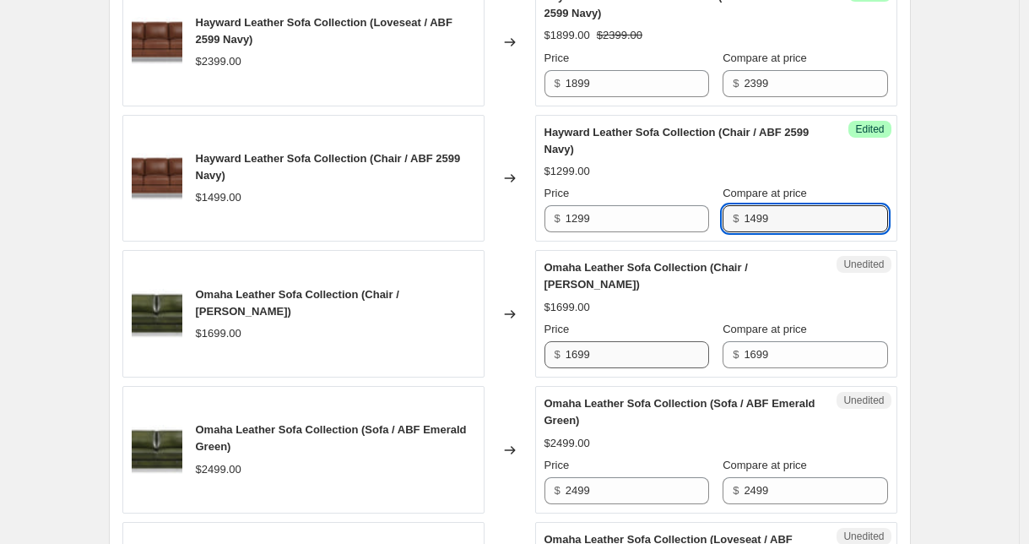
type input "1499"
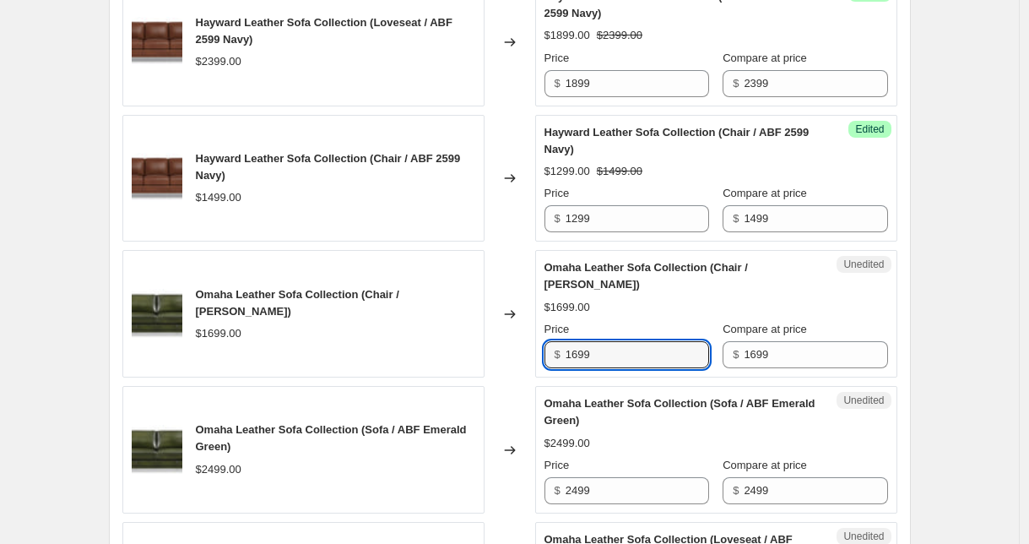
drag, startPoint x: 619, startPoint y: 351, endPoint x: 560, endPoint y: 349, distance: 59.2
click at [560, 349] on div "$ 1699" at bounding box center [627, 354] width 165 height 27
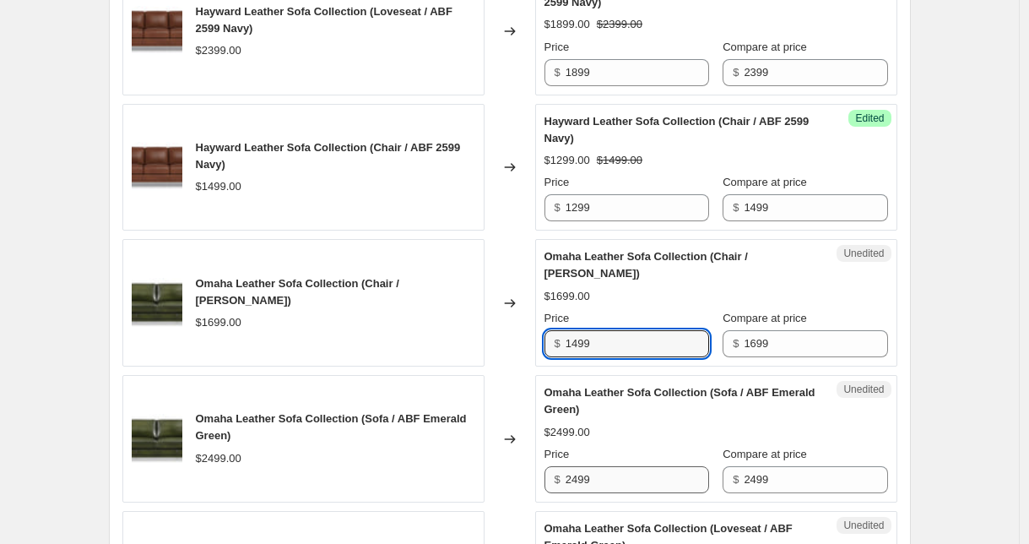
type input "1499"
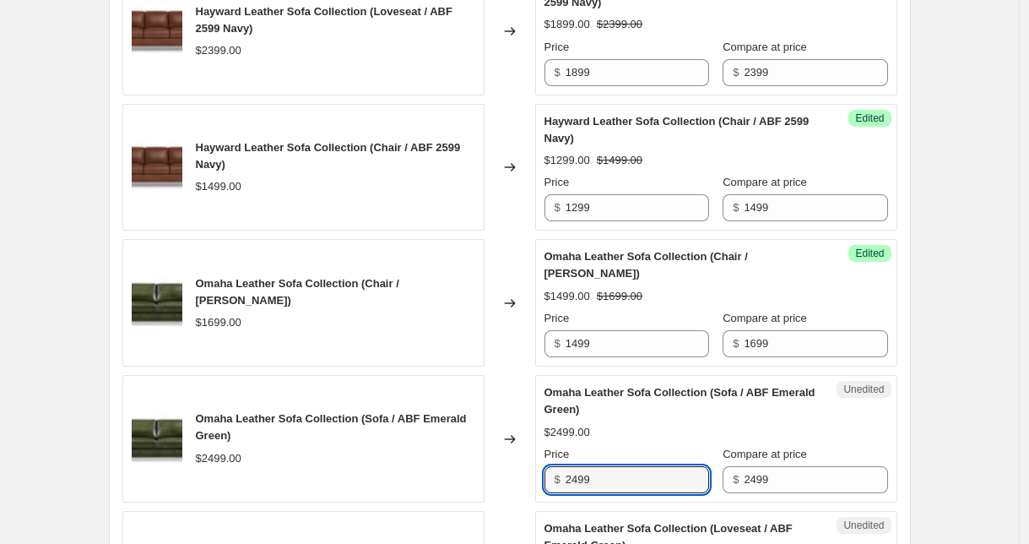
drag, startPoint x: 619, startPoint y: 476, endPoint x: 550, endPoint y: 473, distance: 68.5
click at [550, 473] on div "$ 2499" at bounding box center [627, 479] width 165 height 27
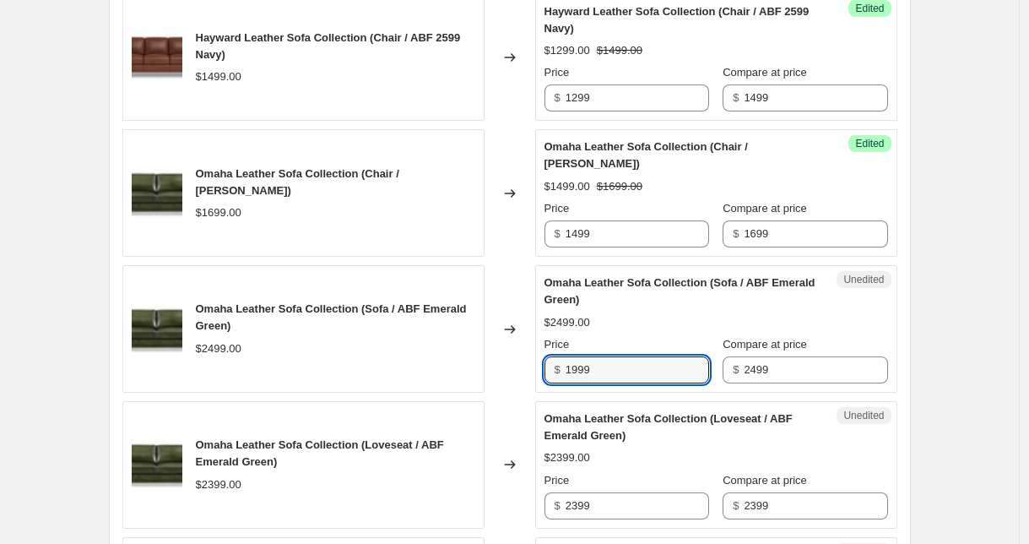
scroll to position [1829, 0]
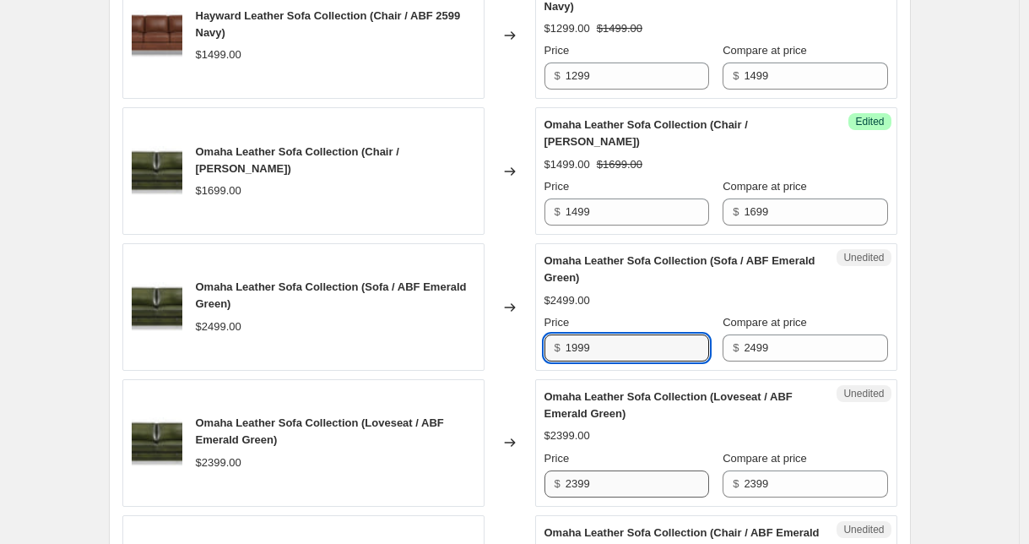
type input "1999"
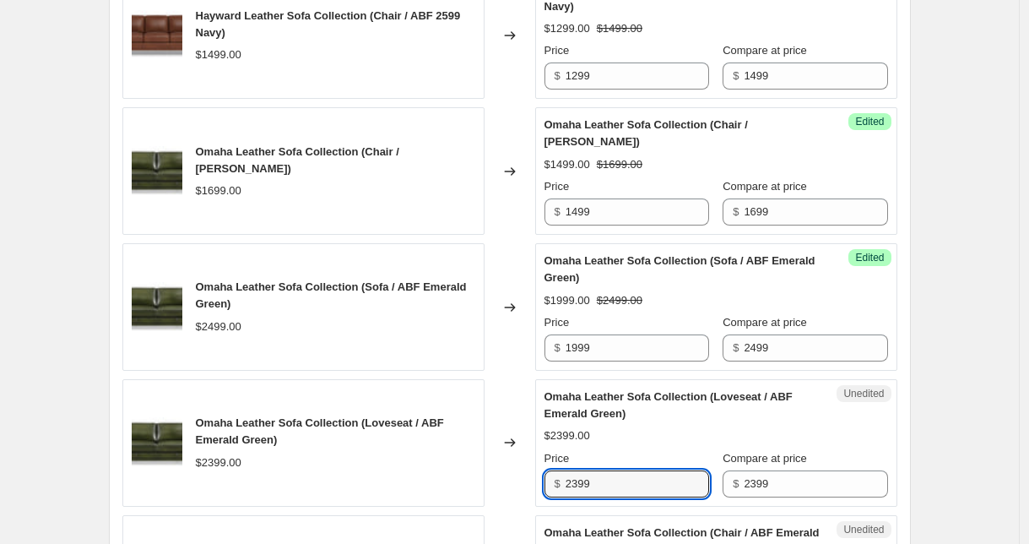
drag, startPoint x: 617, startPoint y: 486, endPoint x: 510, endPoint y: 473, distance: 108.1
click at [510, 473] on div "Omaha Leather Sofa Collection (Loveseat / ABF Emerald Green) $2399.00 Changed t…" at bounding box center [509, 442] width 775 height 127
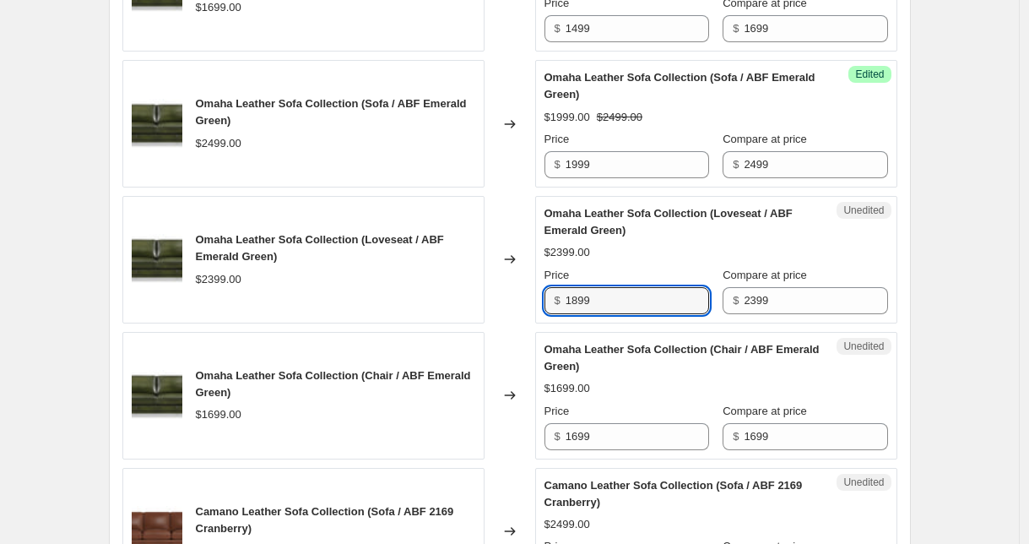
scroll to position [2034, 0]
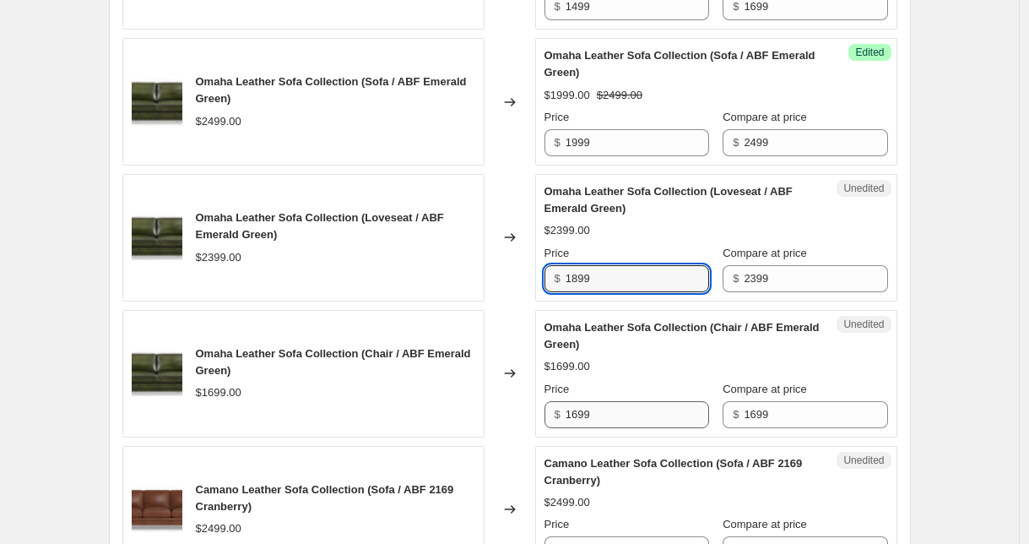
type input "1899"
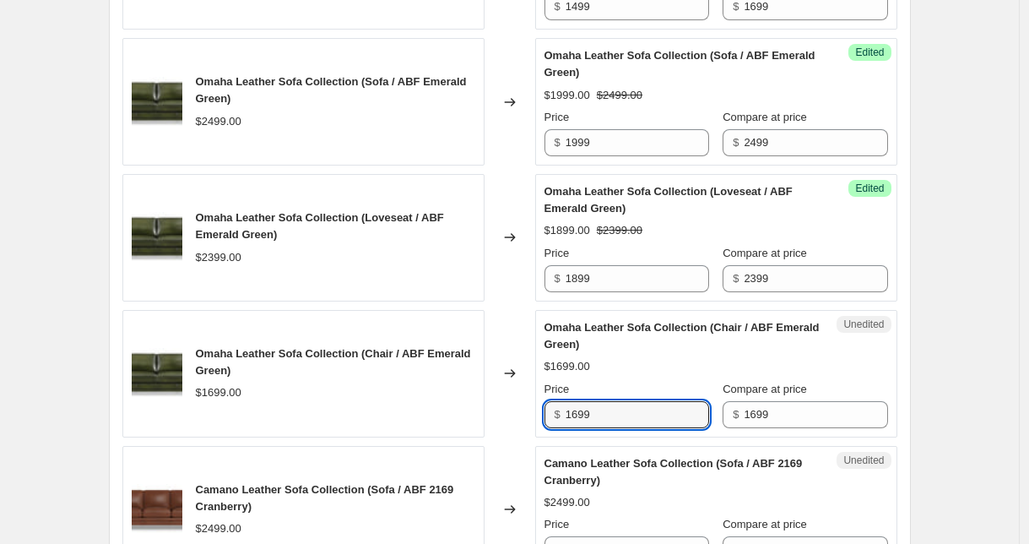
drag, startPoint x: 607, startPoint y: 417, endPoint x: 537, endPoint y: 409, distance: 70.5
click at [537, 409] on div "Omaha Leather Sofa Collection (Chair / ABF Emerald Green) $1699.00 Changed to U…" at bounding box center [509, 373] width 775 height 127
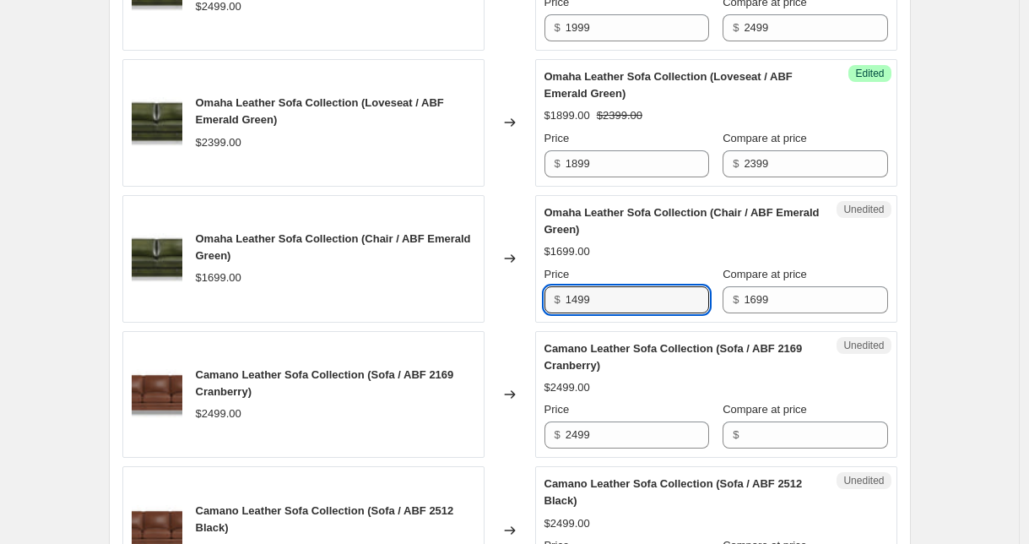
scroll to position [2171, 0]
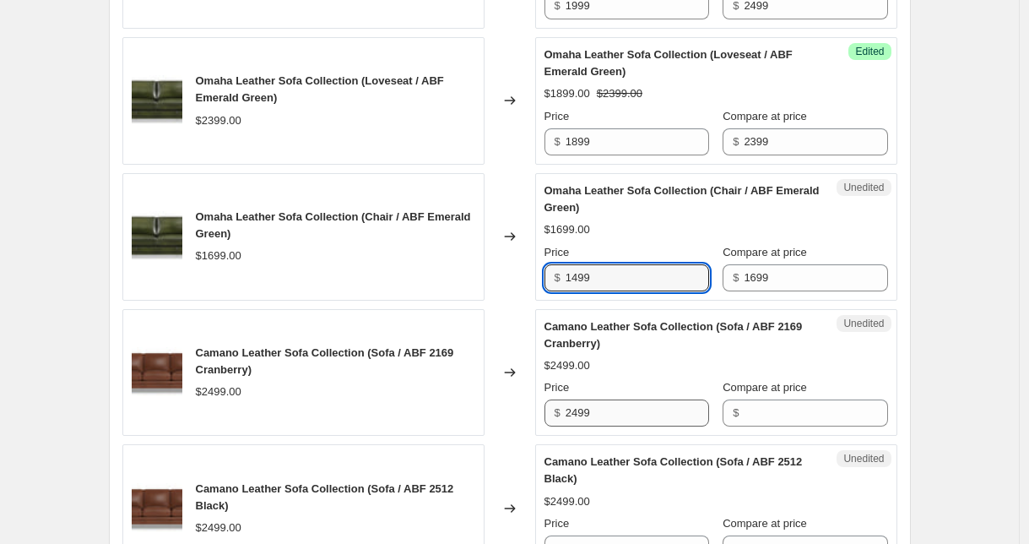
type input "1499"
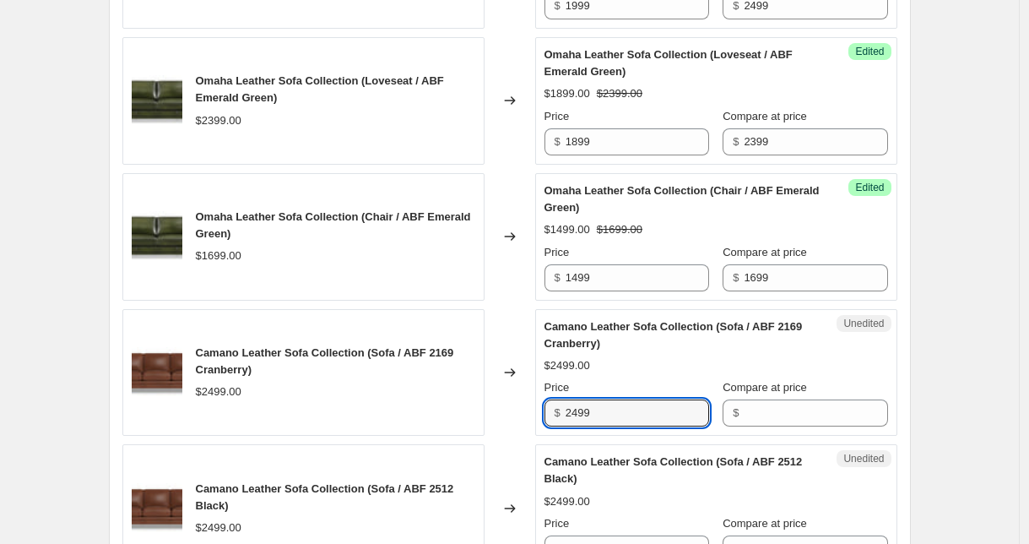
drag, startPoint x: 613, startPoint y: 413, endPoint x: 521, endPoint y: 404, distance: 92.4
click at [521, 404] on div "Camano Leather Sofa Collection (Sofa / ABF 2169 Cranberry) $2499.00 Changed to …" at bounding box center [509, 372] width 775 height 127
type input "1999"
click at [767, 408] on input "Compare at price" at bounding box center [816, 412] width 144 height 27
paste input "2499"
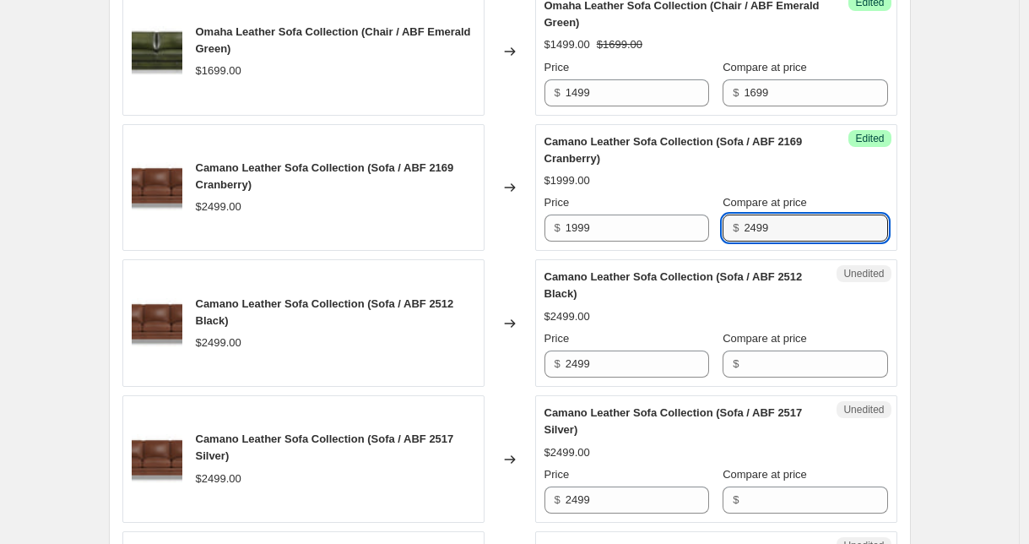
scroll to position [2366, 0]
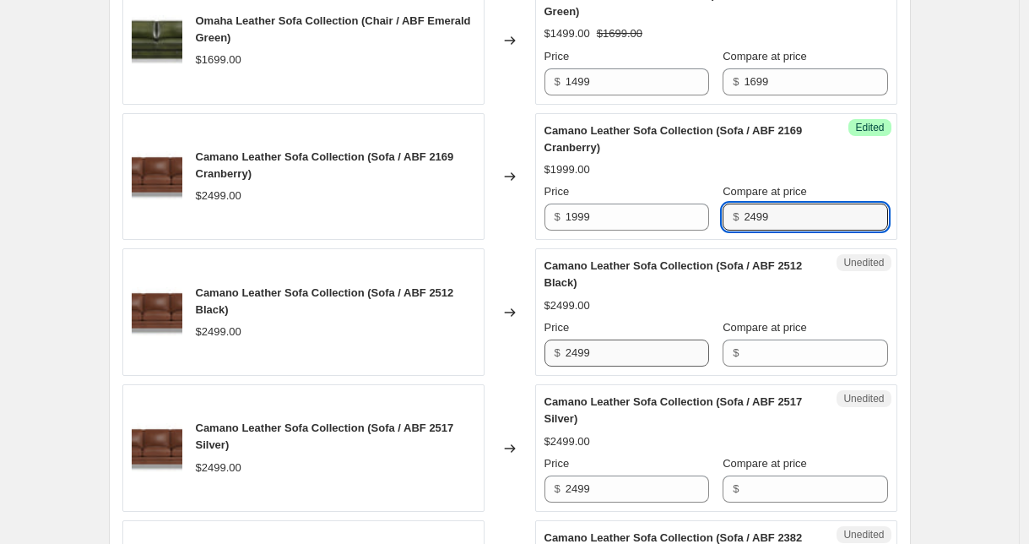
type input "2499"
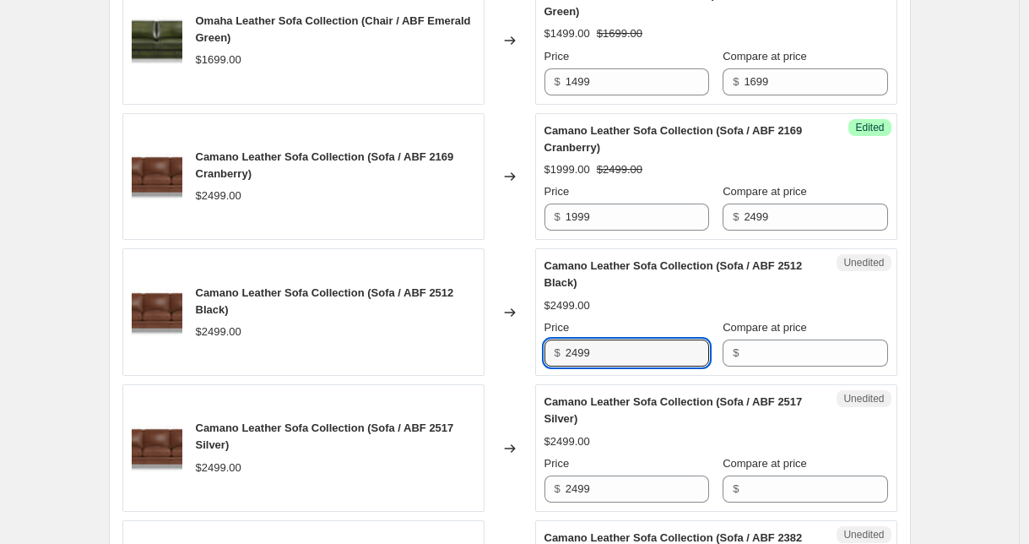
drag, startPoint x: 607, startPoint y: 354, endPoint x: 545, endPoint y: 346, distance: 62.1
click at [545, 346] on div "Unedited Camano Leather Sofa Collection (Sofa / ABF 2512 Black) $2499.00 Price …" at bounding box center [716, 311] width 362 height 127
type input "1999"
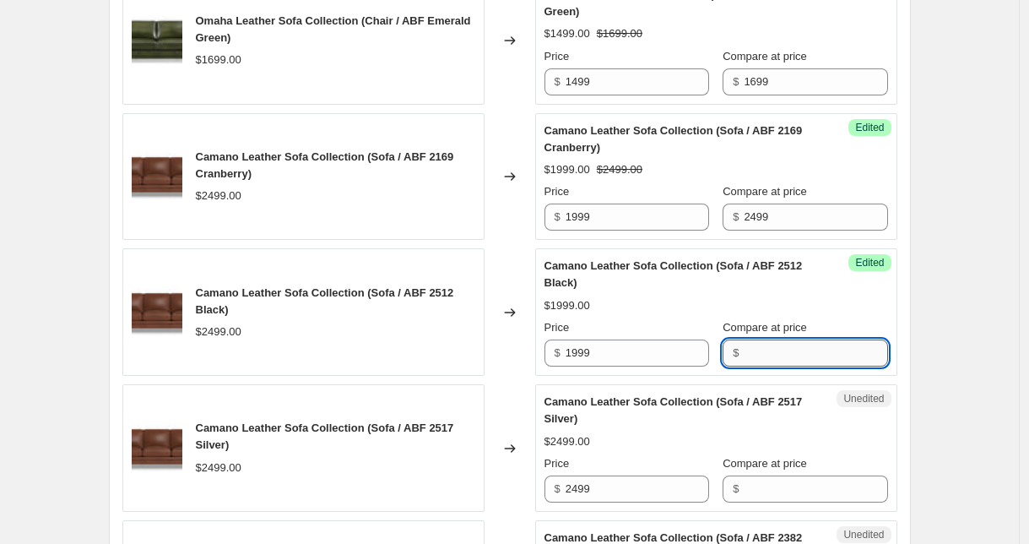
click at [783, 359] on input "Compare at price" at bounding box center [816, 352] width 144 height 27
paste input "2499"
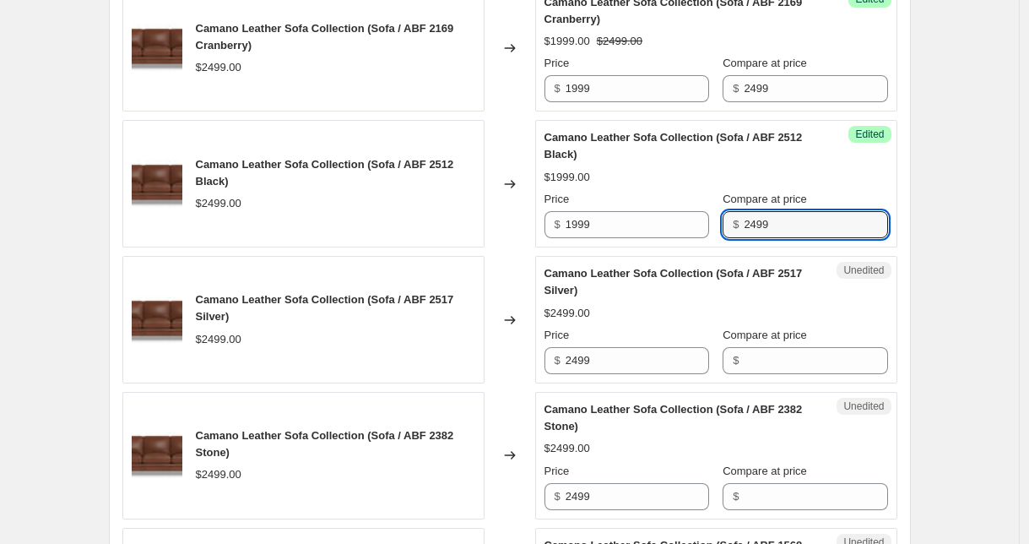
scroll to position [2506, 0]
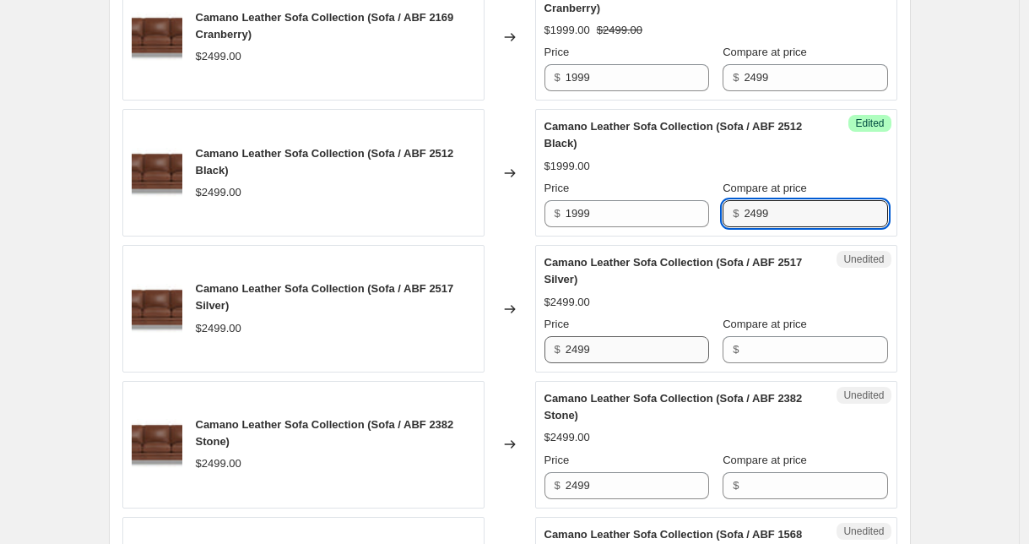
type input "2499"
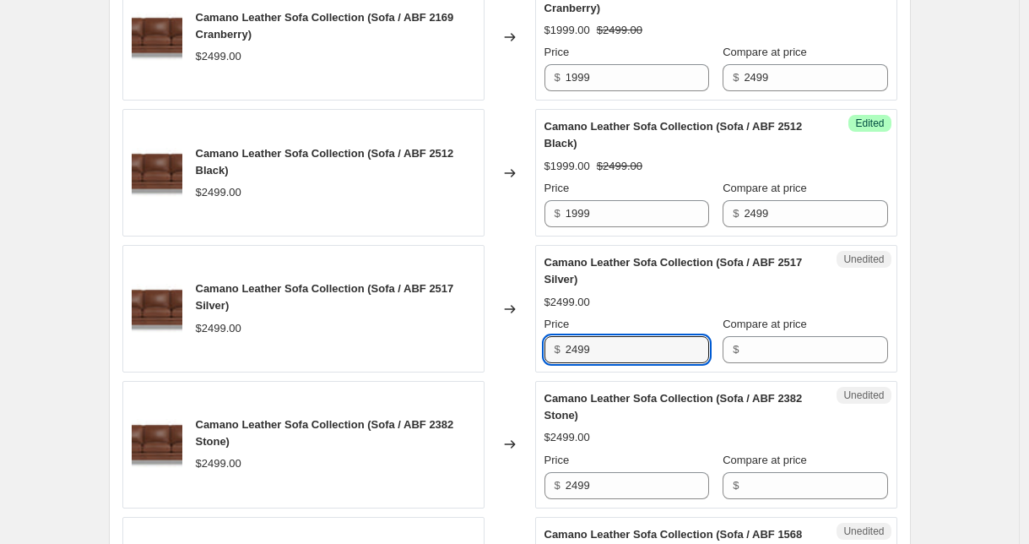
drag, startPoint x: 637, startPoint y: 350, endPoint x: 553, endPoint y: 338, distance: 84.4
click at [552, 338] on div "$ 2499" at bounding box center [627, 349] width 165 height 27
type input "1999"
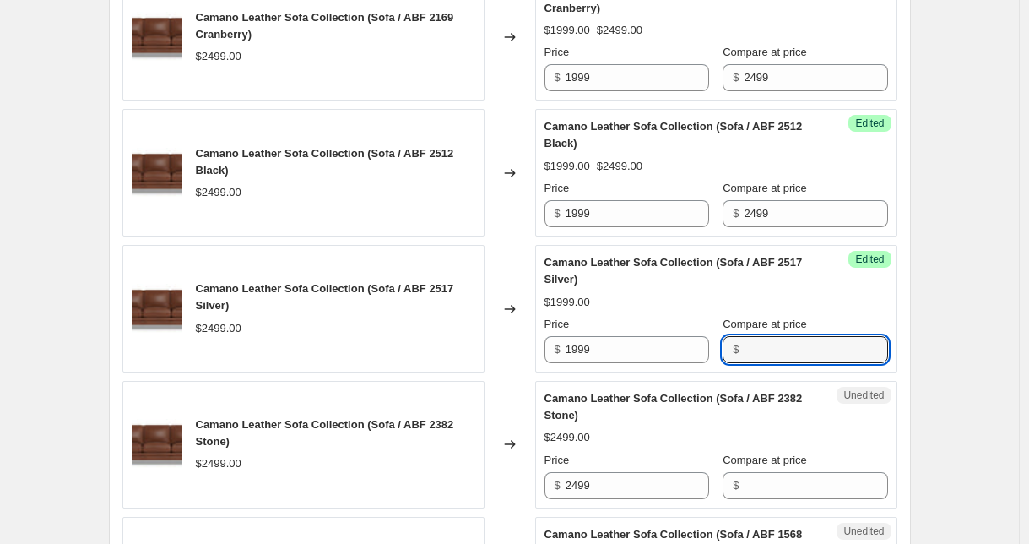
paste input "2499"
type input "2499"
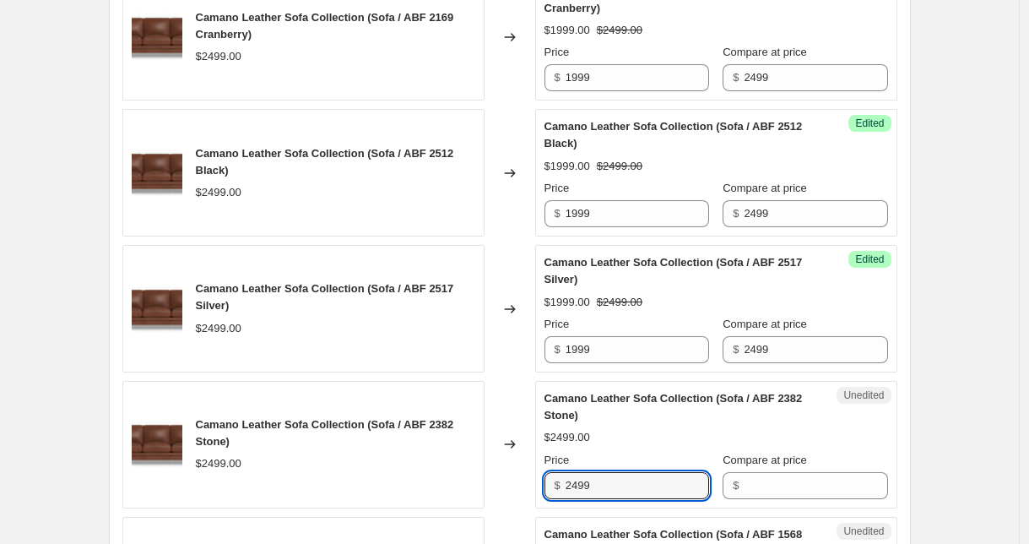
drag, startPoint x: 607, startPoint y: 484, endPoint x: 527, endPoint y: 477, distance: 80.5
click at [527, 477] on div "Camano Leather Sofa Collection (Sofa / ABF 2382 Stone) $2499.00 Changed to Uned…" at bounding box center [509, 444] width 775 height 127
type input "1999"
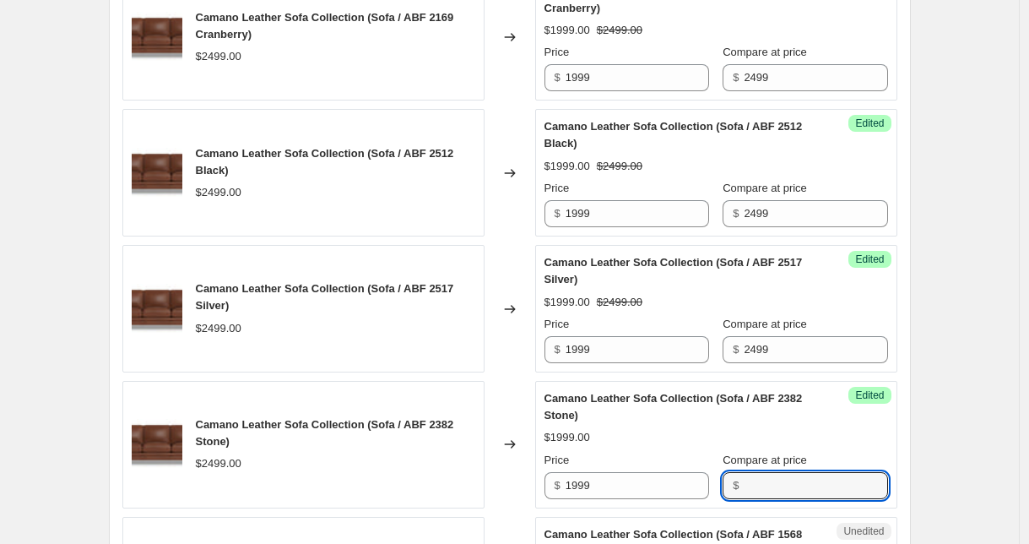
paste input "2499"
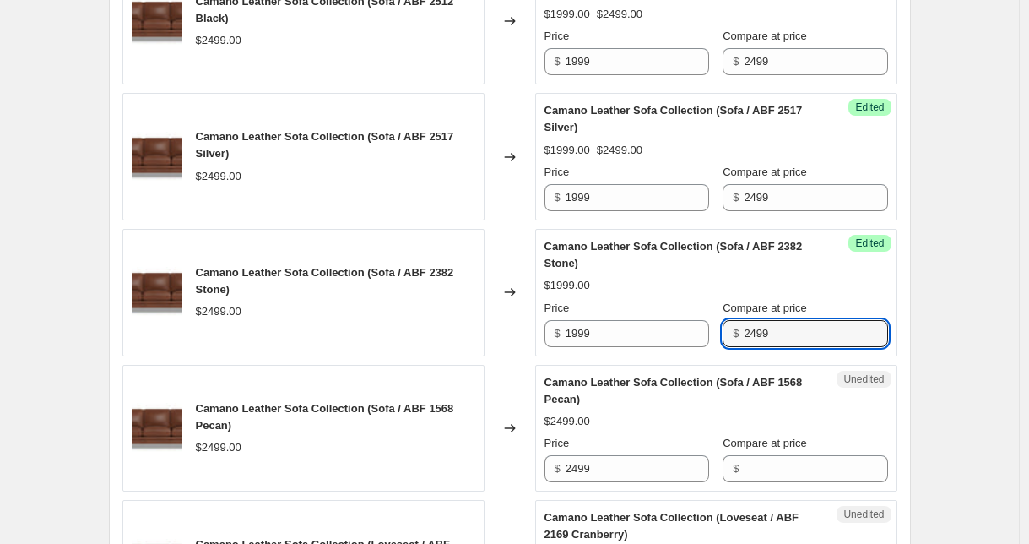
scroll to position [2669, 0]
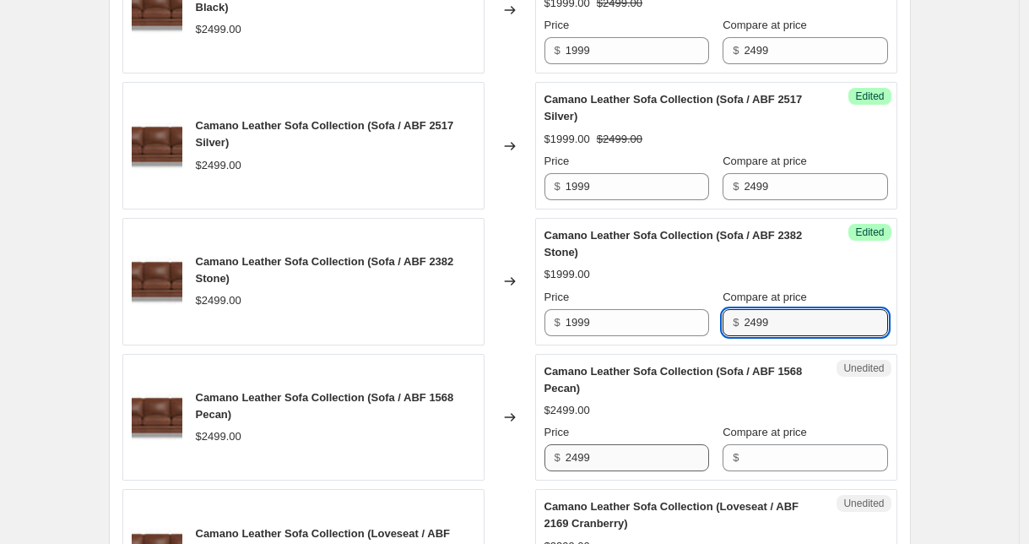
type input "2499"
drag, startPoint x: 604, startPoint y: 458, endPoint x: 525, endPoint y: 453, distance: 78.6
click at [525, 453] on div "Camano Leather Sofa Collection (Sofa / ABF 1568 Pecan) $2499.00 Changed to Uned…" at bounding box center [509, 417] width 775 height 127
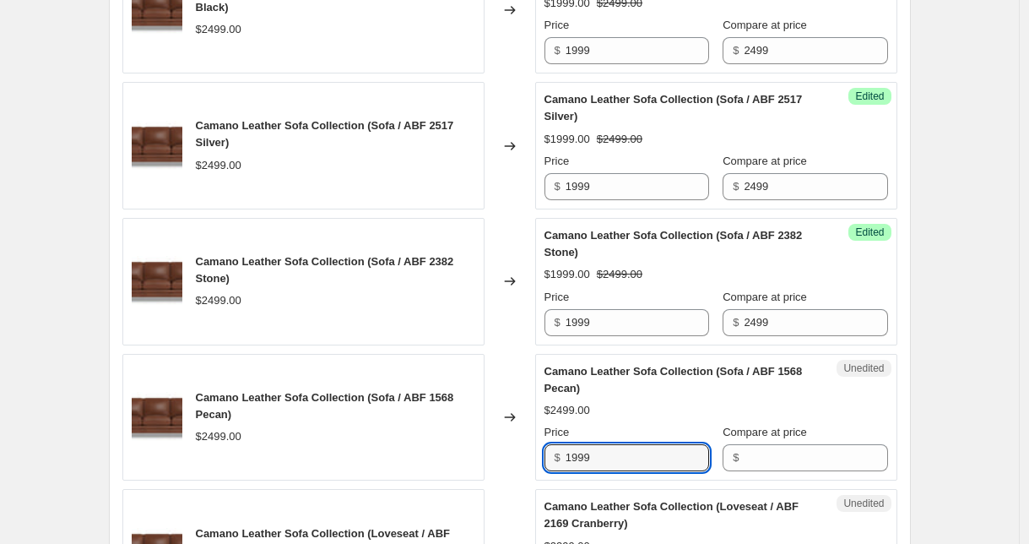
type input "1999"
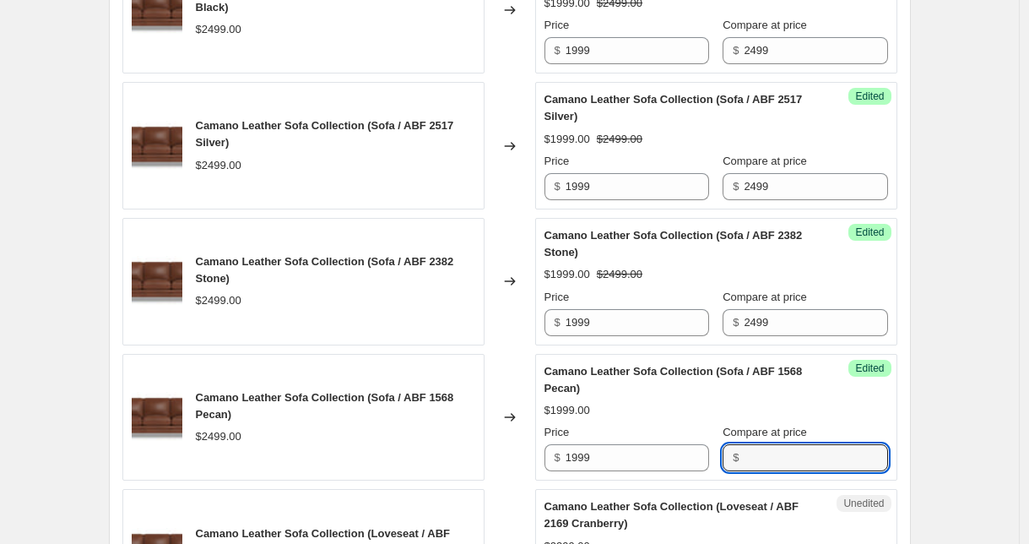
paste input "2499"
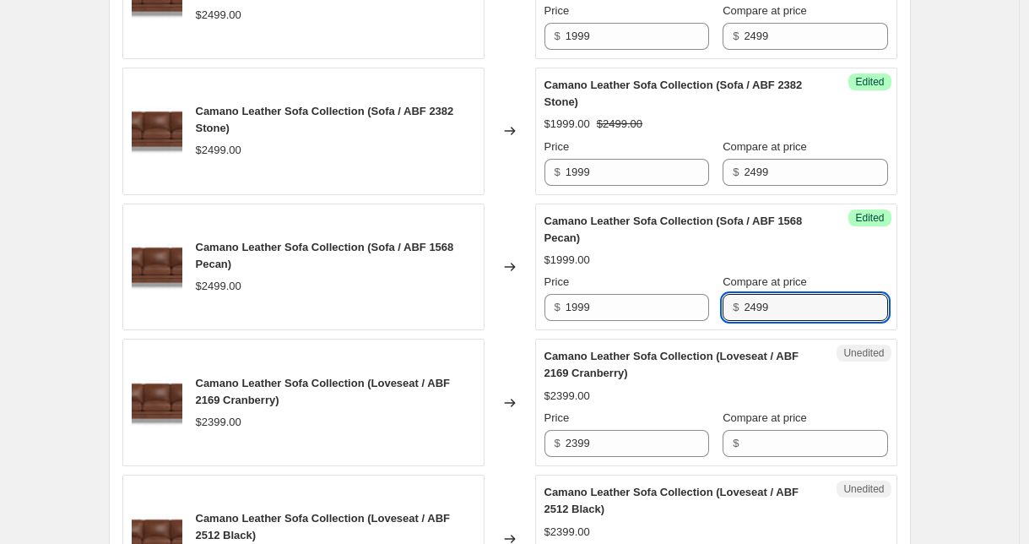
scroll to position [2830, 0]
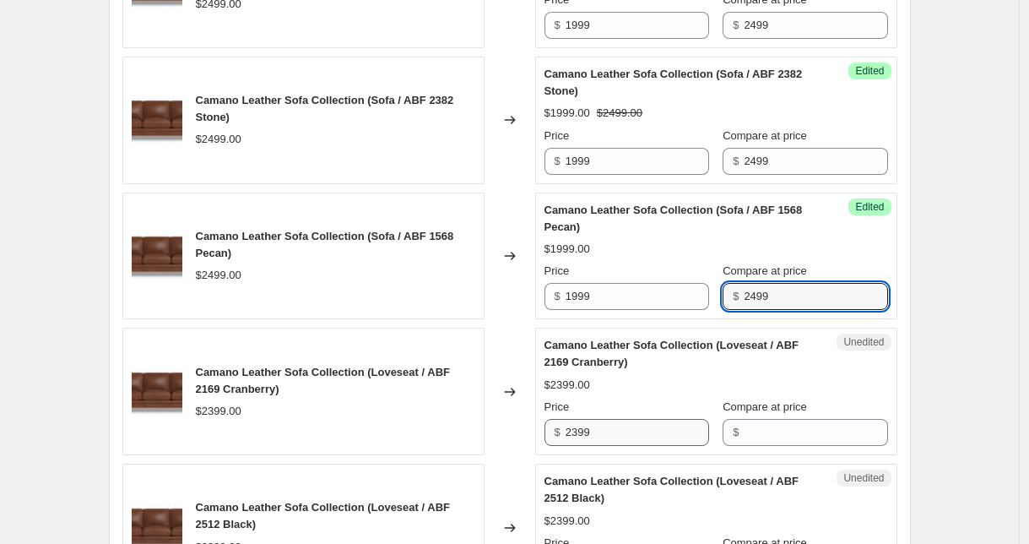
type input "2499"
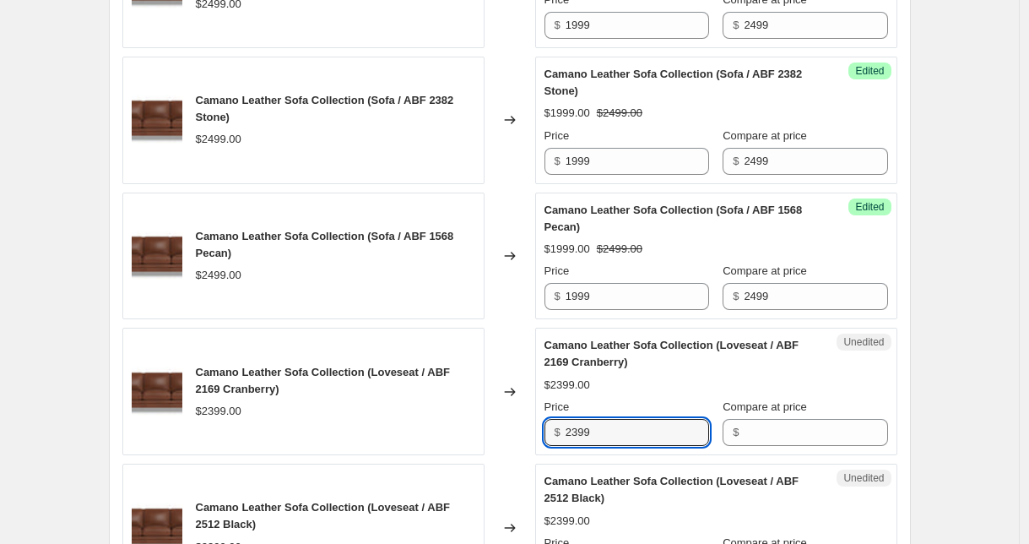
drag, startPoint x: 635, startPoint y: 432, endPoint x: 496, endPoint y: 425, distance: 139.5
click at [496, 425] on div "Camano Leather Sofa Collection (Loveseat / ABF 2169 Cranberry) $2399.00 Changed…" at bounding box center [509, 391] width 775 height 127
type input "1899"
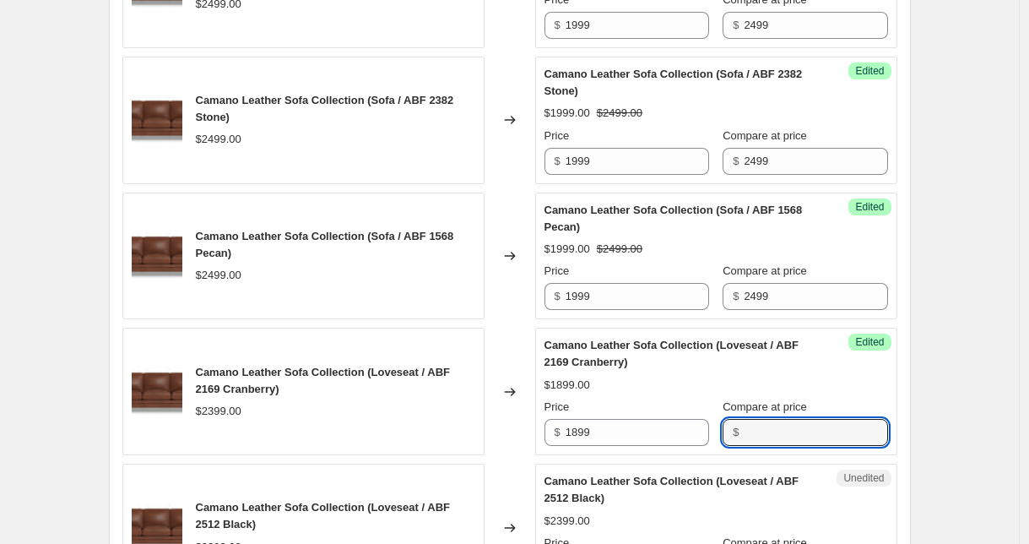
paste input "2399"
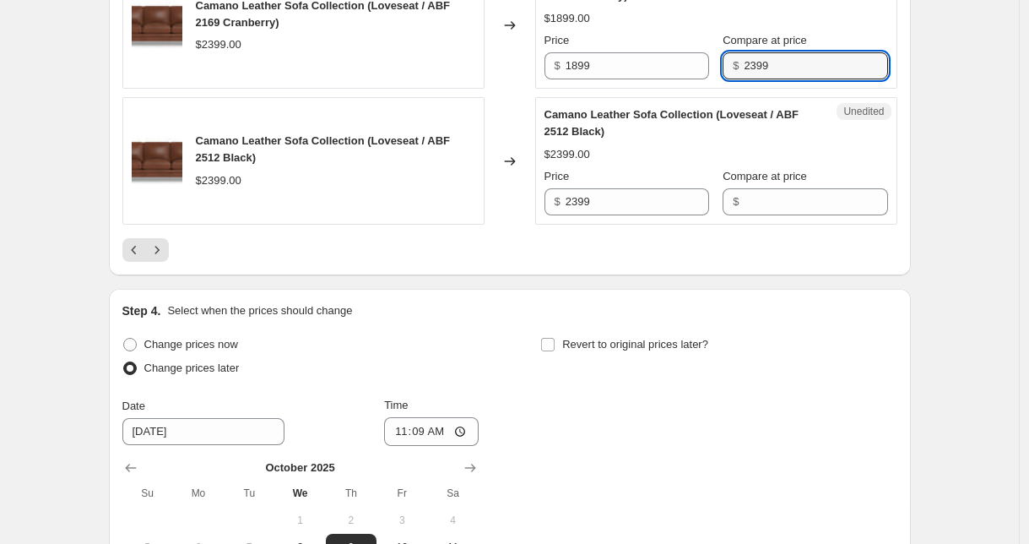
scroll to position [3130, 0]
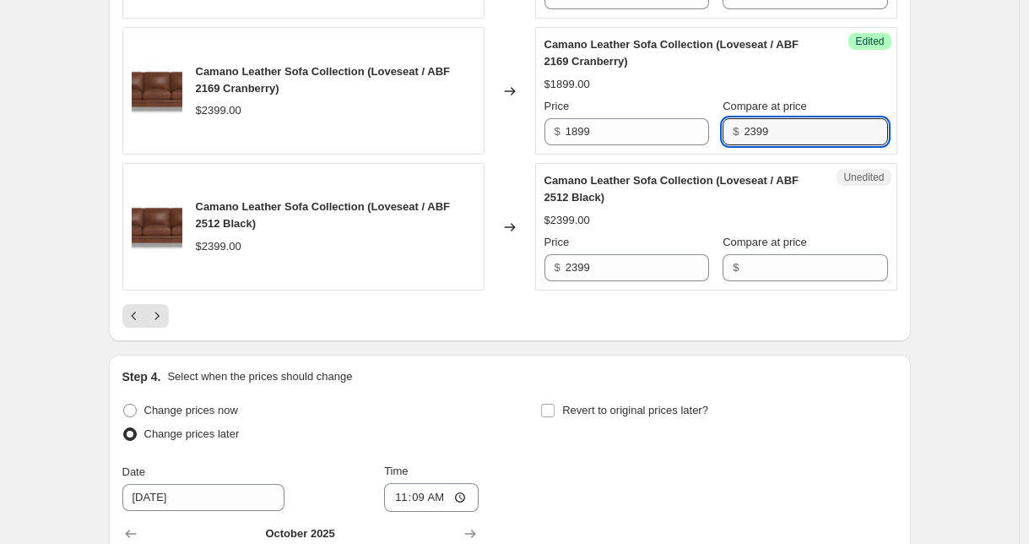
type input "2399"
click at [525, 263] on div "Camano Leather Sofa Collection (Loveseat / ABF 2512 Black) $2399.00 Changed to …" at bounding box center [509, 226] width 775 height 127
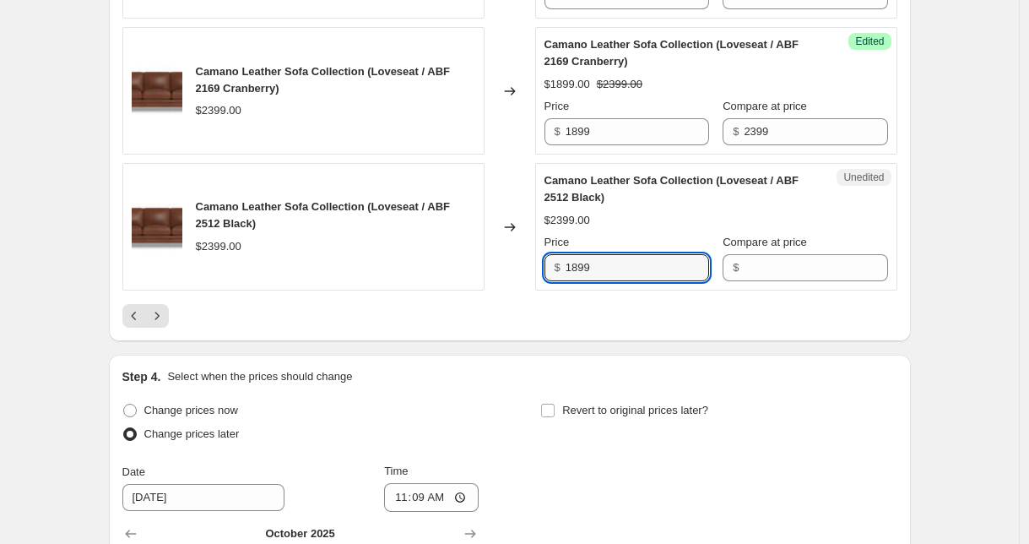
type input "1899"
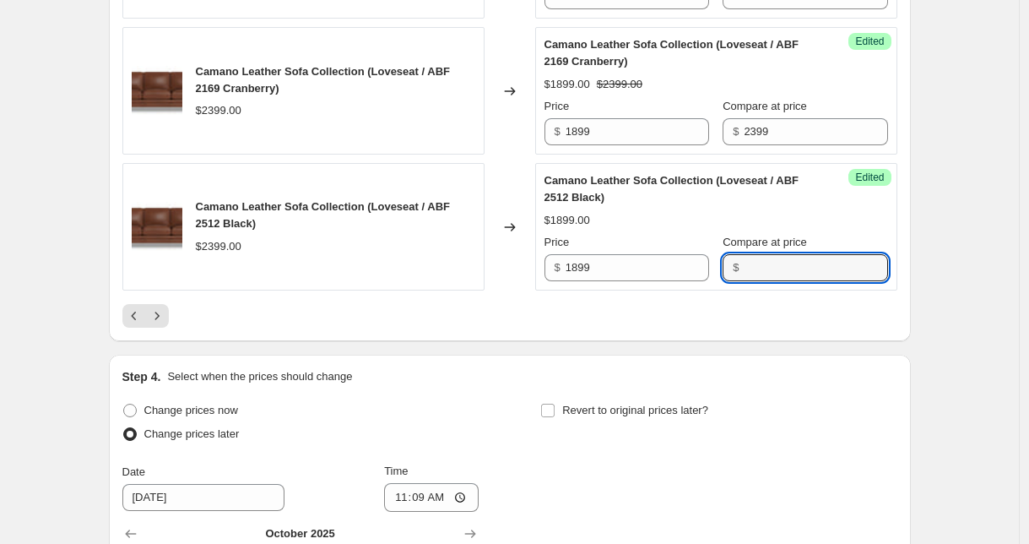
paste input "2399"
type input "2399"
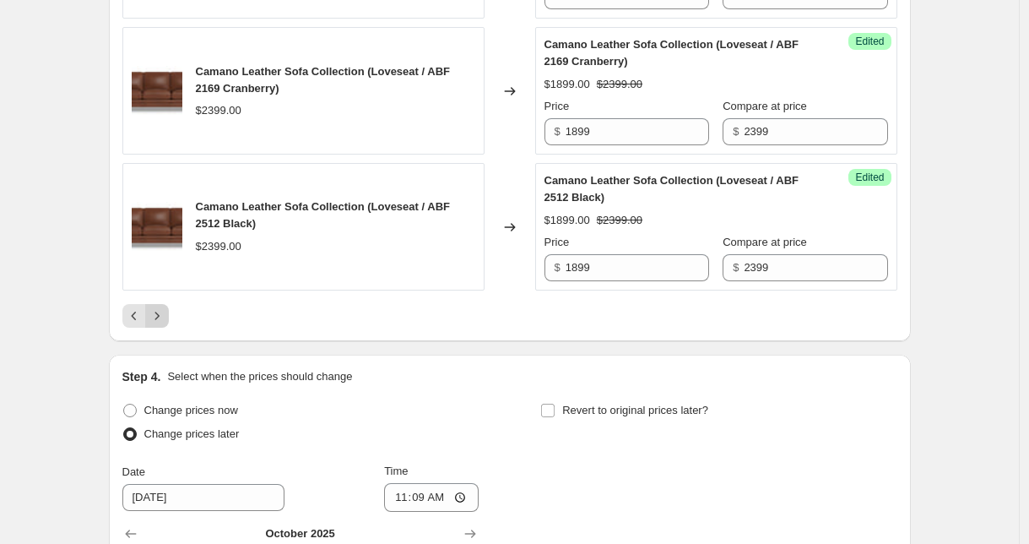
click at [157, 316] on icon "Next" at bounding box center [157, 315] width 17 height 17
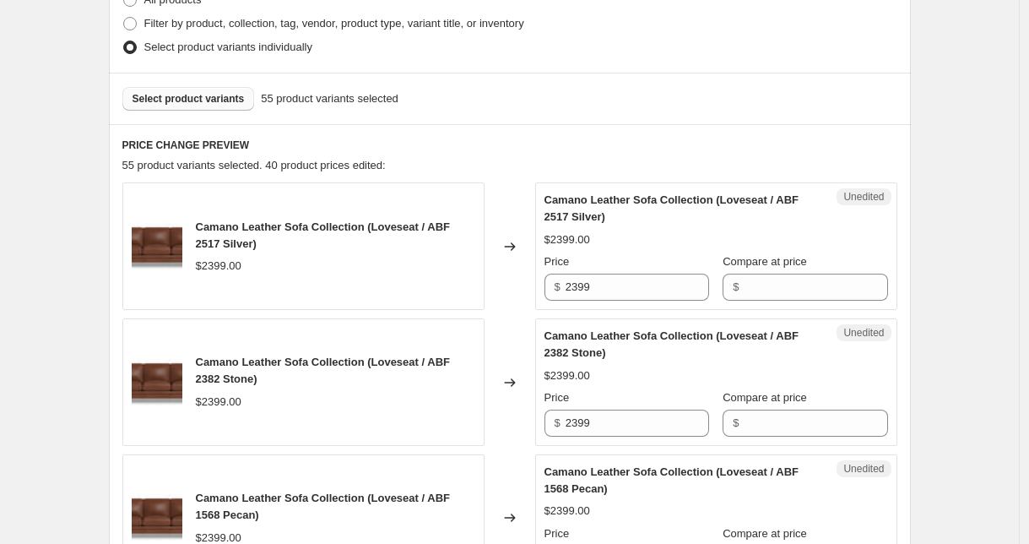
scroll to position [564, 0]
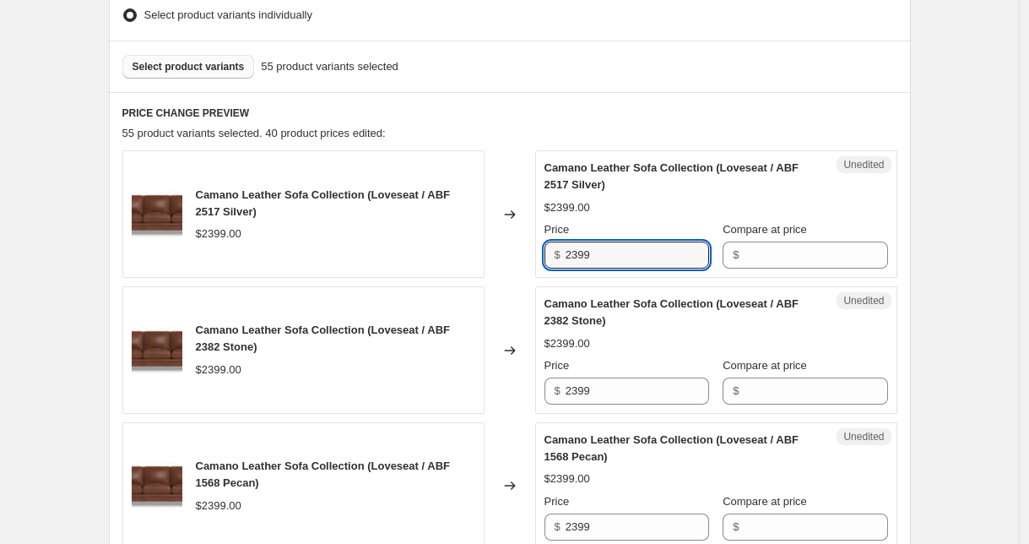
drag, startPoint x: 568, startPoint y: 252, endPoint x: 528, endPoint y: 248, distance: 39.9
click at [528, 248] on div "Camano Leather Sofa Collection (Loveseat / ABF 2517 Silver) $2399.00 Changed to…" at bounding box center [509, 213] width 775 height 127
type input "1899"
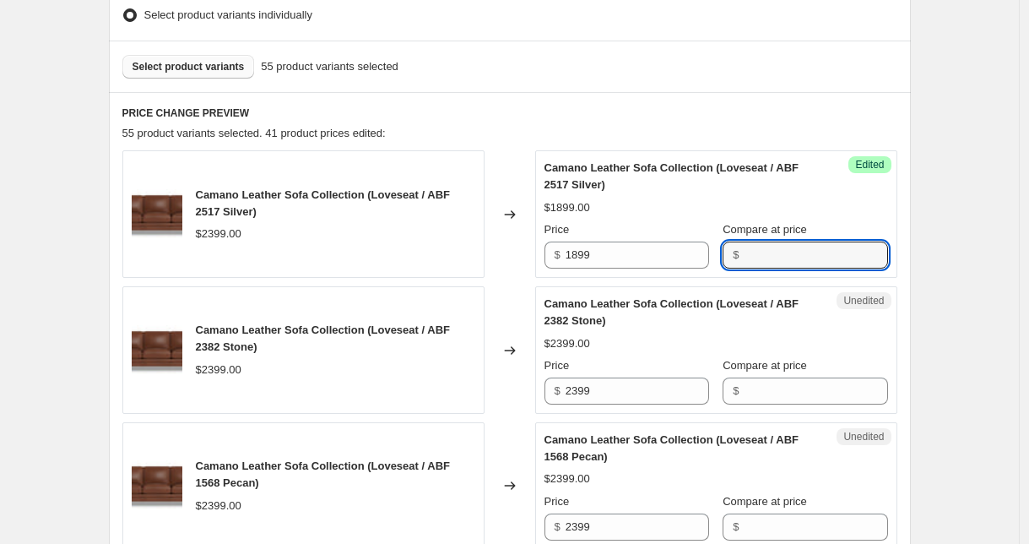
paste input "2399"
type input "2399"
drag, startPoint x: 604, startPoint y: 390, endPoint x: 504, endPoint y: 386, distance: 99.7
click at [504, 386] on div "Camano Leather Sofa Collection (Loveseat / ABF 2382 Stone) $2399.00 Changed to …" at bounding box center [509, 349] width 775 height 127
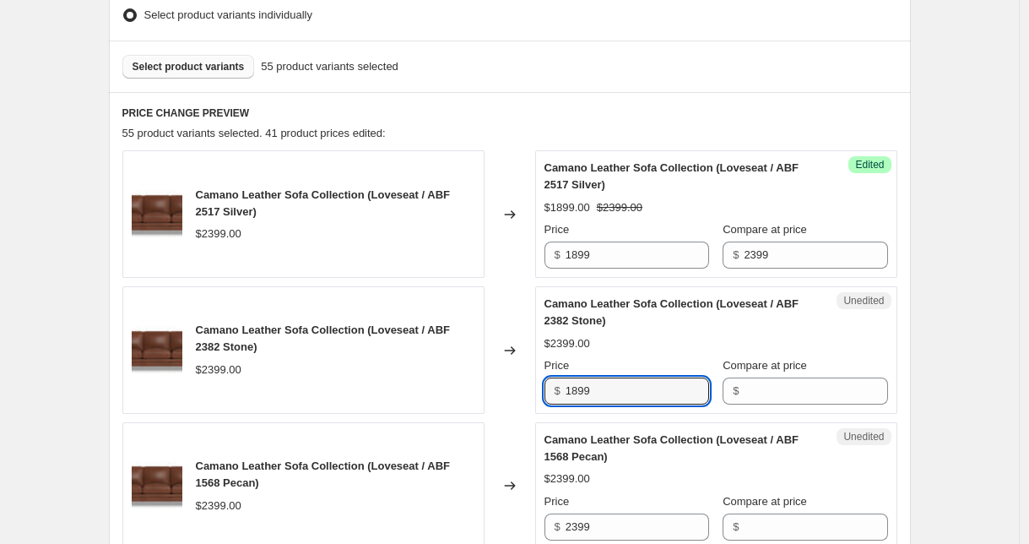
type input "1899"
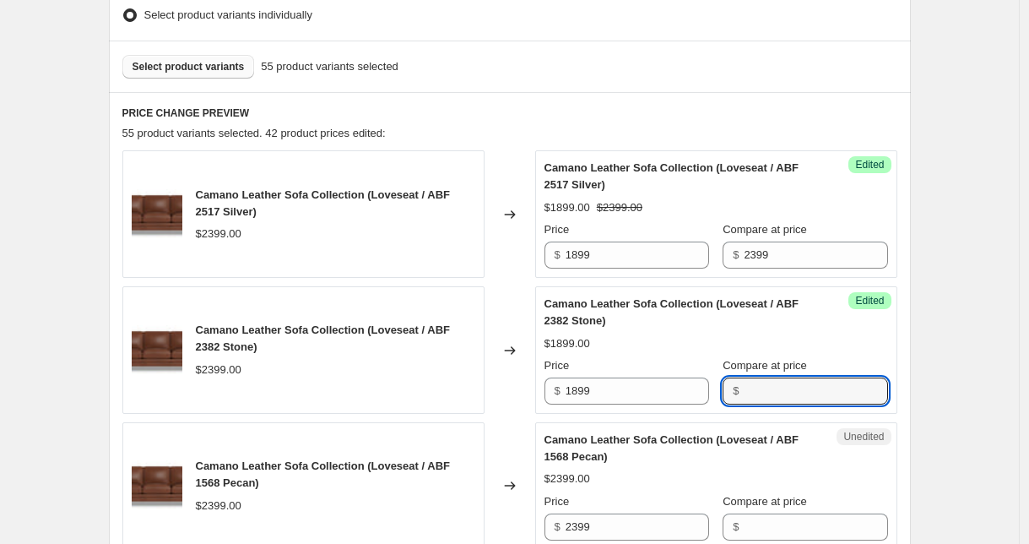
paste input "2399"
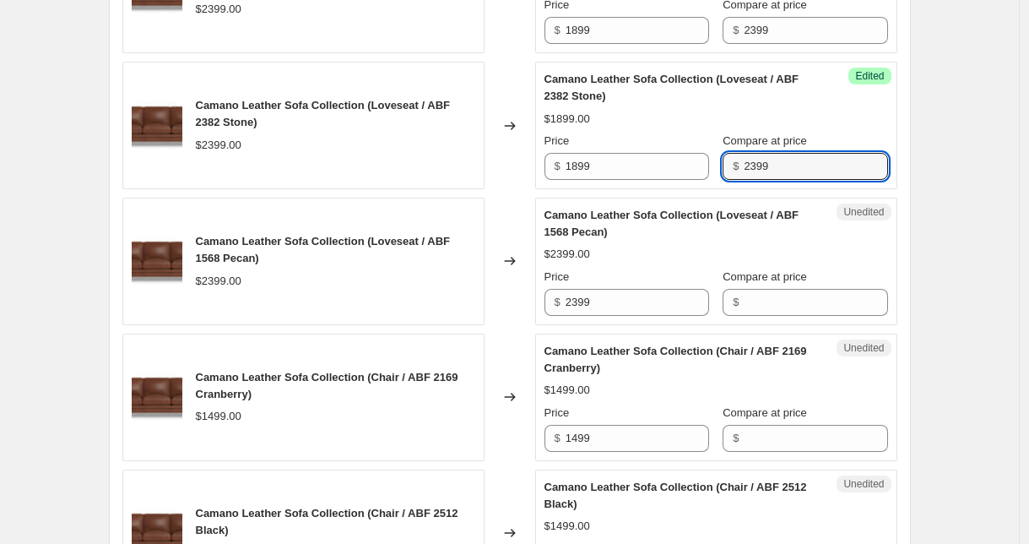
scroll to position [810, 0]
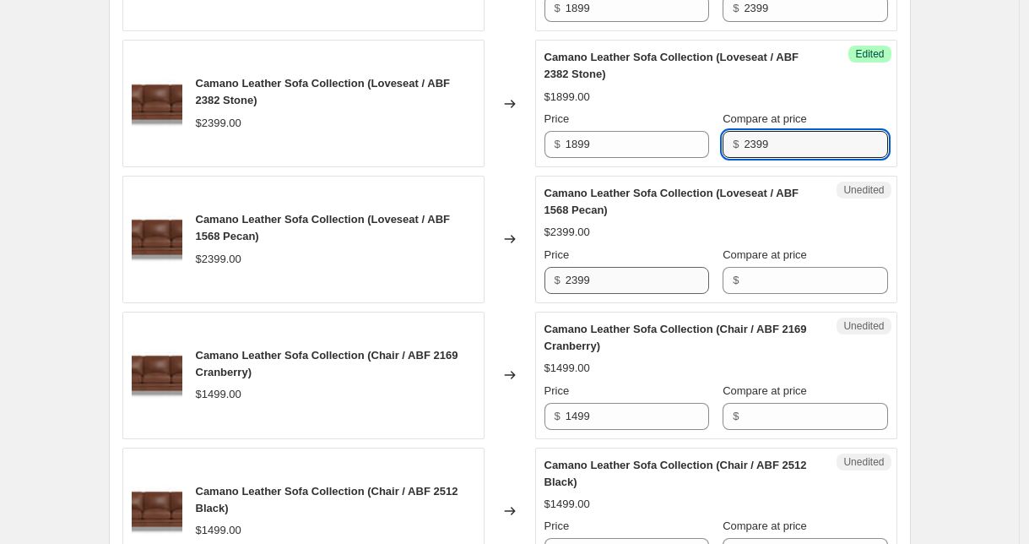
type input "2399"
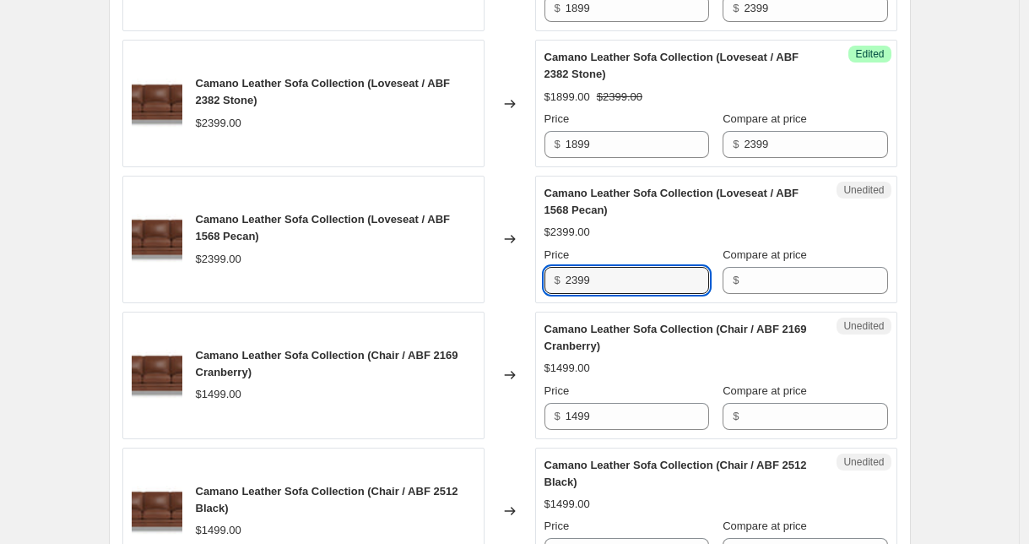
drag, startPoint x: 605, startPoint y: 278, endPoint x: 507, endPoint y: 268, distance: 98.5
click at [508, 268] on div "Camano Leather Sofa Collection (Loveseat / ABF 1568 Pecan) $2399.00 Changed to …" at bounding box center [509, 239] width 775 height 127
type input "1899"
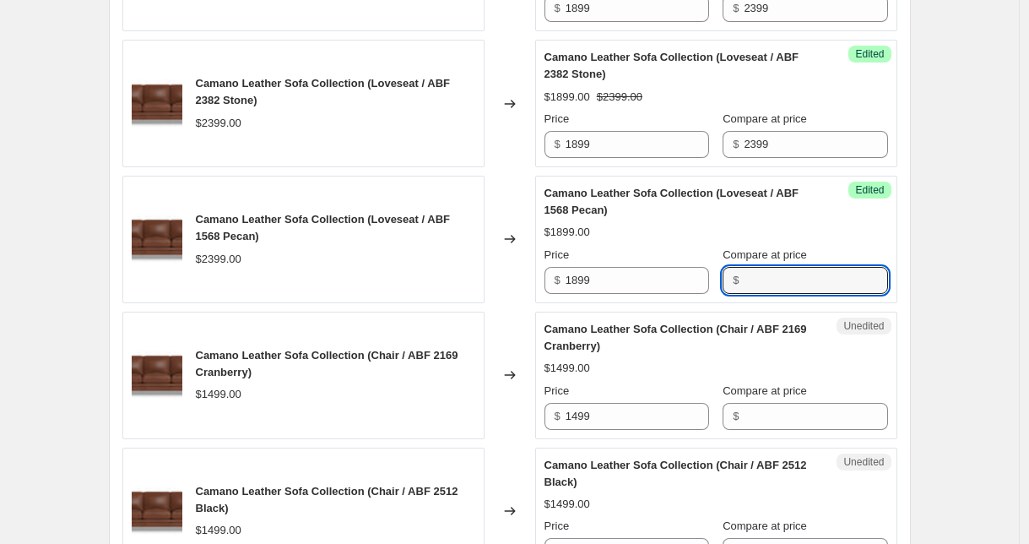
paste input "2399"
type input "2399"
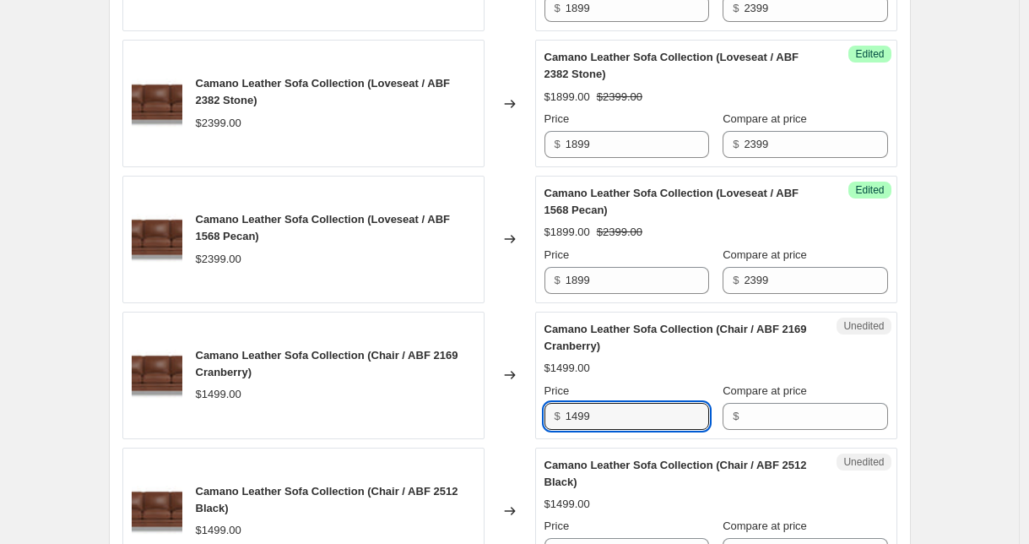
drag, startPoint x: 637, startPoint y: 412, endPoint x: 537, endPoint y: 404, distance: 99.9
click at [537, 404] on div "Camano Leather Sofa Collection (Chair / ABF 2169 Cranberry) $1499.00 Changed to…" at bounding box center [509, 375] width 775 height 127
type input "1299"
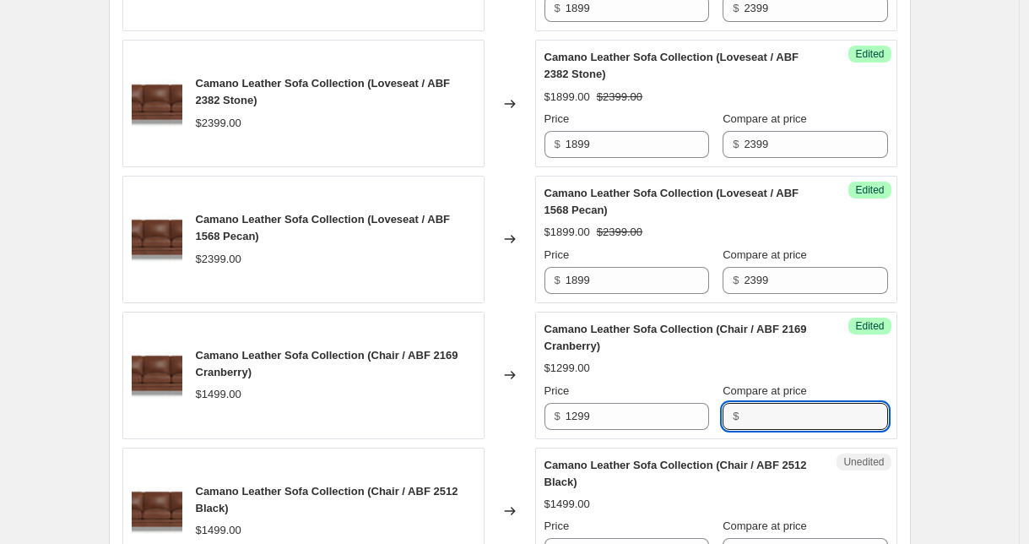
paste input "1499"
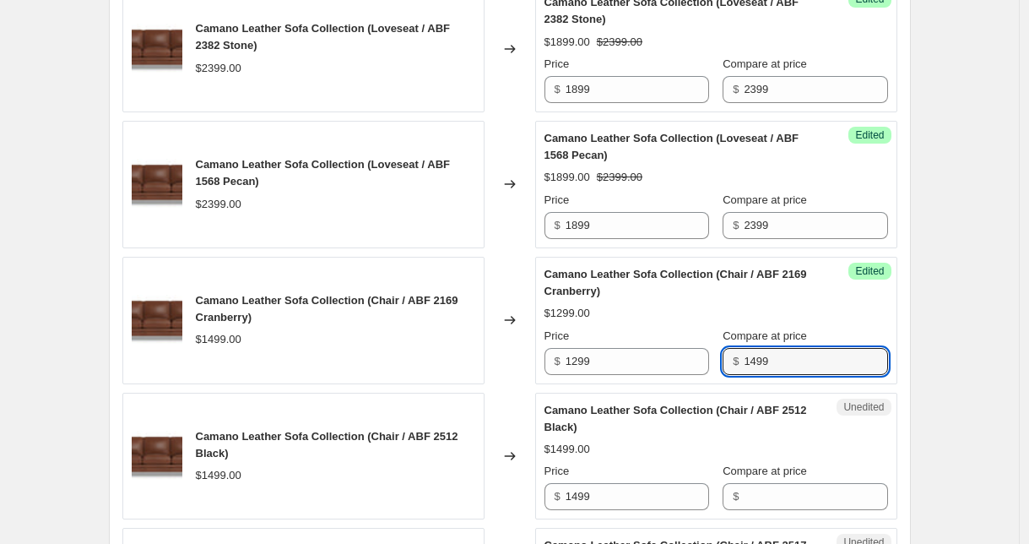
scroll to position [908, 0]
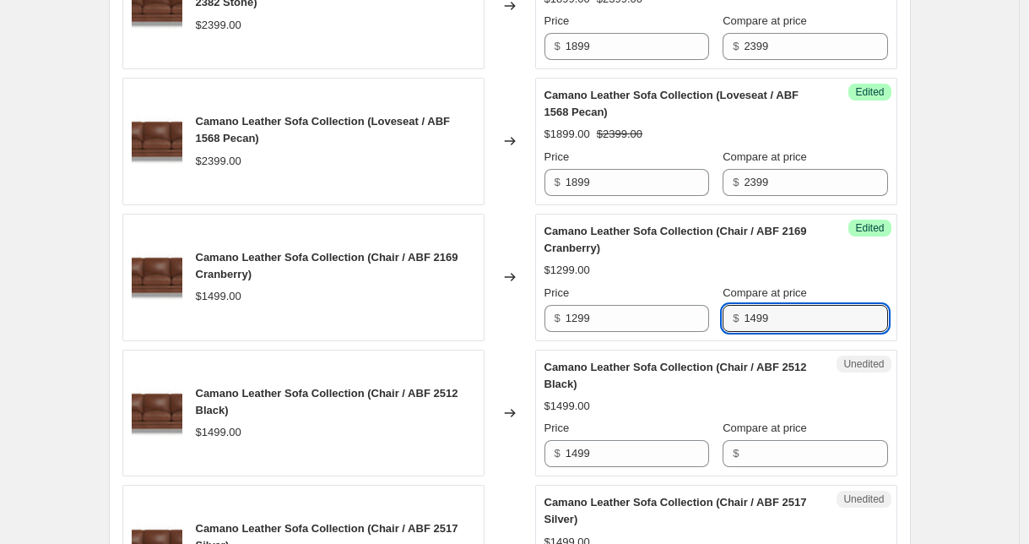
type input "1499"
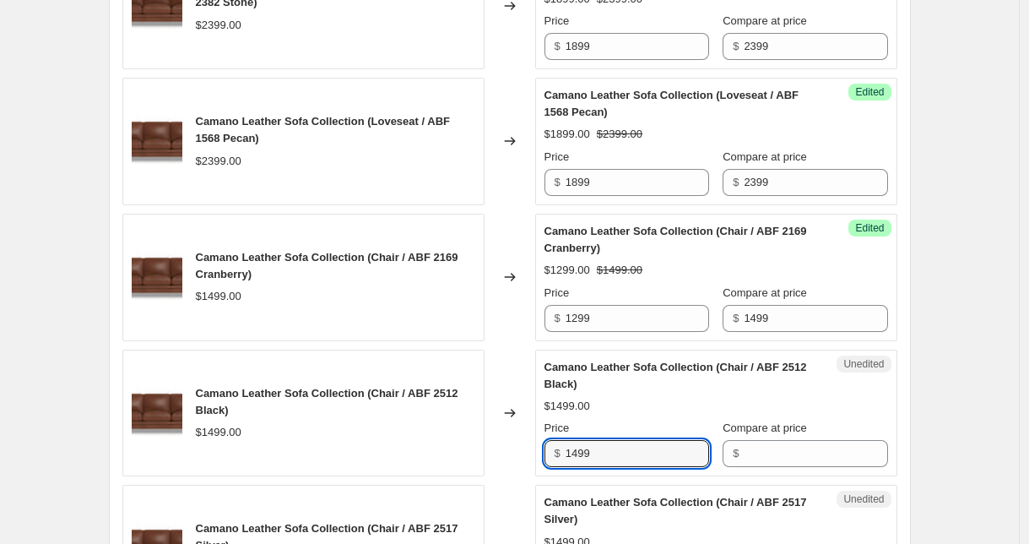
drag, startPoint x: 558, startPoint y: 449, endPoint x: 529, endPoint y: 445, distance: 29.0
click at [529, 445] on div "Camano Leather Sofa Collection (Chair / ABF 2512 Black) $1499.00 Changed to Une…" at bounding box center [509, 413] width 775 height 127
type input "1299"
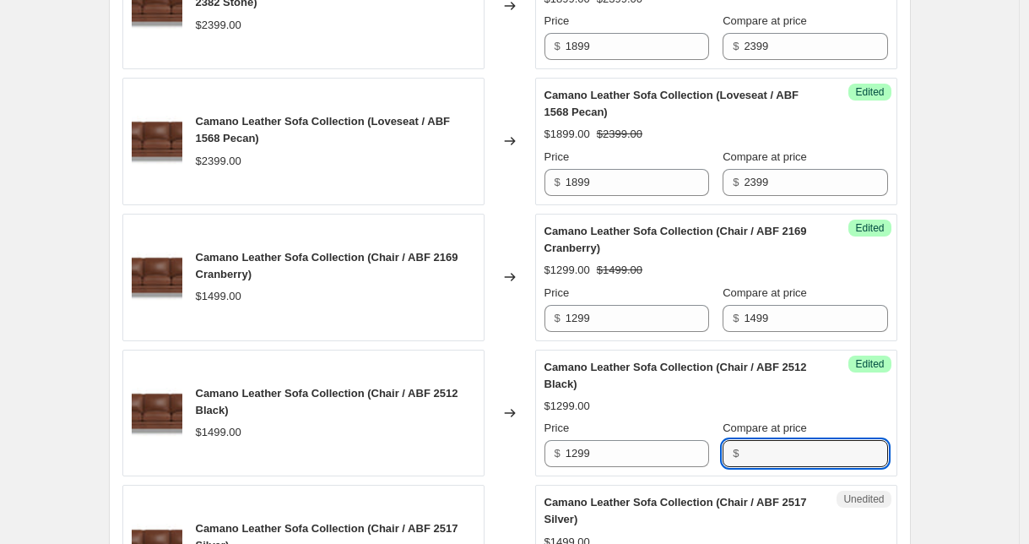
paste input "1499"
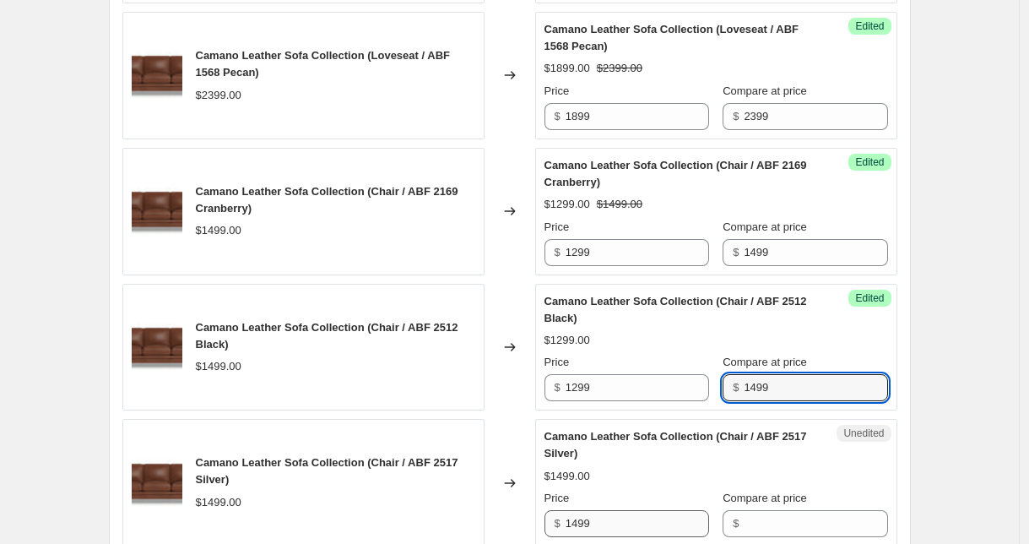
scroll to position [1083, 0]
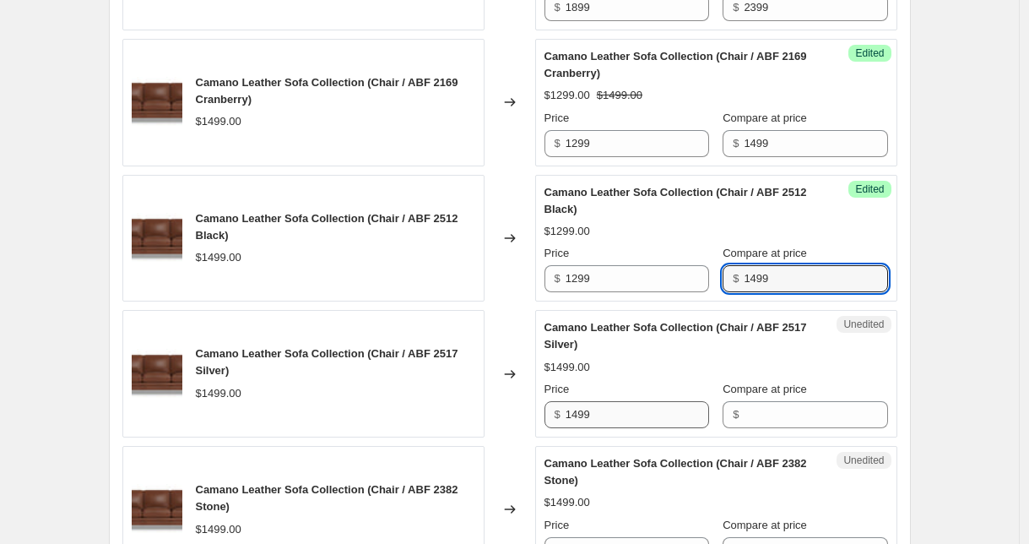
type input "1499"
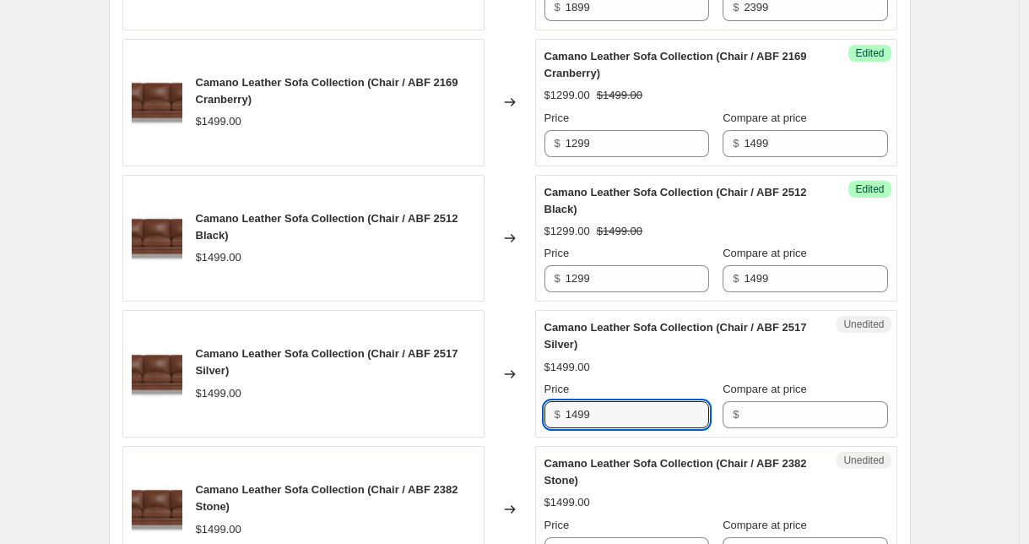
drag, startPoint x: 630, startPoint y: 417, endPoint x: 535, endPoint y: 405, distance: 95.3
click at [535, 405] on div "Camano Leather Sofa Collection (Chair / ABF 2517 Silver) $1499.00 Changed to Un…" at bounding box center [509, 373] width 775 height 127
type input "1299"
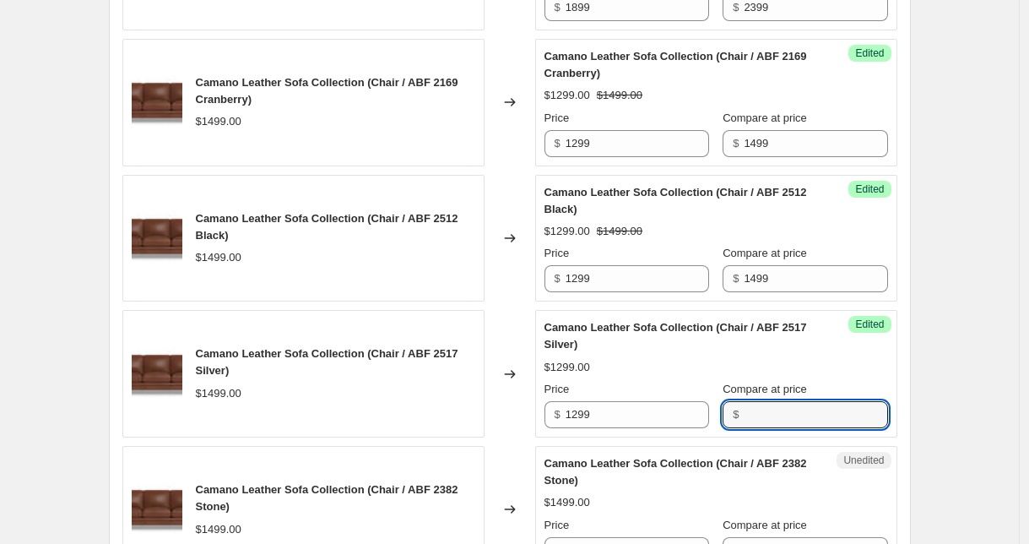
paste input "1499"
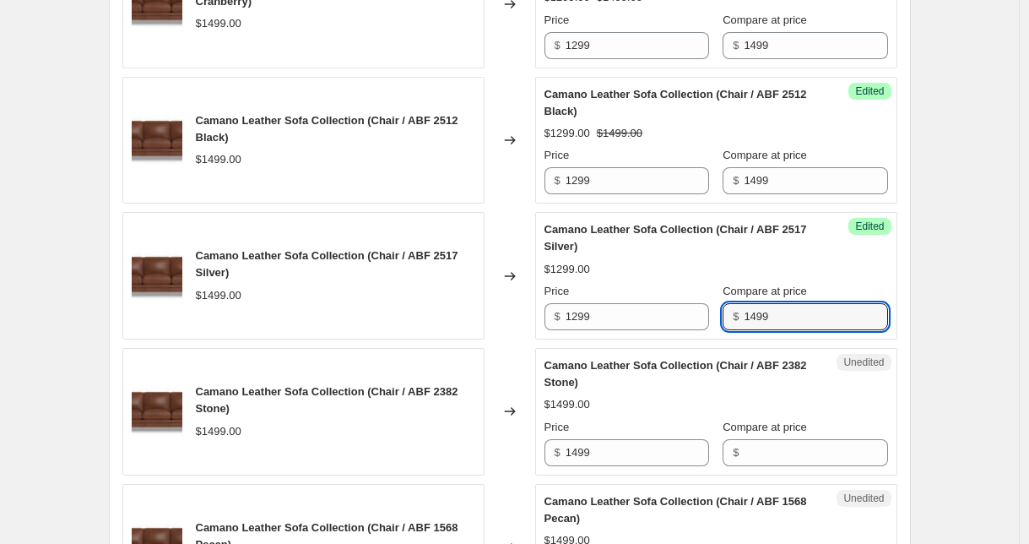
scroll to position [1213, 0]
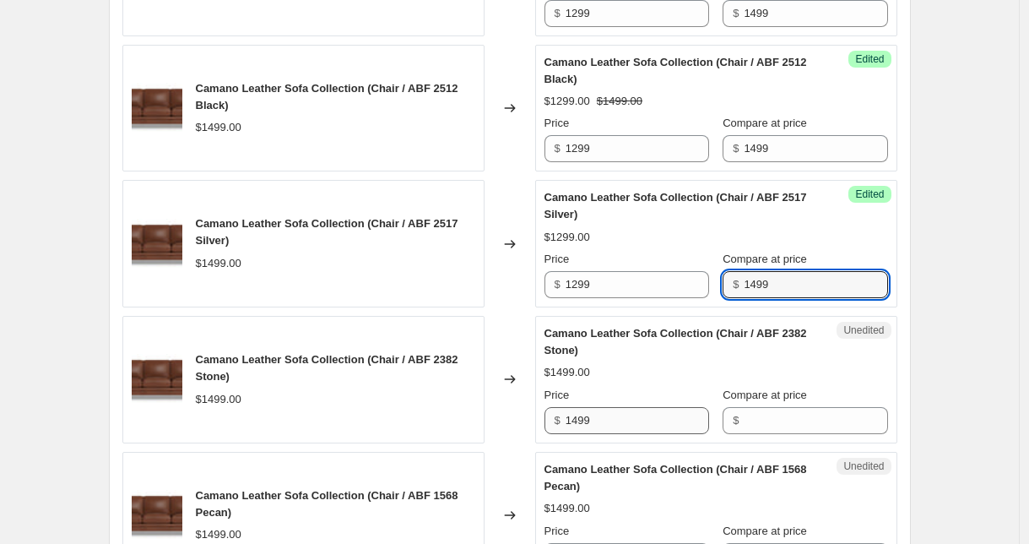
type input "1499"
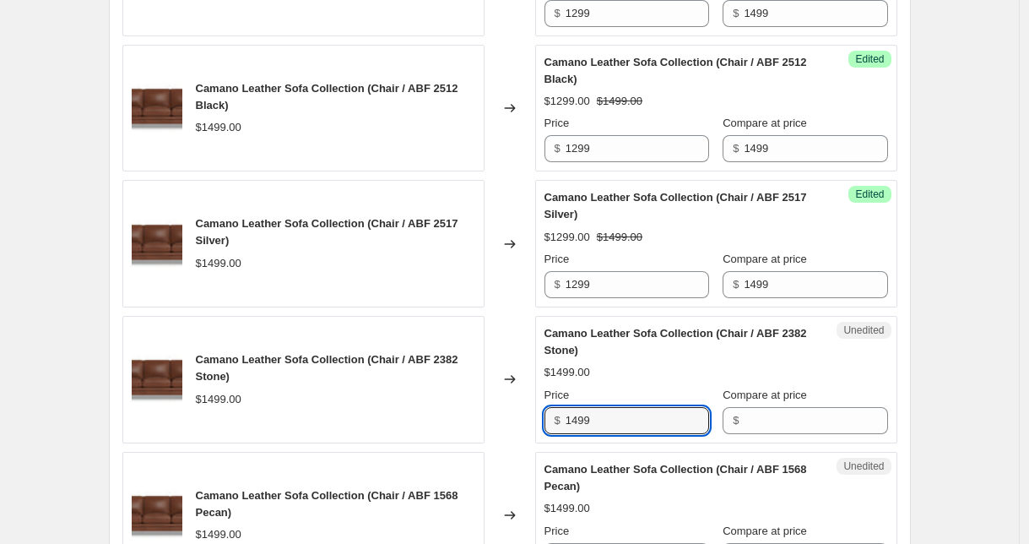
drag, startPoint x: 595, startPoint y: 422, endPoint x: 501, endPoint y: 413, distance: 95.0
click at [501, 413] on div "Camano Leather Sofa Collection (Chair / ABF 2382 Stone) $1499.00 Changed to Une…" at bounding box center [509, 379] width 775 height 127
type input "1299"
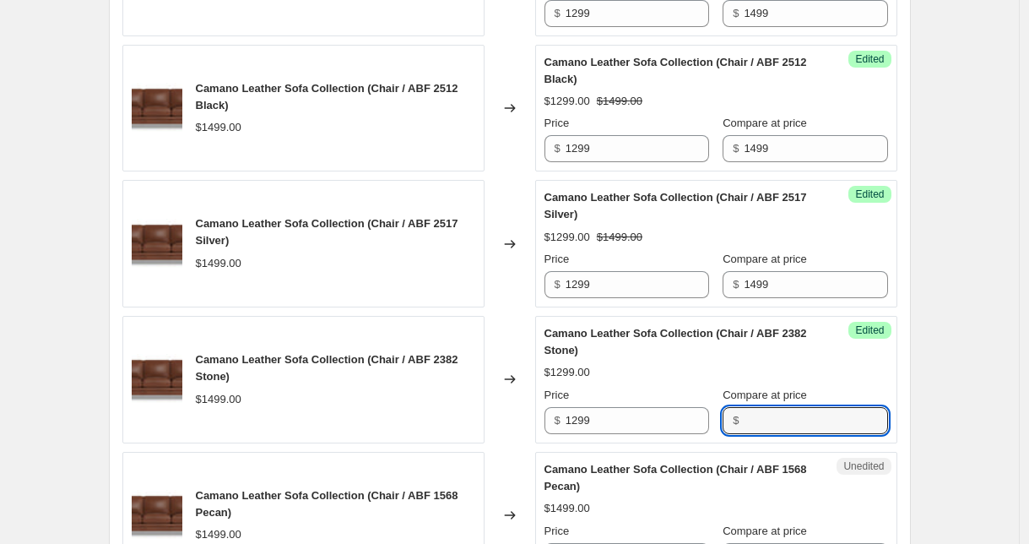
paste input "1499"
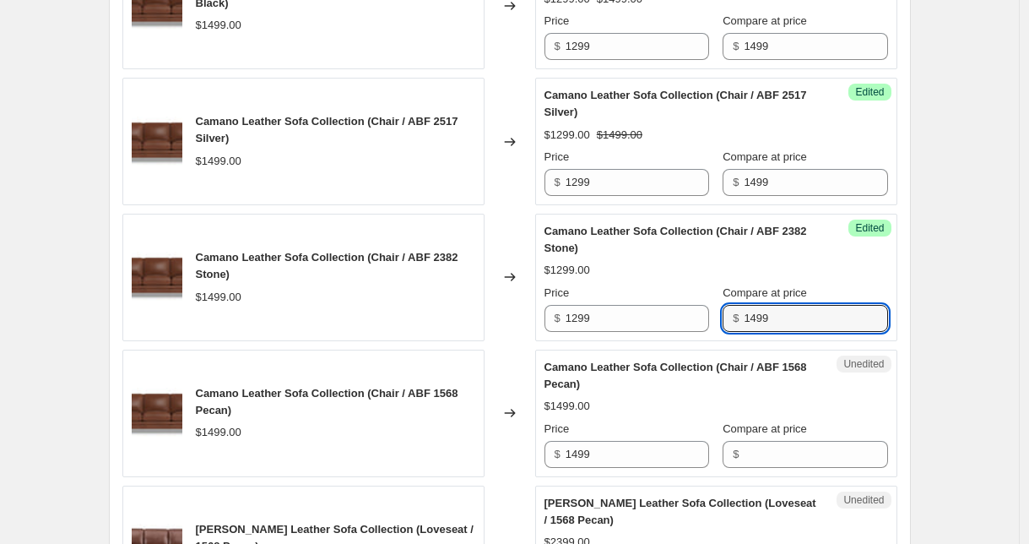
scroll to position [1369, 0]
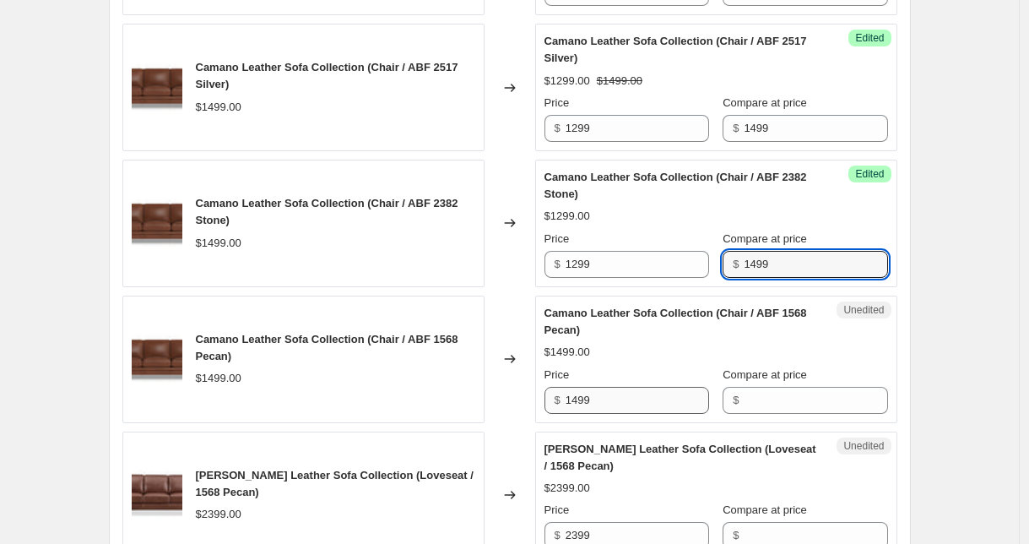
type input "1499"
drag, startPoint x: 614, startPoint y: 401, endPoint x: 515, endPoint y: 390, distance: 99.4
click at [515, 390] on div "Camano Leather Sofa Collection (Chair / ABF 1568 Pecan) $1499.00 Changed to Une…" at bounding box center [509, 358] width 775 height 127
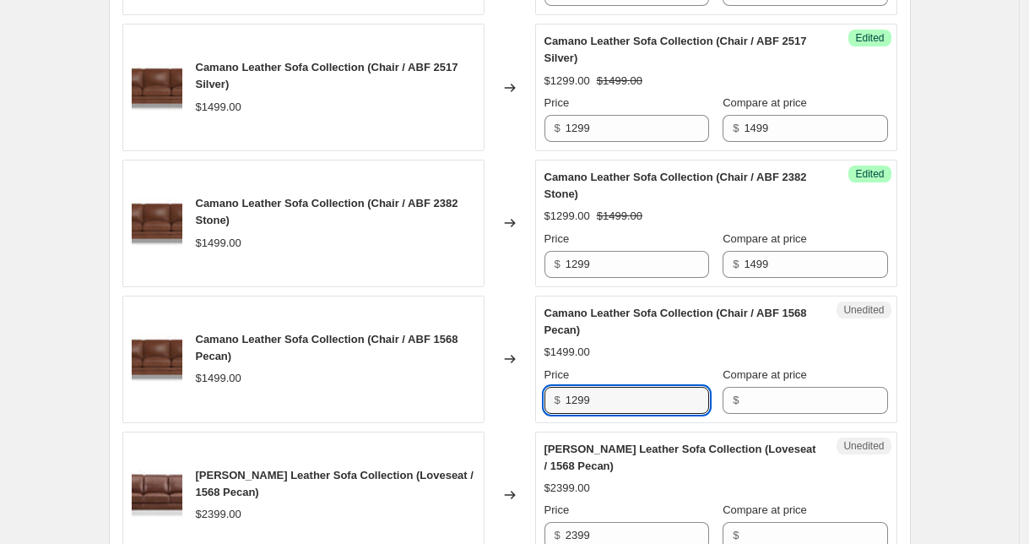
type input "1299"
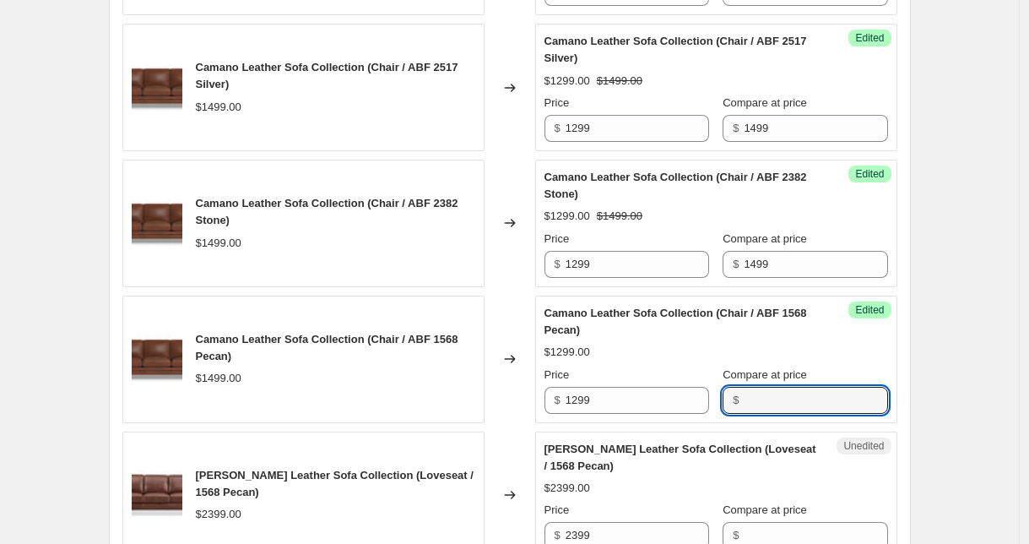
paste input "1499"
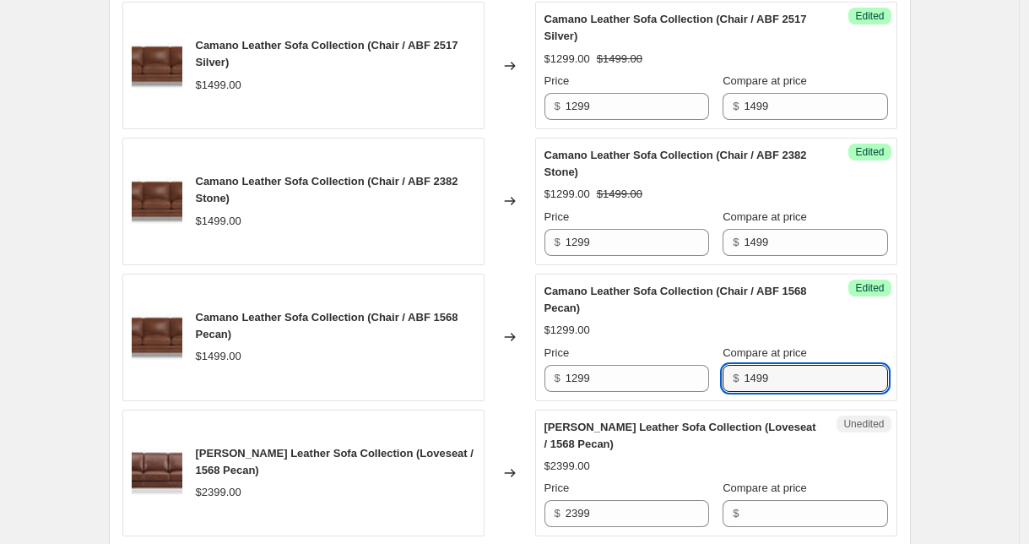
scroll to position [1428, 0]
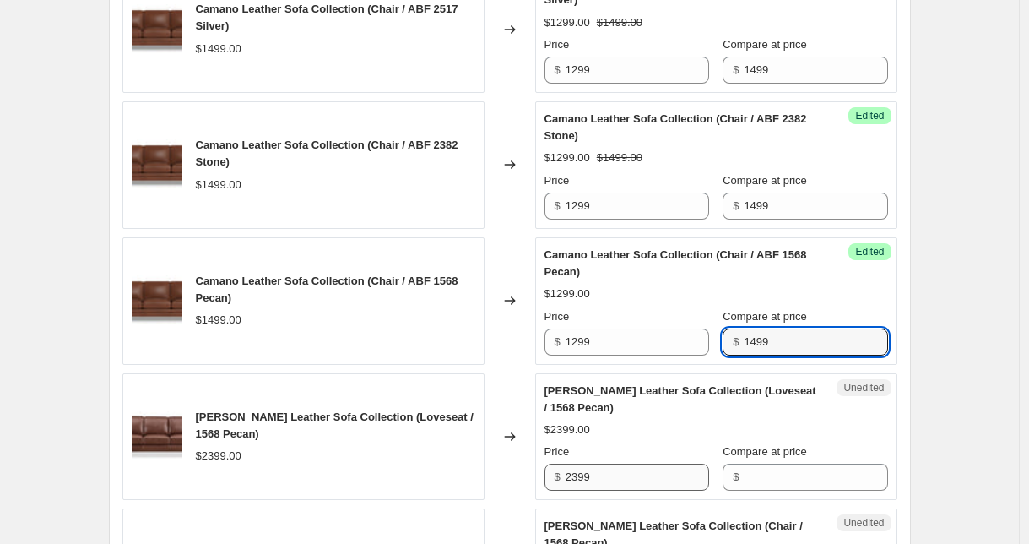
type input "1499"
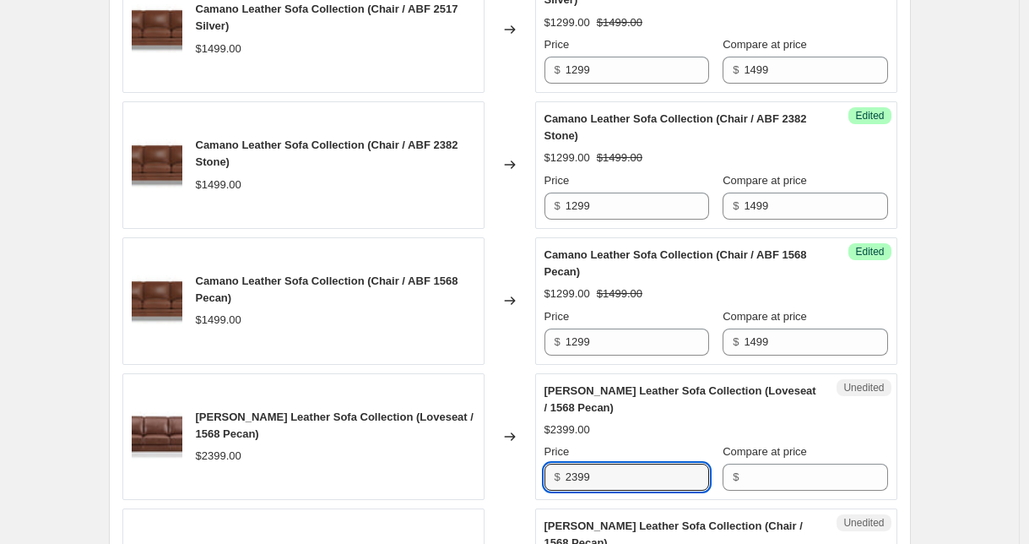
drag, startPoint x: 621, startPoint y: 482, endPoint x: 509, endPoint y: 475, distance: 112.5
click at [509, 475] on div "[PERSON_NAME] Leather Sofa Collection (Loveseat / 1568 Pecan) $2399.00 Changed …" at bounding box center [509, 436] width 775 height 127
type input "1899"
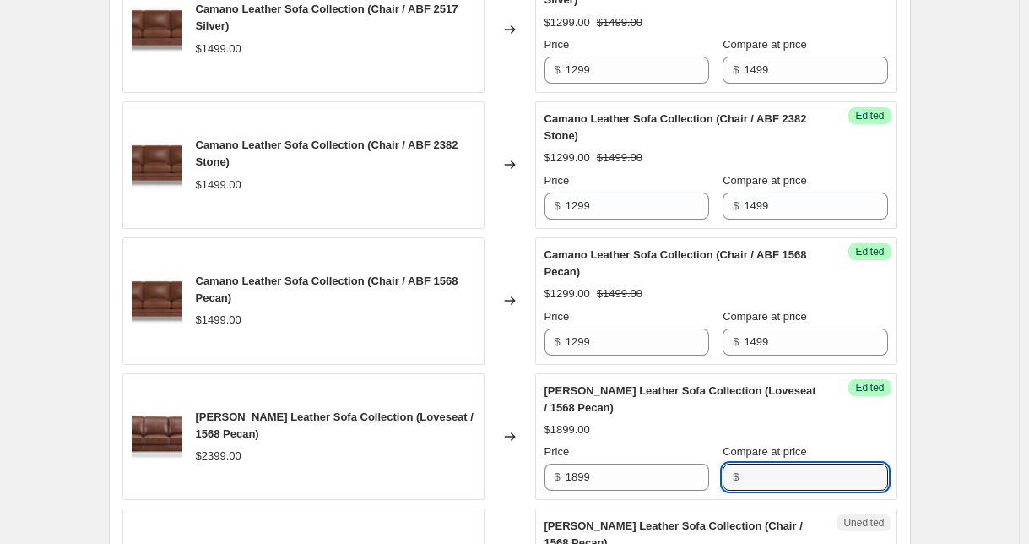
paste input "2399"
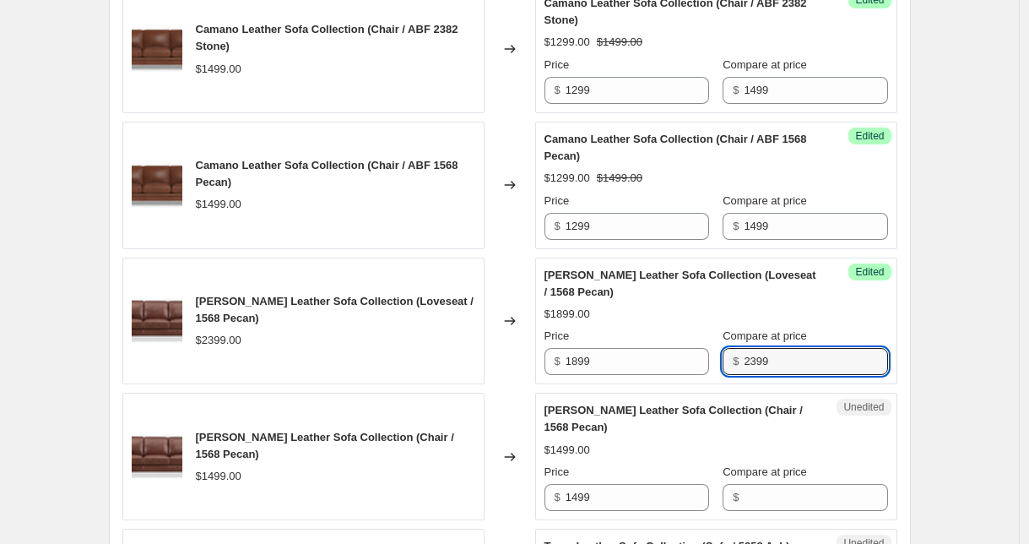
scroll to position [1576, 0]
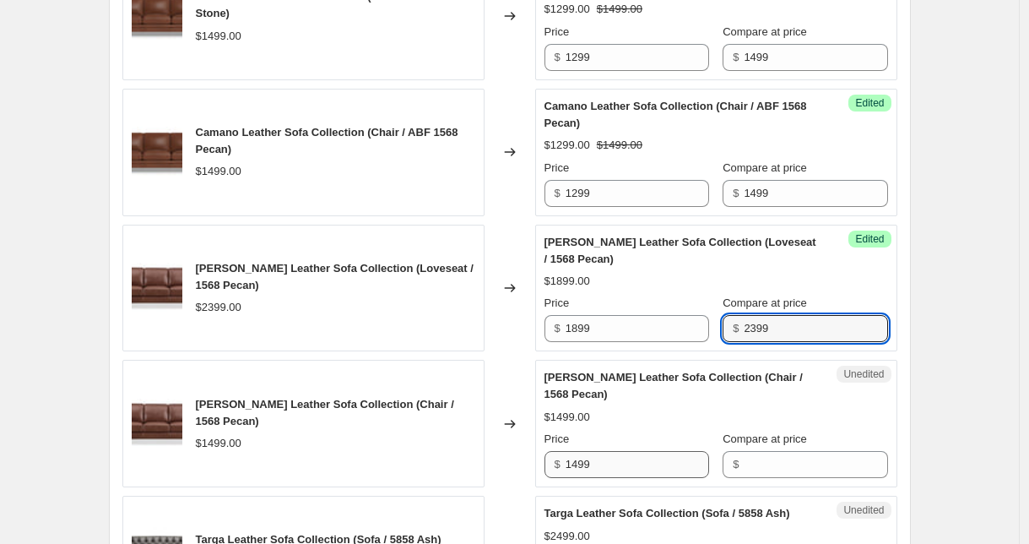
type input "2399"
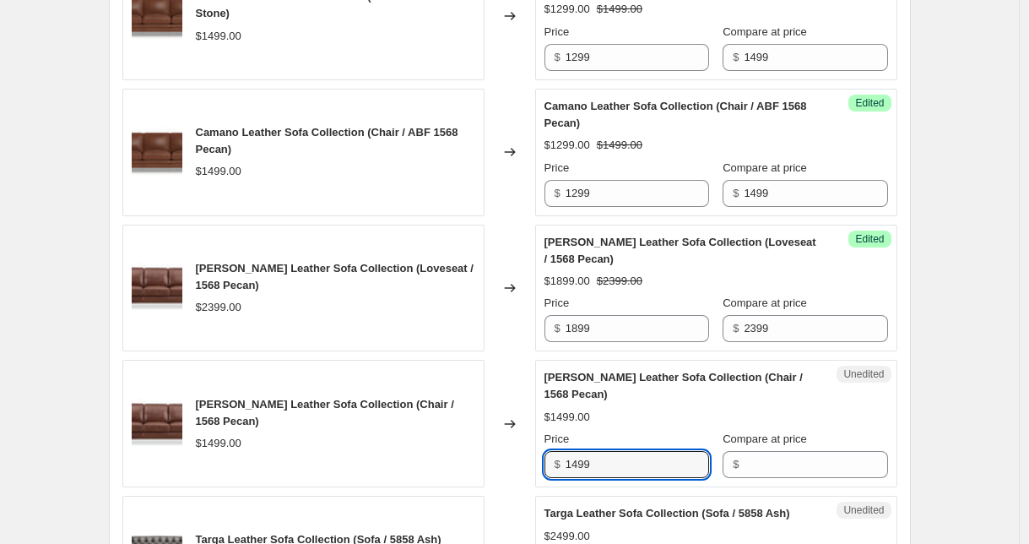
drag, startPoint x: 602, startPoint y: 458, endPoint x: 550, endPoint y: 453, distance: 52.7
click at [550, 453] on div "$ 1499" at bounding box center [627, 464] width 165 height 27
type input "1299"
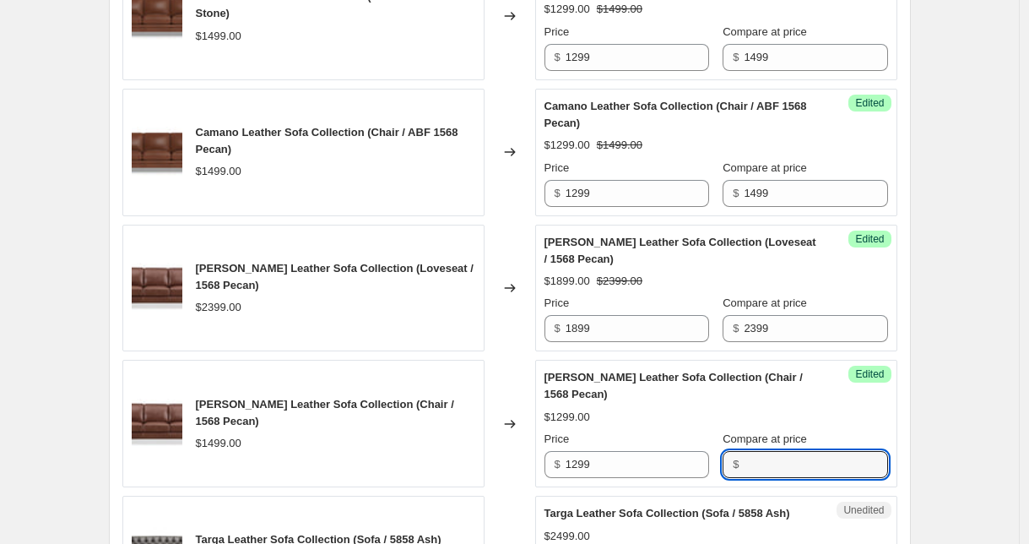
paste input "2399"
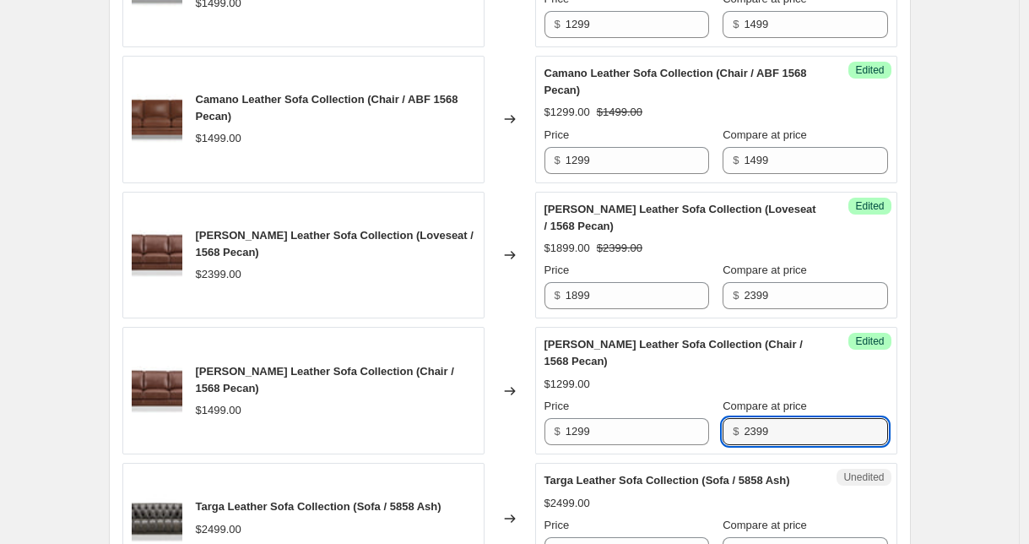
scroll to position [1645, 0]
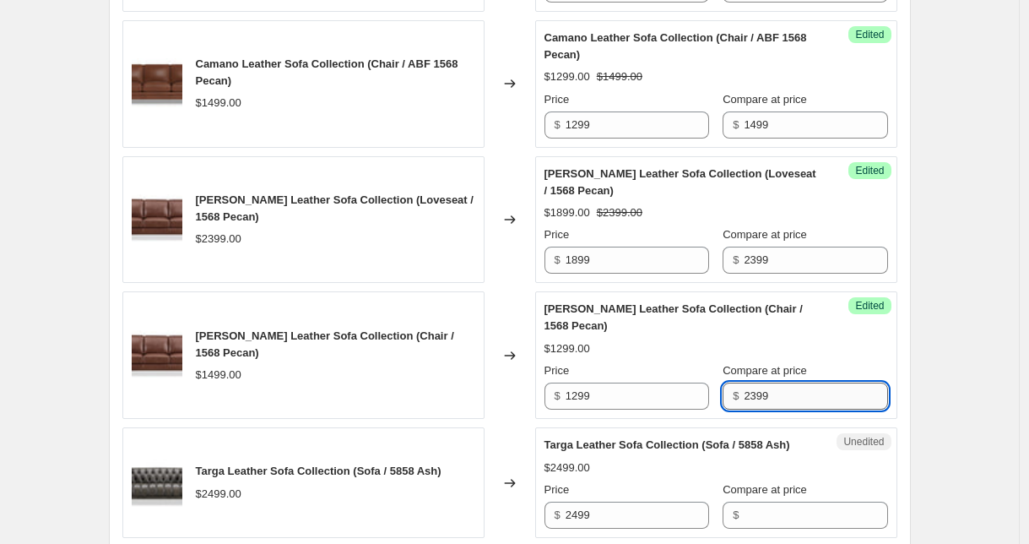
click at [772, 393] on input "2399" at bounding box center [816, 395] width 144 height 27
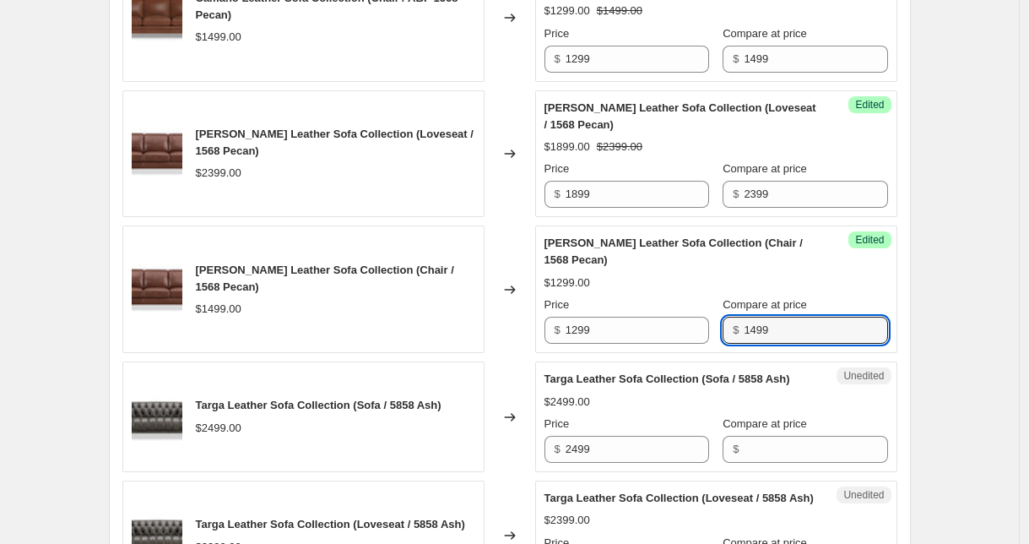
scroll to position [1732, 0]
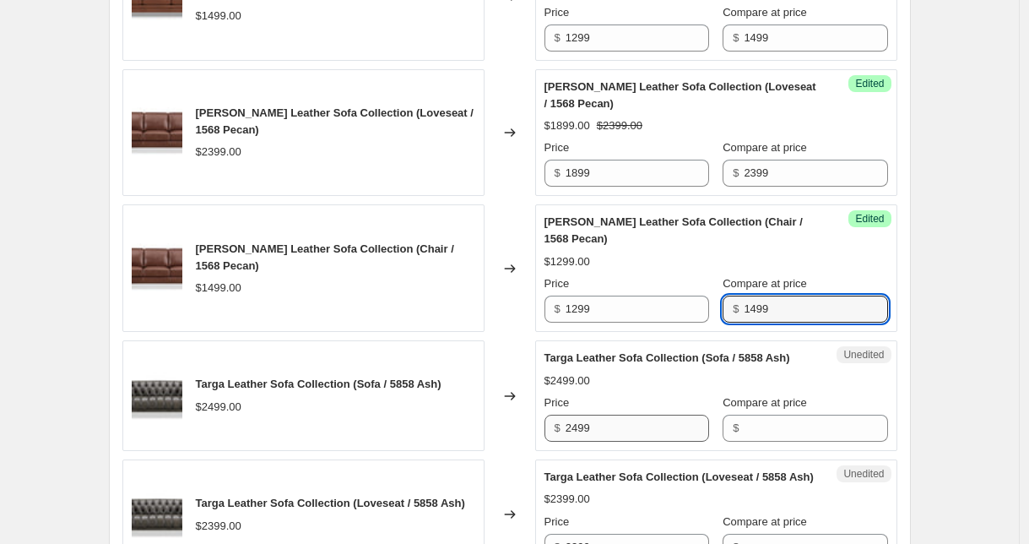
type input "1499"
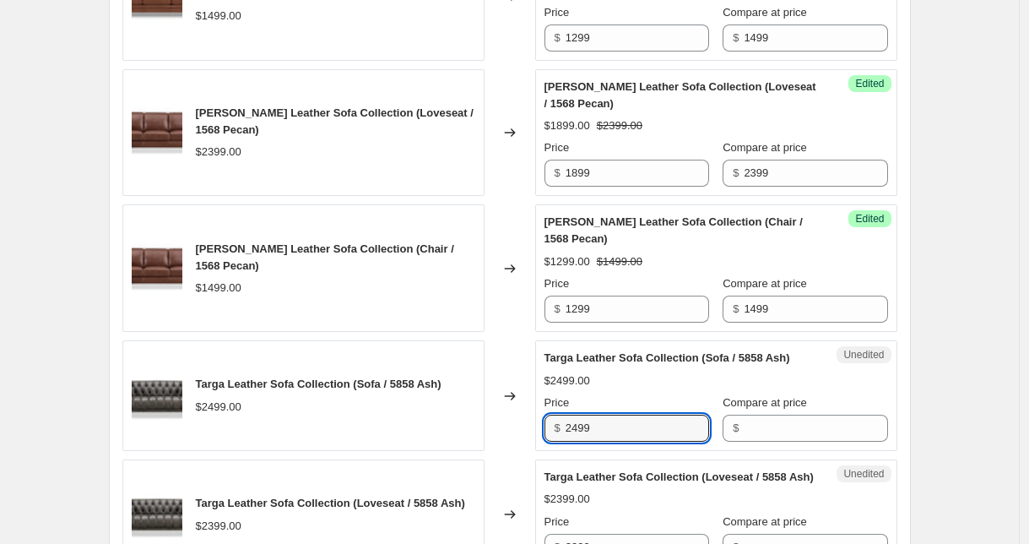
drag, startPoint x: 590, startPoint y: 425, endPoint x: 523, endPoint y: 420, distance: 67.0
click at [523, 420] on div "Targa Leather Sofa Collection (Sofa / 5858 Ash) $2499.00 Changed to Unedited Ta…" at bounding box center [509, 395] width 775 height 111
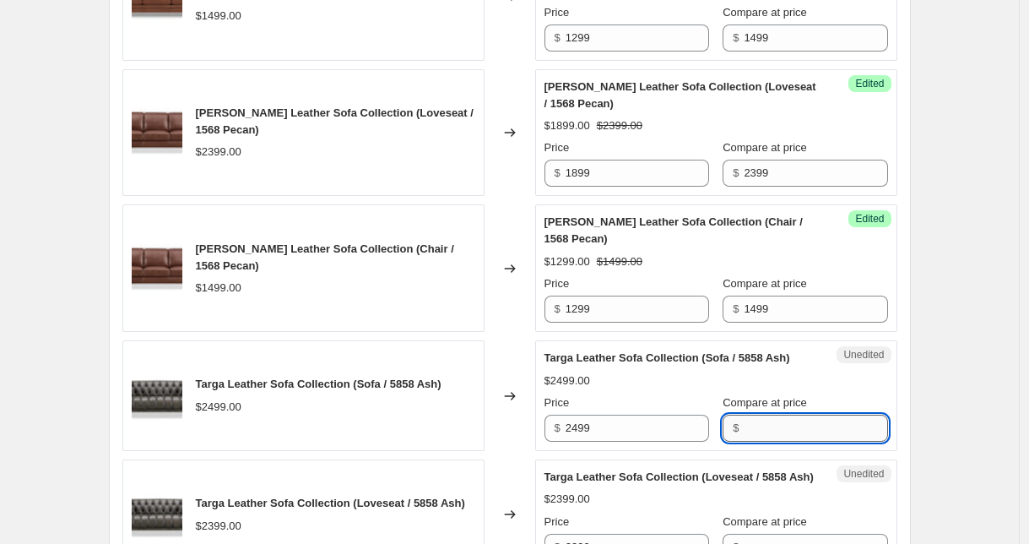
click at [779, 428] on input "Compare at price" at bounding box center [816, 428] width 144 height 27
paste input "2499"
type input "2499"
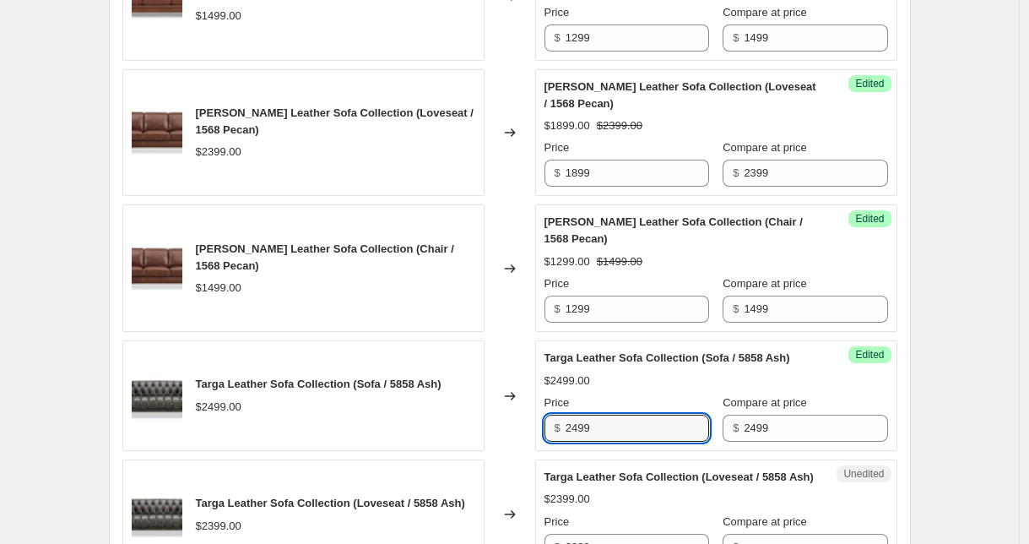
drag, startPoint x: 651, startPoint y: 424, endPoint x: 545, endPoint y: 417, distance: 106.6
click at [545, 417] on div "Success Edited Targa Leather Sofa Collection (Sofa / 5858 Ash) $2499.00 Price $…" at bounding box center [716, 395] width 362 height 111
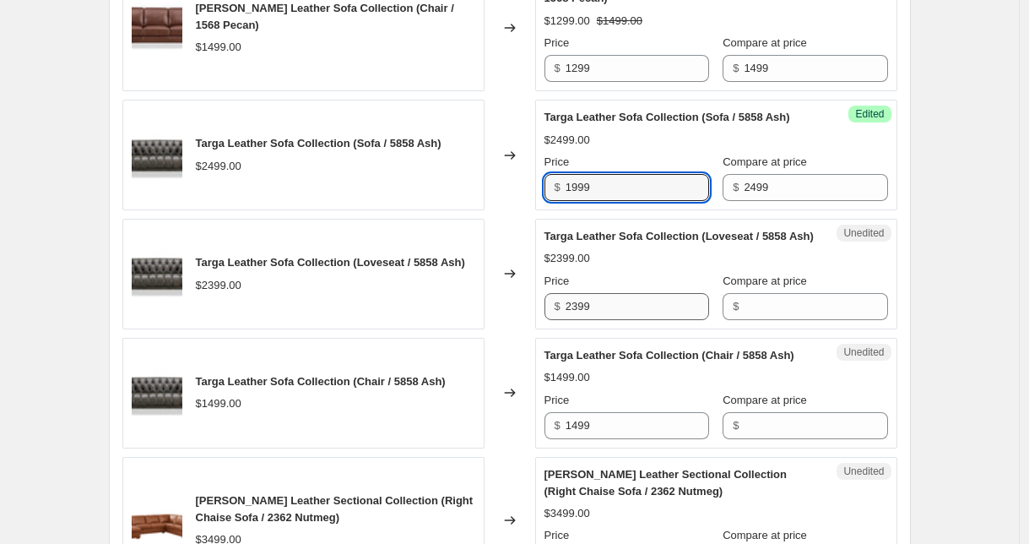
type input "1999"
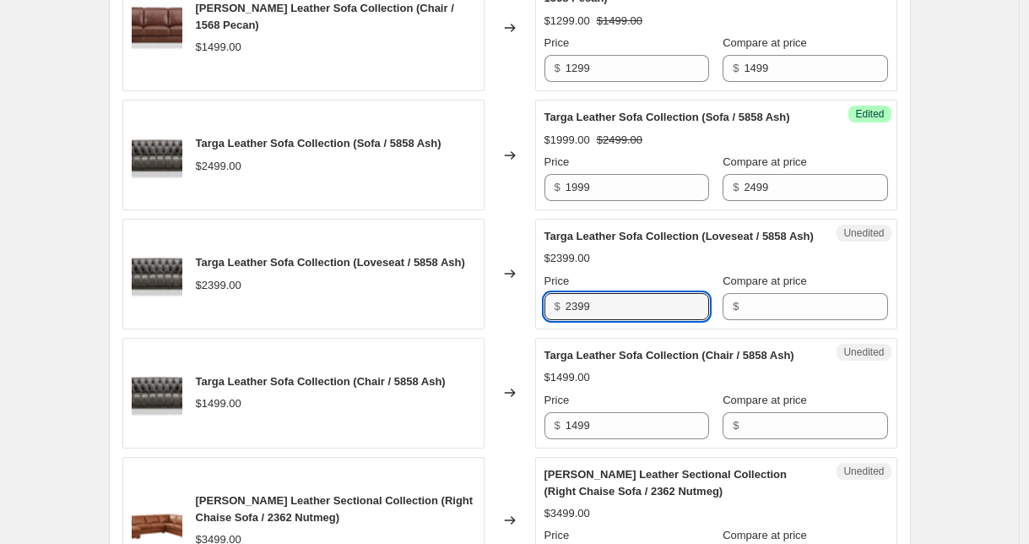
drag, startPoint x: 606, startPoint y: 322, endPoint x: 497, endPoint y: 301, distance: 110.9
click at [499, 306] on div "Targa Leather Sofa Collection (Loveseat / 5858 Ash) $2399.00 Changed to Unedite…" at bounding box center [509, 274] width 775 height 111
type input "1899"
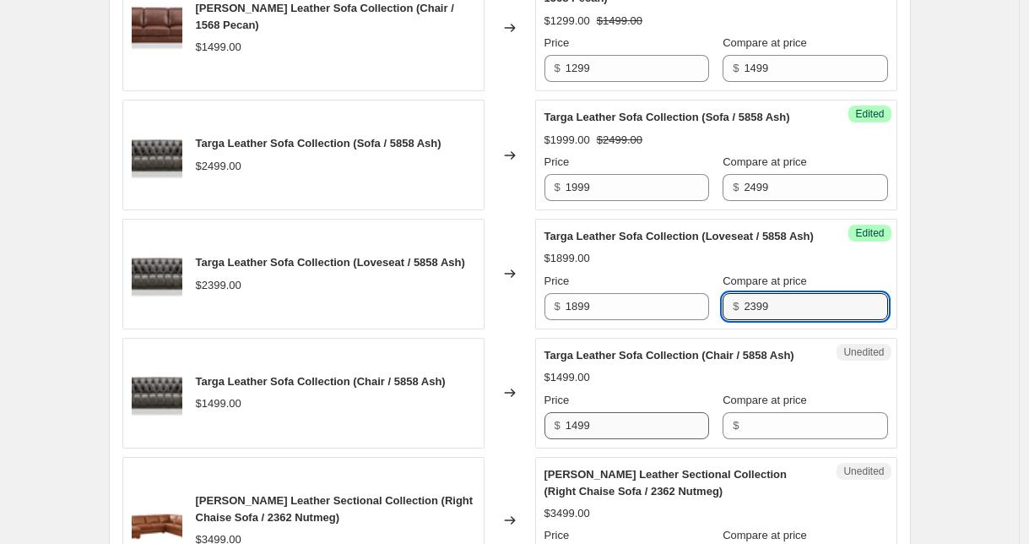
type input "2399"
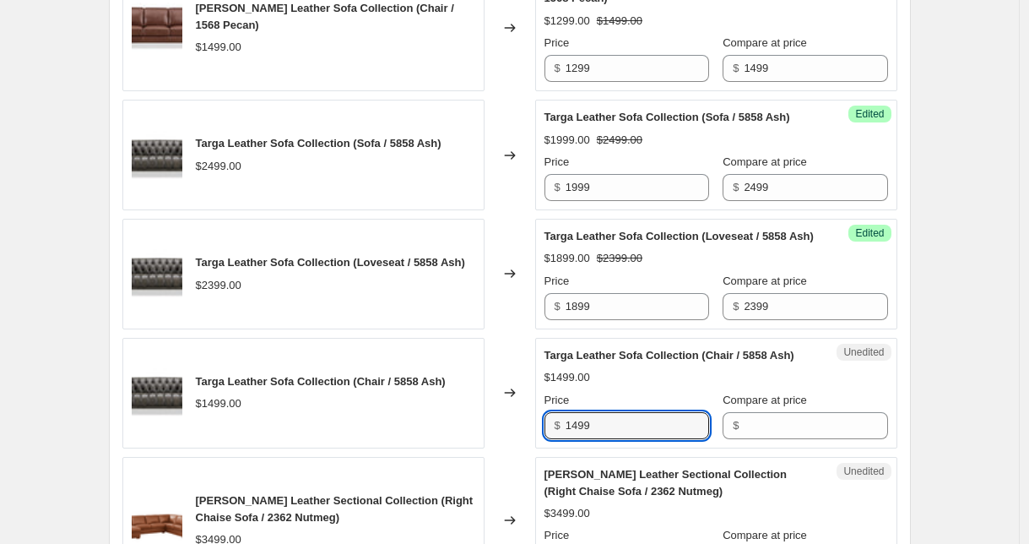
drag, startPoint x: 599, startPoint y: 436, endPoint x: 536, endPoint y: 436, distance: 62.5
click at [536, 436] on div "Targa Leather Sofa Collection (Chair / 5858 Ash) $1499.00 Changed to Unedited T…" at bounding box center [509, 393] width 775 height 111
type input "1299"
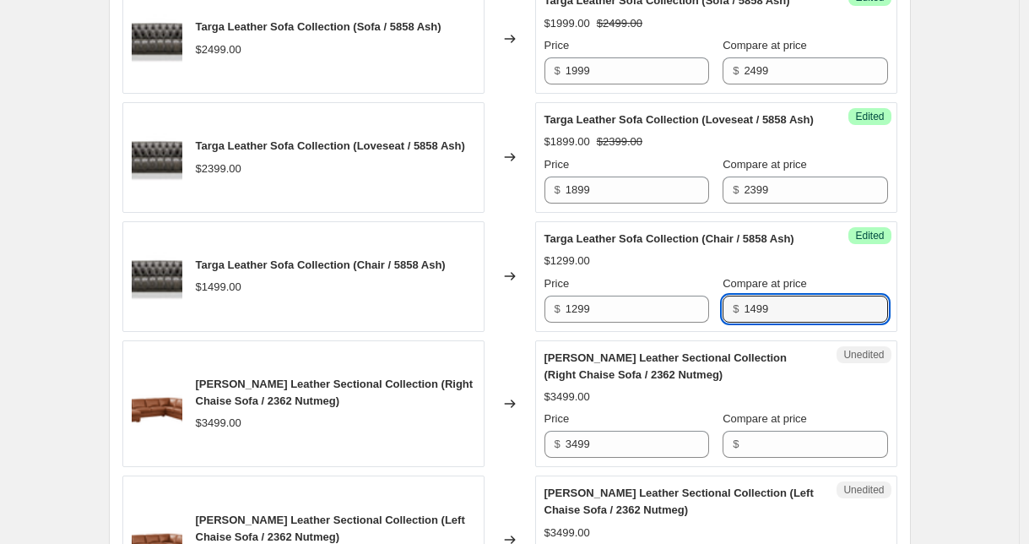
scroll to position [2124, 0]
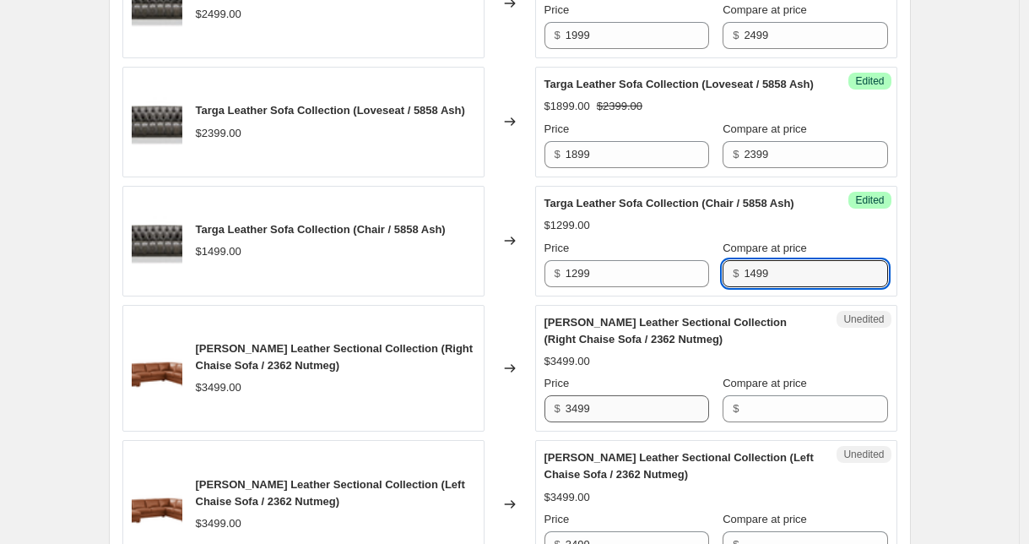
type input "1499"
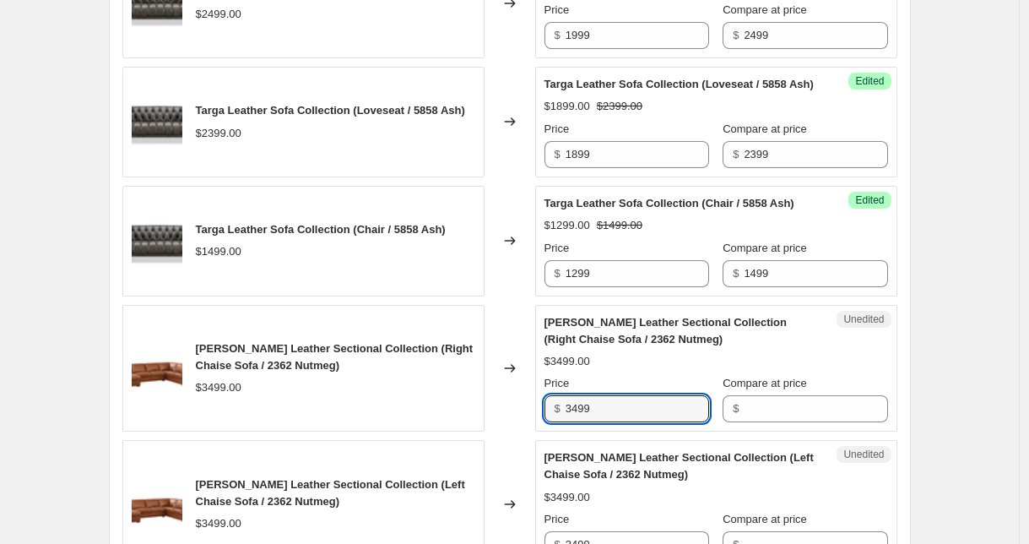
drag, startPoint x: 599, startPoint y: 424, endPoint x: 524, endPoint y: 422, distance: 75.2
click at [524, 422] on div "[PERSON_NAME] Leather Sectional Collection (Right Chaise Sofa / 2362 Nutmeg) $3…" at bounding box center [509, 368] width 775 height 127
drag, startPoint x: 773, startPoint y: 427, endPoint x: 711, endPoint y: 428, distance: 62.5
click at [773, 422] on input "Compare at price" at bounding box center [816, 408] width 144 height 27
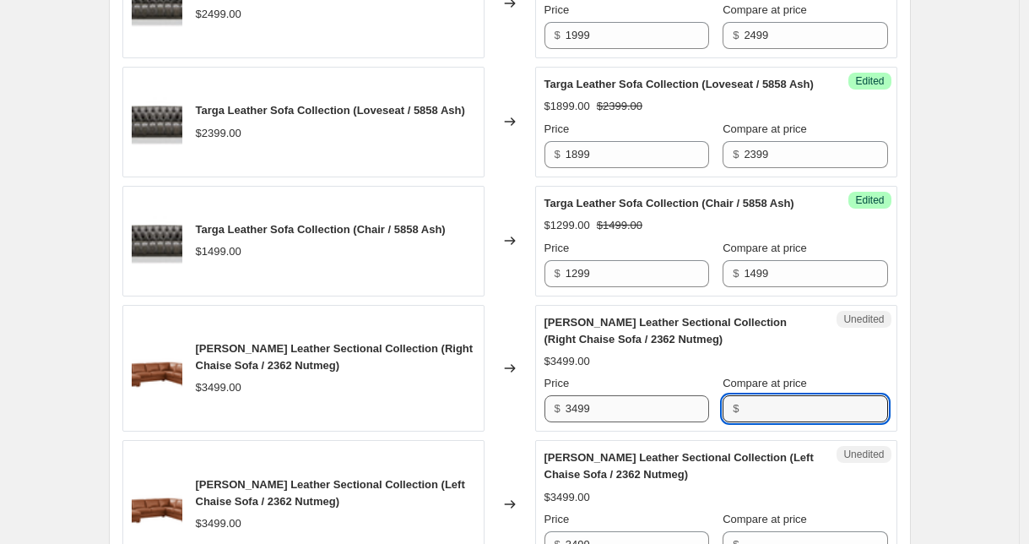
paste input "3499"
type input "3499"
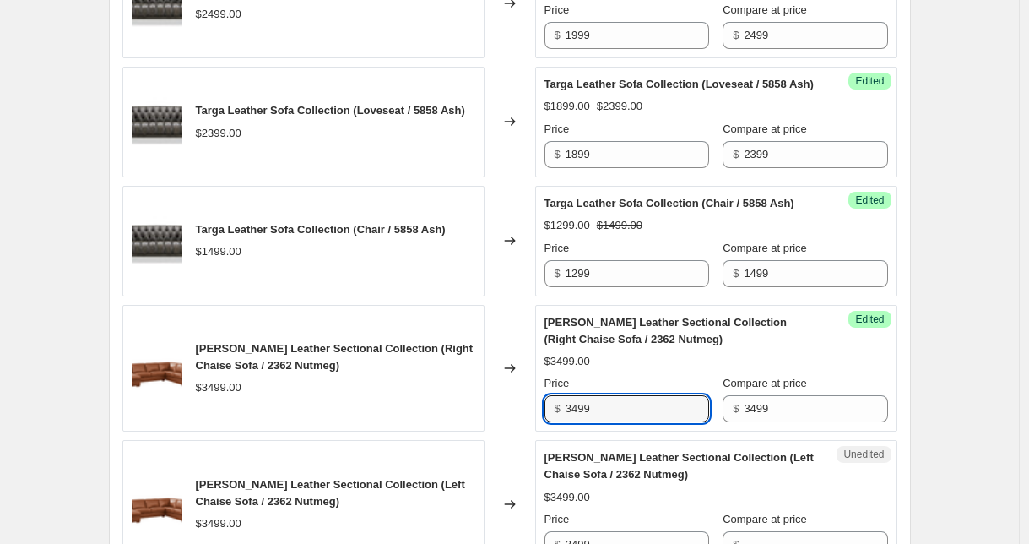
drag, startPoint x: 578, startPoint y: 426, endPoint x: 512, endPoint y: 419, distance: 67.1
click at [512, 419] on div "[PERSON_NAME] Leather Sectional Collection (Right Chaise Sofa / 2362 Nutmeg) $3…" at bounding box center [509, 368] width 775 height 127
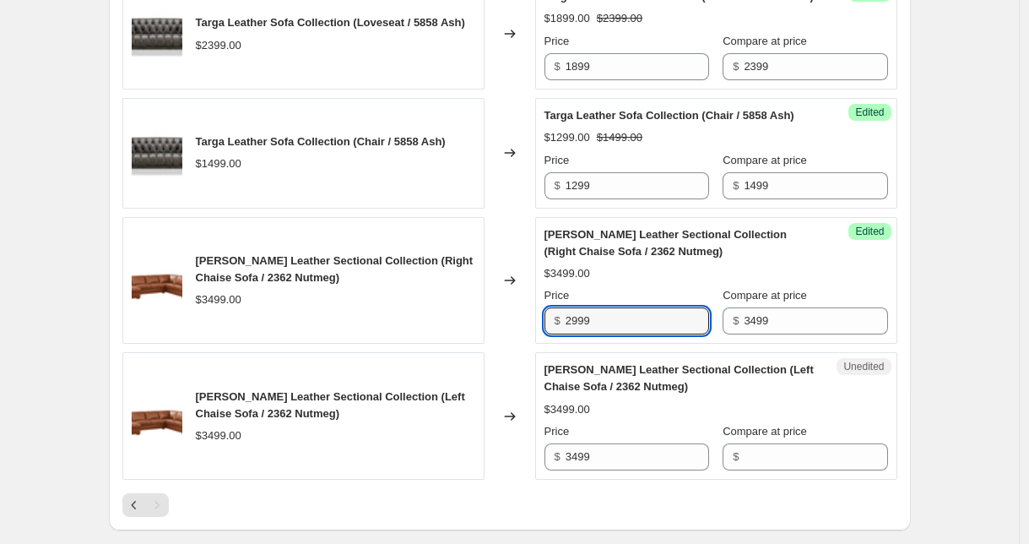
scroll to position [2223, 0]
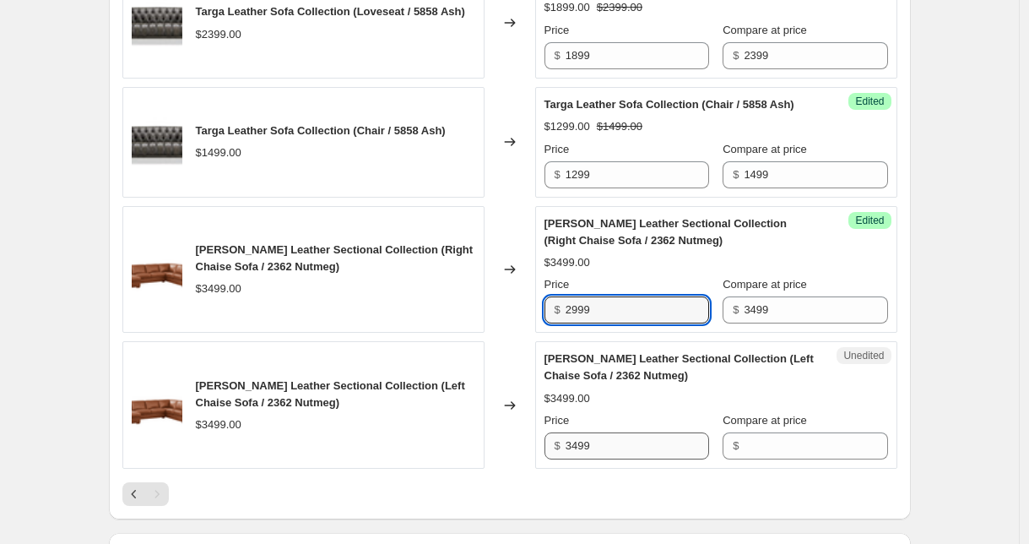
type input "2999"
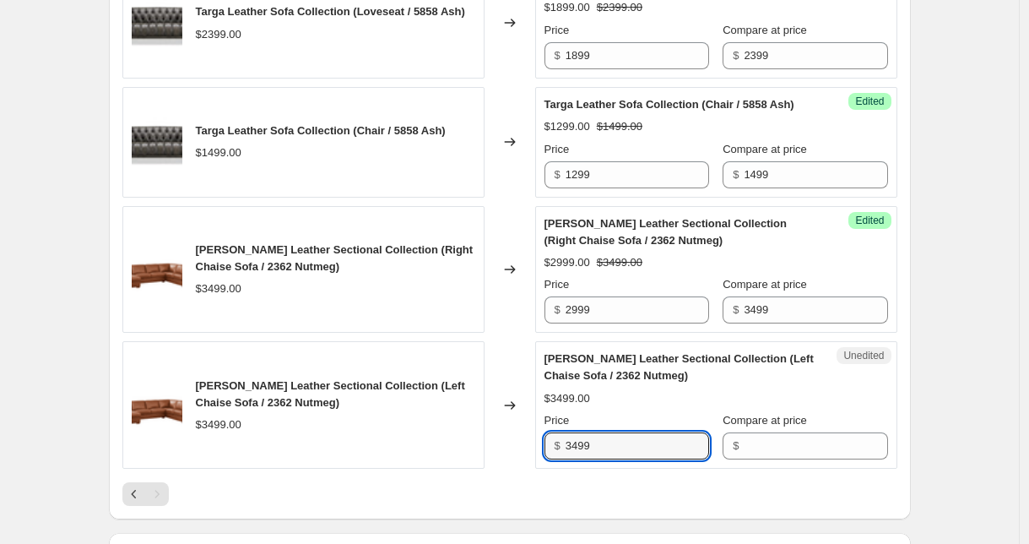
drag, startPoint x: 616, startPoint y: 458, endPoint x: 529, endPoint y: 458, distance: 87.0
click at [530, 458] on div "[PERSON_NAME] Leather Sectional Collection (Left Chaise Sofa / 2362 Nutmeg) $34…" at bounding box center [509, 404] width 775 height 127
type input "2999"
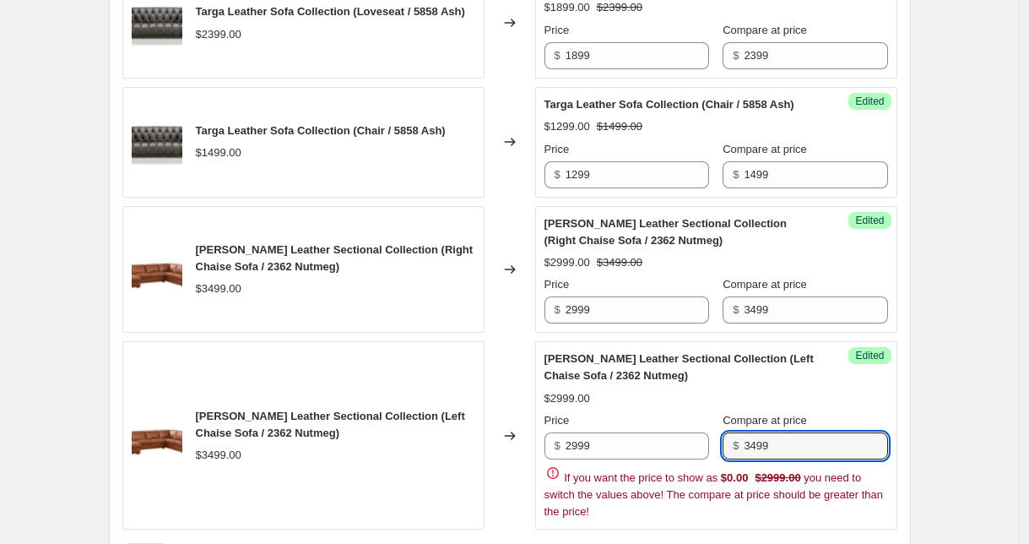
type input "3499"
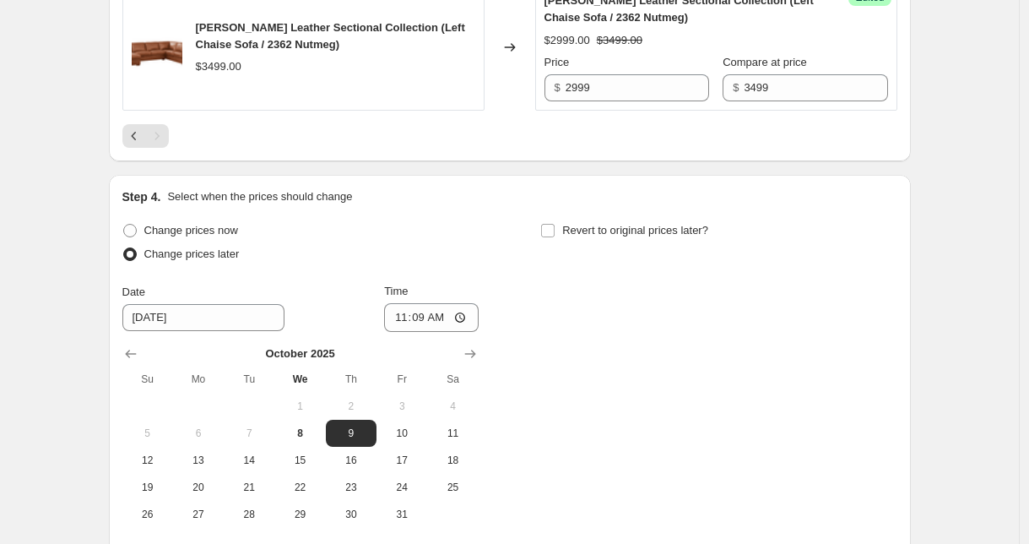
scroll to position [2668, 0]
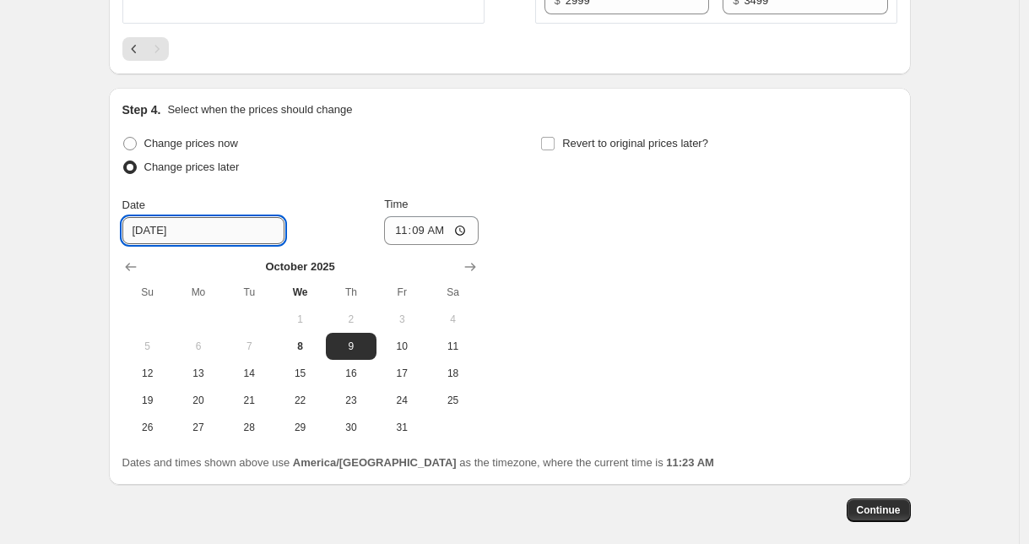
click at [192, 244] on input "[DATE]" at bounding box center [203, 230] width 162 height 27
click at [158, 380] on span "12" at bounding box center [147, 373] width 37 height 14
type input "[DATE]"
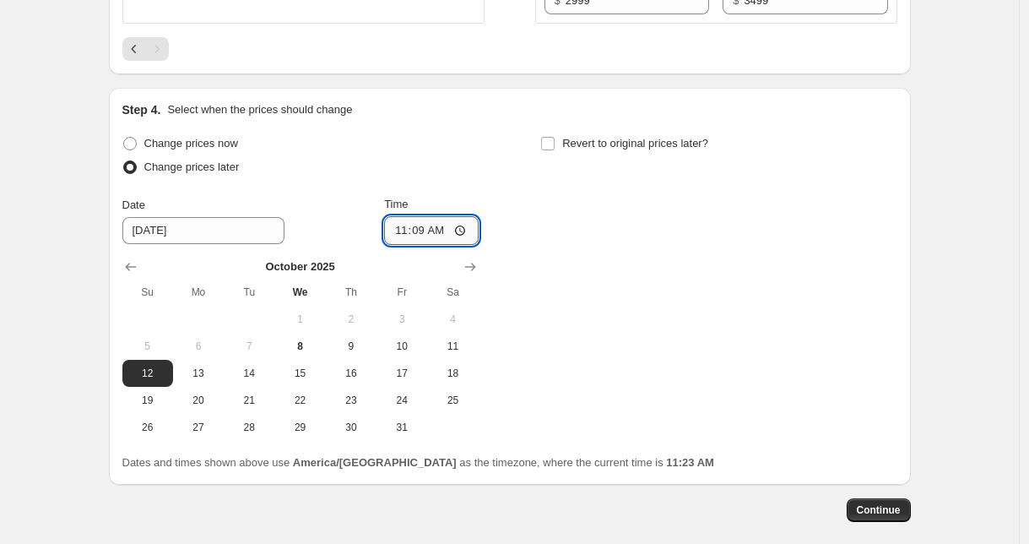
click at [425, 245] on input "11:09" at bounding box center [431, 230] width 95 height 29
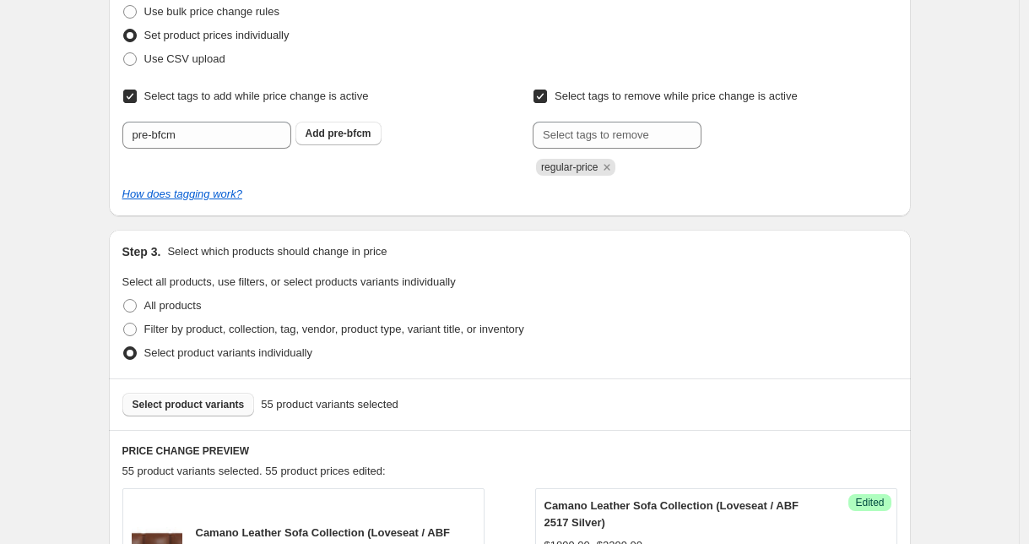
scroll to position [0, 0]
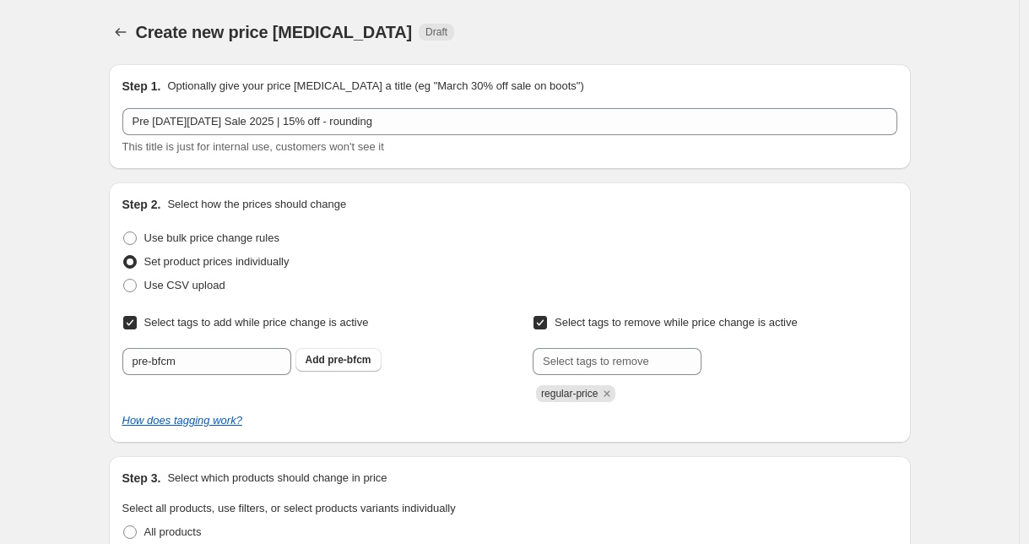
type input "22:05"
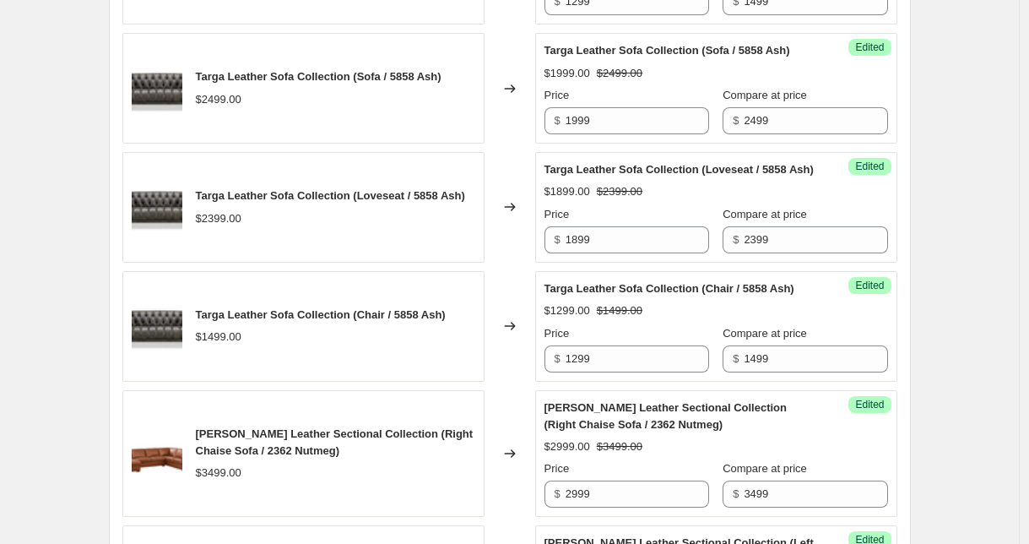
scroll to position [2767, 0]
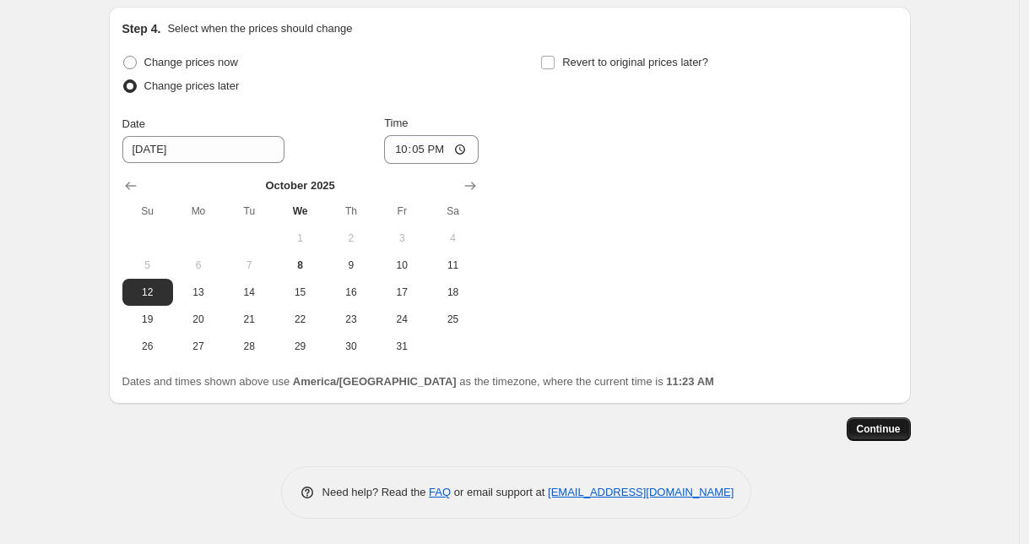
click at [908, 431] on button "Continue" at bounding box center [879, 429] width 64 height 24
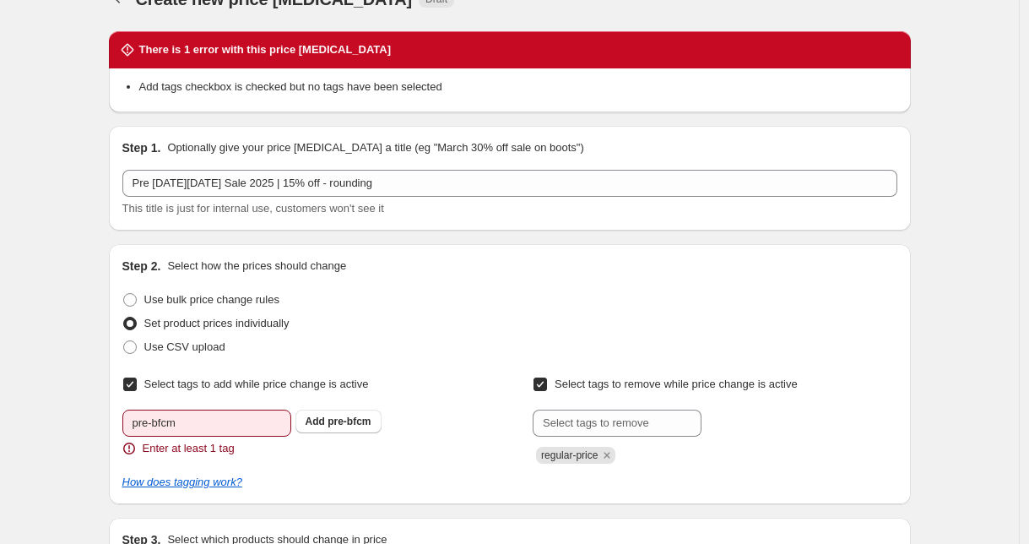
scroll to position [44, 0]
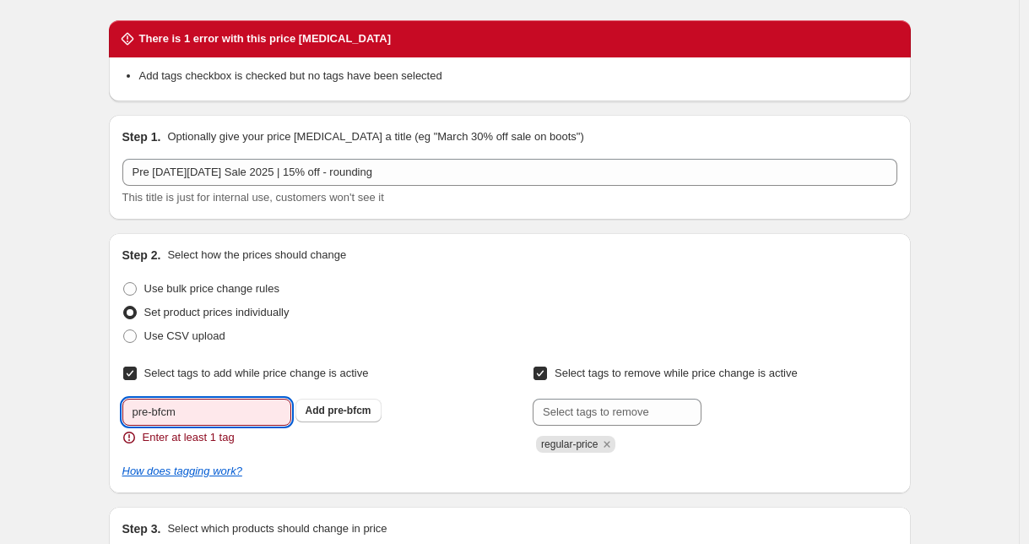
click at [191, 413] on input "pre-bfcm" at bounding box center [206, 411] width 169 height 27
click at [366, 414] on span "pre-bfcm" at bounding box center [349, 410] width 43 height 12
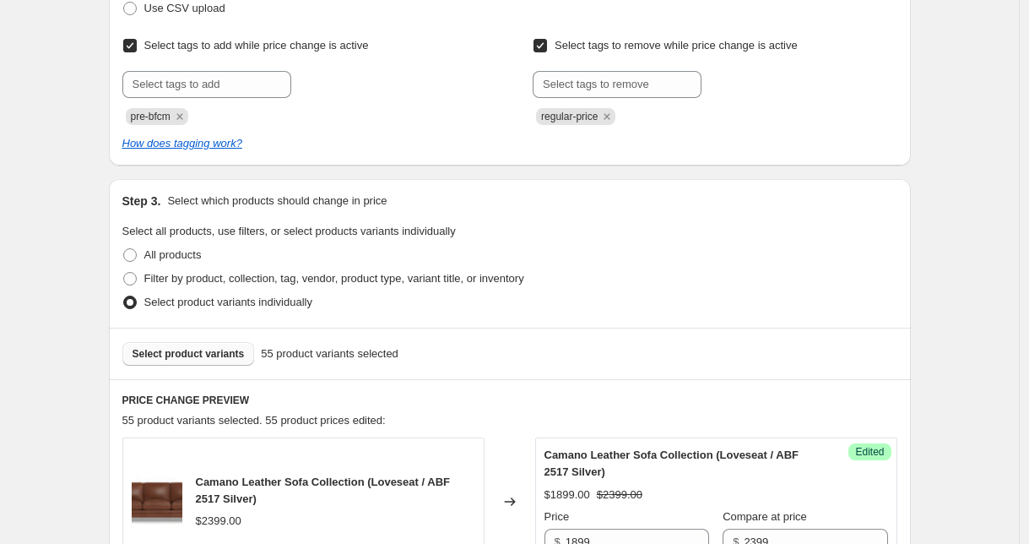
scroll to position [0, 0]
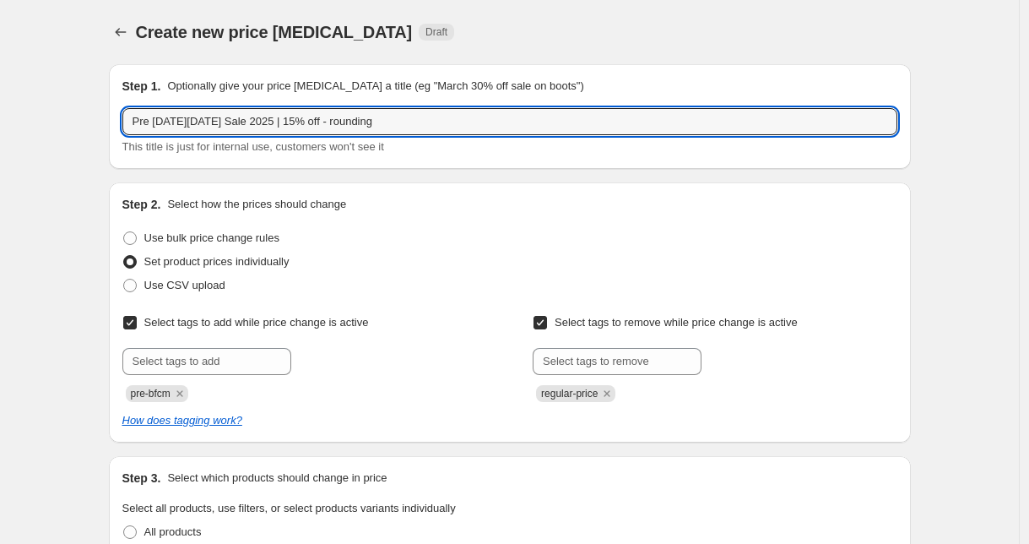
drag, startPoint x: 420, startPoint y: 126, endPoint x: 70, endPoint y: 114, distance: 349.7
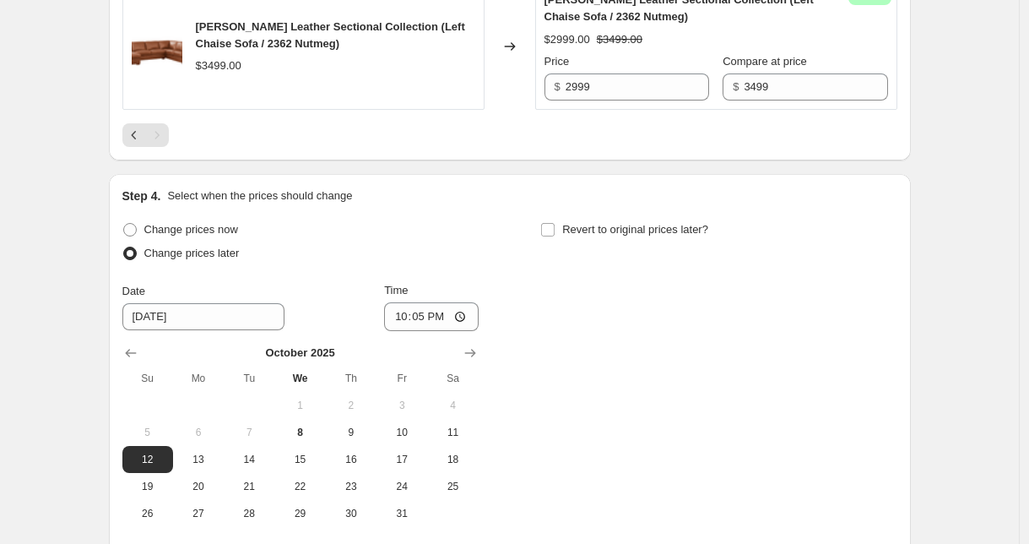
scroll to position [2767, 0]
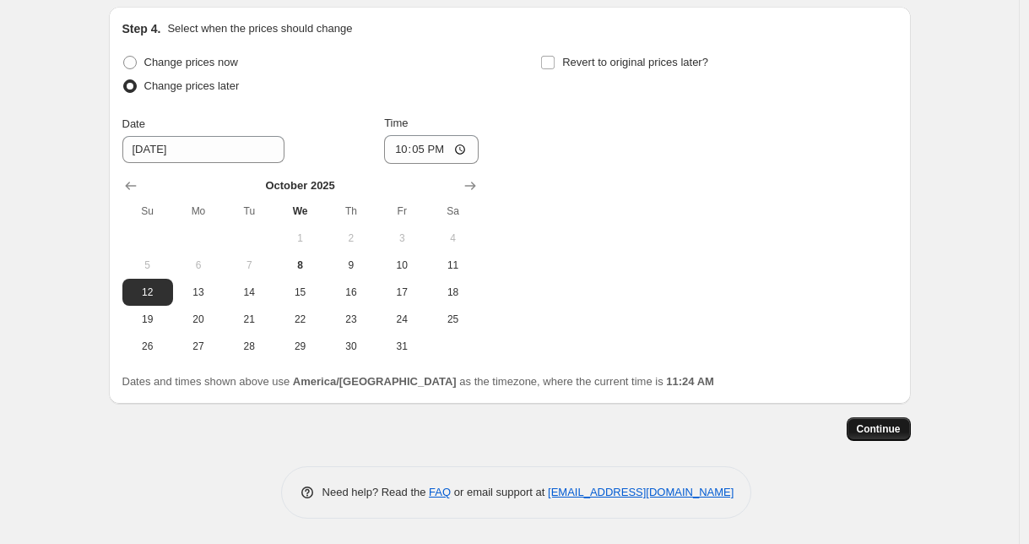
click at [886, 438] on button "Continue" at bounding box center [879, 429] width 64 height 24
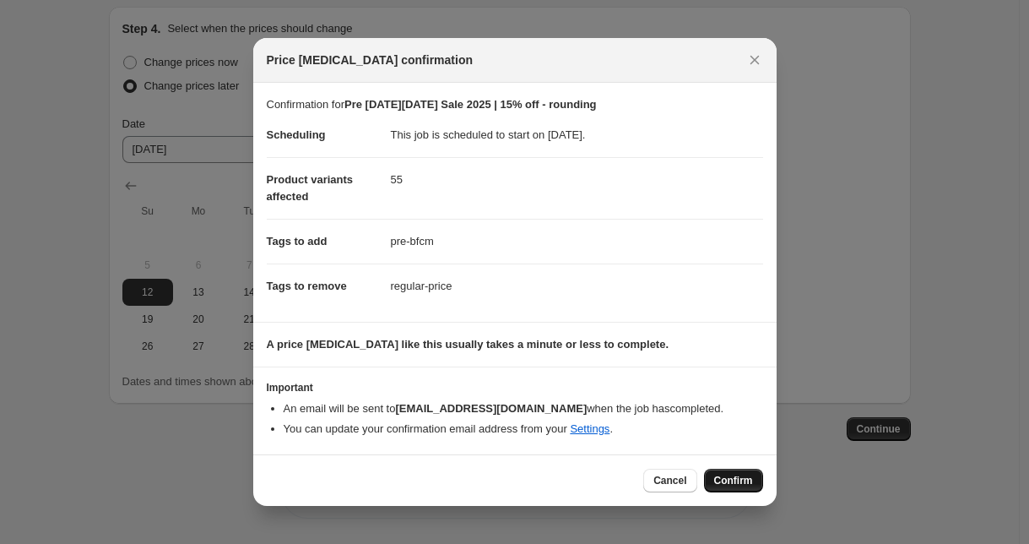
click at [744, 485] on span "Confirm" at bounding box center [733, 481] width 39 height 14
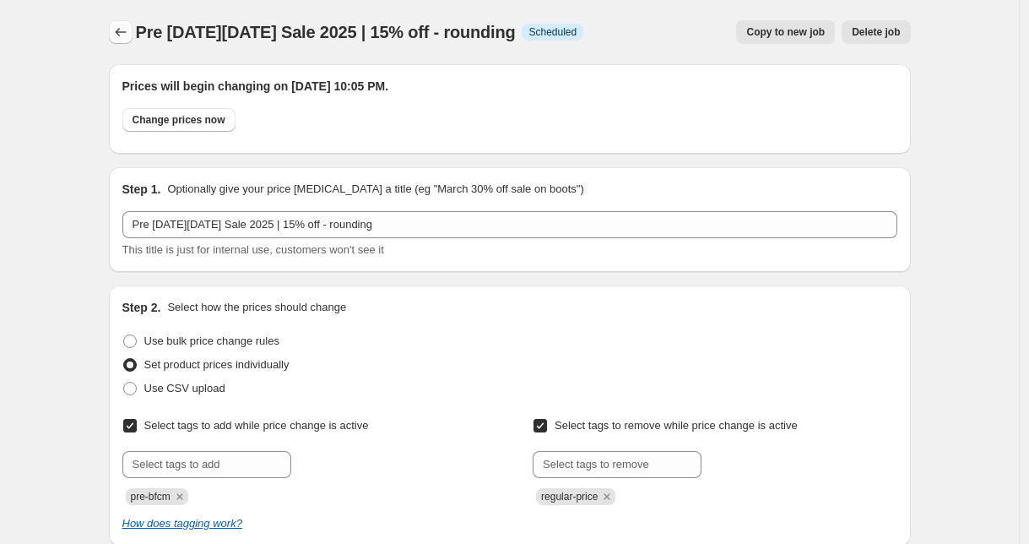
click at [115, 37] on button "Price change jobs" at bounding box center [121, 32] width 24 height 24
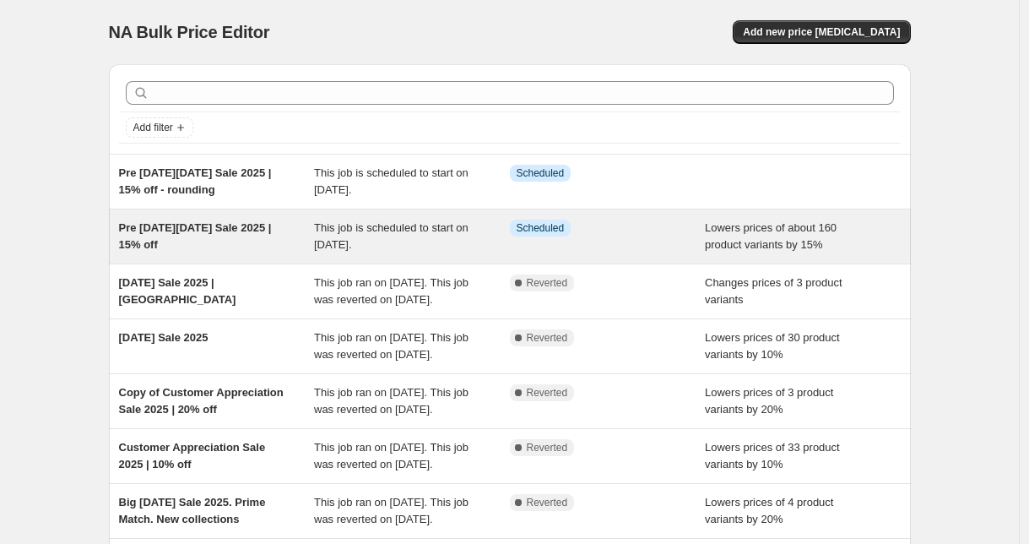
click at [626, 239] on div "Info Scheduled" at bounding box center [608, 237] width 196 height 34
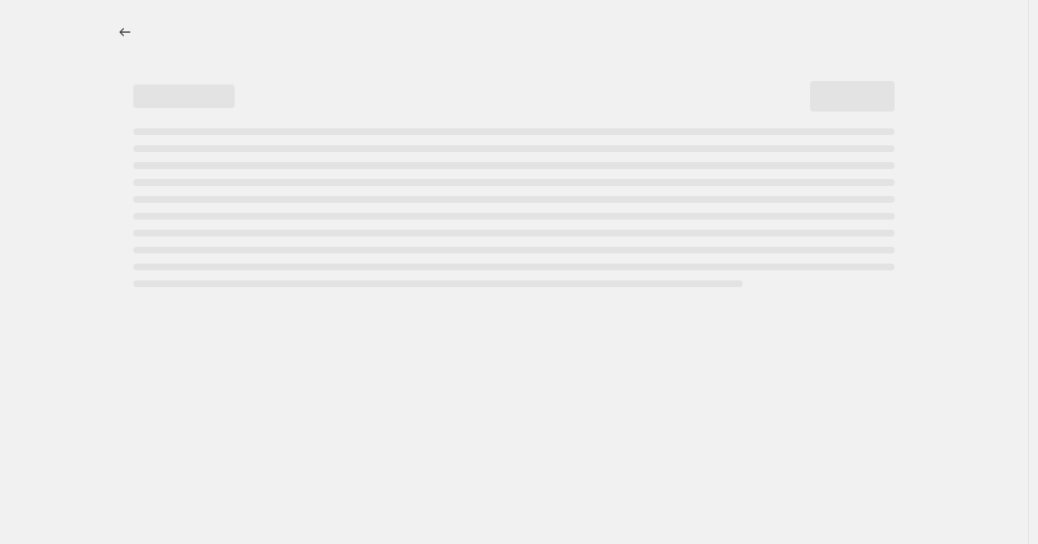
select select "percentage"
